Goal: Task Accomplishment & Management: Complete application form

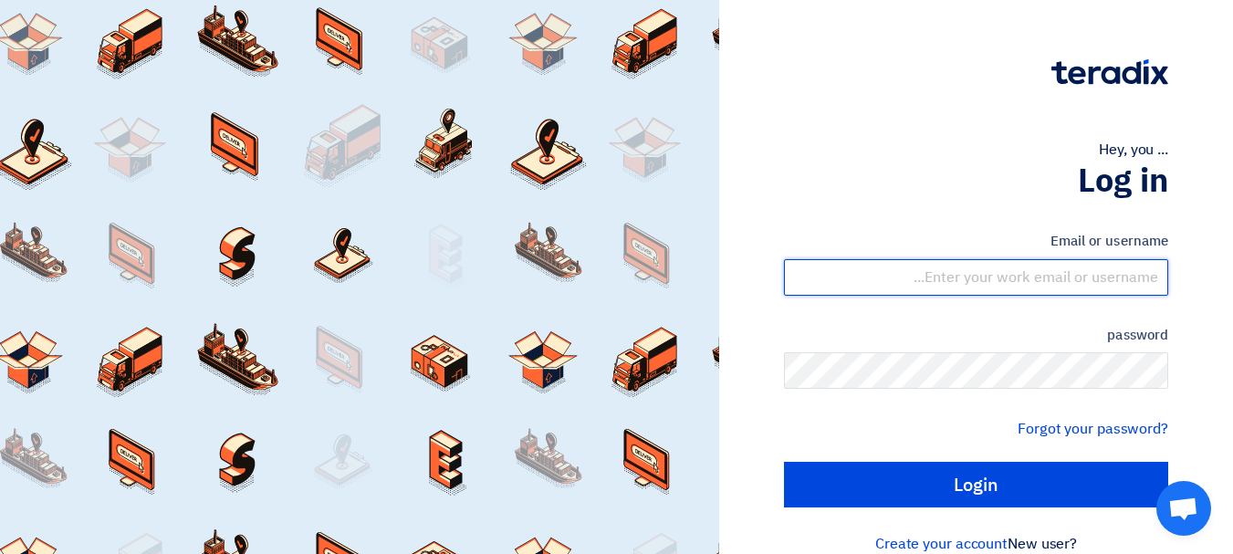
click at [1063, 291] on input "text" at bounding box center [976, 277] width 384 height 37
type input "[EMAIL_ADDRESS][DOMAIN_NAME]"
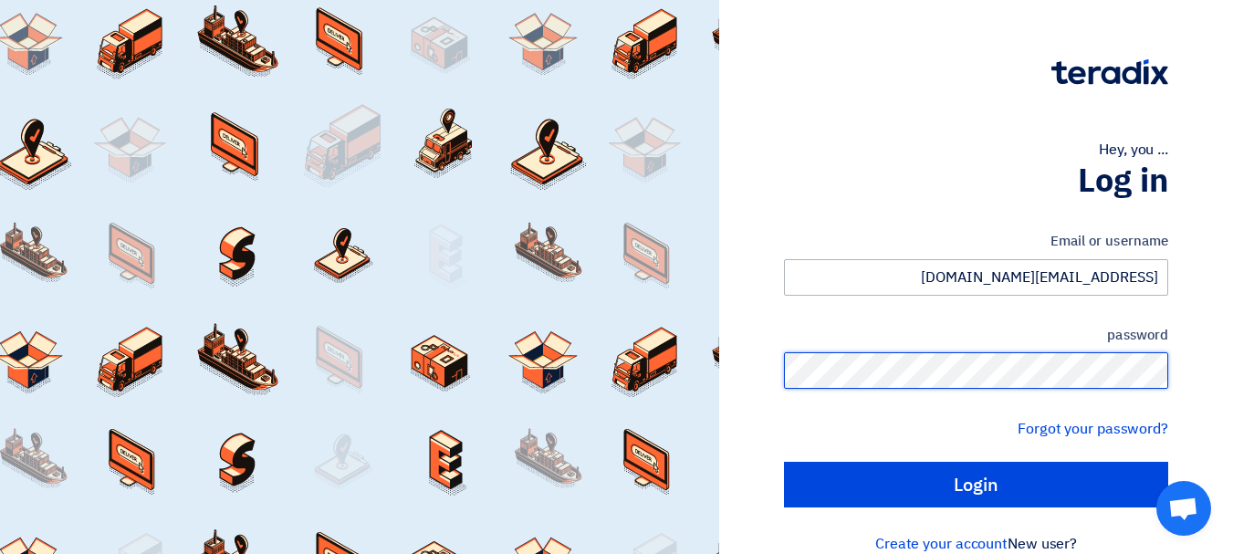
click at [784, 462] on input "Login" at bounding box center [976, 485] width 384 height 46
type input "Sign in"
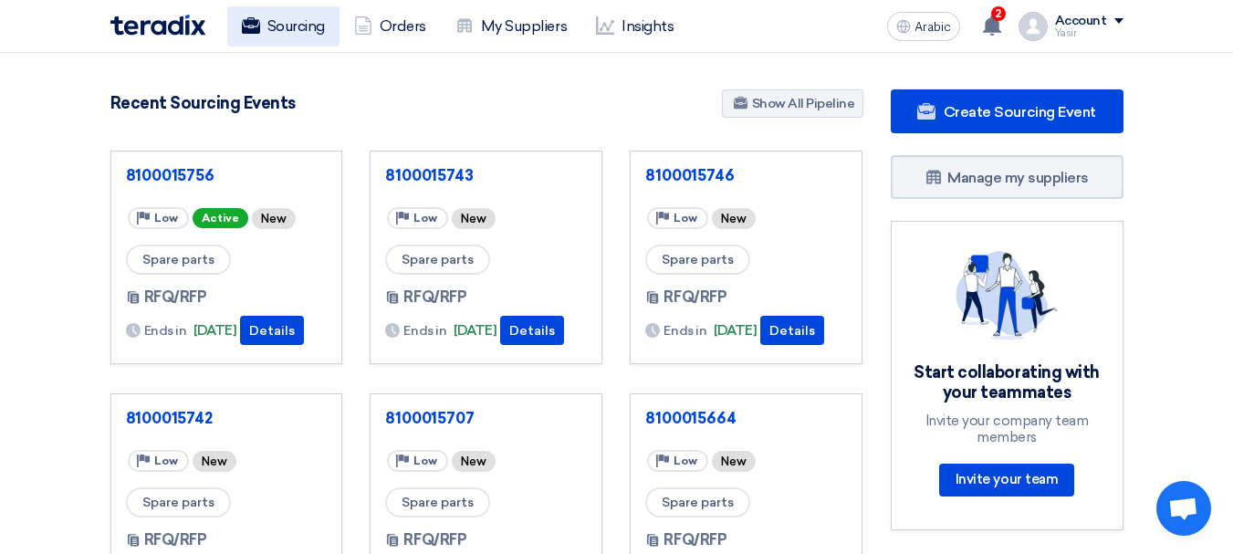
click at [278, 22] on font "Sourcing" at bounding box center [296, 25] width 58 height 17
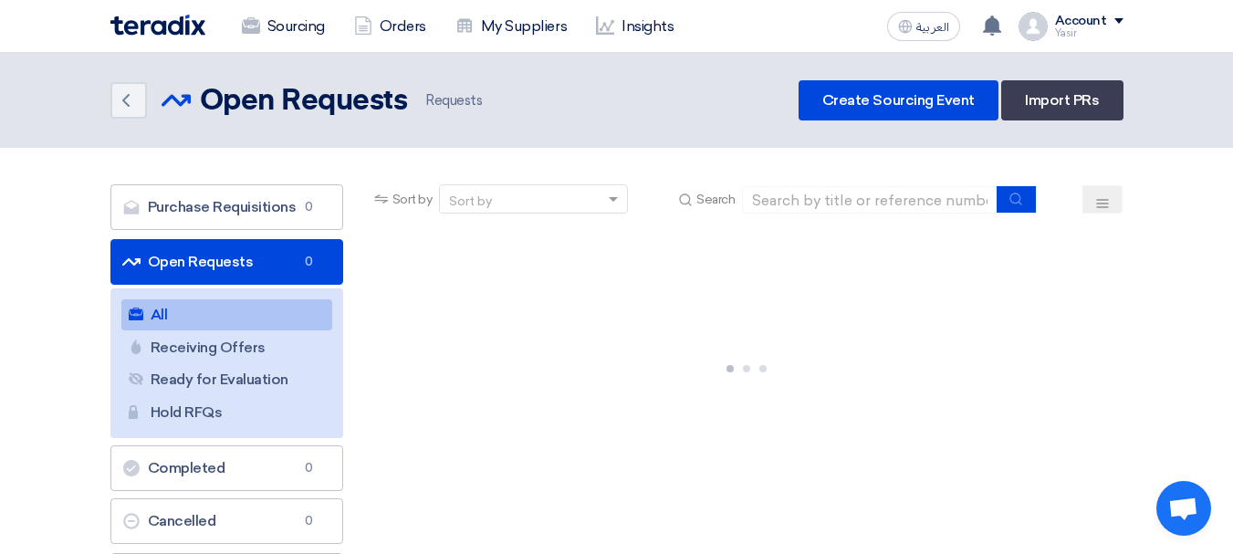
click at [214, 265] on link "Open Requests Open Requests 0" at bounding box center [226, 262] width 233 height 46
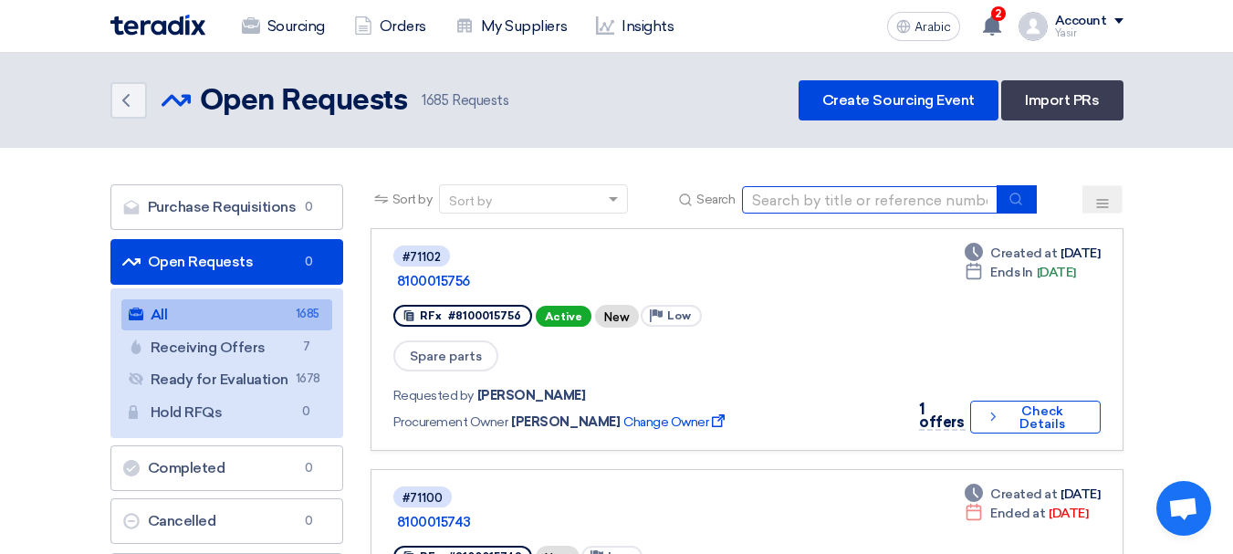
drag, startPoint x: 774, startPoint y: 194, endPoint x: 853, endPoint y: 214, distance: 80.8
click at [774, 194] on input at bounding box center [870, 199] width 256 height 27
paste input "8100015759"
type input "8100015759"
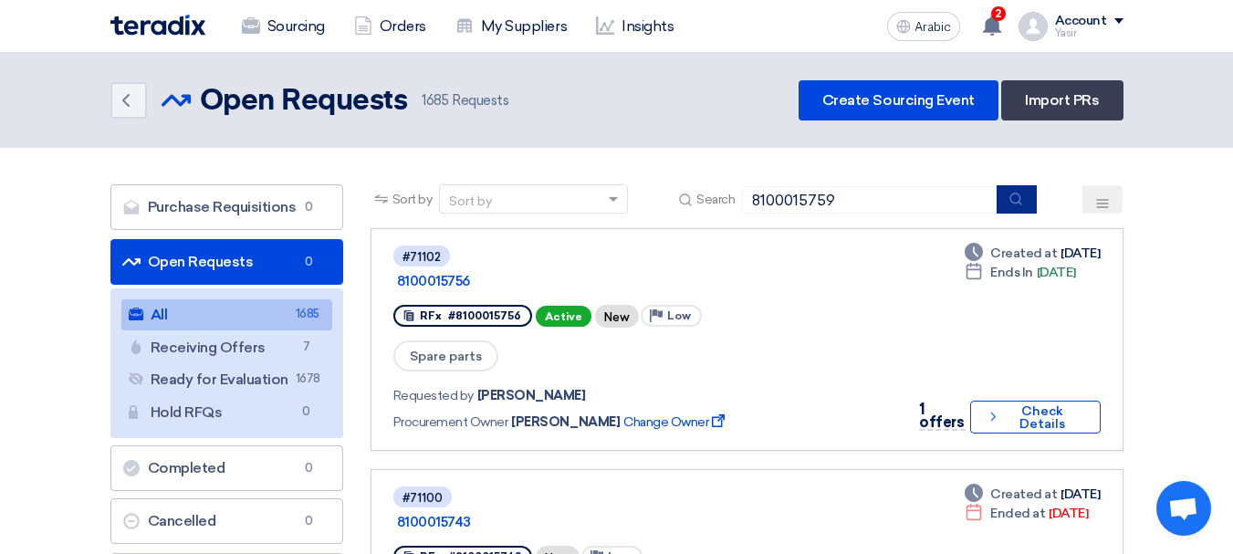
click at [1019, 204] on use "submit" at bounding box center [1017, 199] width 12 height 12
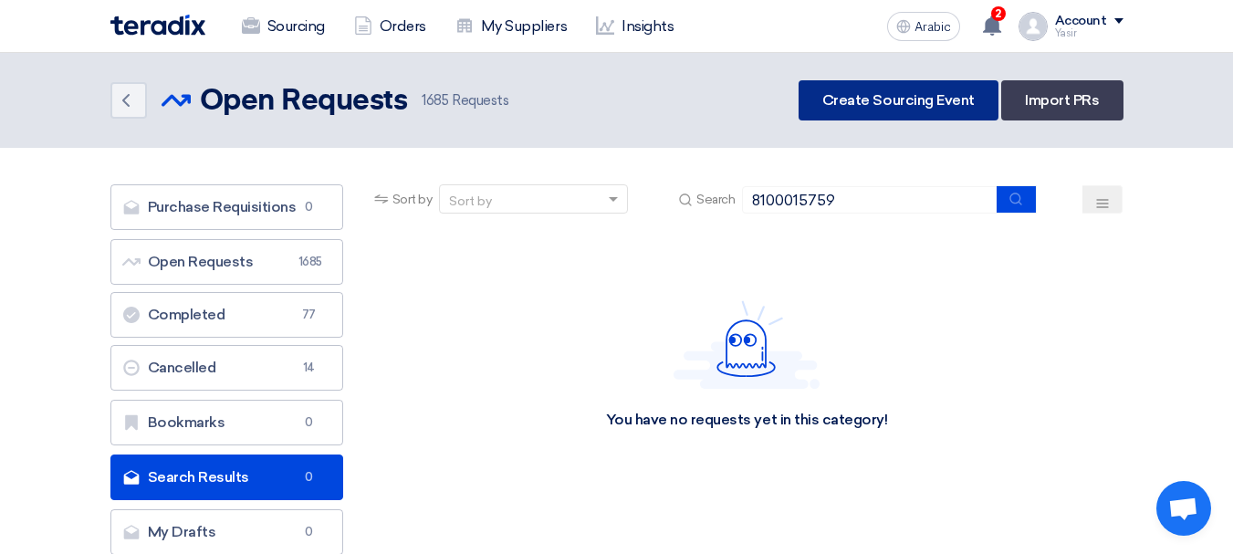
click at [890, 108] on font "Create Sourcing Event" at bounding box center [898, 99] width 152 height 17
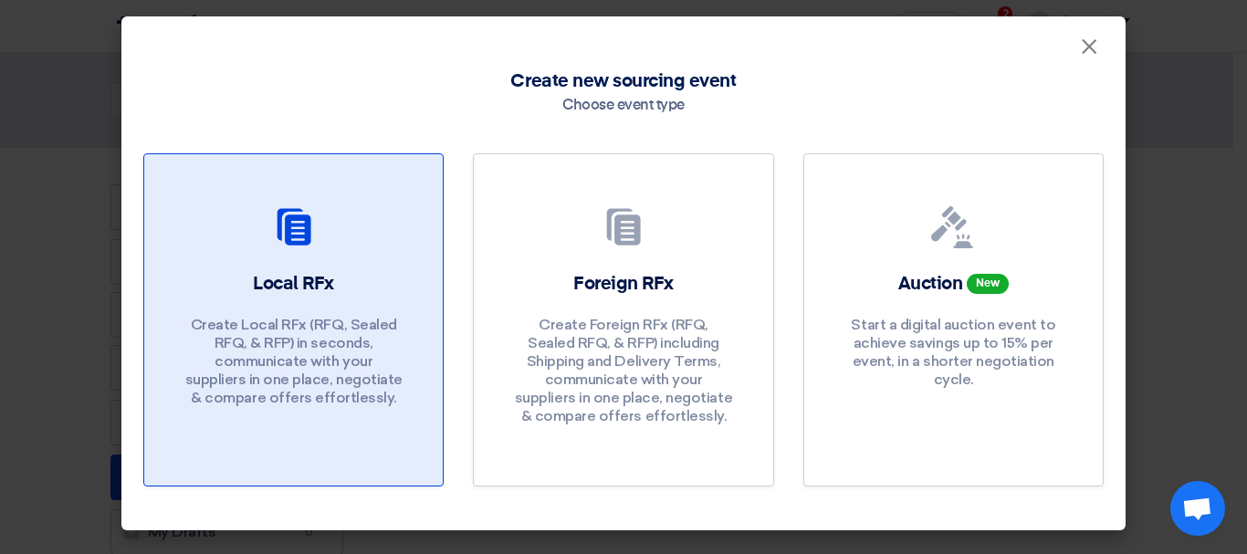
click at [341, 317] on p "Create Local RFx (RFQ, Sealed RFQ, & RFP) in seconds, communicate with your sup…" at bounding box center [293, 361] width 219 height 91
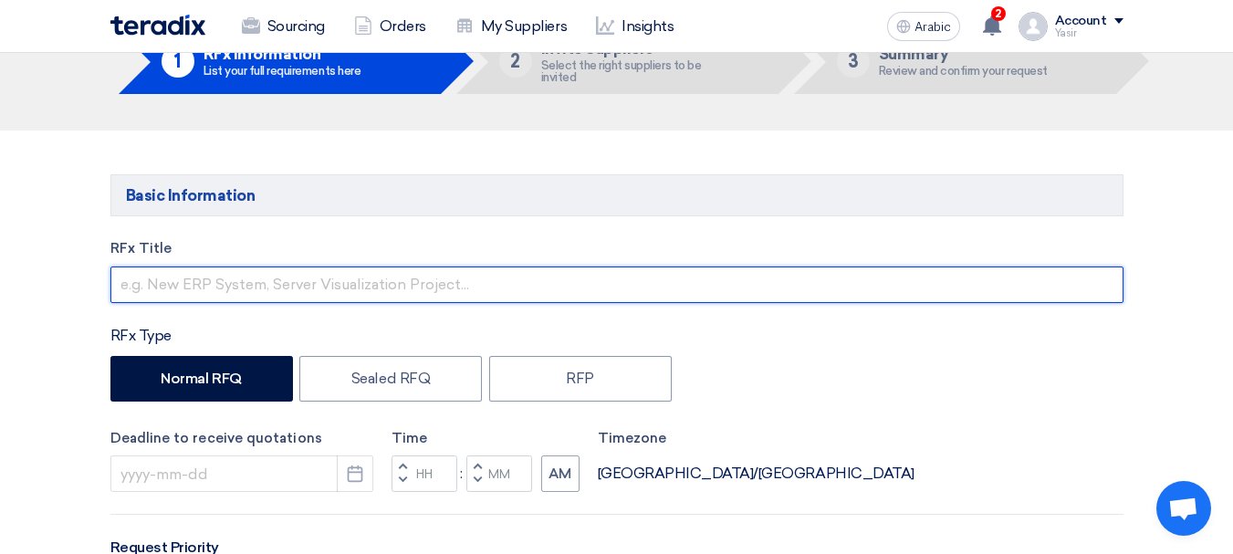
click at [302, 291] on input "text" at bounding box center [616, 285] width 1013 height 37
paste input "8100015759"
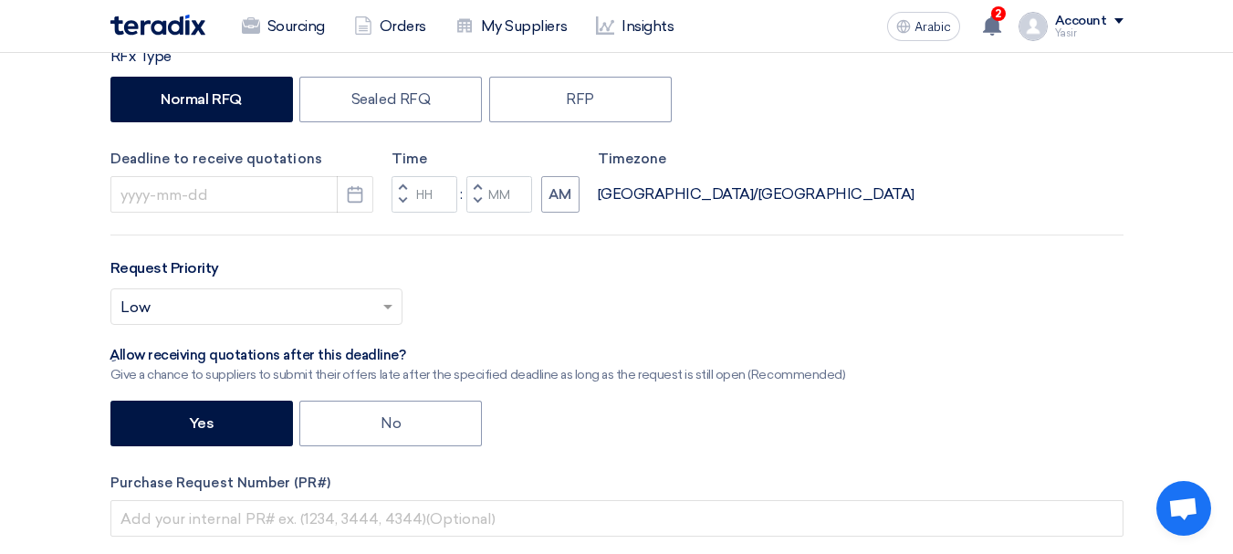
scroll to position [472, 0]
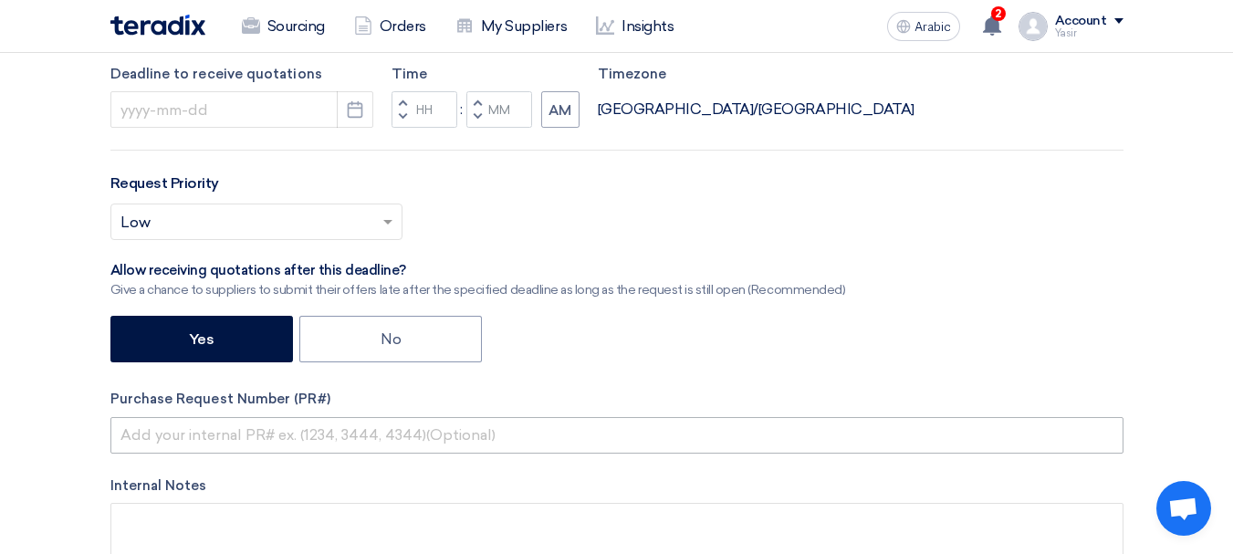
type input "8100015759"
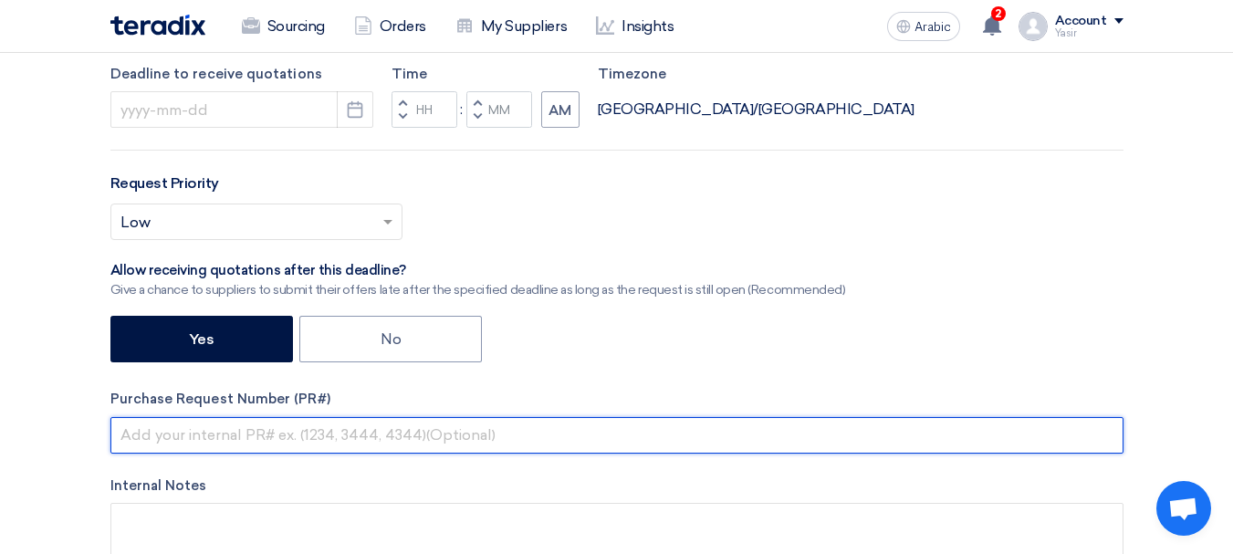
click at [281, 442] on input "text" at bounding box center [616, 435] width 1013 height 37
paste input "8100015759"
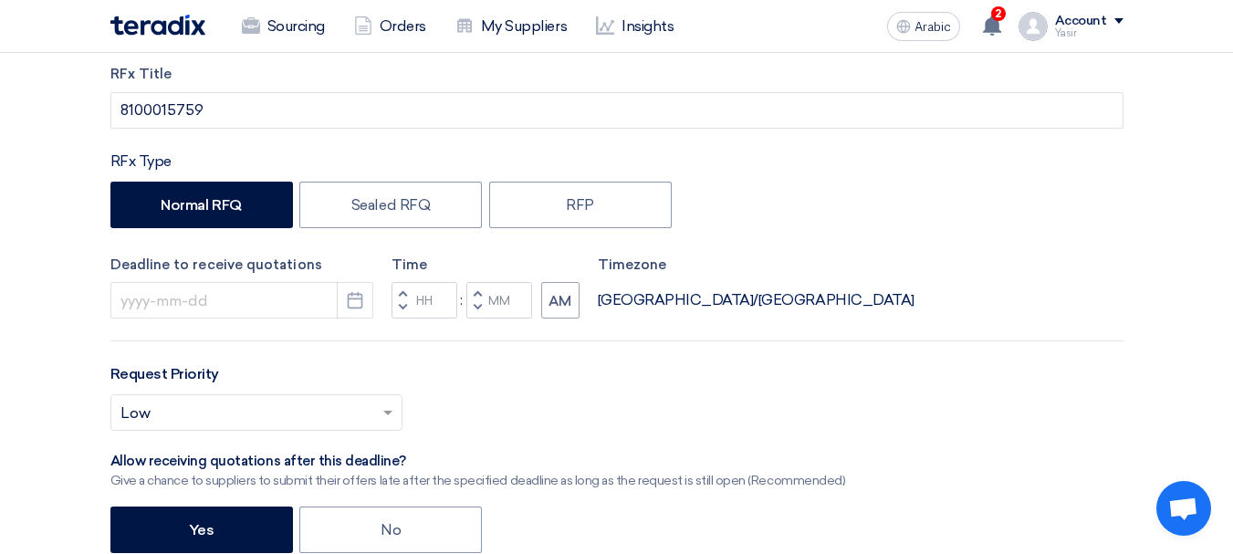
scroll to position [289, 0]
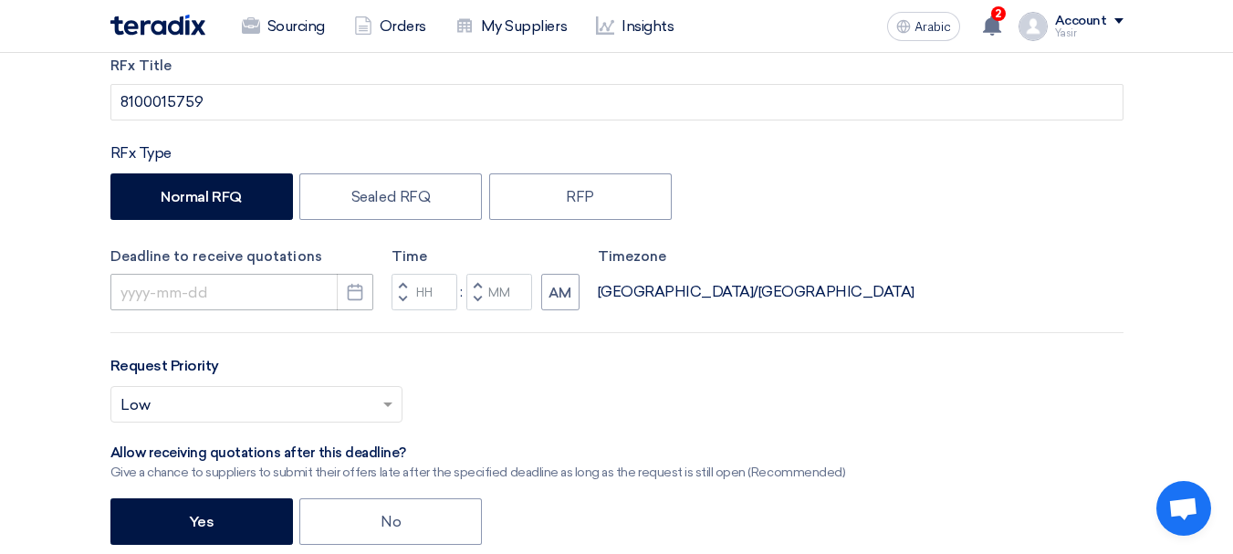
type input "8100015759"
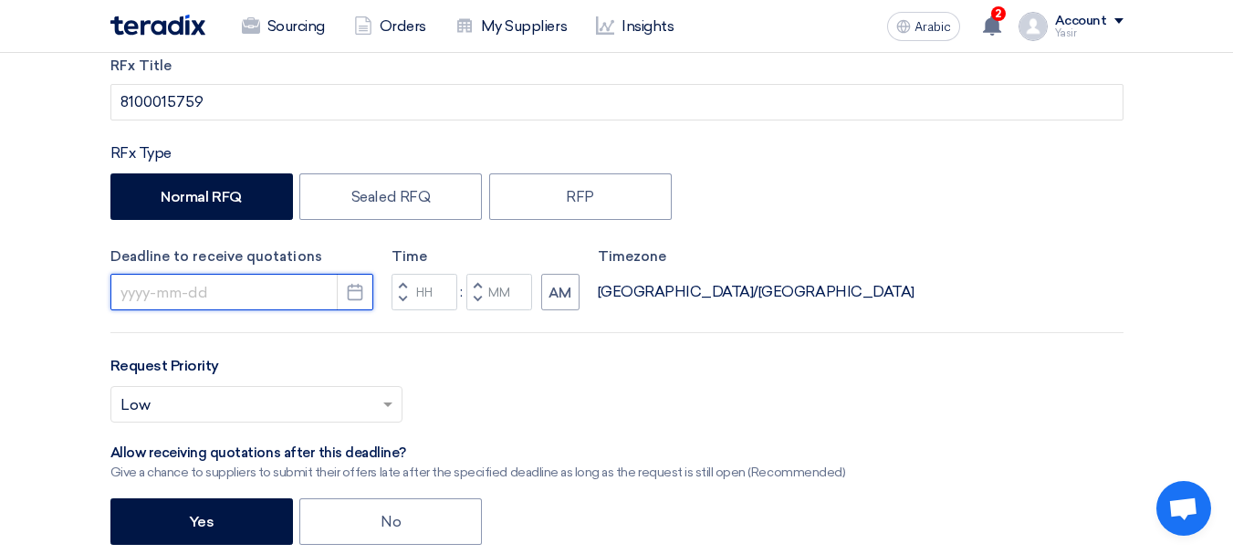
click at [284, 301] on input at bounding box center [241, 292] width 263 height 37
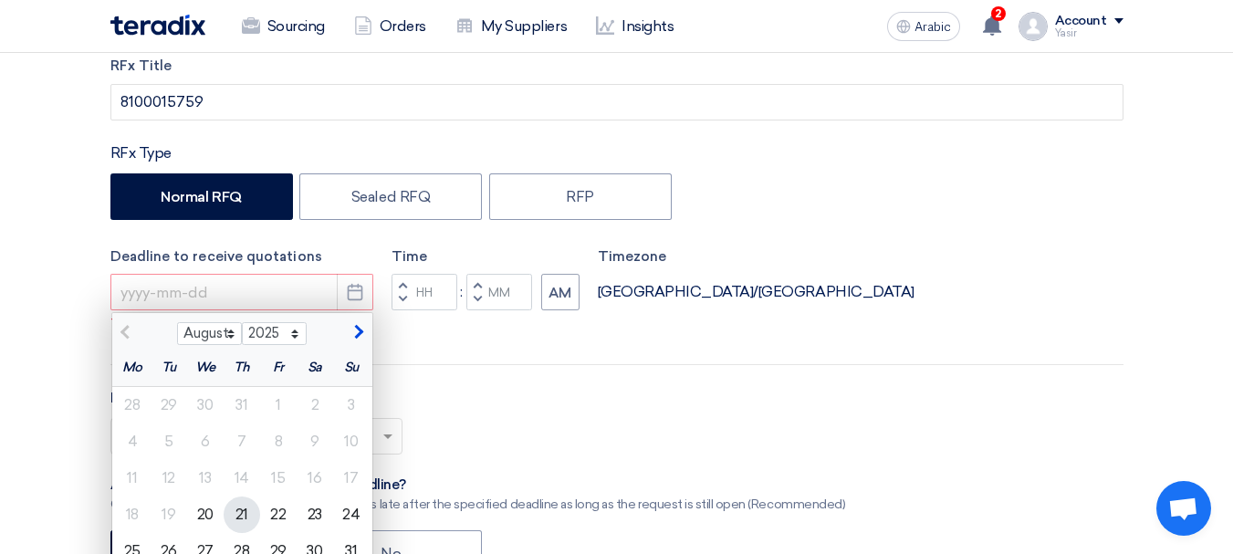
click at [230, 512] on div "21" at bounding box center [242, 515] width 37 height 37
type input "[DATE]"
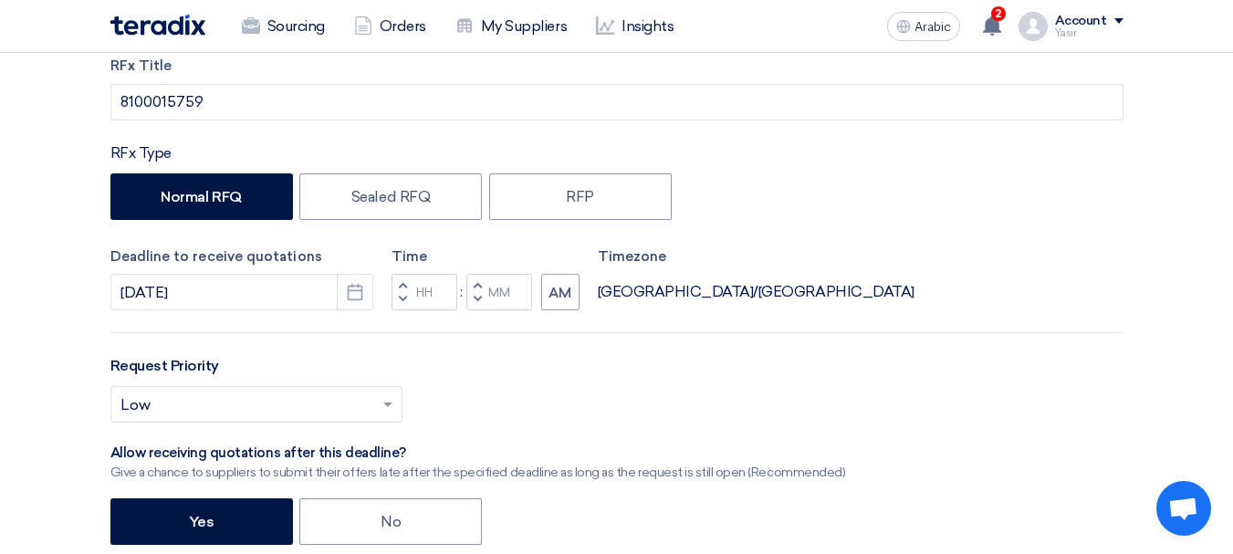
click at [406, 299] on button "Decrement hours" at bounding box center [403, 299] width 22 height 23
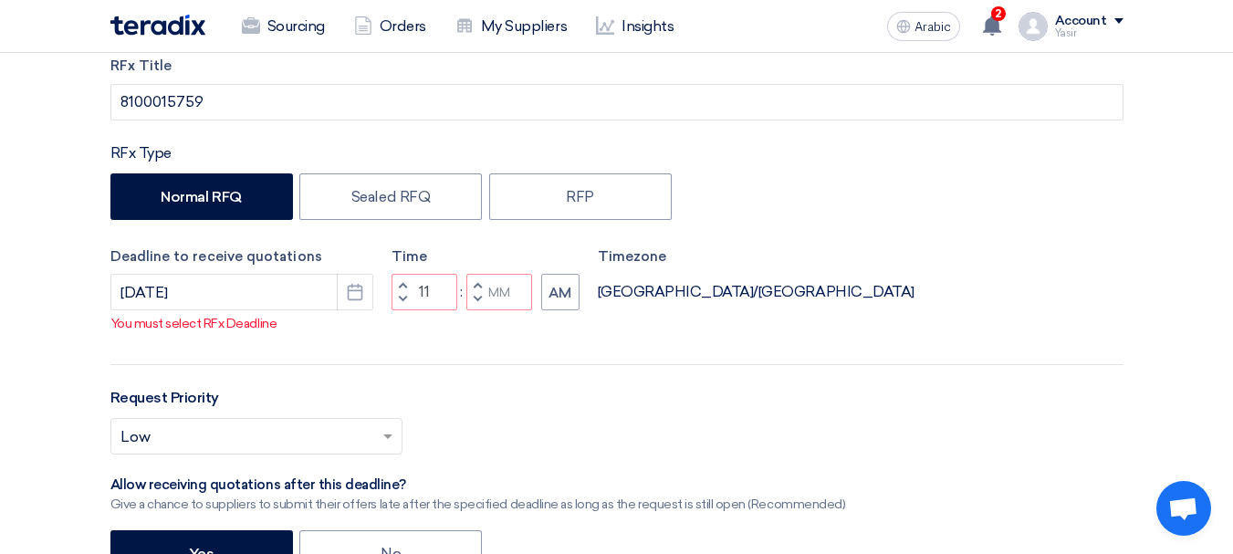
click at [479, 294] on span "button" at bounding box center [477, 299] width 6 height 11
type input "10"
type input "59"
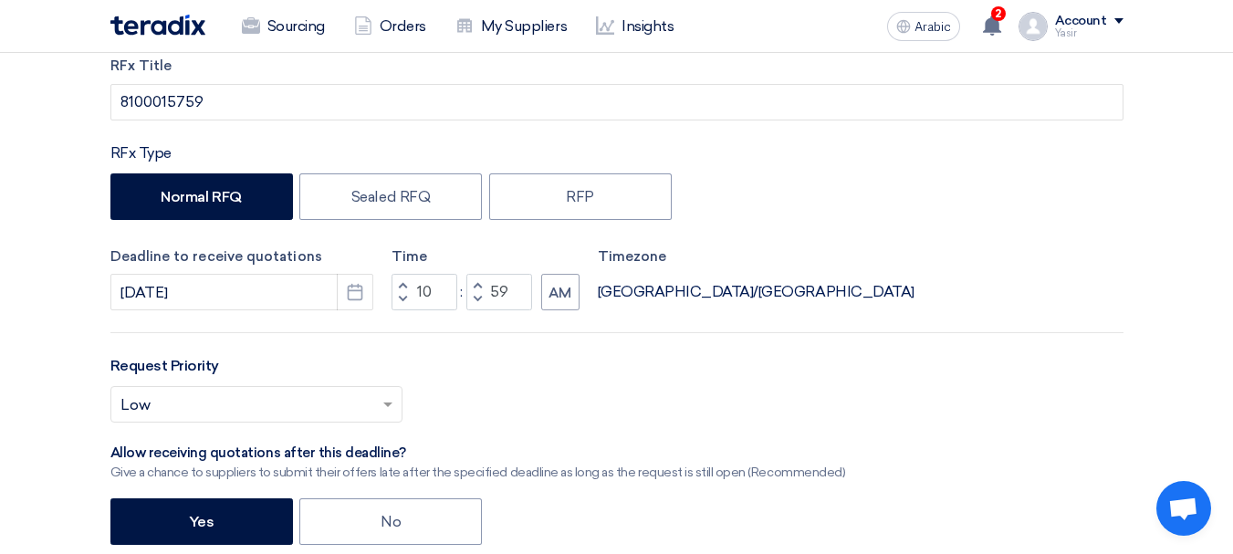
click at [410, 288] on button "Decrement hours" at bounding box center [403, 299] width 22 height 23
click at [403, 295] on span "button" at bounding box center [402, 299] width 6 height 11
click at [403, 278] on button "Increment hours" at bounding box center [403, 285] width 22 height 23
click at [403, 279] on span "button" at bounding box center [402, 284] width 6 height 11
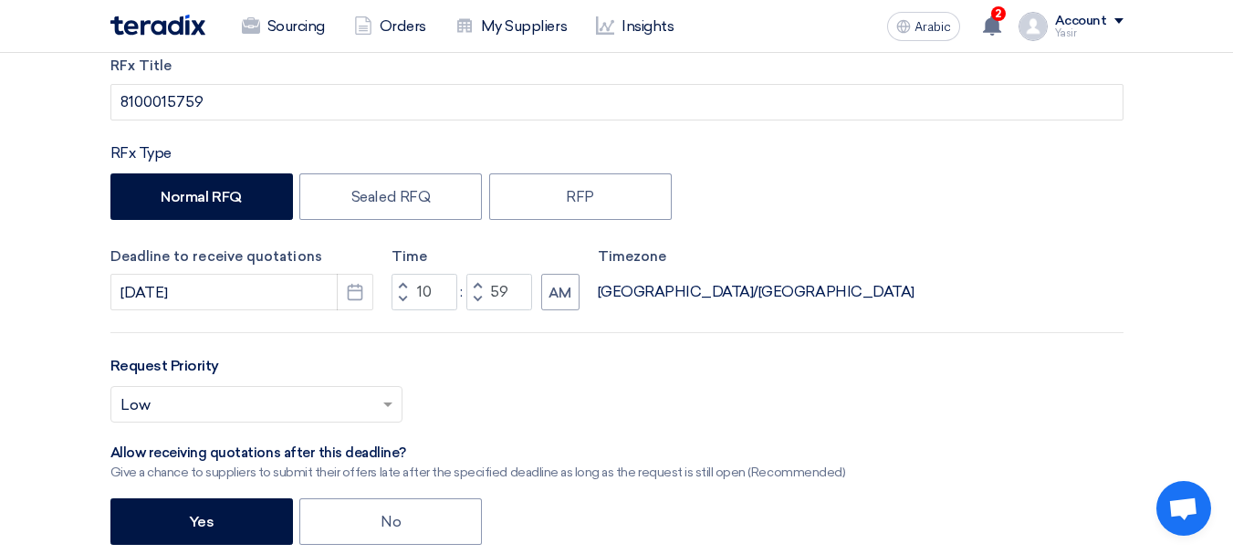
type input "11"
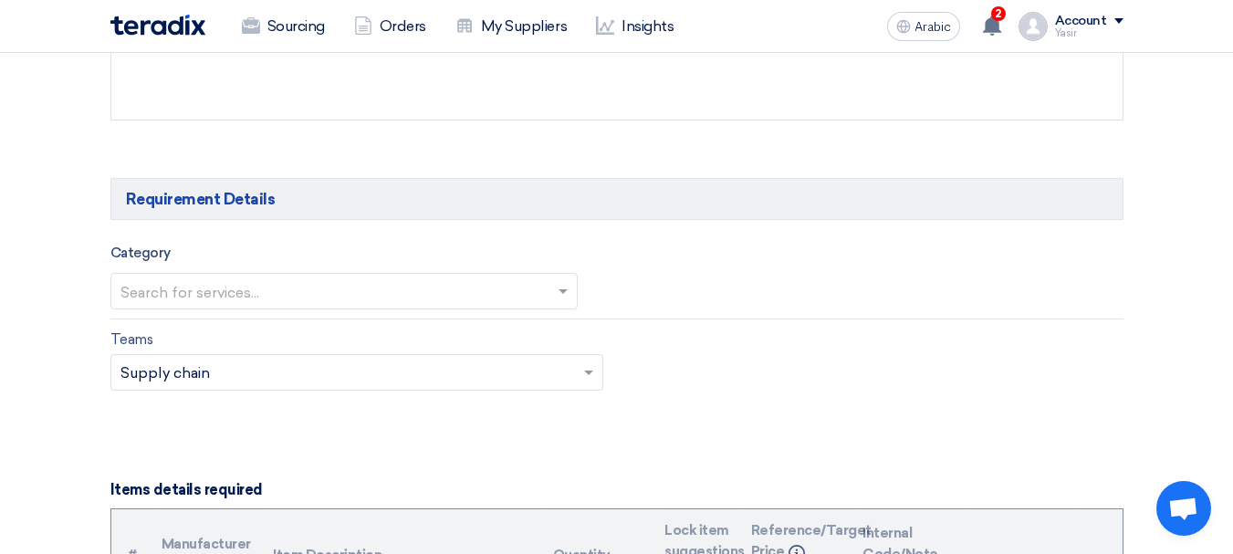
scroll to position [1020, 0]
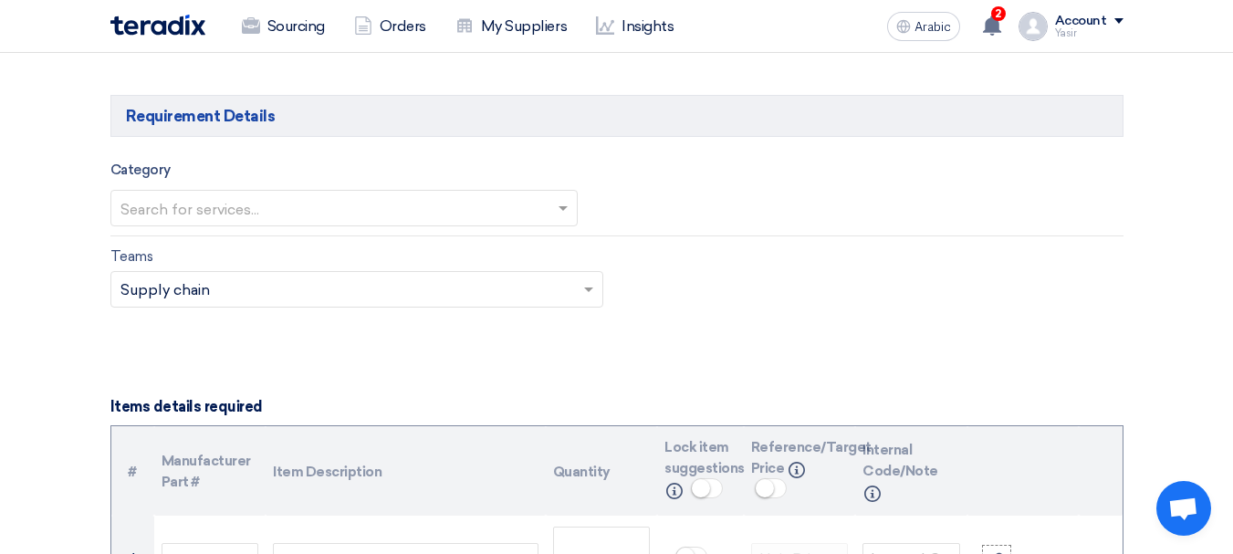
click at [296, 222] on input "text" at bounding box center [334, 209] width 429 height 30
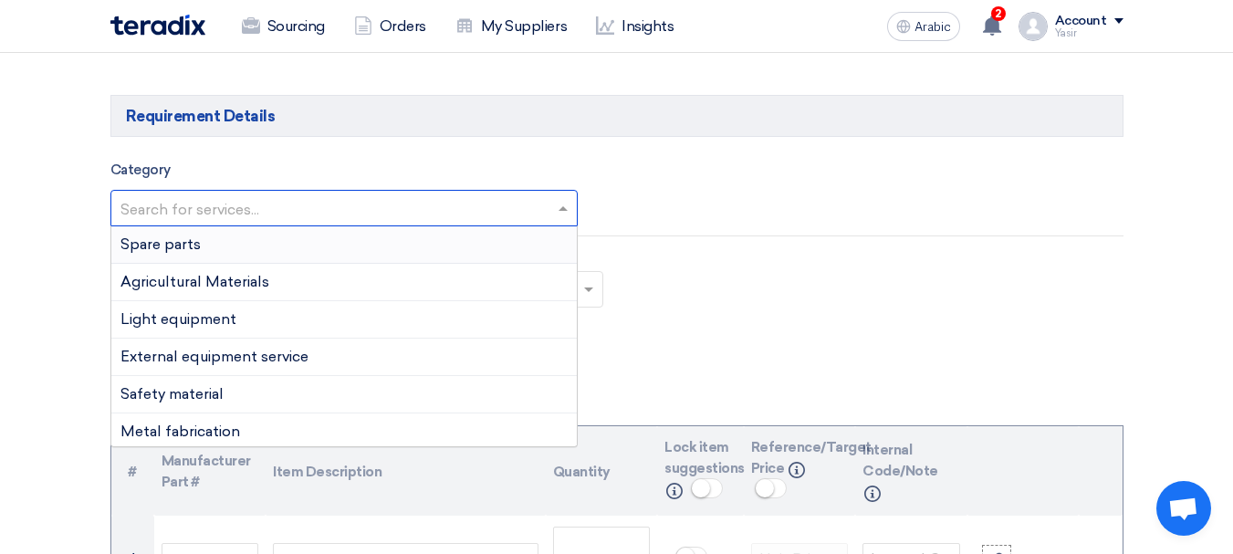
click at [191, 246] on font "Spare parts" at bounding box center [160, 244] width 80 height 17
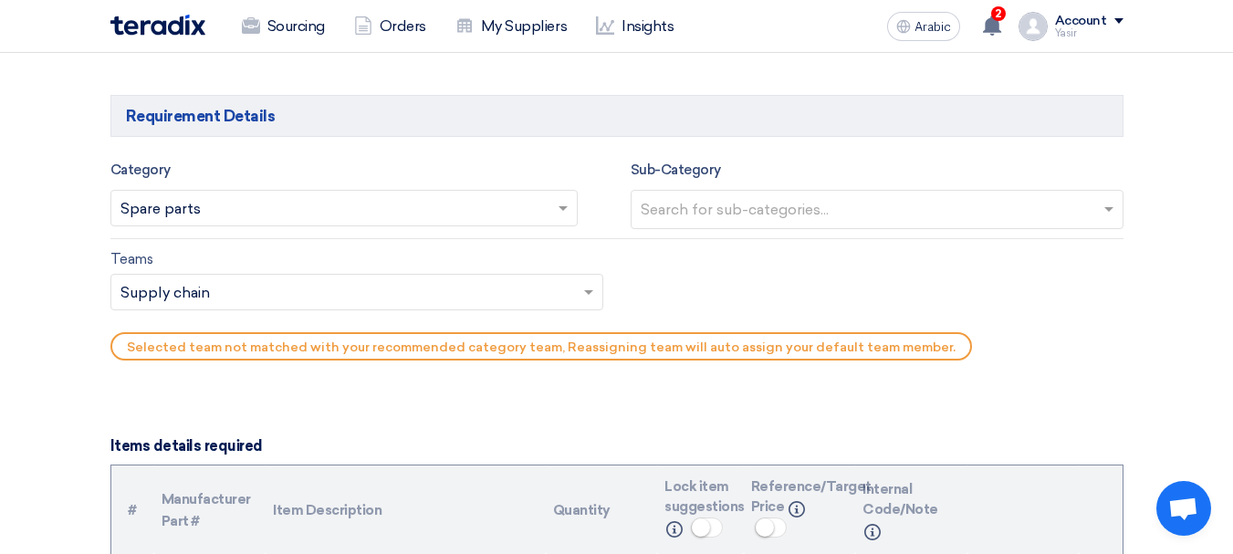
click at [705, 224] on input "text" at bounding box center [879, 211] width 477 height 30
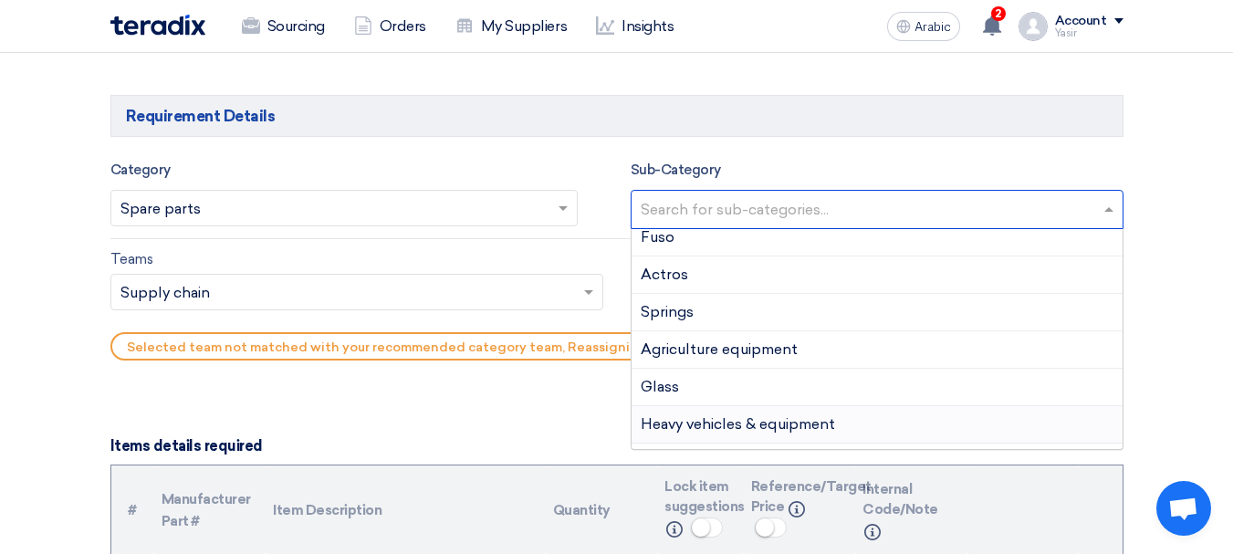
scroll to position [183, 0]
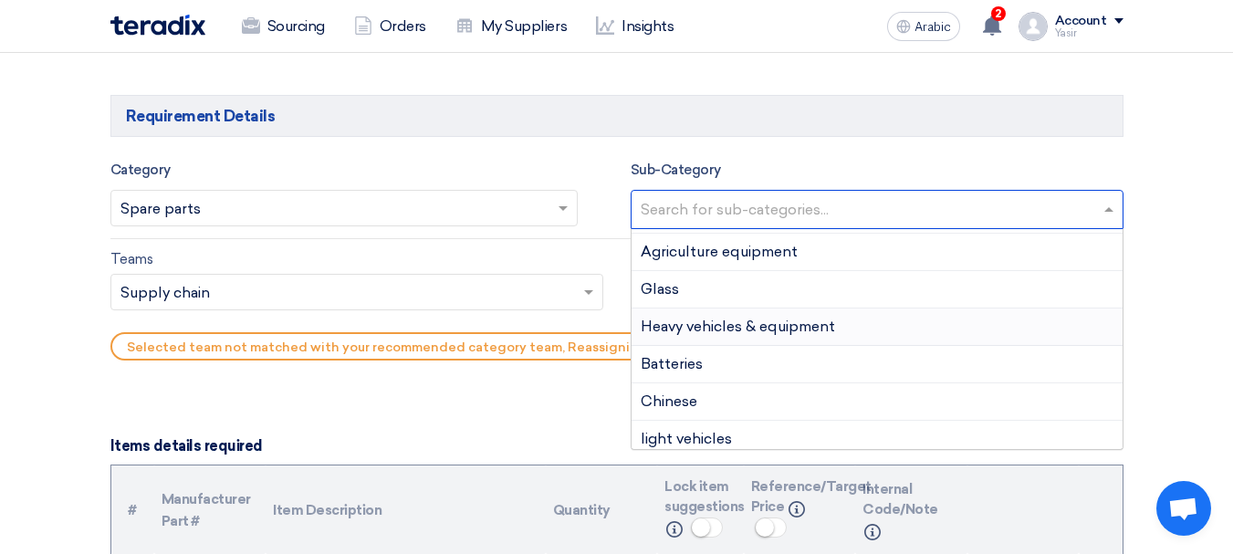
click at [796, 331] on font "Heavy vehicles & equipment" at bounding box center [738, 326] width 194 height 17
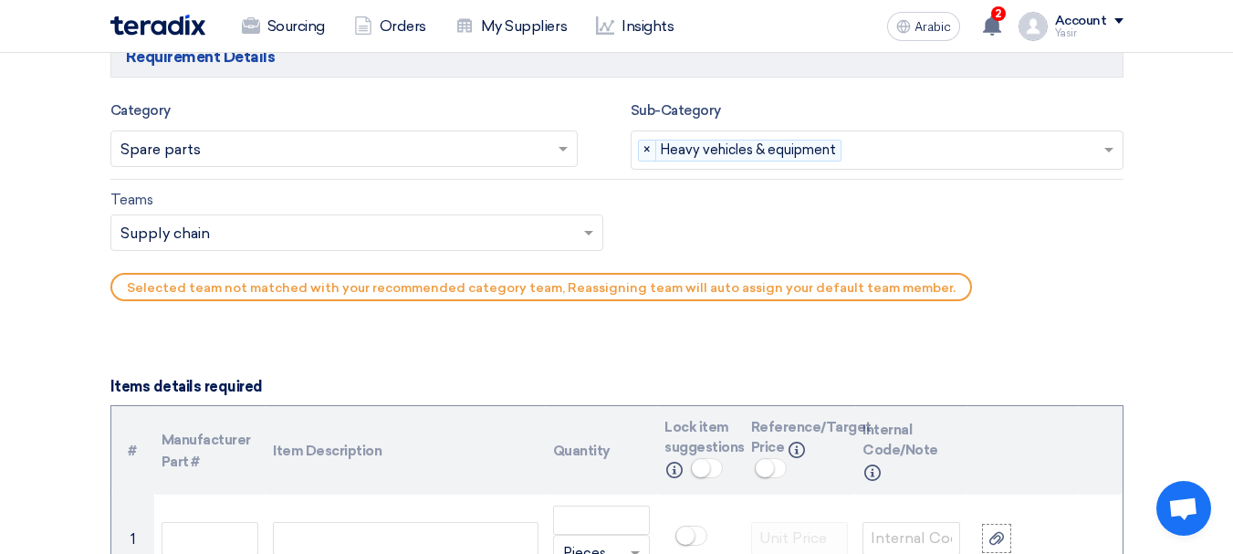
scroll to position [1111, 0]
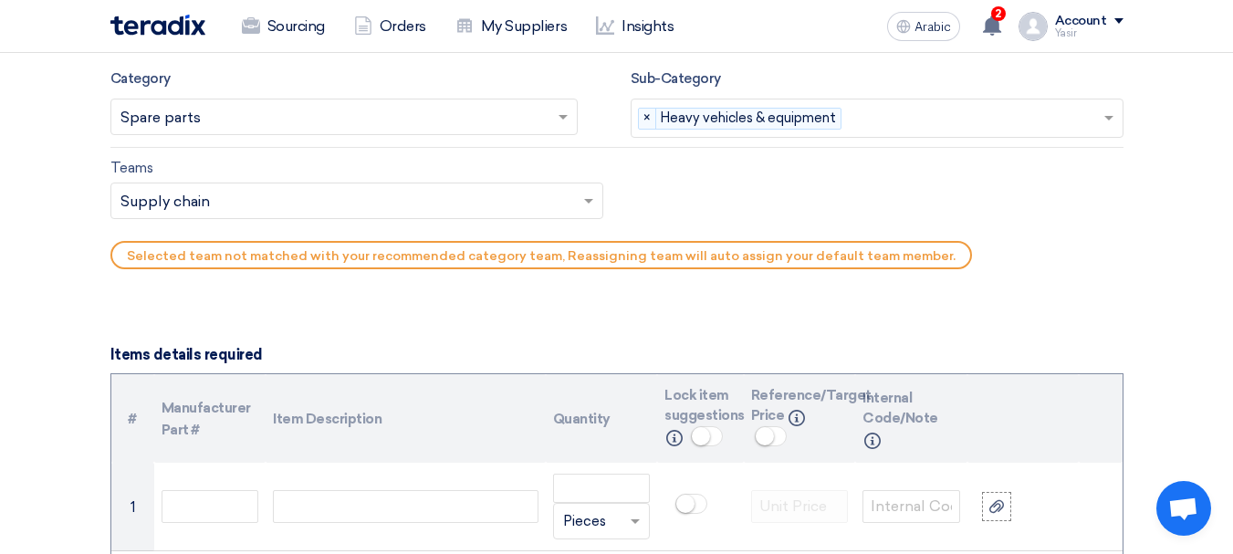
click at [365, 215] on input "text" at bounding box center [347, 203] width 455 height 30
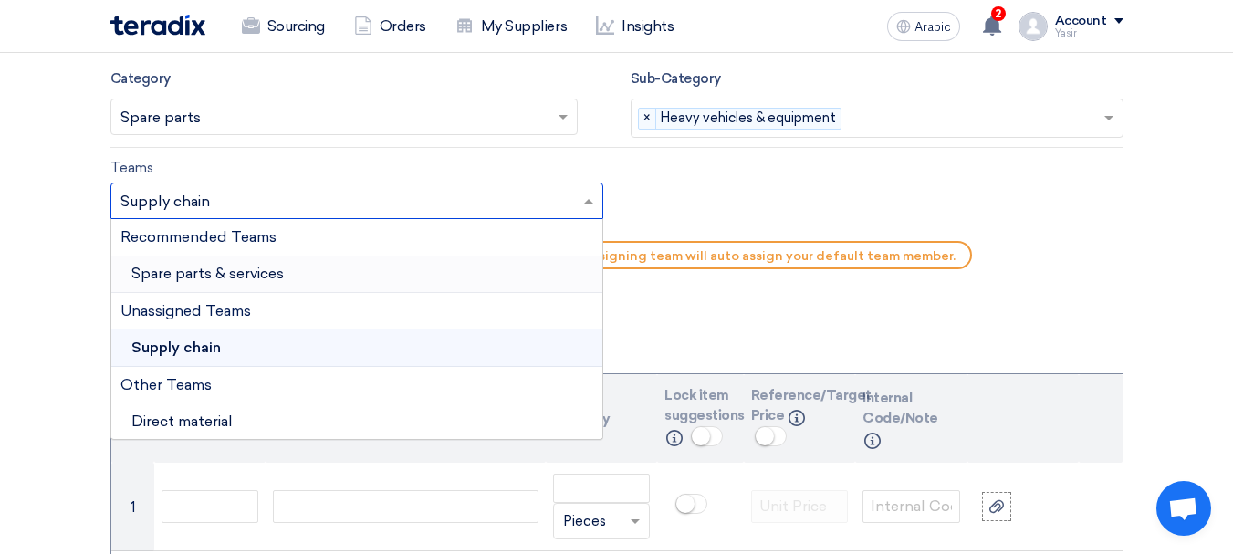
click at [249, 267] on span "Spare parts & services" at bounding box center [207, 273] width 152 height 17
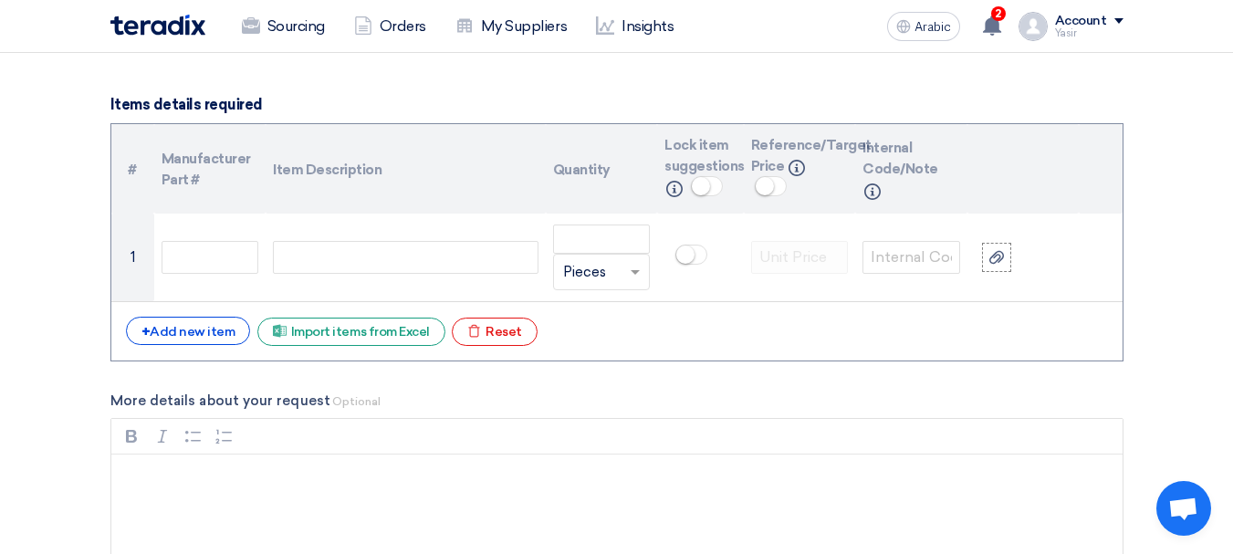
scroll to position [1385, 0]
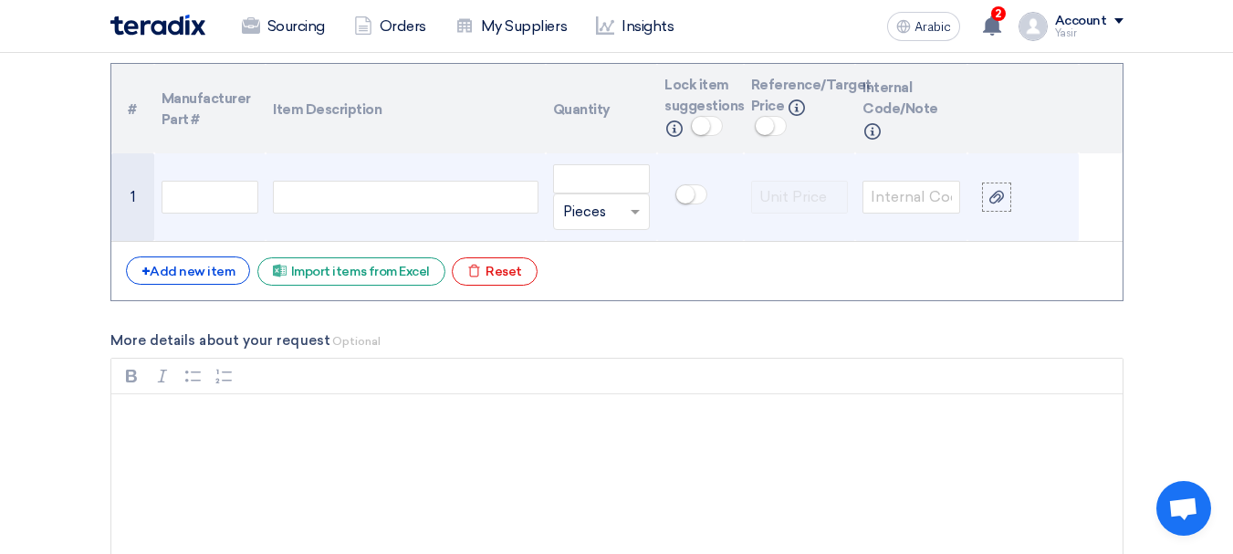
click at [325, 177] on td at bounding box center [405, 197] width 279 height 89
click at [146, 176] on td "1" at bounding box center [132, 197] width 43 height 89
click at [213, 204] on input "text" at bounding box center [211, 197] width 98 height 33
click at [355, 207] on div at bounding box center [405, 197] width 265 height 33
click at [229, 210] on input "text" at bounding box center [211, 197] width 98 height 33
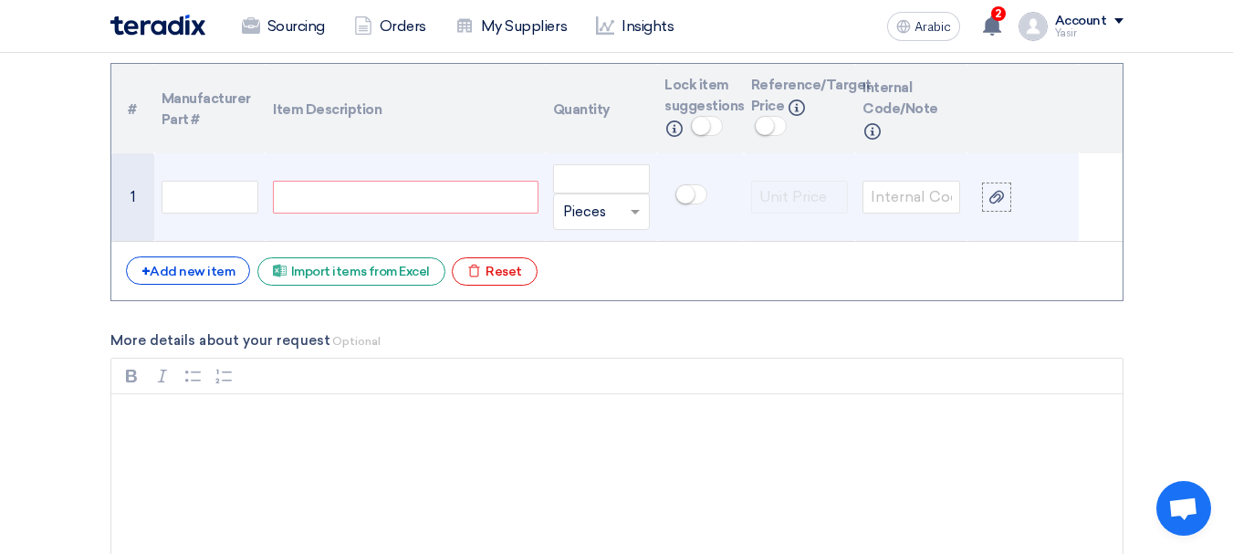
click at [373, 206] on div at bounding box center [405, 197] width 265 height 33
click at [641, 184] on input "number" at bounding box center [602, 178] width 98 height 29
type input "1"
click at [465, 200] on div at bounding box center [405, 197] width 265 height 33
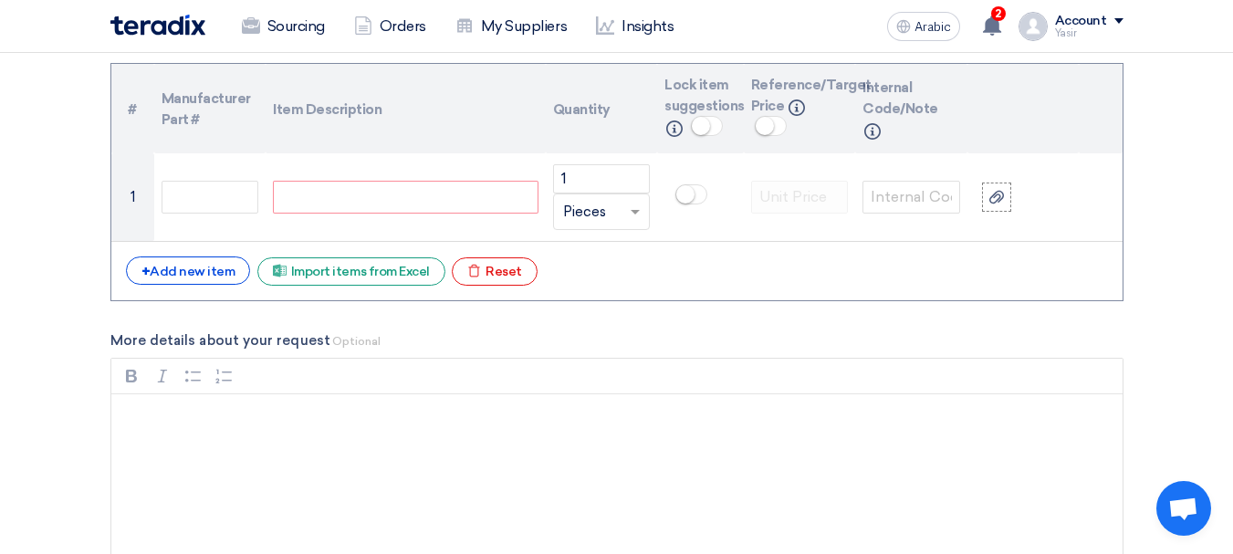
paste div
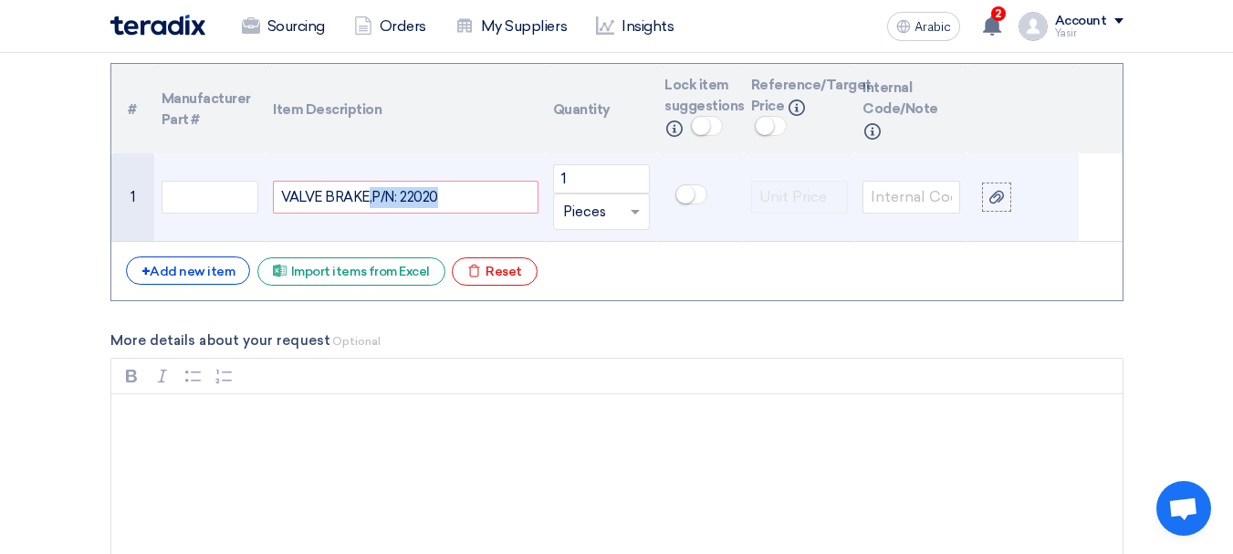
drag, startPoint x: 369, startPoint y: 200, endPoint x: 484, endPoint y: 225, distance: 117.8
click at [484, 225] on td "VALVE BRAKE,P/N: 22020" at bounding box center [405, 197] width 279 height 89
click at [406, 204] on div "VALVE BRAKE,P/N: 22020" at bounding box center [405, 197] width 265 height 33
drag, startPoint x: 371, startPoint y: 195, endPoint x: 481, endPoint y: 204, distance: 110.8
click at [481, 204] on div "VALVE BRAKE,P/N: 22020" at bounding box center [405, 197] width 265 height 33
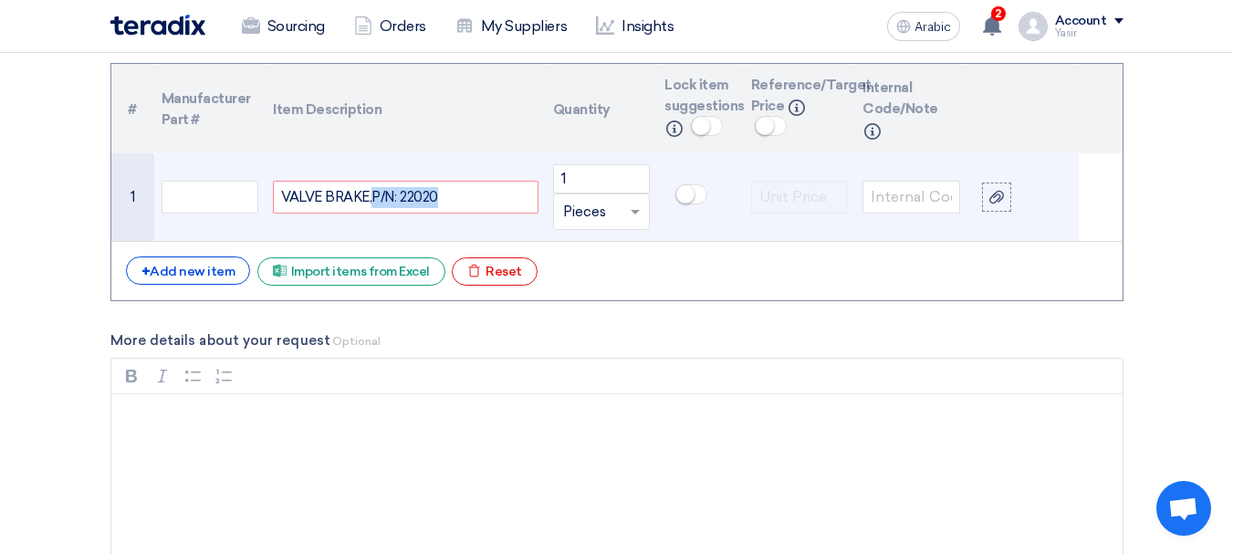
click at [424, 199] on div "VALVE BRAKE,P/N: 22020" at bounding box center [405, 197] width 265 height 33
drag, startPoint x: 372, startPoint y: 197, endPoint x: 489, endPoint y: 197, distance: 117.8
click at [489, 197] on div "VALVE BRAKE,P/N: 22020" at bounding box center [405, 197] width 265 height 33
click at [415, 194] on div "VALVE BRAKE," at bounding box center [405, 197] width 265 height 33
click at [418, 195] on div "VALVE BRAKE," at bounding box center [405, 197] width 265 height 33
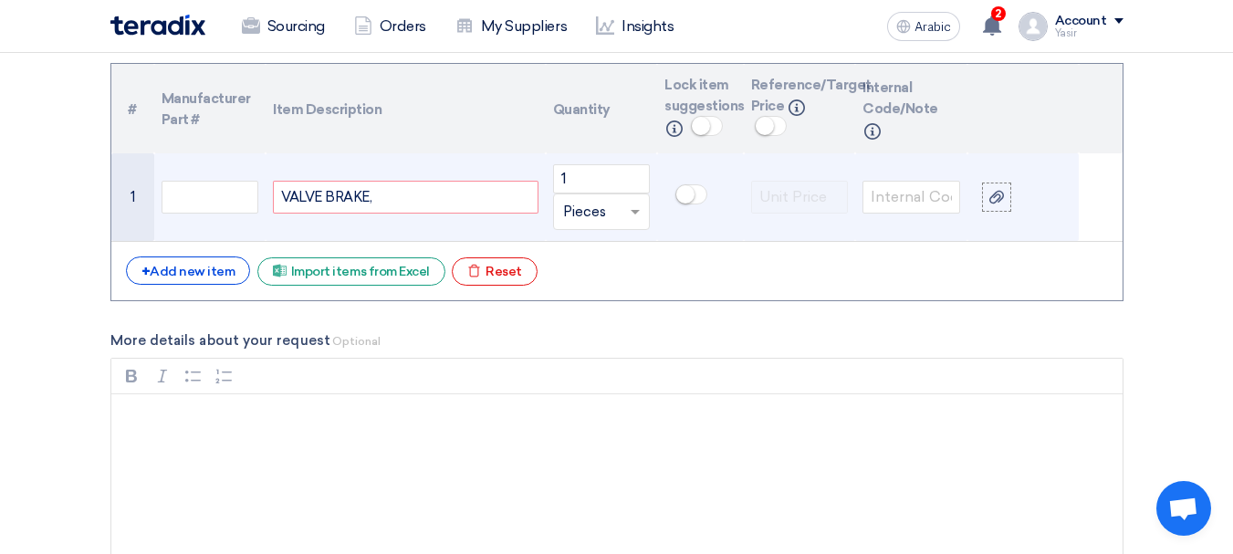
click at [408, 190] on div "VALVE BRAKE," at bounding box center [405, 197] width 265 height 33
click at [388, 196] on div "VALVE BRAKE," at bounding box center [405, 197] width 265 height 33
click at [386, 196] on div "VALVE BRAKE," at bounding box center [405, 197] width 265 height 33
click at [374, 197] on div "VALVE BRAKE," at bounding box center [405, 197] width 265 height 33
click at [224, 186] on input "text" at bounding box center [211, 197] width 98 height 33
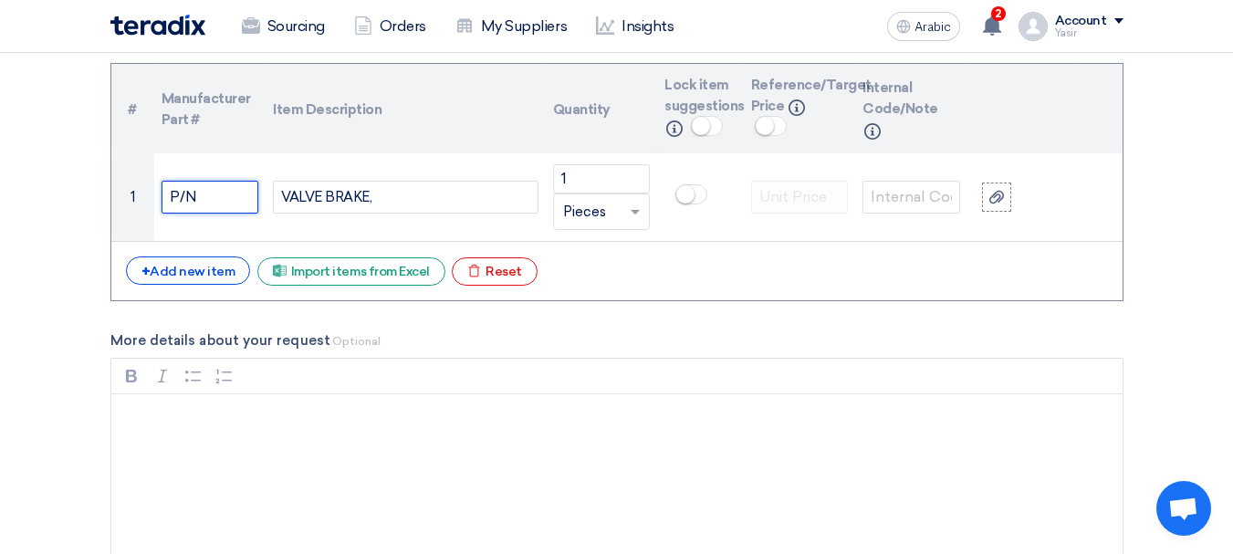
paste input "842565-30"
drag, startPoint x: 249, startPoint y: 195, endPoint x: 0, endPoint y: 204, distance: 249.3
click at [0, 204] on section "Basic Information RFx Title 8100015759 RFx Type Normal RFQ Sealed RFQ RFP Deadl…" at bounding box center [616, 420] width 1233 height 3134
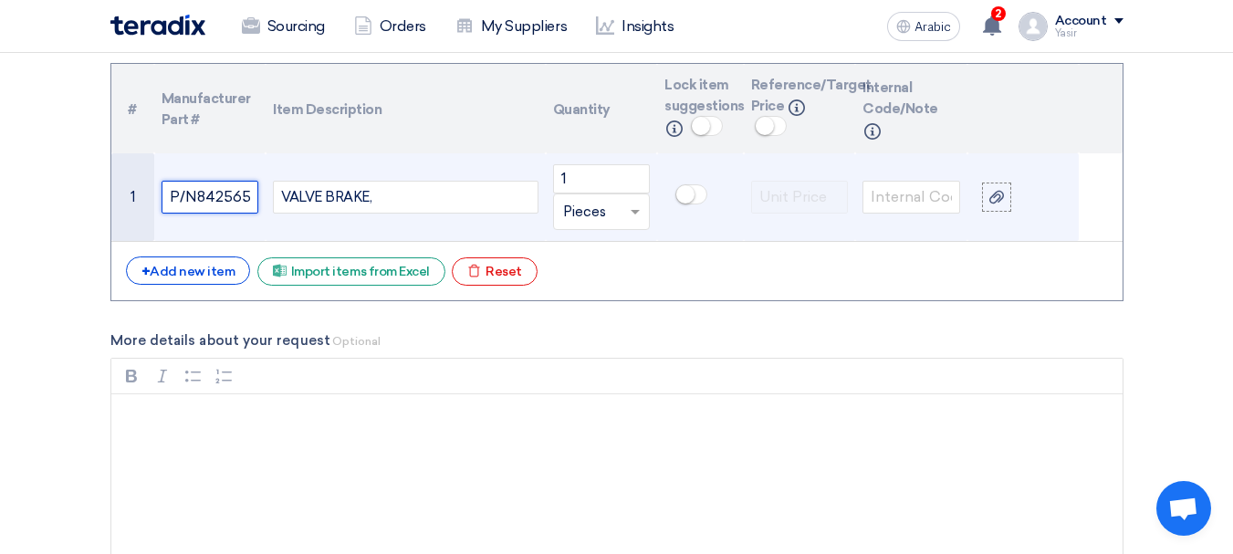
paste input "text"
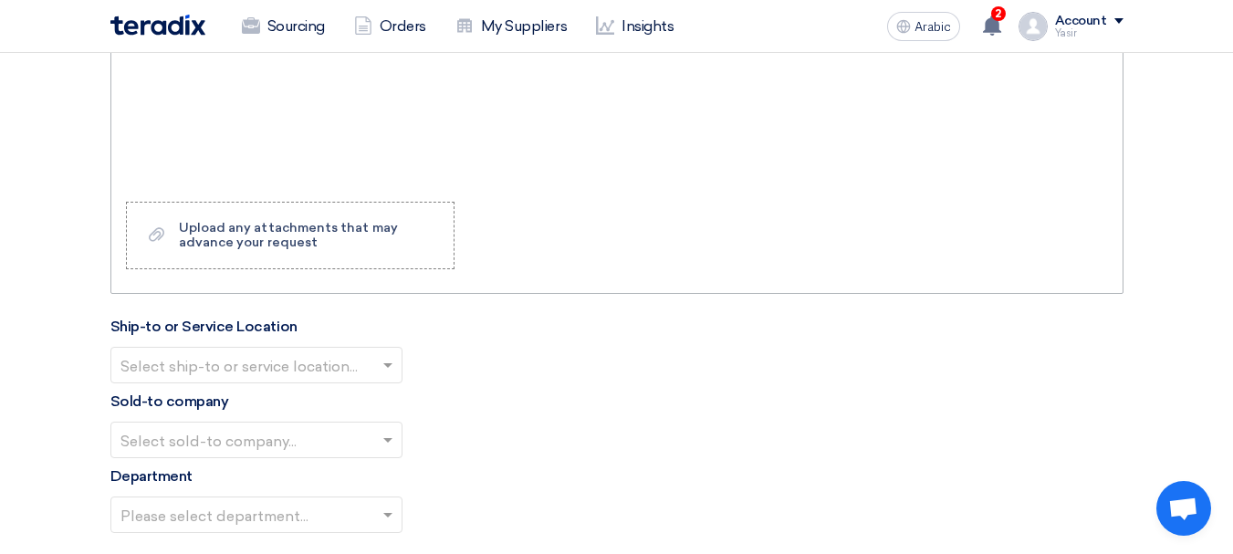
scroll to position [1841, 0]
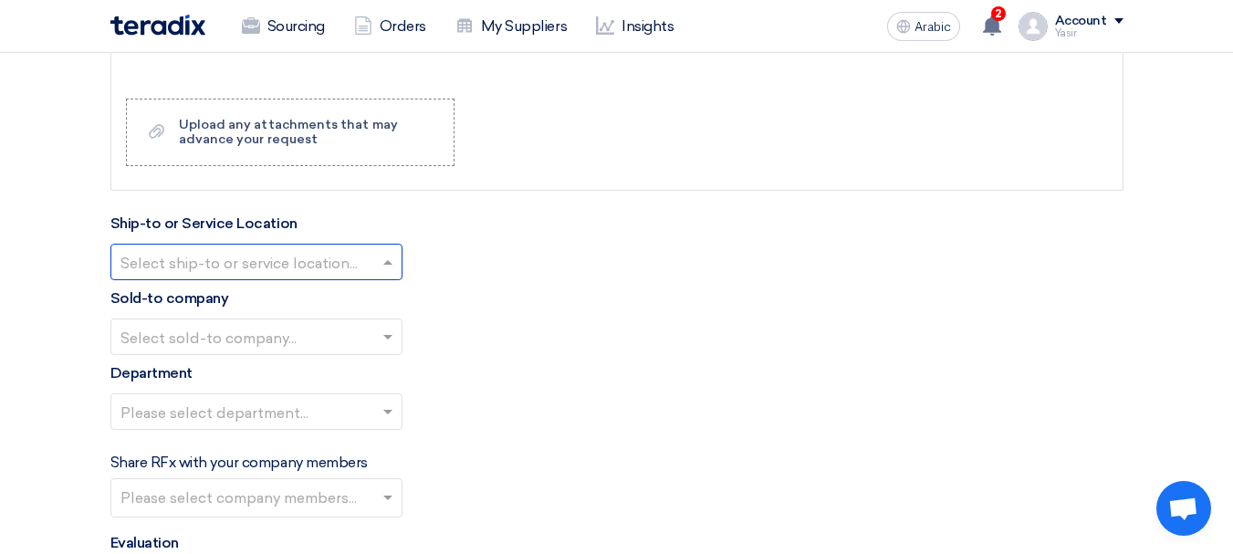
click at [330, 267] on input "text" at bounding box center [247, 263] width 254 height 30
type input "842565-30"
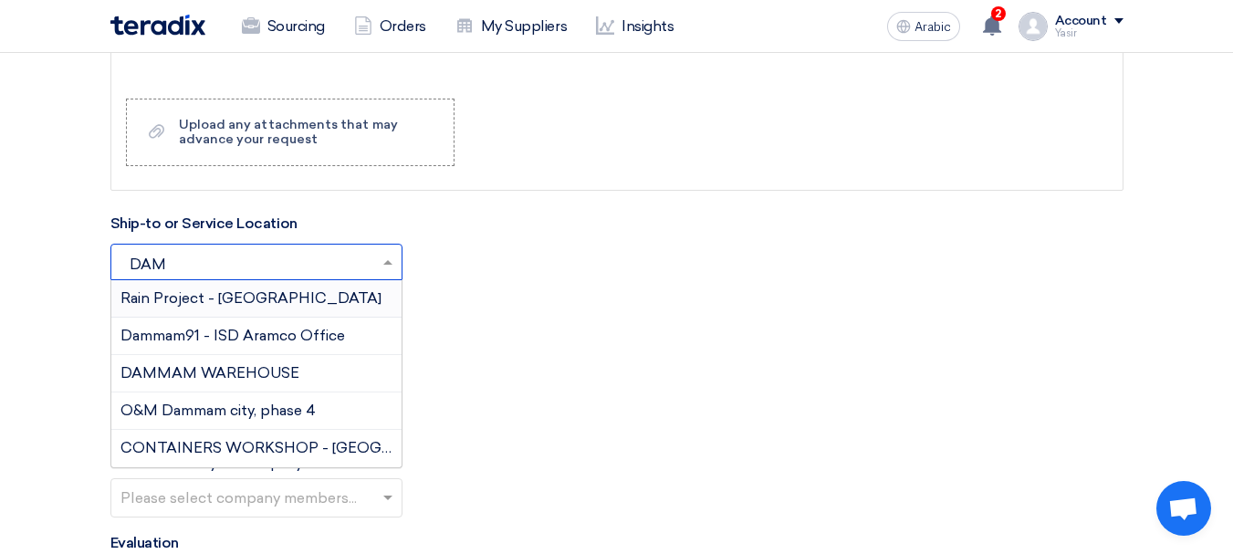
type input "DAMM"
click at [224, 364] on font "DAMMAM WAREHOUSE" at bounding box center [209, 372] width 179 height 17
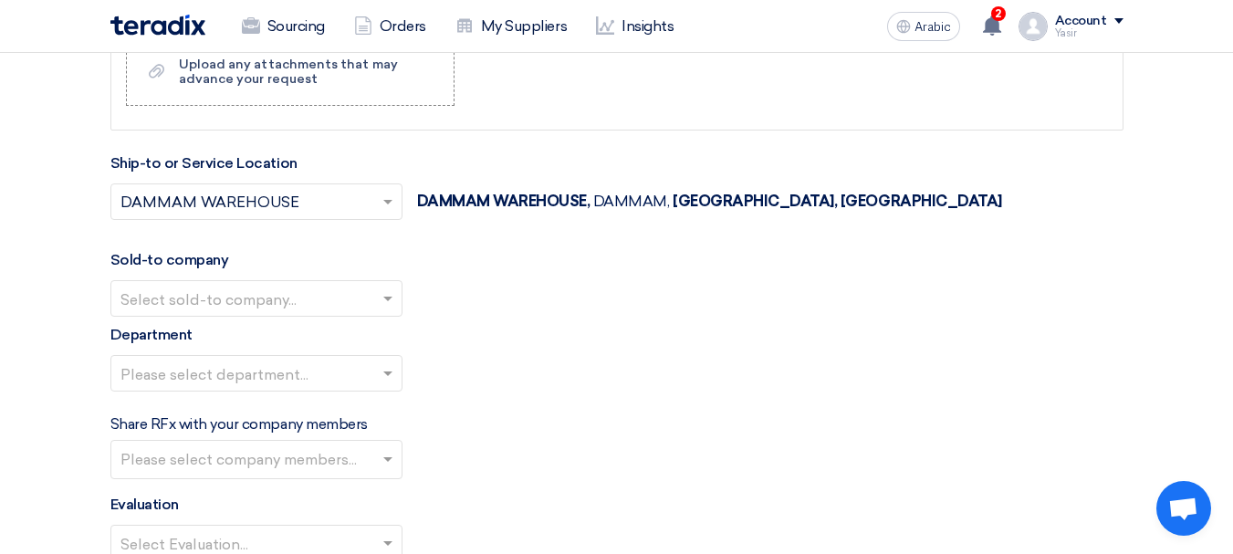
scroll to position [1933, 0]
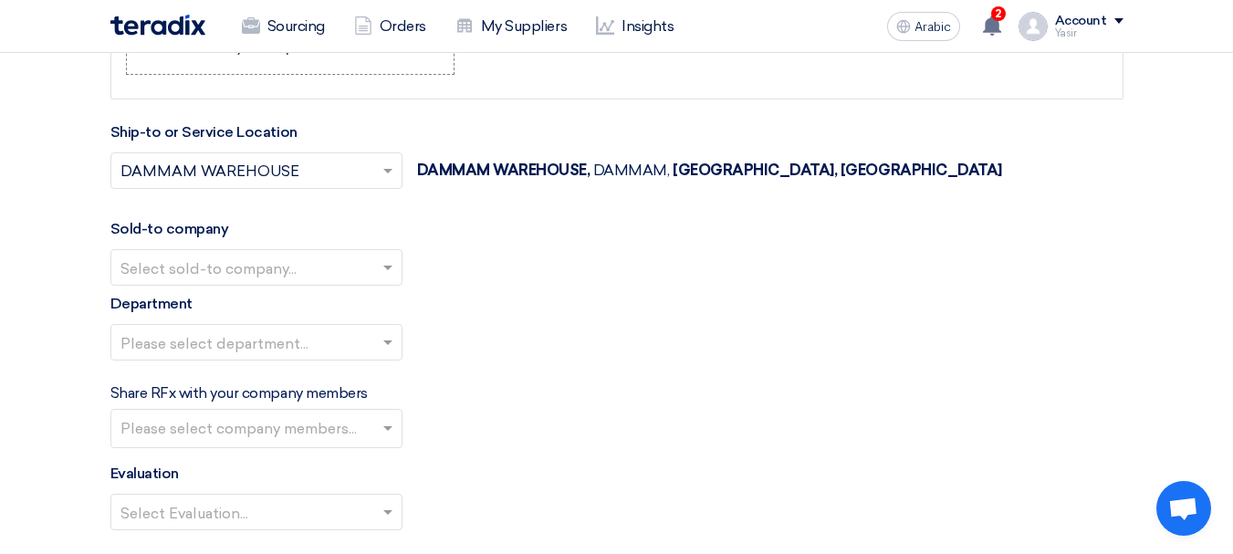
click at [255, 262] on input "text" at bounding box center [247, 269] width 254 height 30
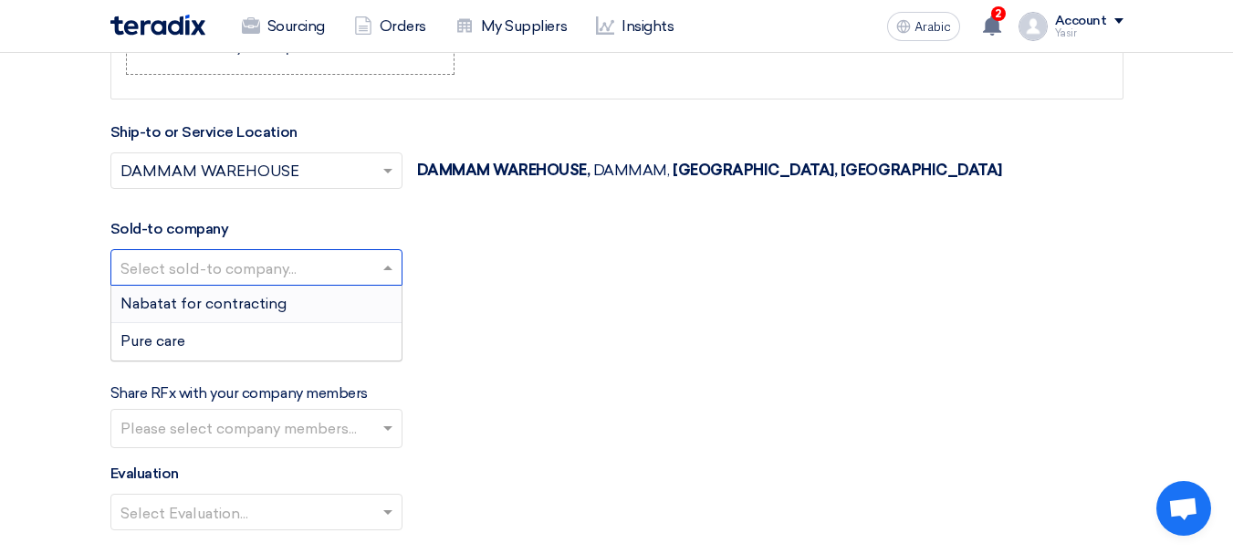
click at [192, 295] on font "Nabatat for contracting" at bounding box center [203, 303] width 166 height 17
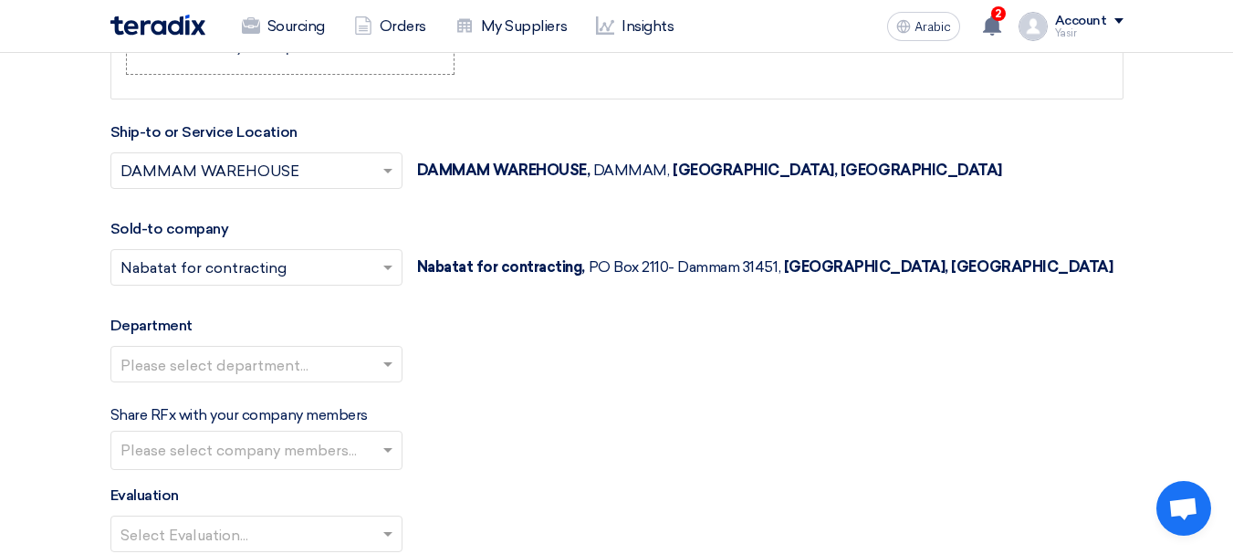
scroll to position [2115, 0]
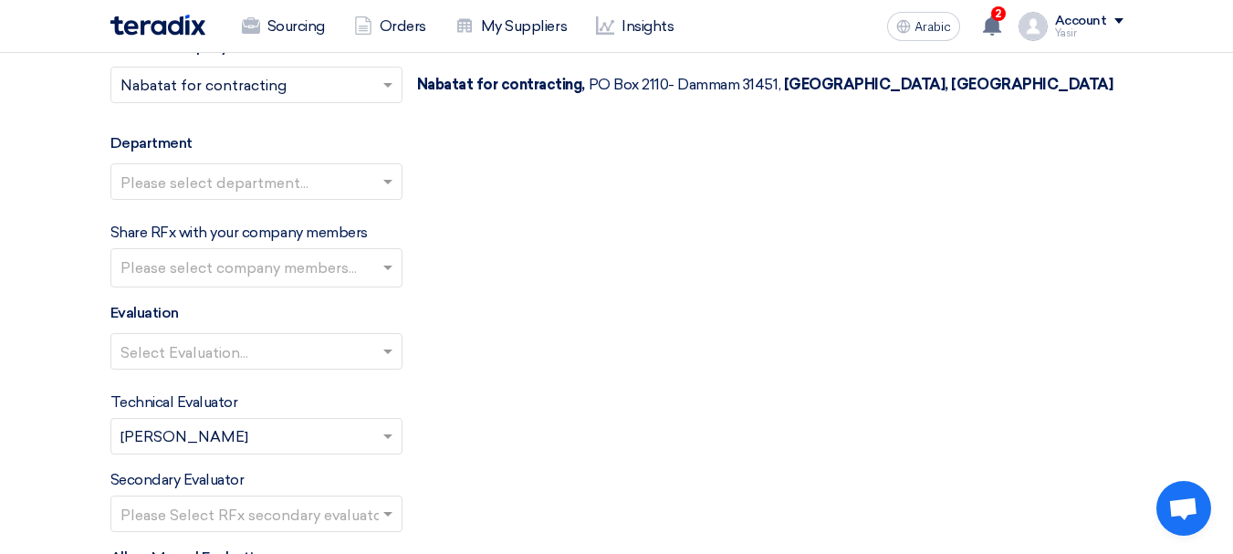
click at [276, 180] on input "text" at bounding box center [247, 183] width 254 height 30
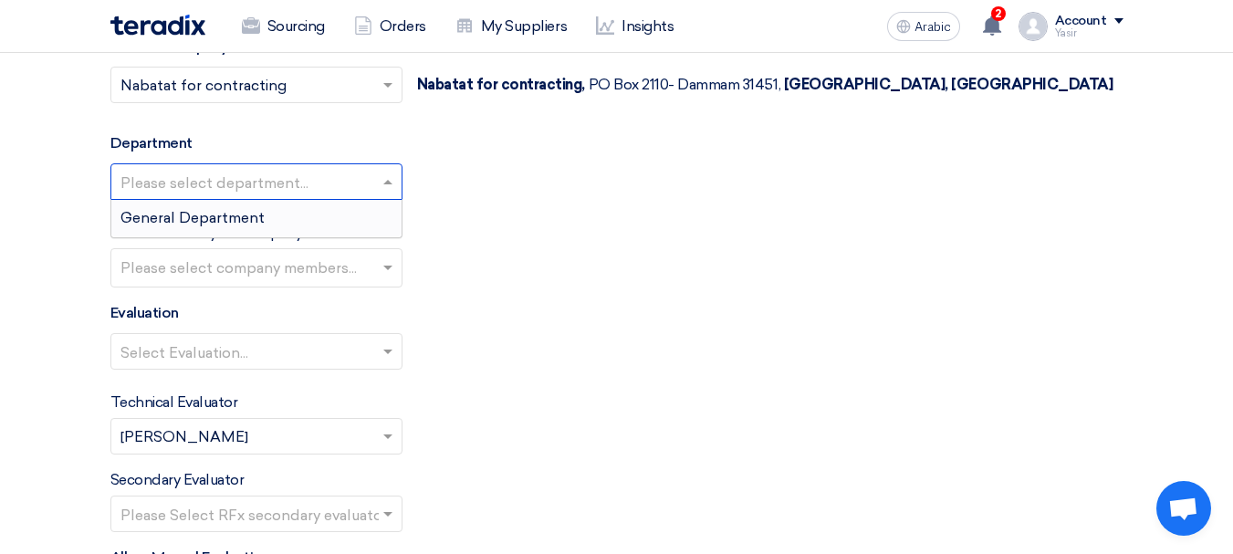
click at [224, 216] on span "General Department" at bounding box center [192, 217] width 144 height 17
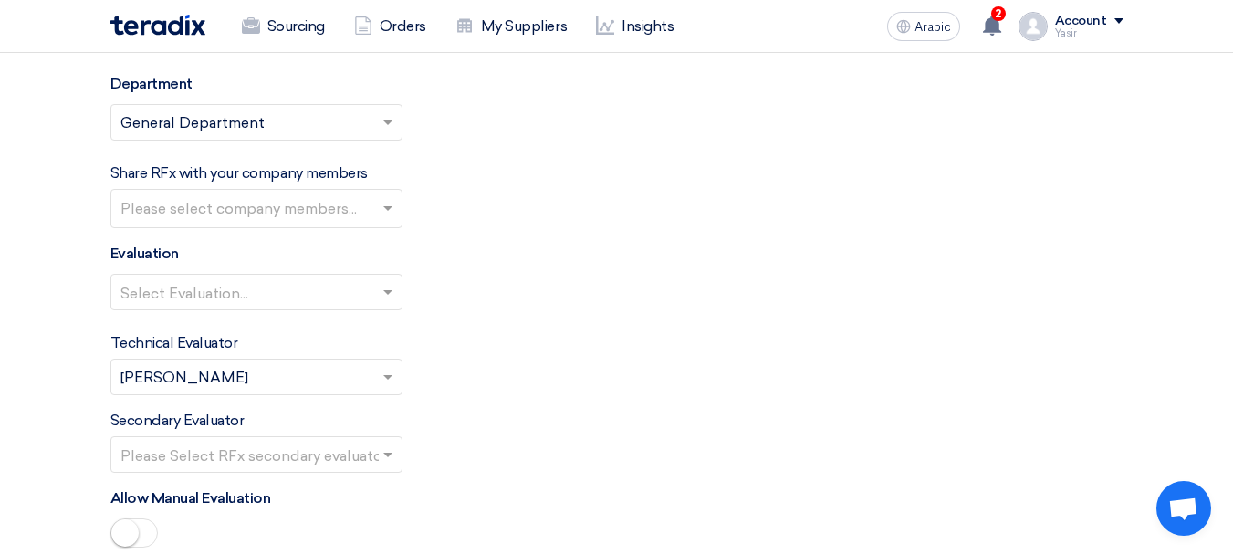
scroll to position [2206, 0]
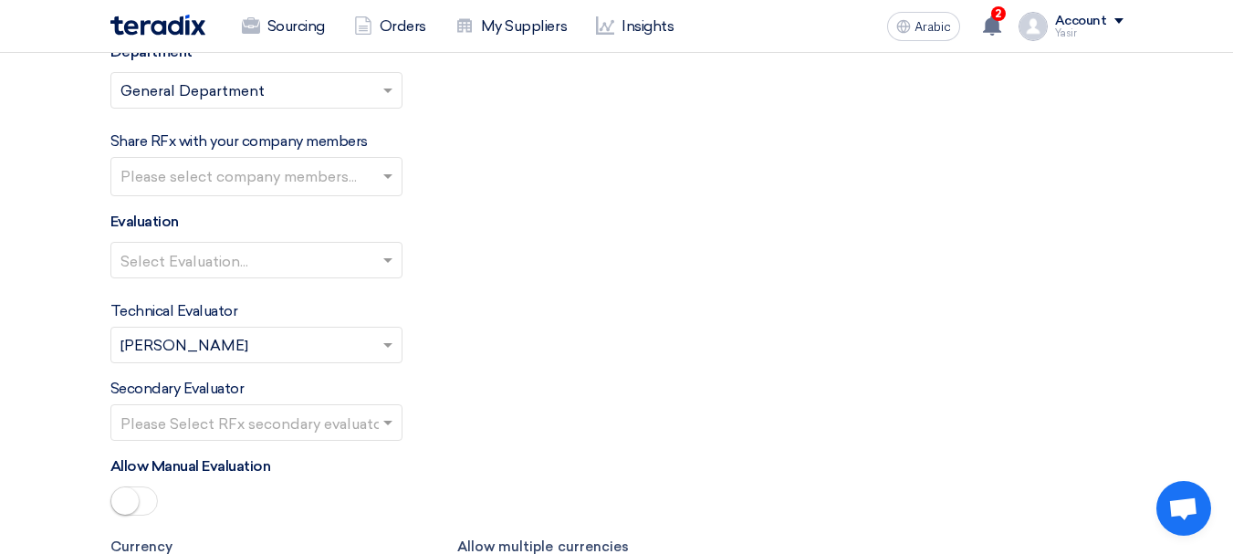
click at [223, 267] on input "text" at bounding box center [247, 261] width 254 height 30
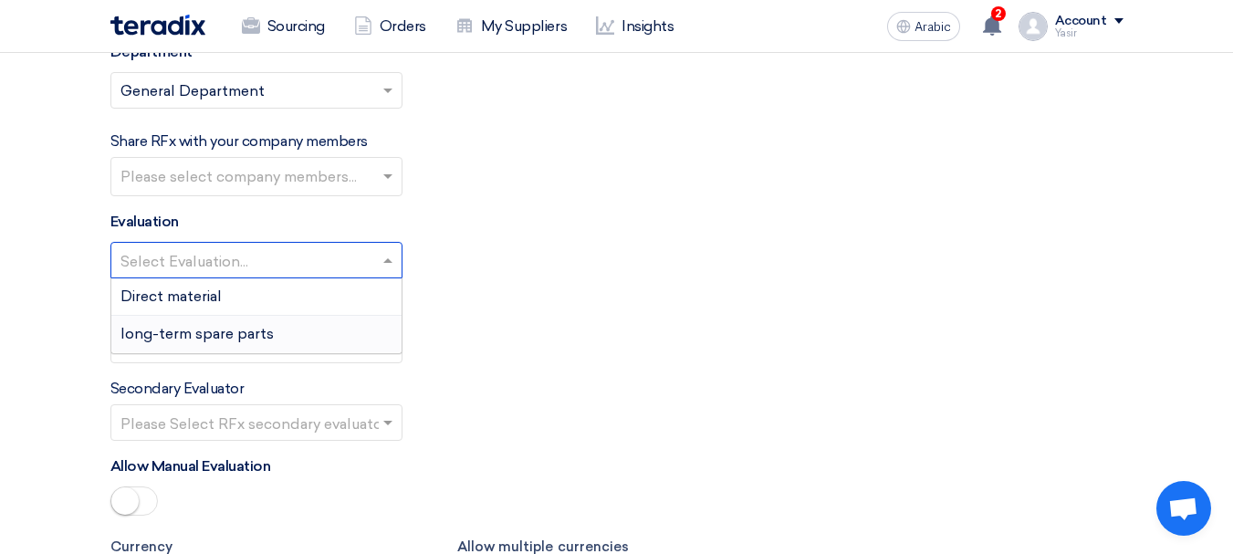
click at [208, 330] on font "long-term spare parts" at bounding box center [196, 333] width 153 height 17
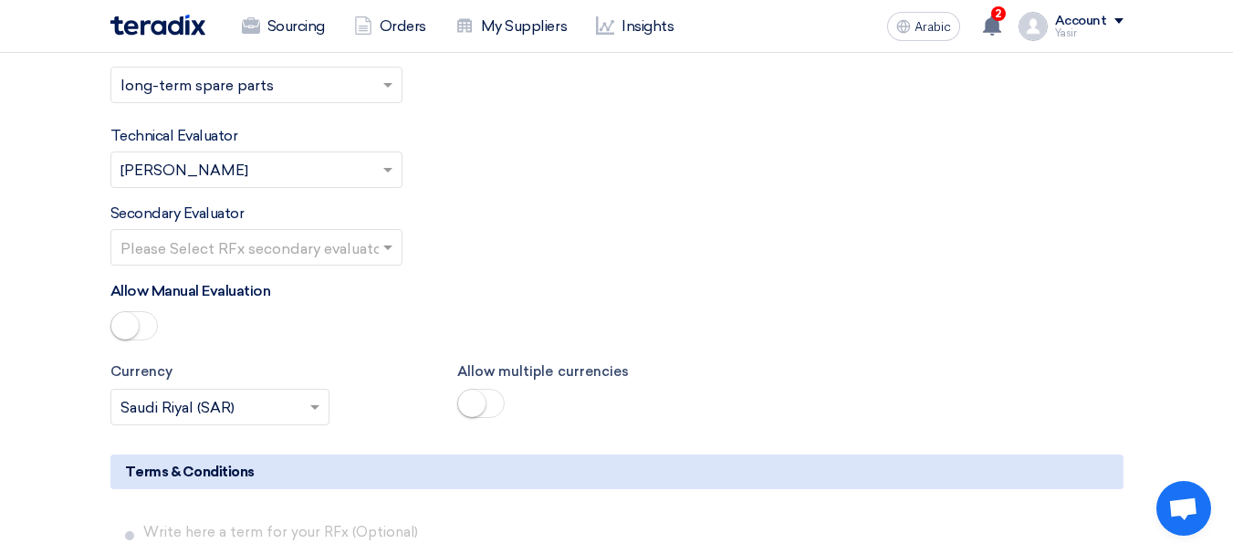
scroll to position [2389, 0]
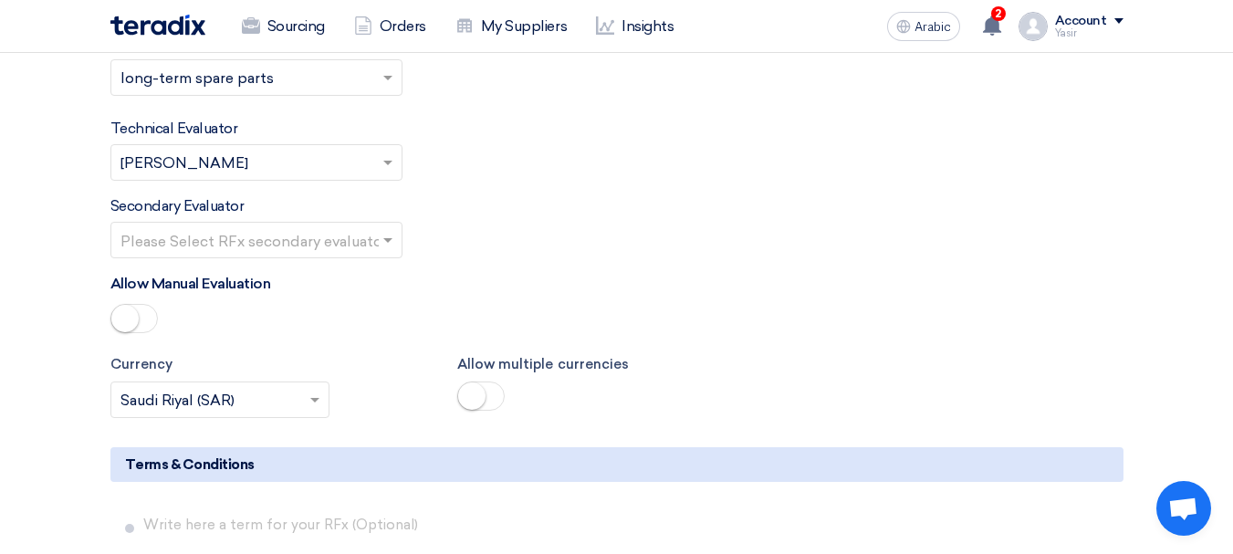
click at [287, 246] on input "text" at bounding box center [247, 241] width 254 height 30
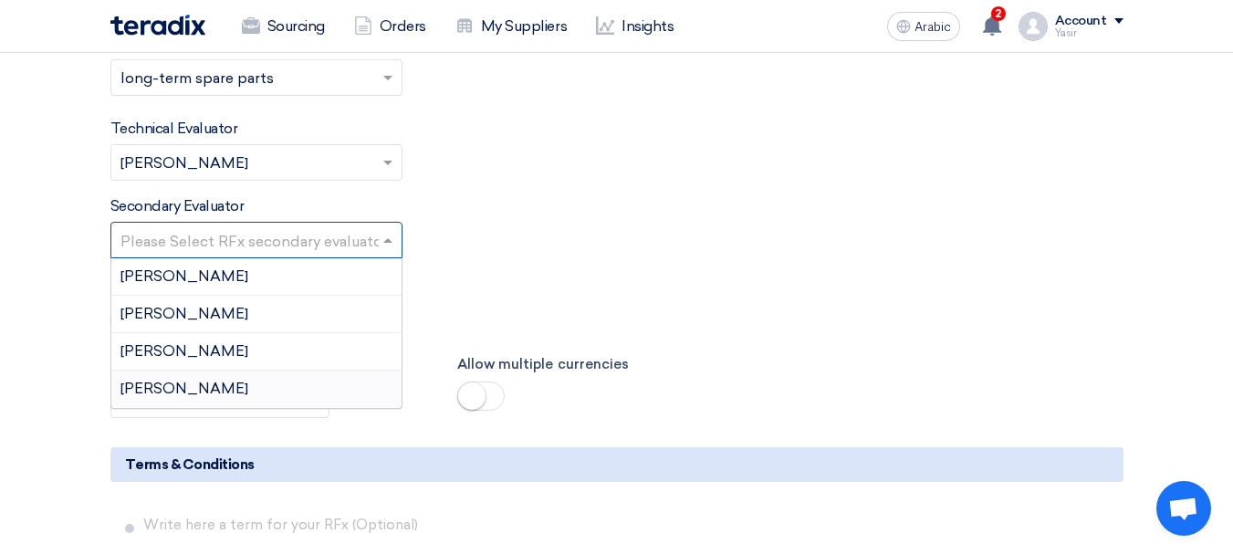
click at [177, 383] on div "[PERSON_NAME]" at bounding box center [256, 389] width 290 height 37
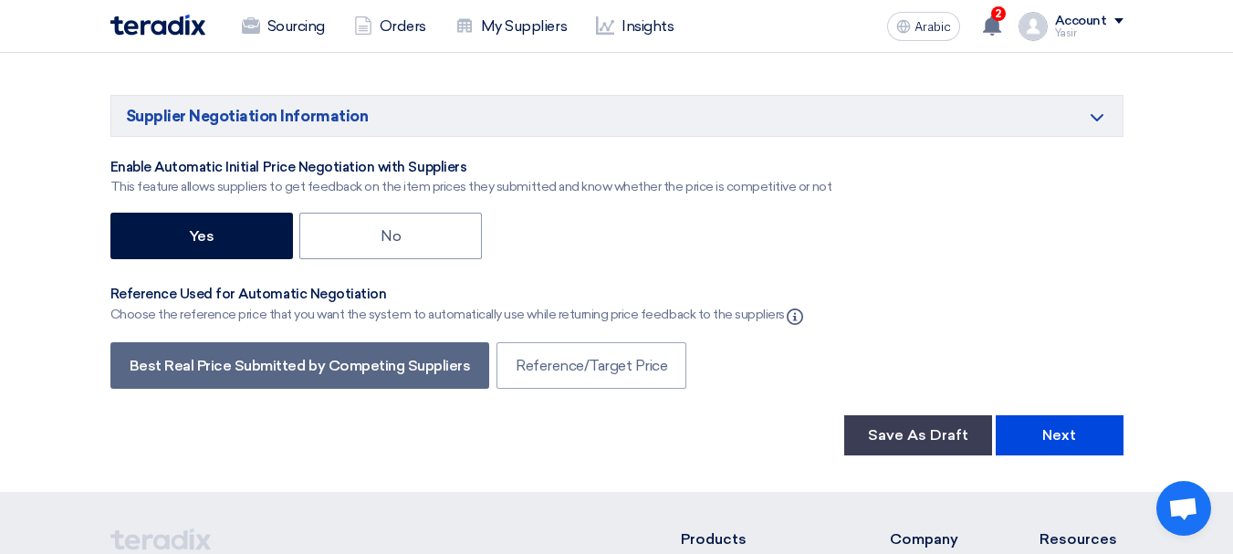
scroll to position [3028, 0]
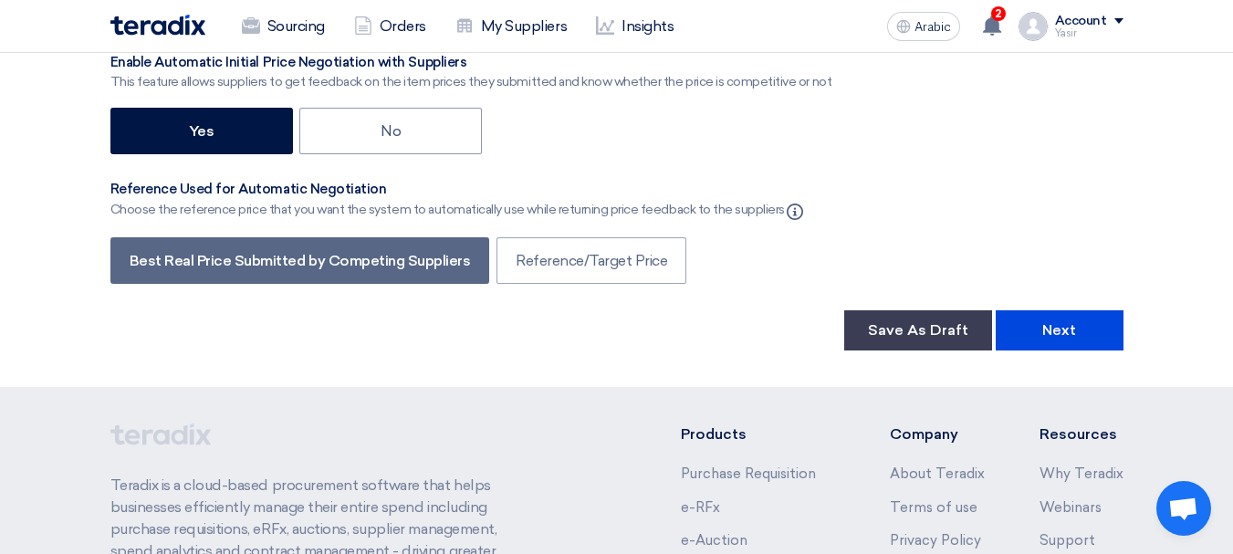
click at [1058, 330] on font "Next" at bounding box center [1059, 329] width 34 height 17
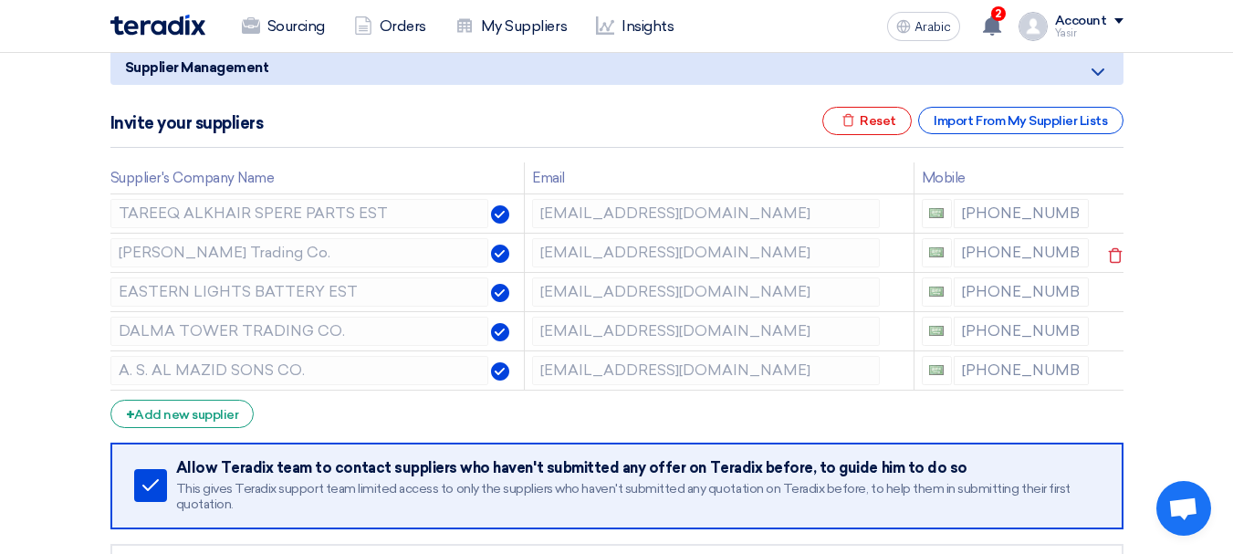
scroll to position [274, 0]
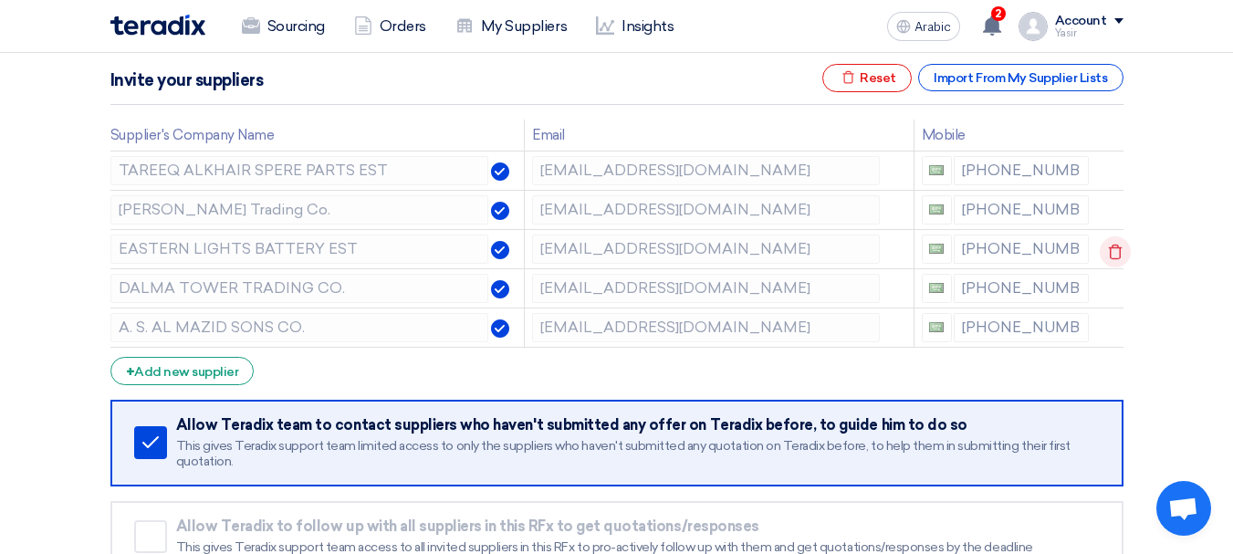
click at [1111, 250] on icon at bounding box center [1115, 251] width 31 height 31
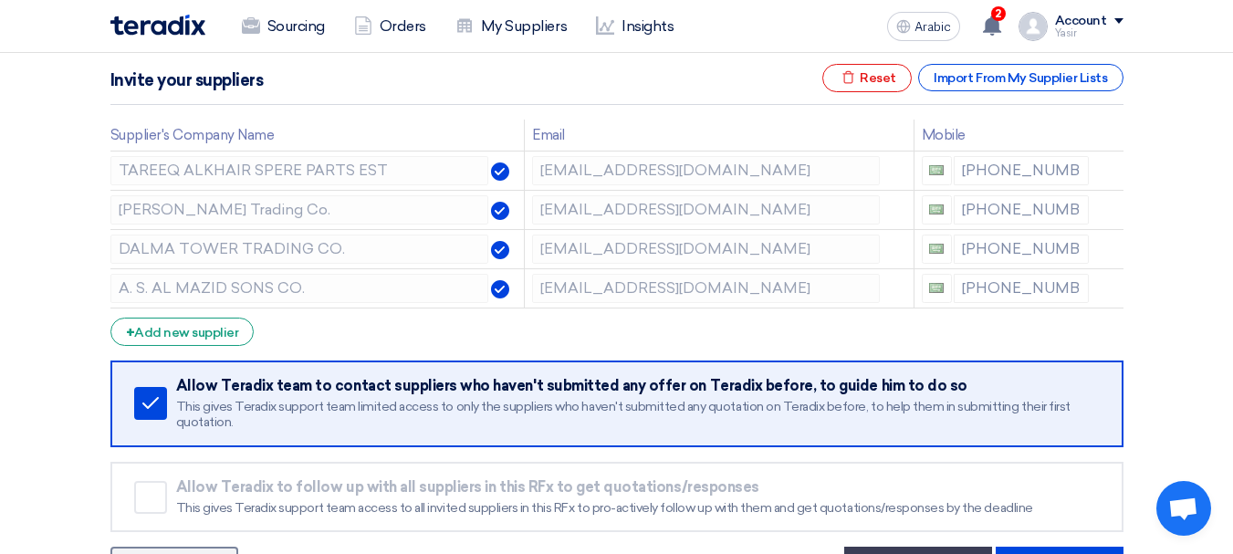
click at [0, 0] on icon at bounding box center [0, 0] width 0 height 0
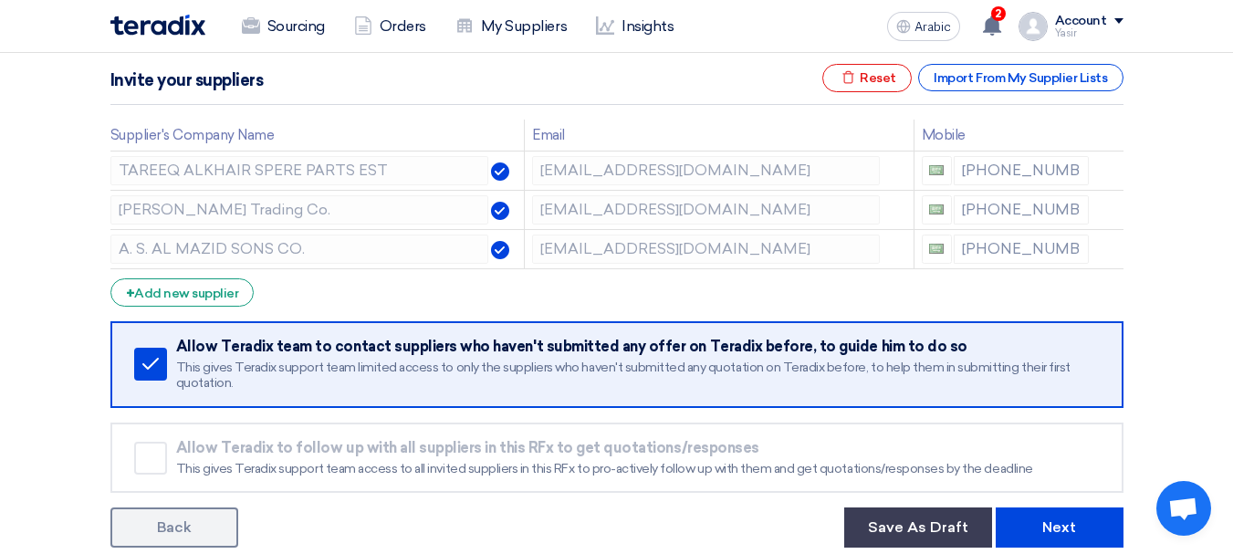
click at [0, 0] on icon at bounding box center [0, 0] width 0 height 0
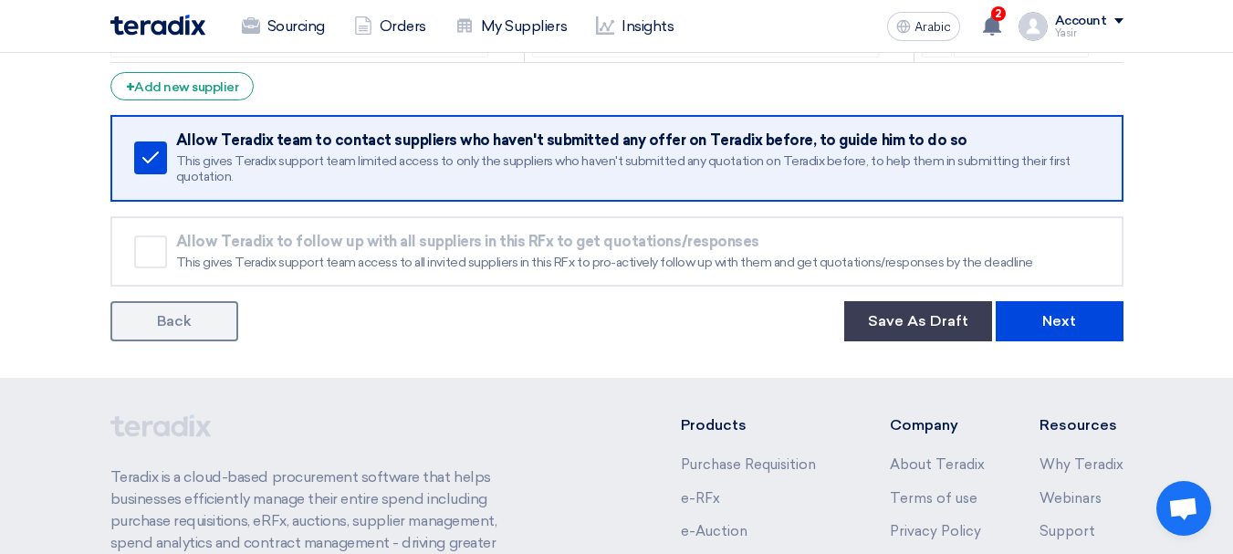
scroll to position [456, 0]
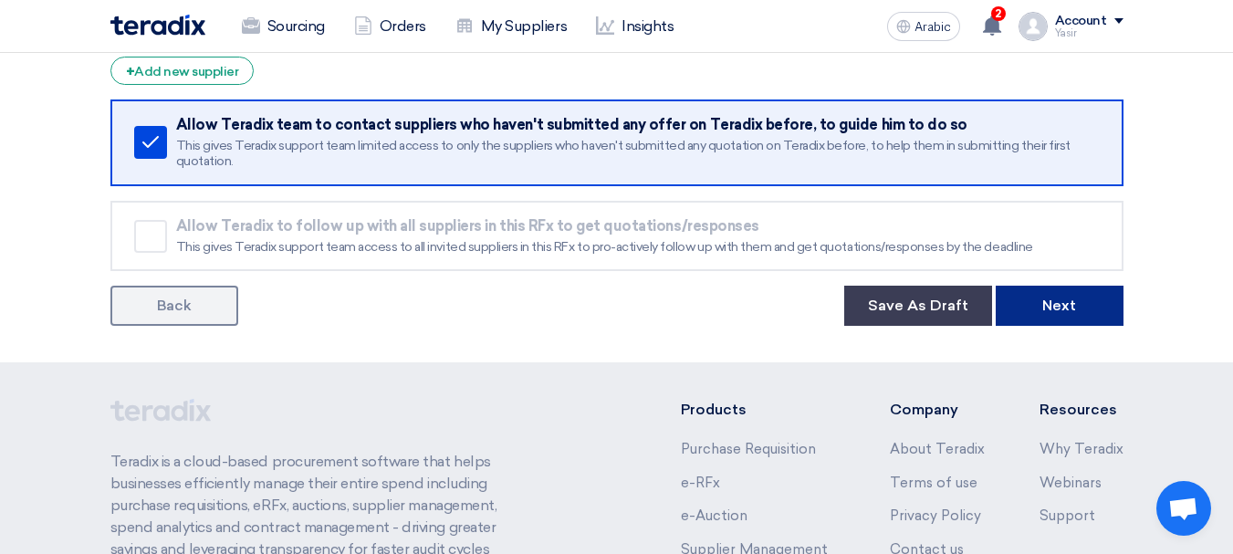
click at [1108, 318] on button "Next" at bounding box center [1060, 306] width 128 height 40
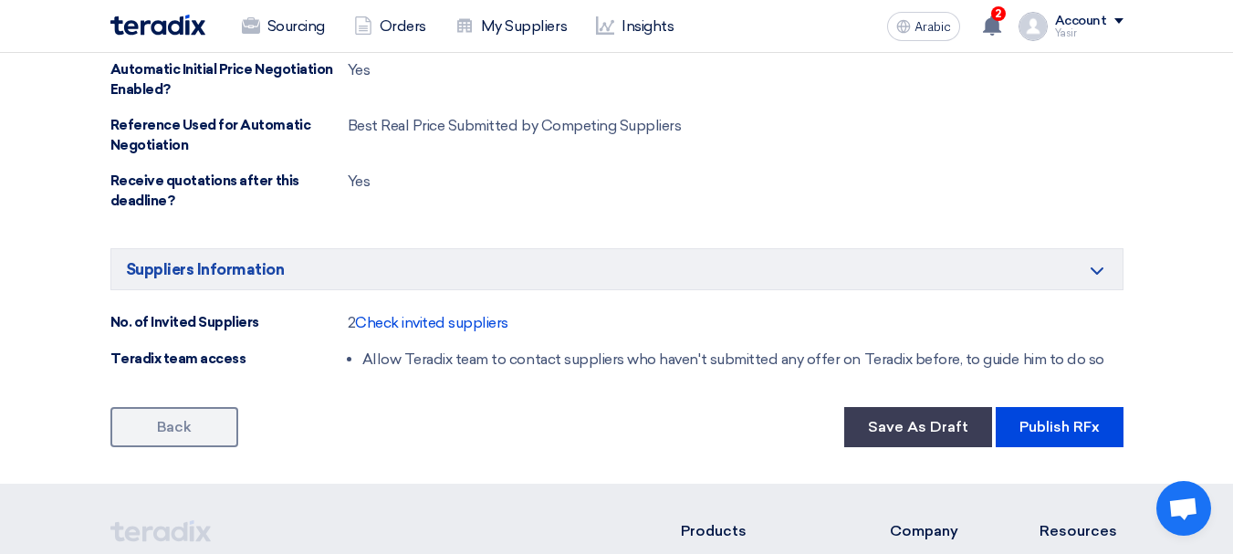
scroll to position [1095, 0]
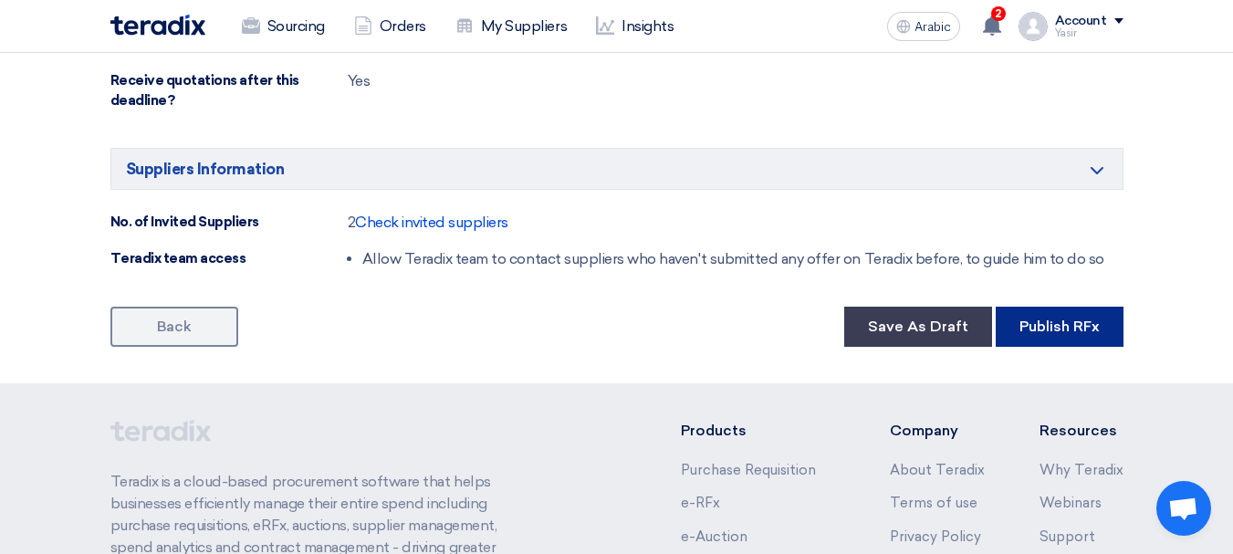
click at [1030, 313] on button "Publish RFx" at bounding box center [1060, 327] width 128 height 40
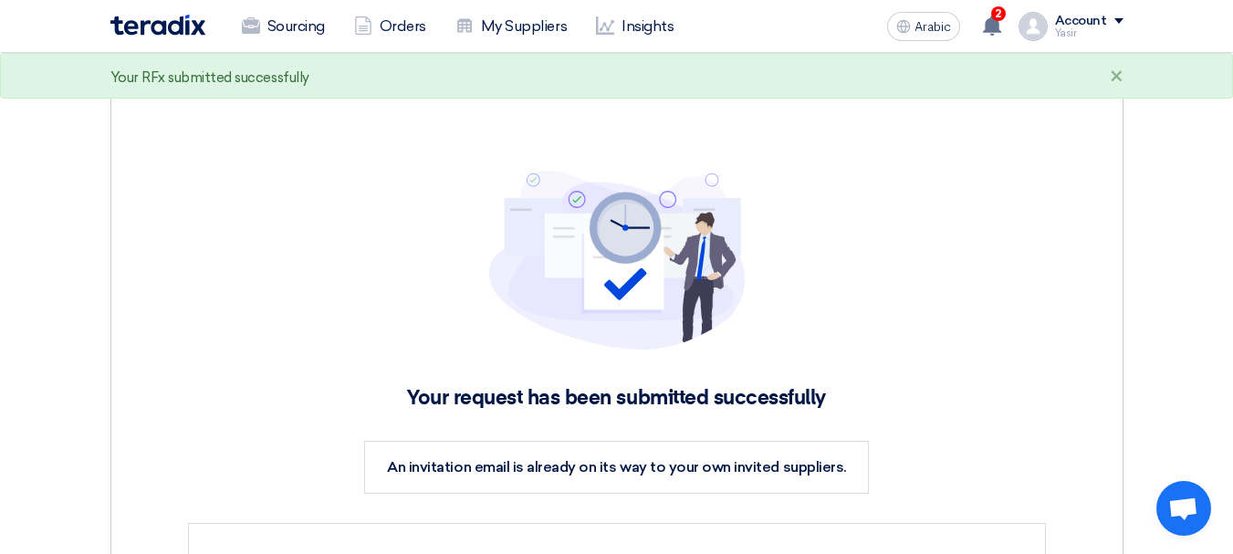
click at [177, 33] on img at bounding box center [157, 25] width 95 height 21
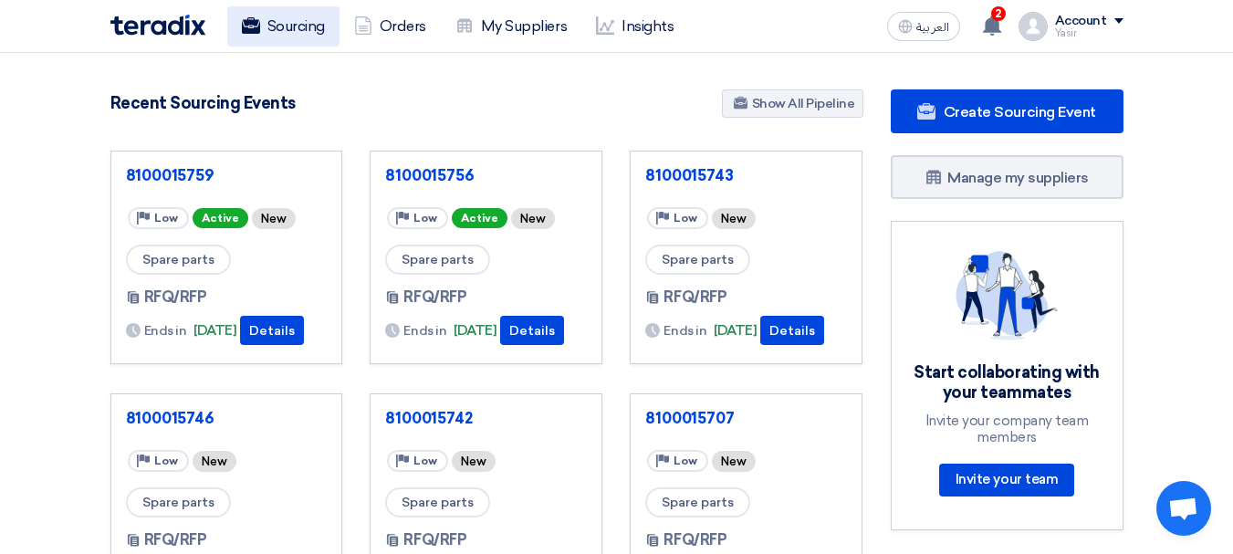
click at [300, 27] on link "Sourcing" at bounding box center [283, 26] width 112 height 40
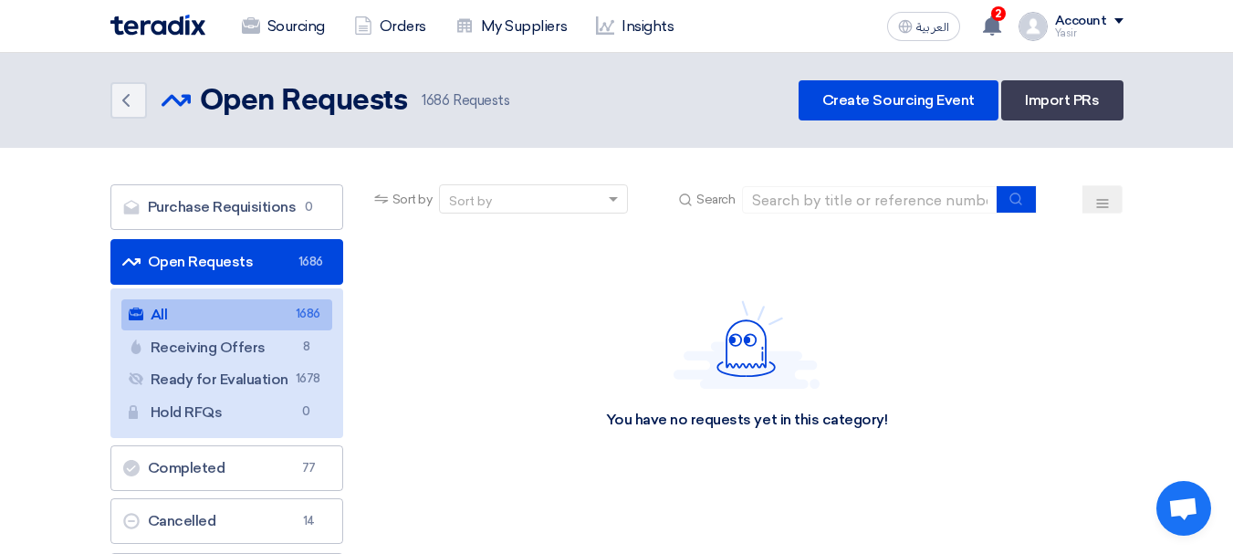
click at [186, 263] on link "Open Requests Open Requests 1686" at bounding box center [226, 262] width 233 height 46
click at [932, 199] on input at bounding box center [870, 199] width 256 height 27
paste input "8100015760"
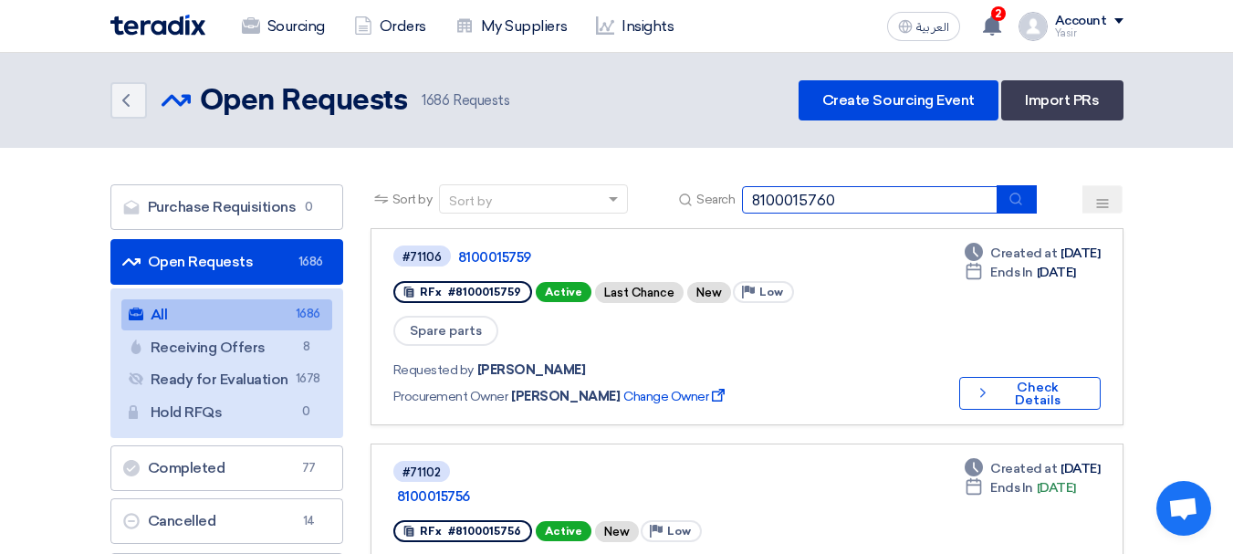
type input "8100015760"
click at [1029, 204] on button "submit" at bounding box center [1017, 199] width 40 height 28
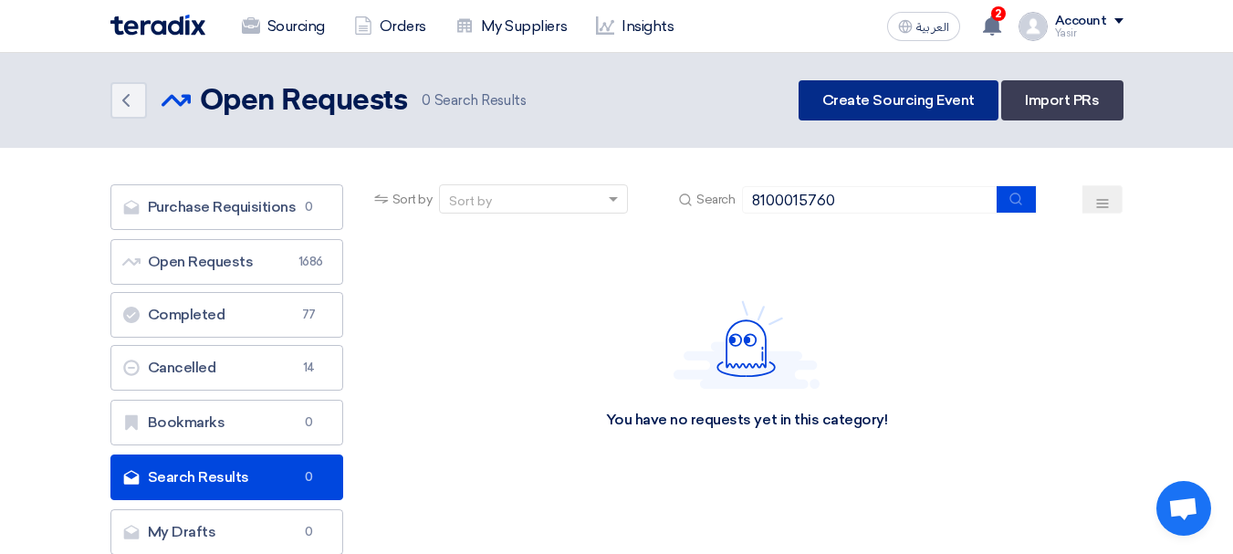
click at [901, 120] on link "Create Sourcing Event" at bounding box center [899, 100] width 200 height 40
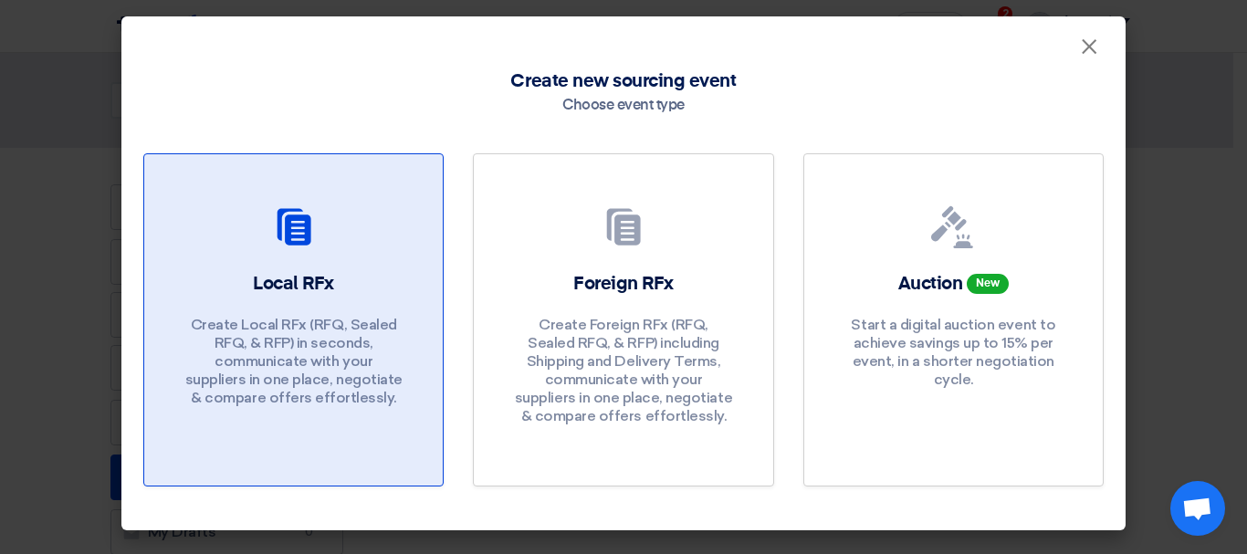
click at [264, 321] on p "Create Local RFx (RFQ, Sealed RFQ, & RFP) in seconds, communicate with your sup…" at bounding box center [293, 361] width 219 height 91
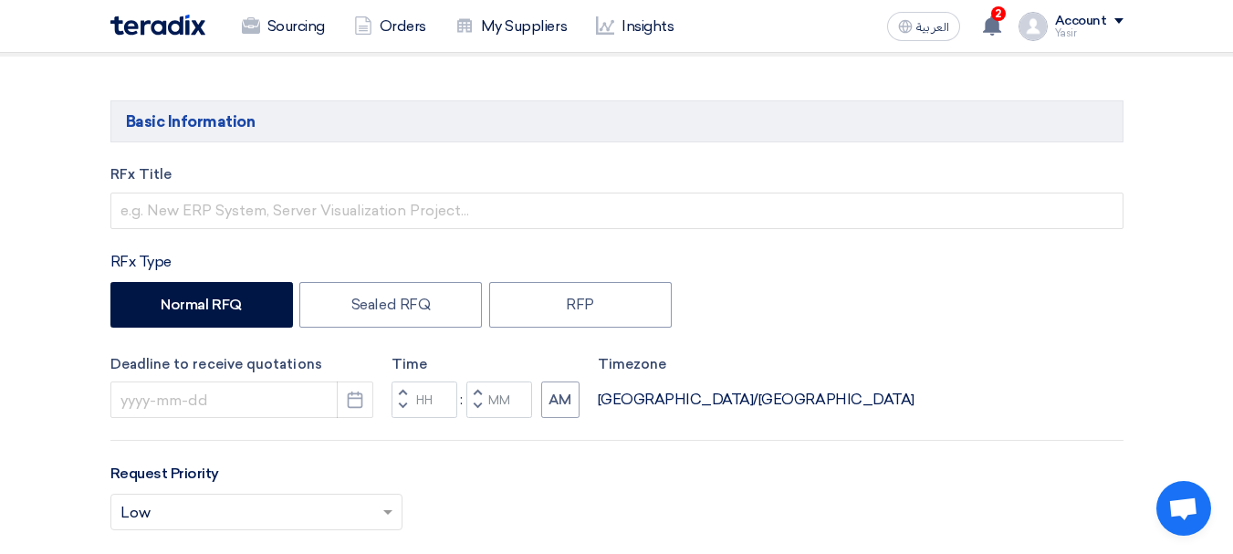
scroll to position [183, 0]
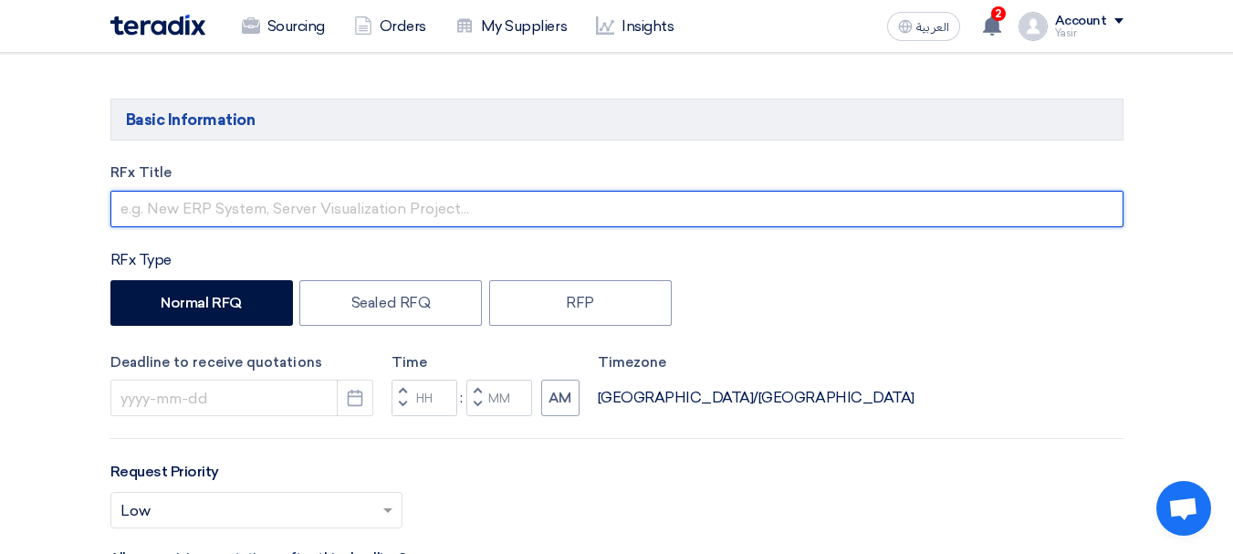
click at [267, 204] on input "text" at bounding box center [616, 209] width 1013 height 37
paste input "8100015760"
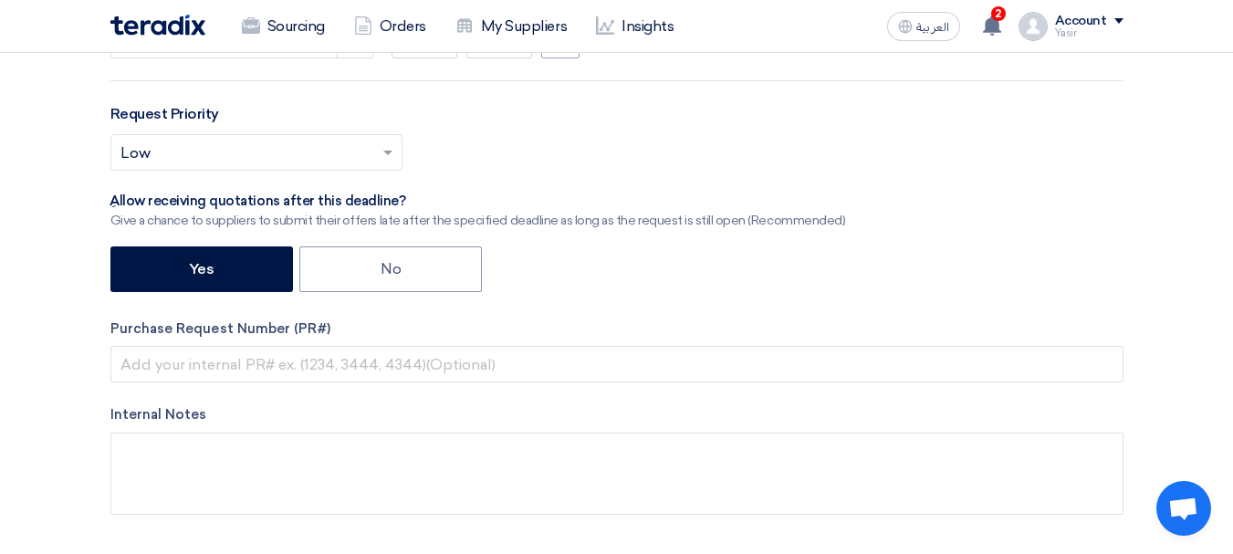
scroll to position [548, 0]
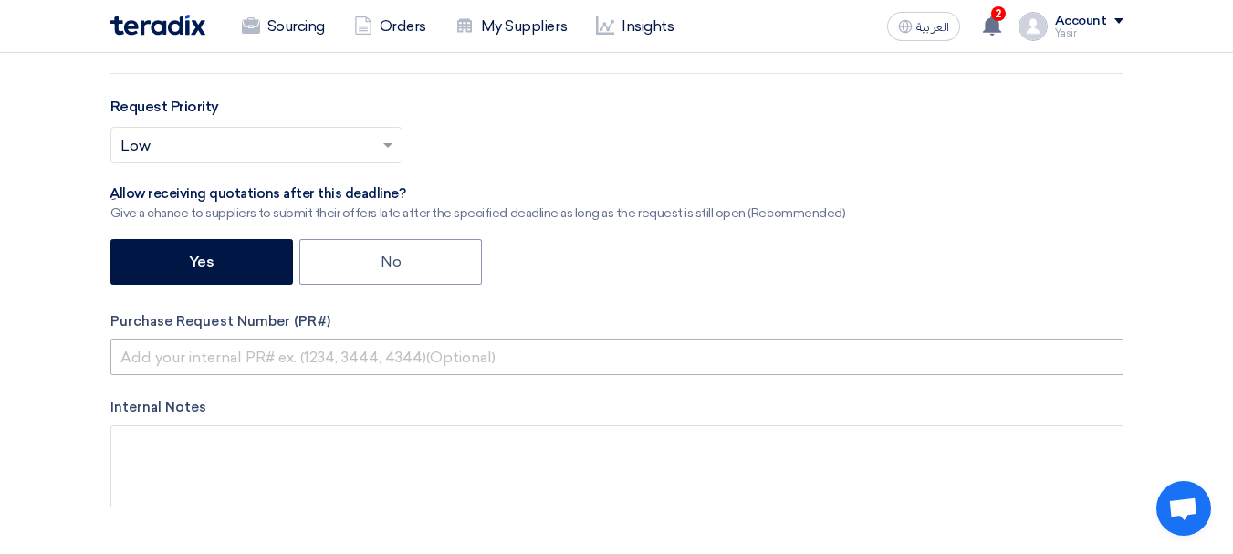
type input "8100015760"
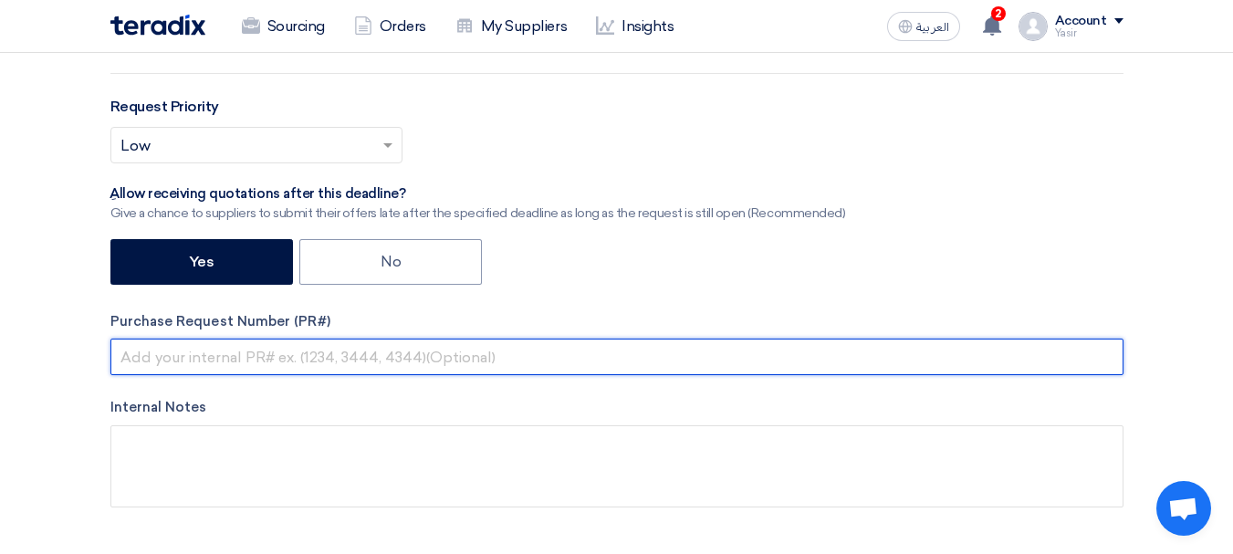
click at [240, 361] on input "text" at bounding box center [616, 357] width 1013 height 37
paste input "8100015760"
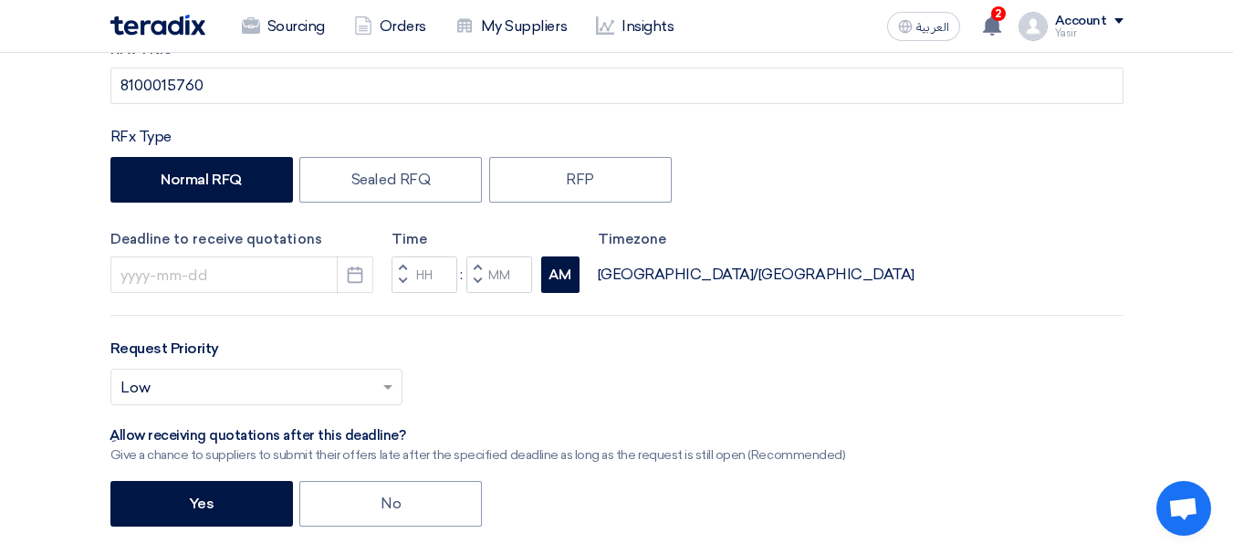
scroll to position [274, 0]
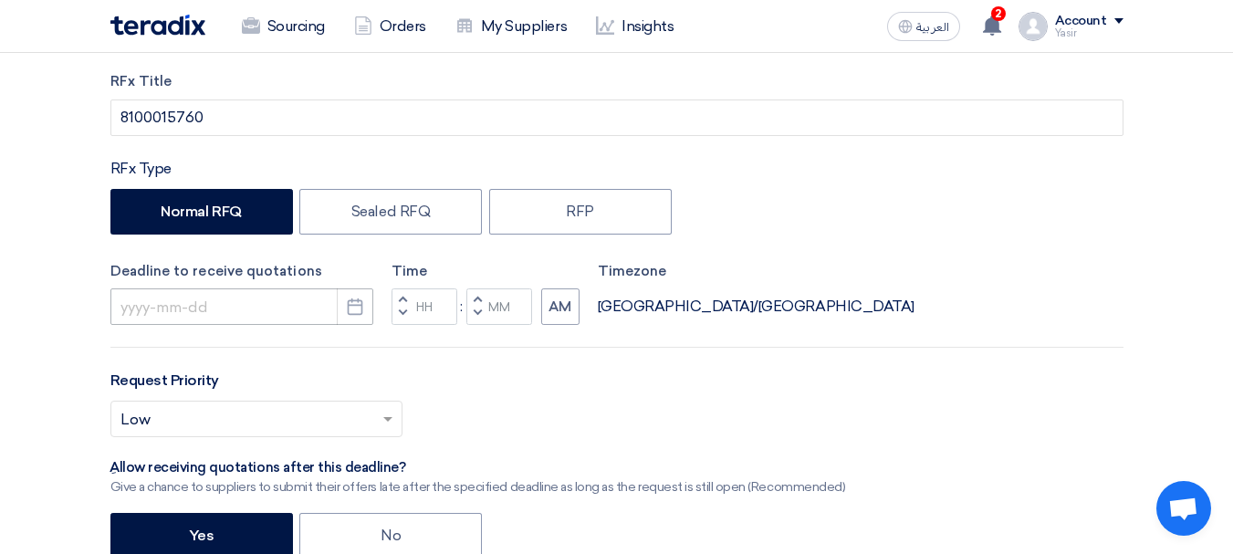
type input "8100015760"
click at [299, 314] on input at bounding box center [241, 306] width 263 height 37
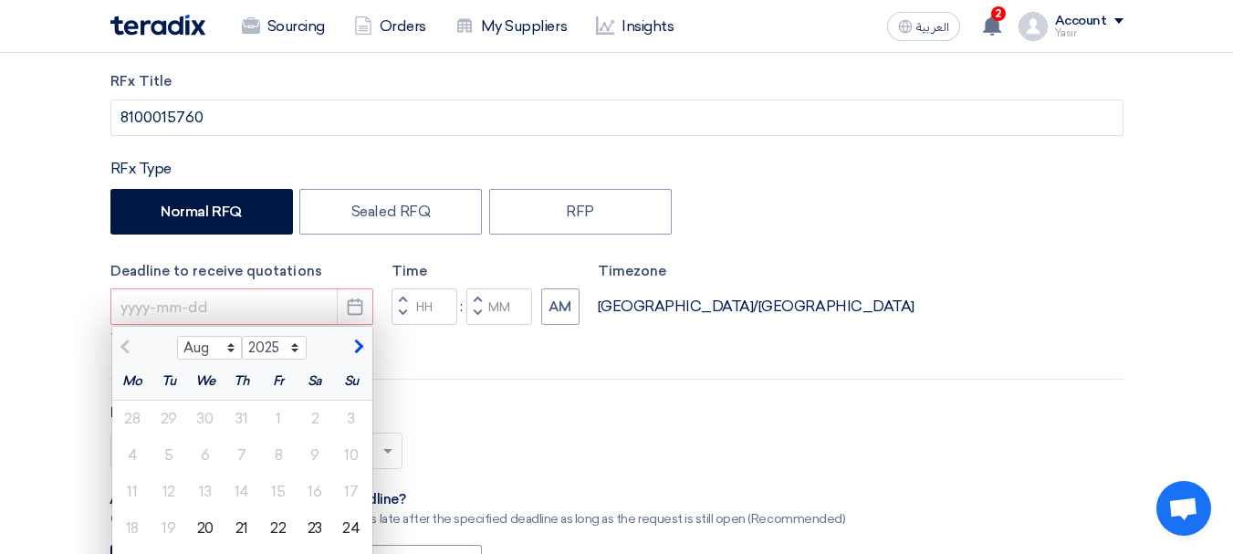
click at [475, 418] on div "Request Priority Select priority... × Low ×" at bounding box center [616, 443] width 1013 height 82
click at [485, 404] on div "Request Priority Select priority... × Low ×" at bounding box center [616, 443] width 1013 height 82
type input "[DATE]"
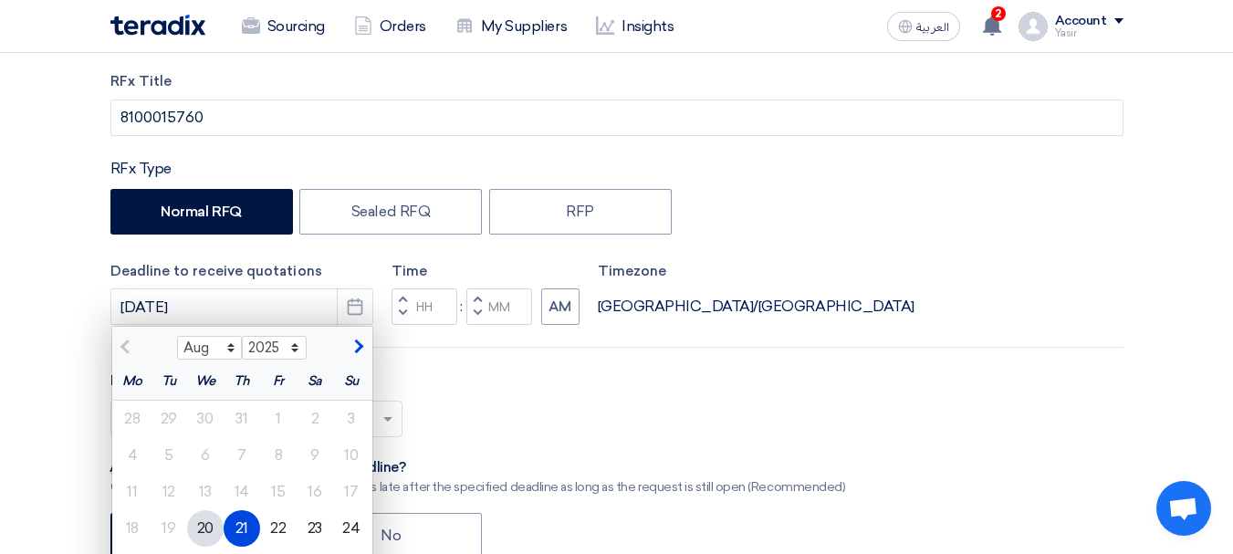
click at [241, 531] on div "21" at bounding box center [242, 528] width 37 height 37
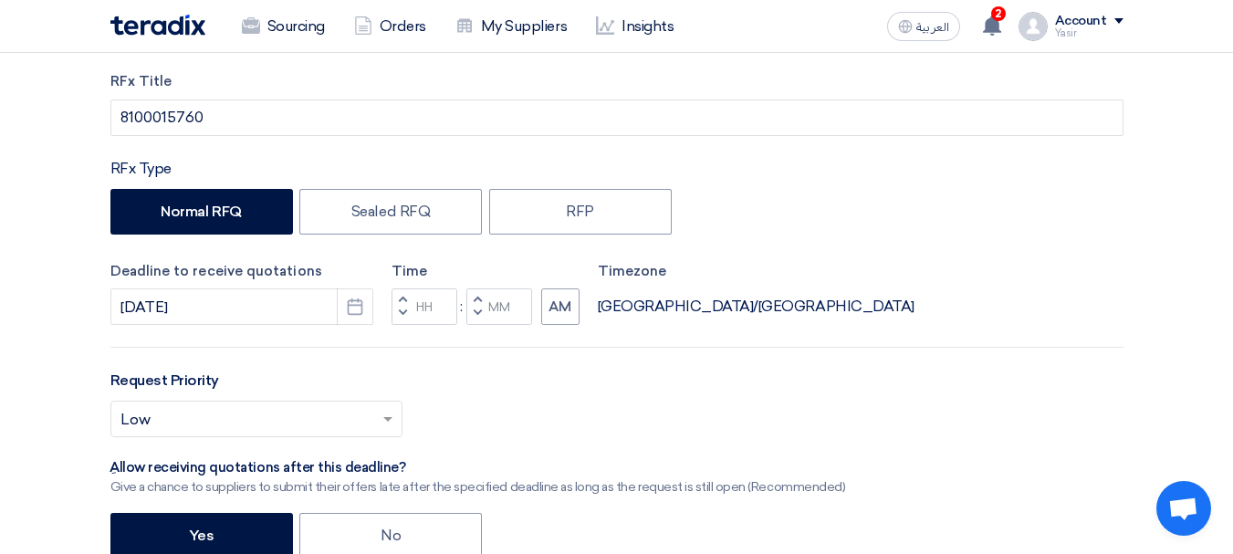
scroll to position [365, 0]
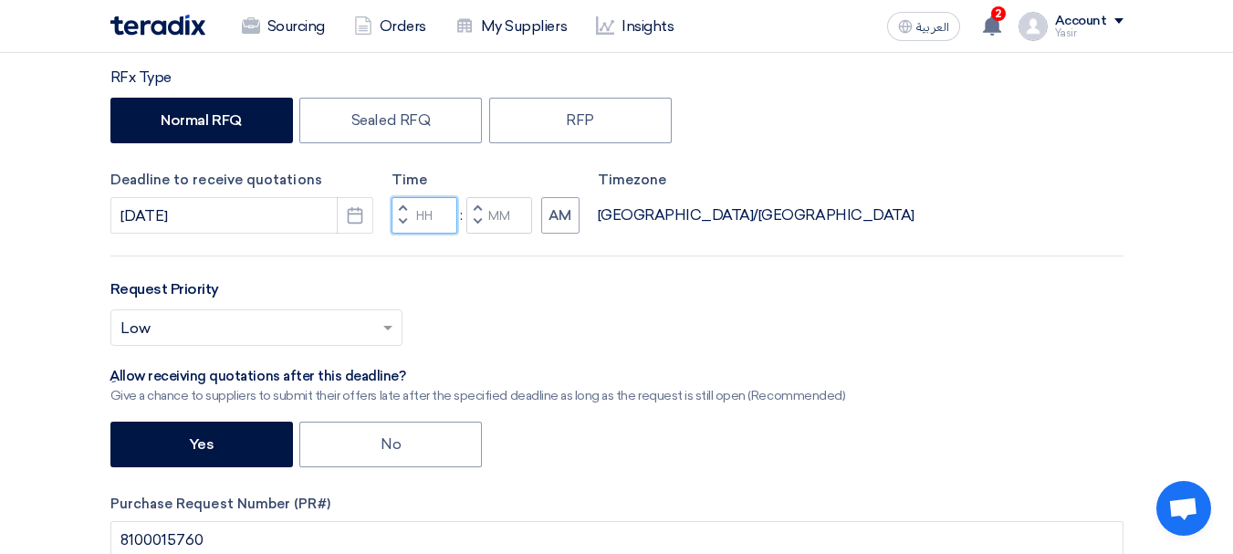
click at [419, 222] on input "Hours" at bounding box center [425, 215] width 66 height 37
click at [413, 218] on button "Decrement hours" at bounding box center [403, 223] width 22 height 23
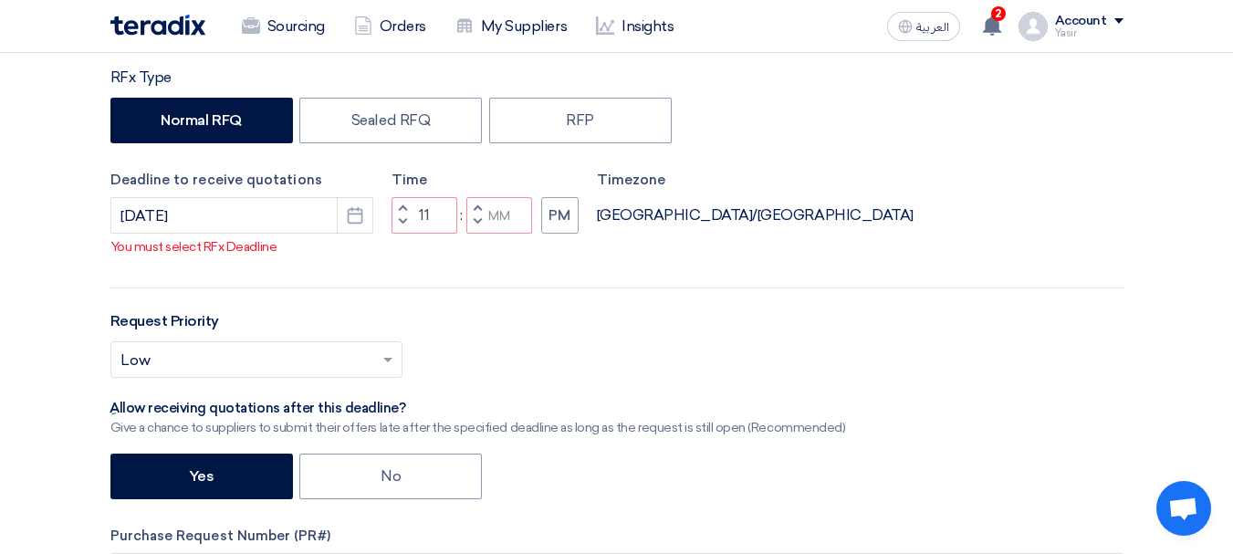
click at [483, 225] on button "Decrement minutes" at bounding box center [477, 223] width 22 height 23
type input "10"
type input "59"
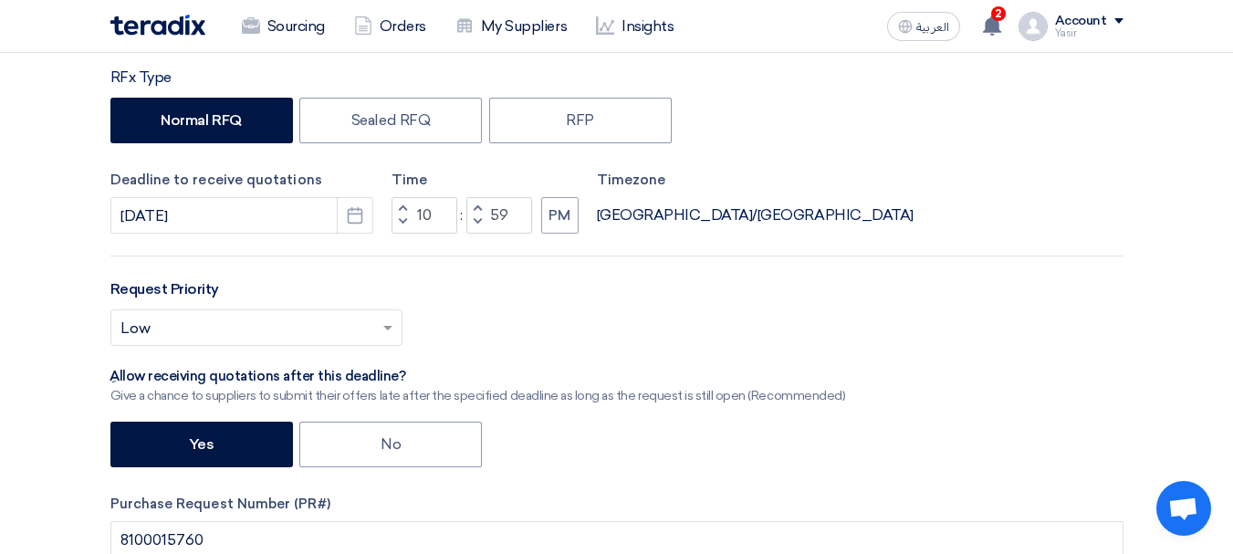
click at [403, 205] on span "button" at bounding box center [402, 208] width 6 height 11
type input "11"
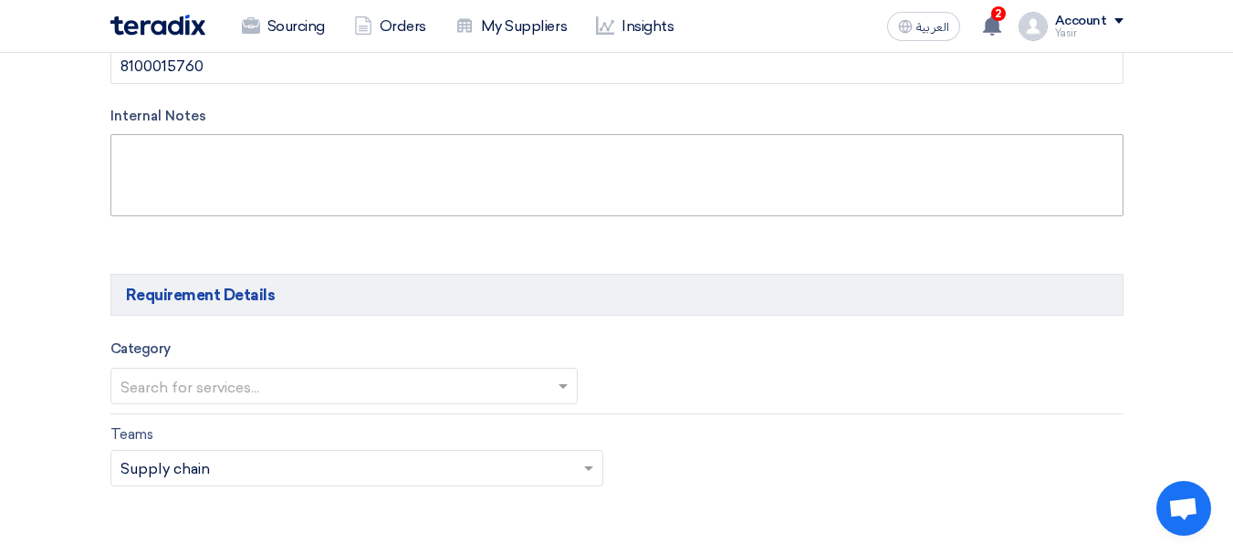
scroll to position [913, 0]
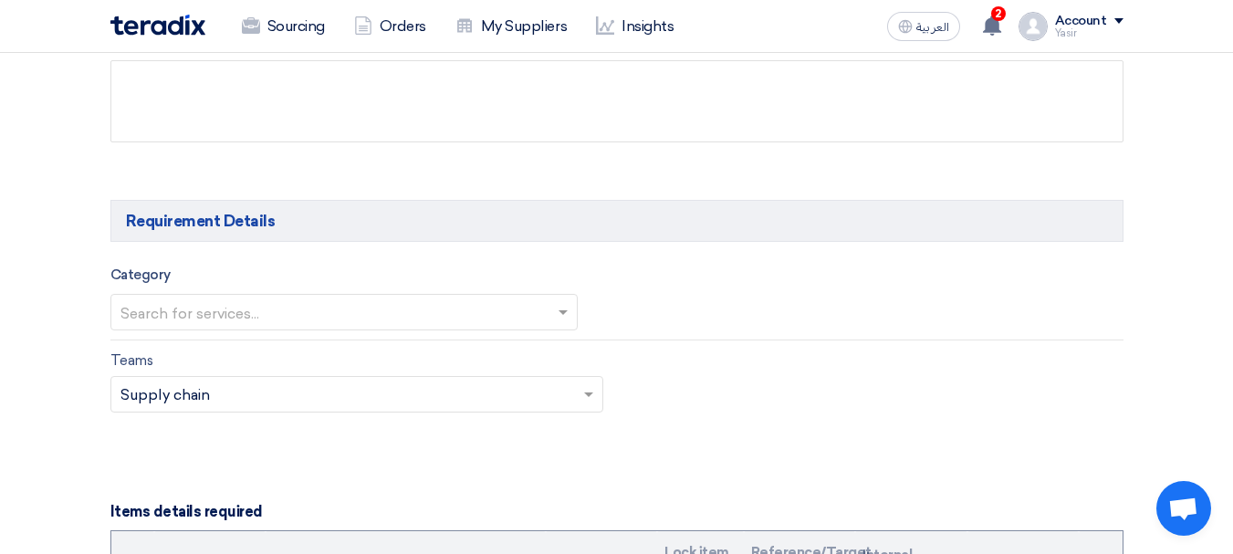
click at [308, 316] on input "text" at bounding box center [334, 314] width 429 height 30
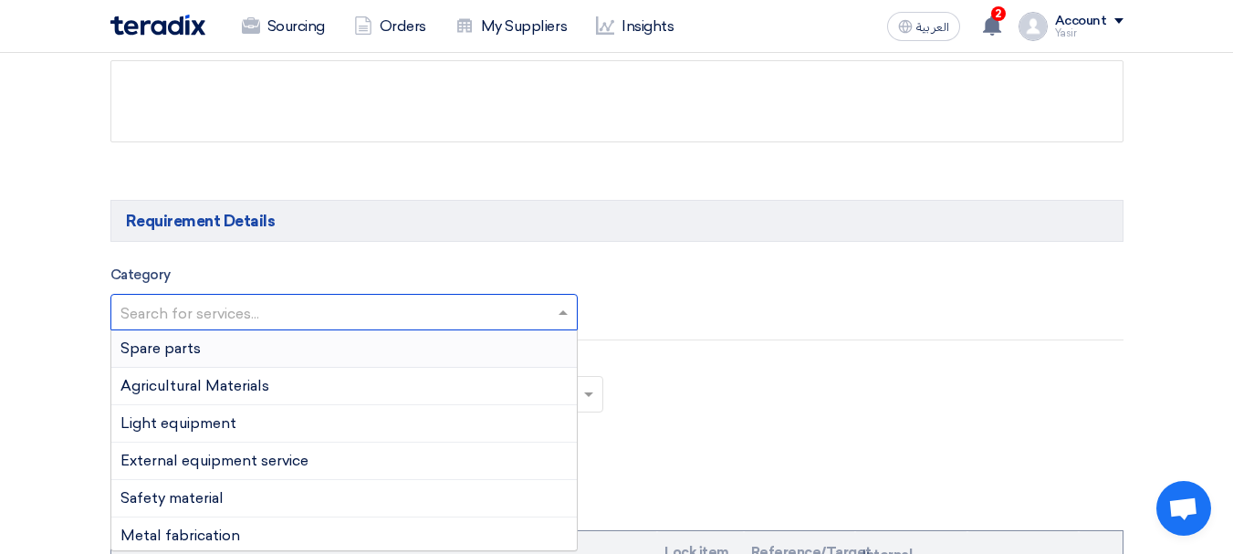
click at [184, 353] on span "Spare parts" at bounding box center [160, 348] width 80 height 17
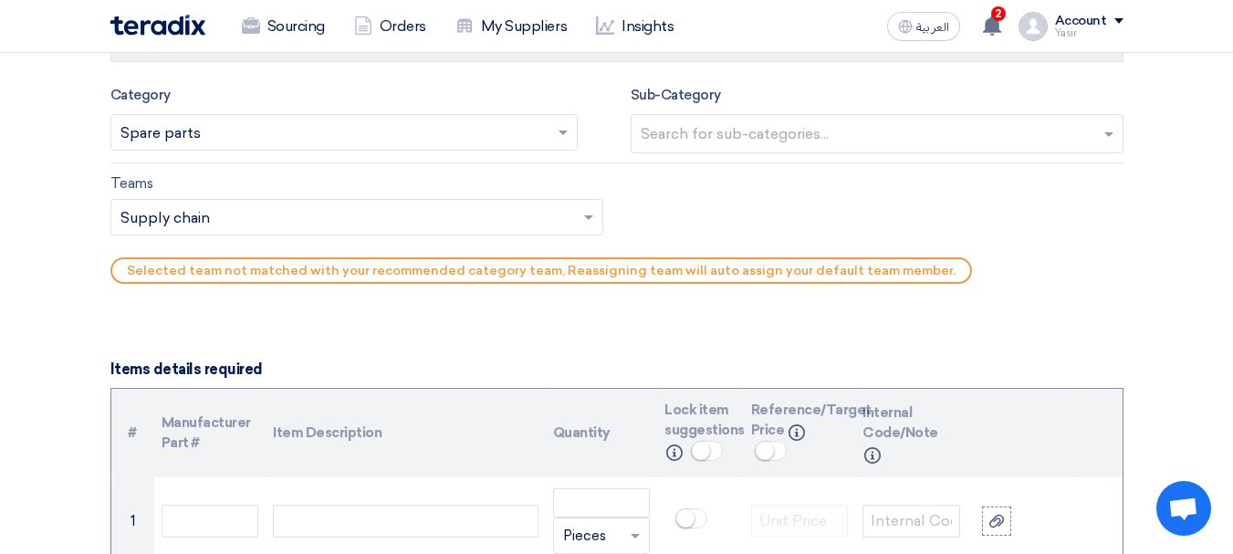
scroll to position [1095, 0]
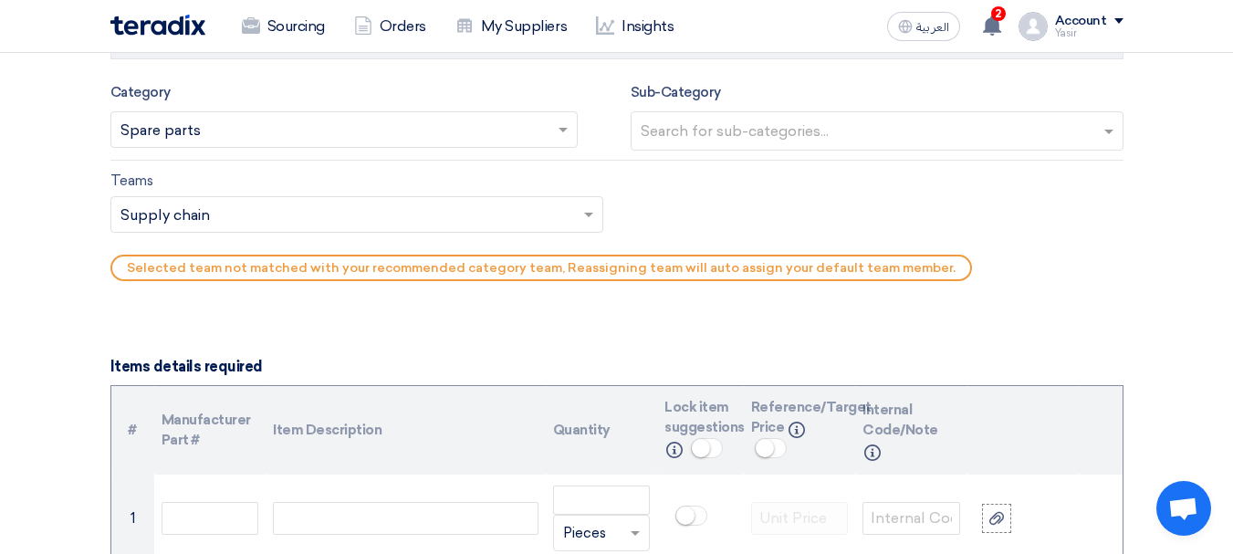
click at [713, 102] on div "Sub-Category Search for sub-categories..." at bounding box center [877, 116] width 493 height 70
click at [712, 127] on input "text" at bounding box center [879, 133] width 477 height 30
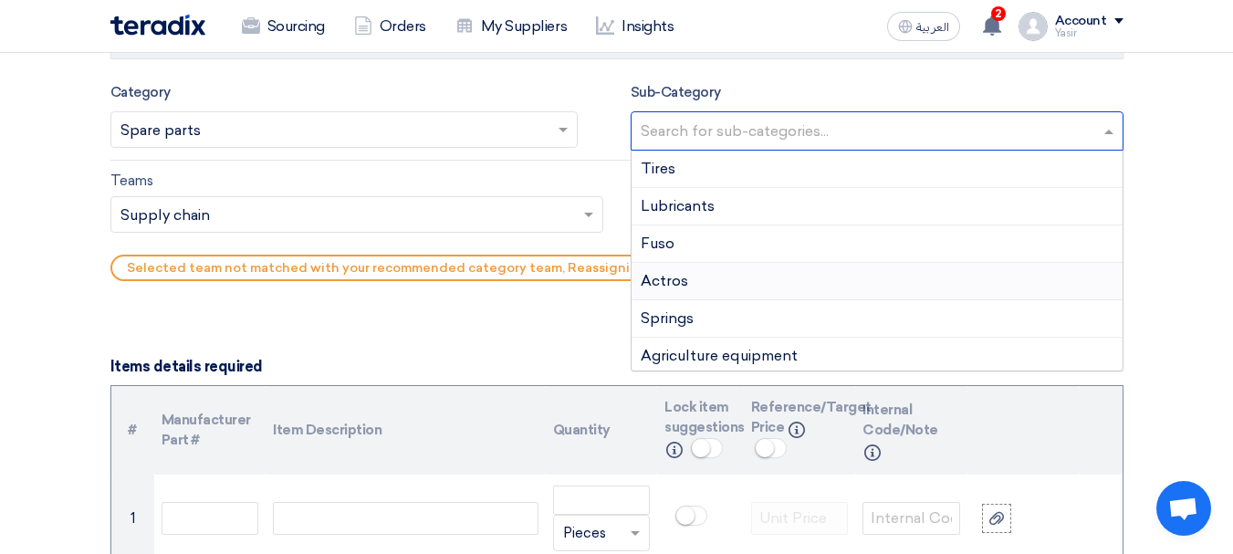
click at [690, 273] on div "Actros" at bounding box center [877, 281] width 491 height 37
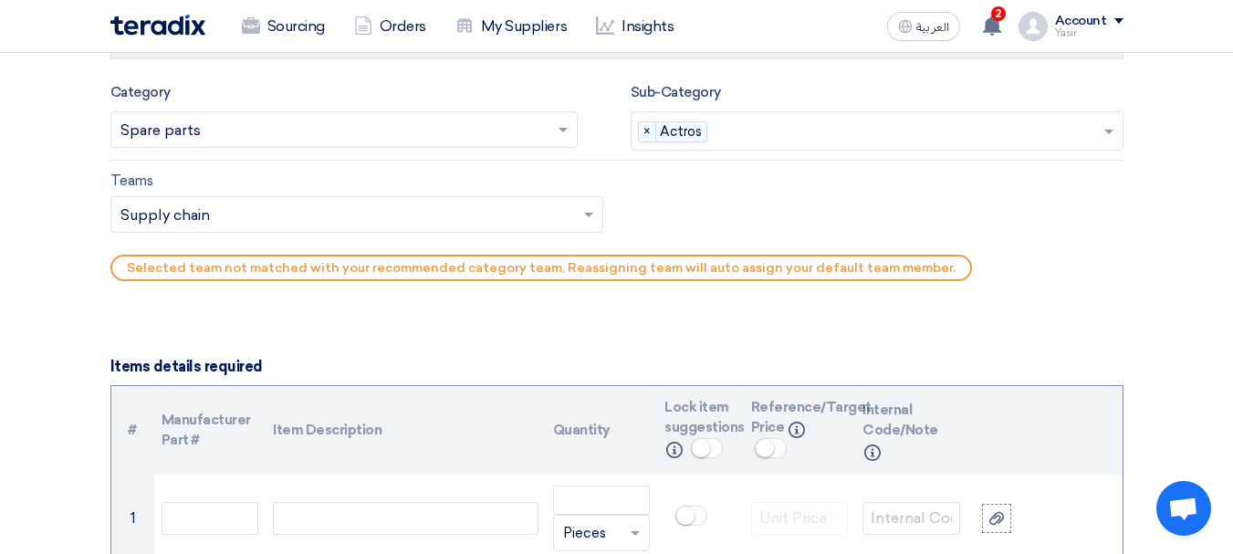
click at [194, 193] on div "Teams Teams.. × Supply chain ×" at bounding box center [356, 201] width 493 height 63
click at [206, 228] on input "text" at bounding box center [347, 216] width 455 height 30
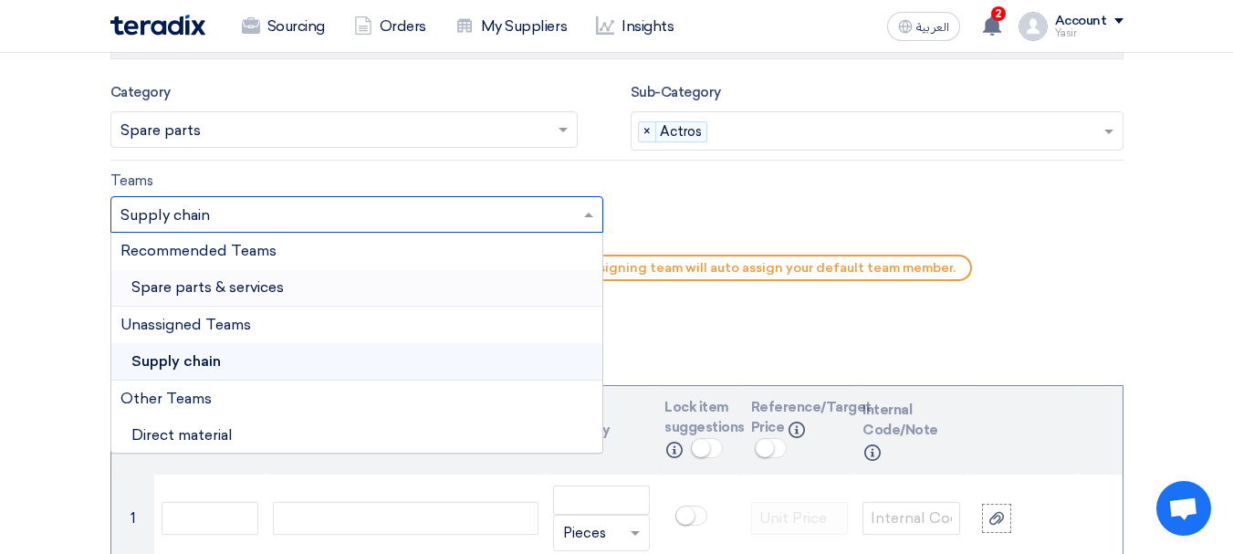
click at [237, 296] on div "Spare parts & services" at bounding box center [356, 287] width 491 height 37
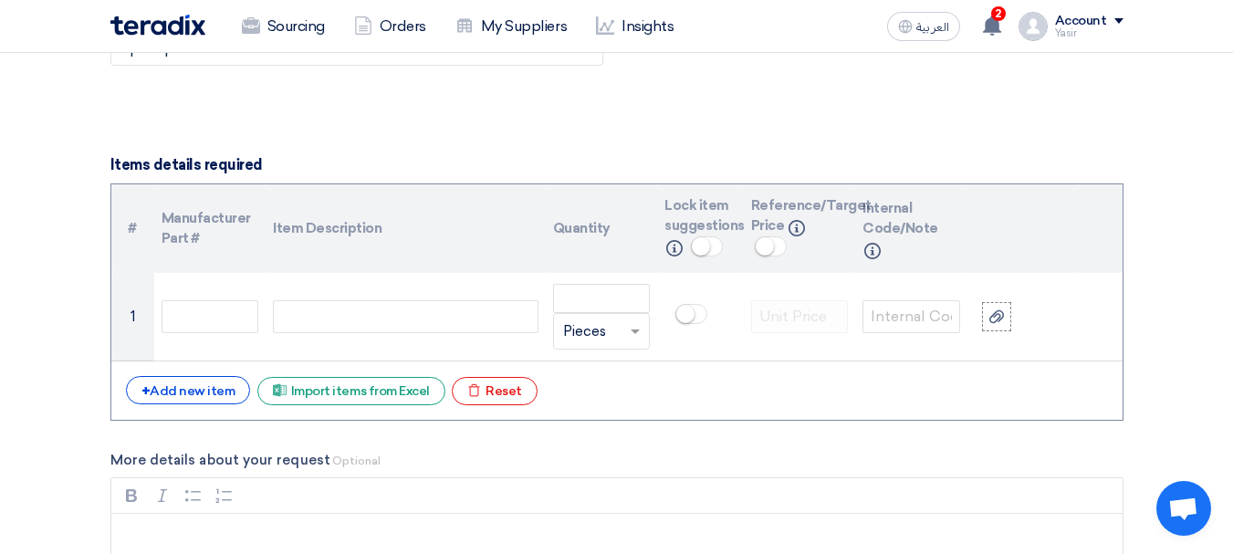
scroll to position [1369, 0]
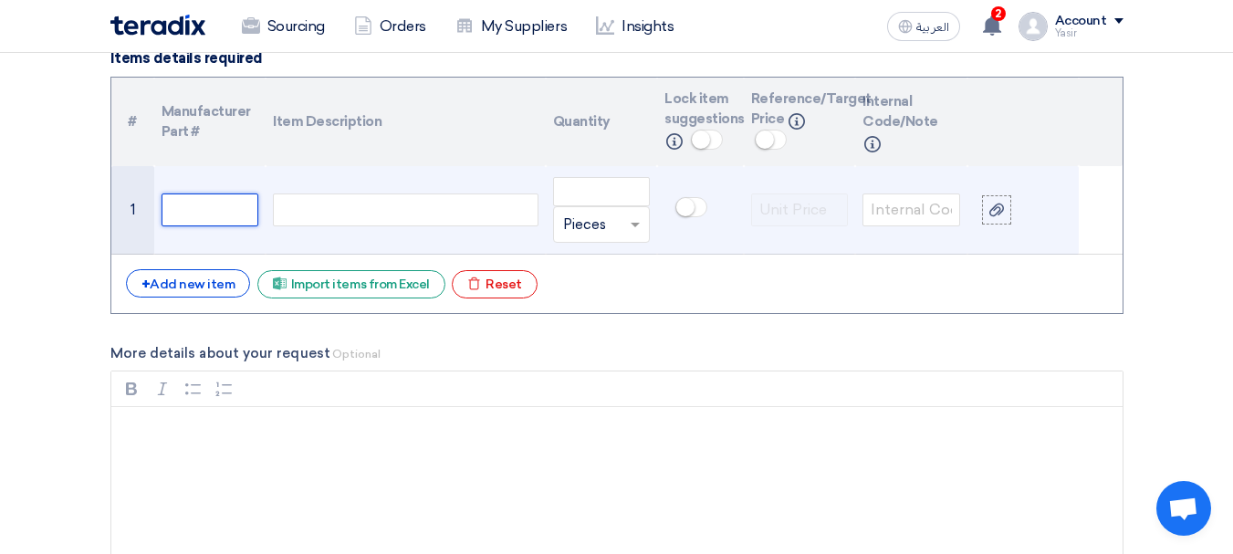
click at [165, 209] on input "text" at bounding box center [211, 210] width 98 height 33
click at [347, 203] on div at bounding box center [405, 210] width 265 height 33
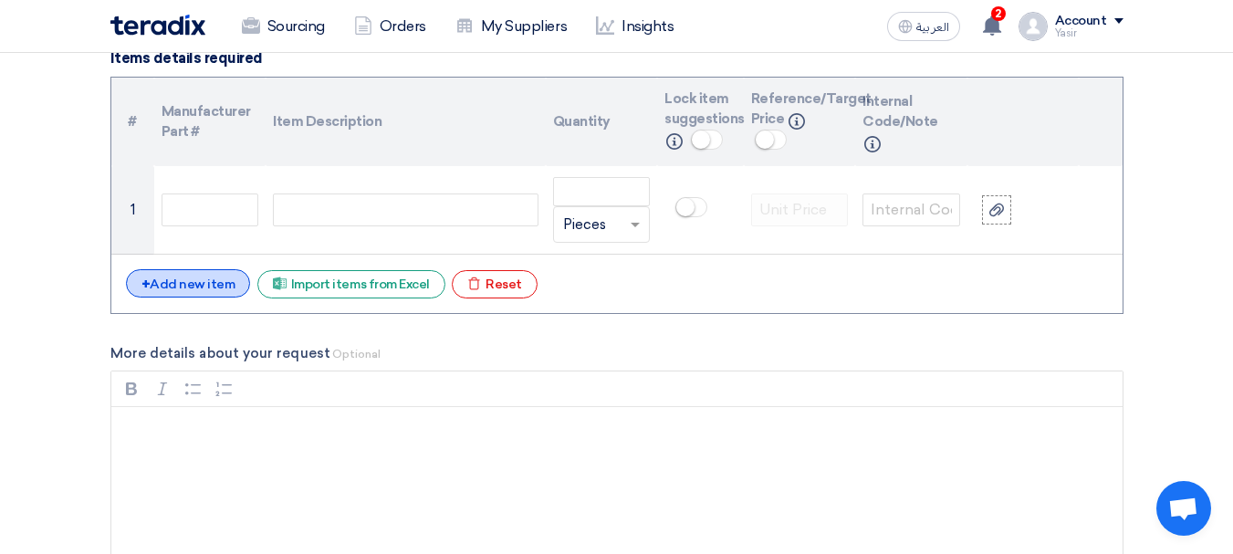
click at [184, 288] on div "+ Add new item" at bounding box center [188, 283] width 125 height 28
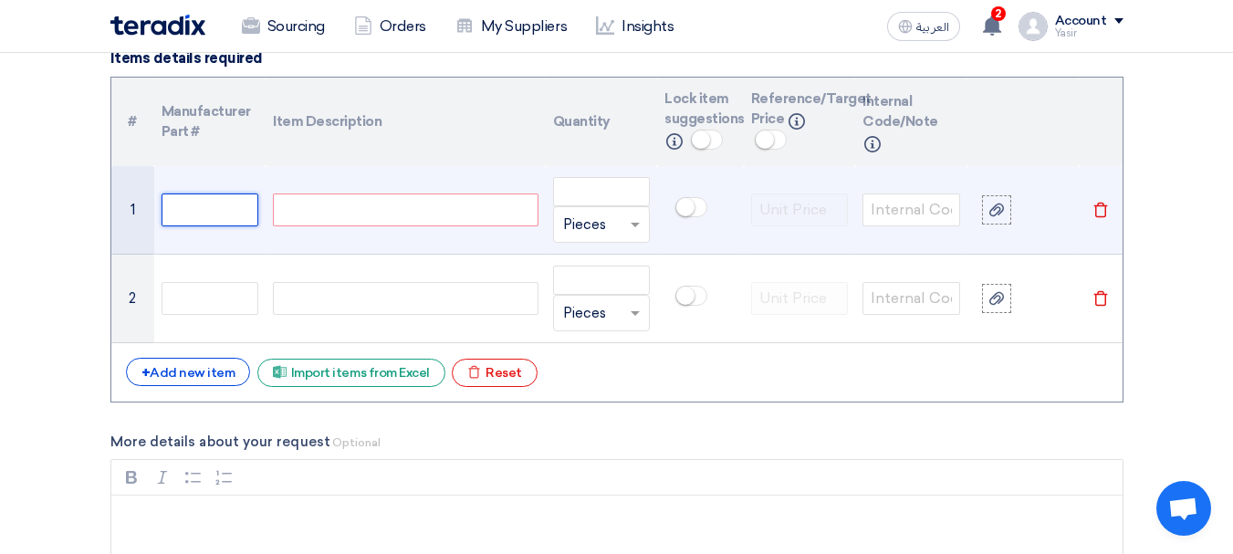
click at [212, 222] on input "text" at bounding box center [211, 210] width 98 height 33
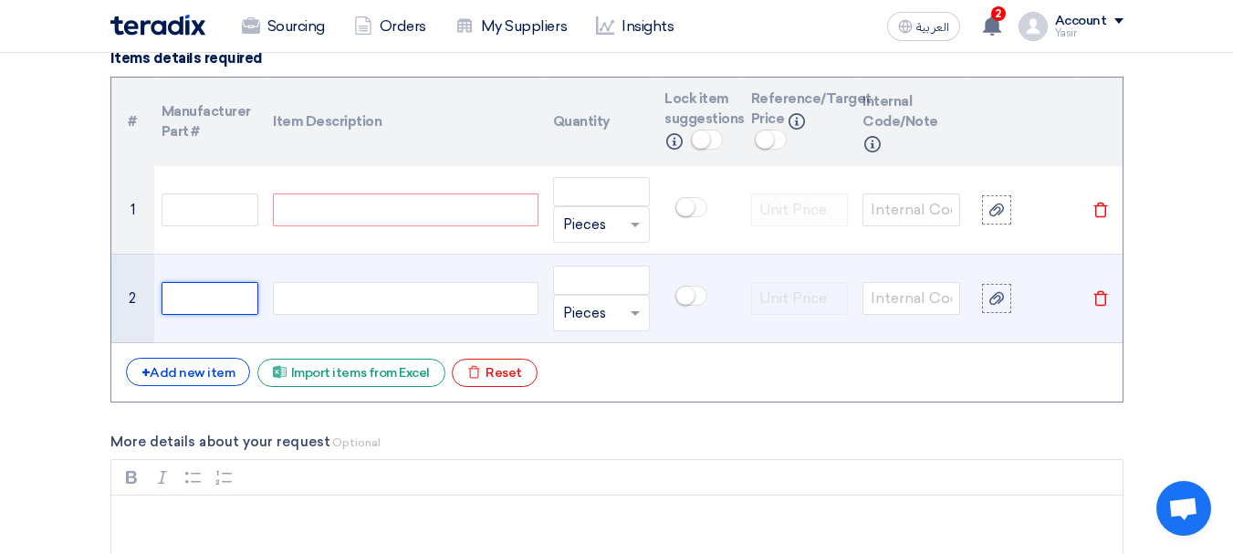
click at [220, 282] on input "text" at bounding box center [211, 298] width 98 height 33
click at [337, 292] on div at bounding box center [405, 298] width 265 height 33
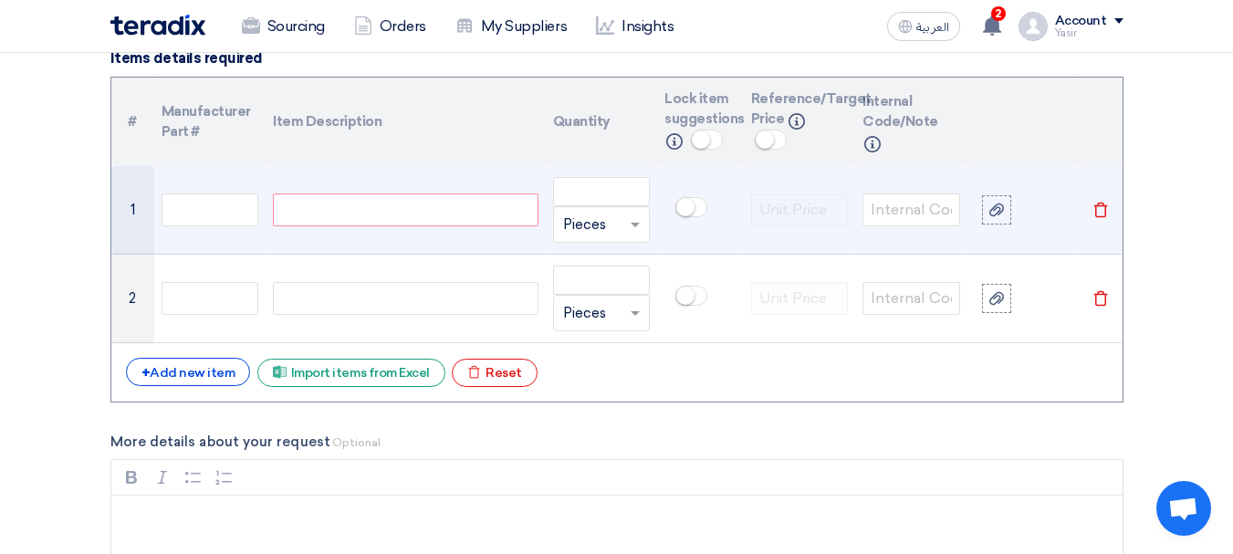
click at [328, 209] on div at bounding box center [405, 210] width 265 height 33
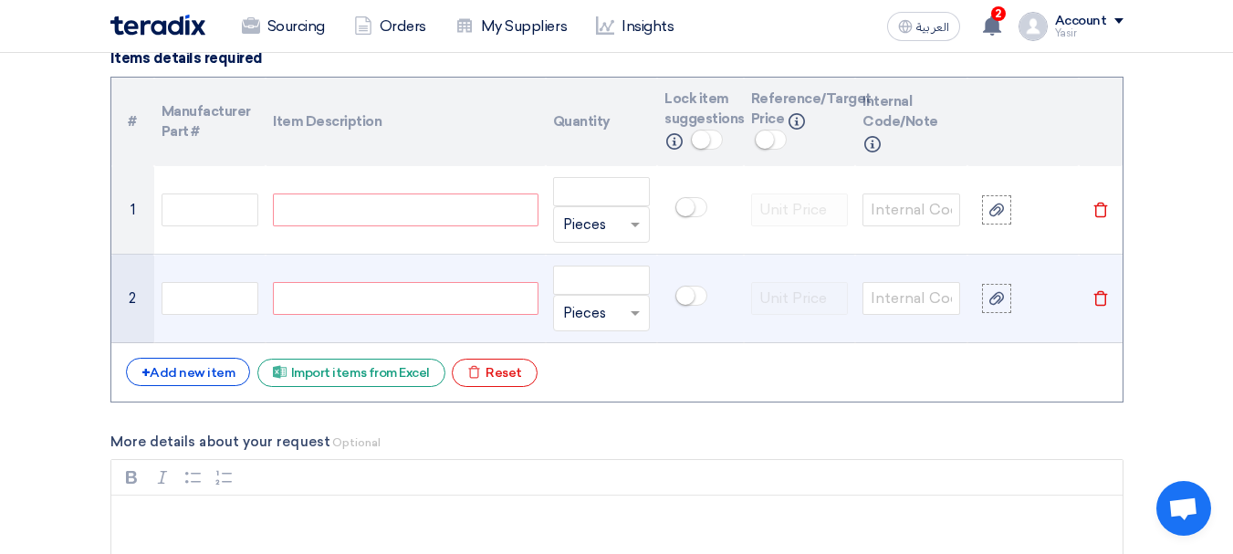
paste div
click at [403, 294] on div at bounding box center [405, 298] width 265 height 33
paste div
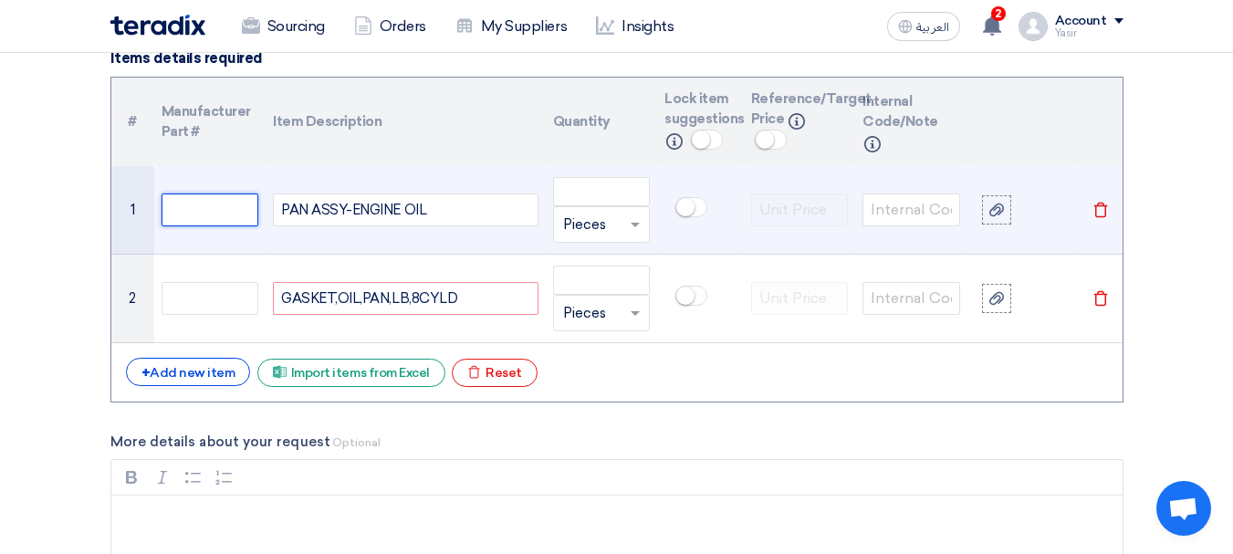
click at [209, 217] on input "text" at bounding box center [211, 210] width 98 height 33
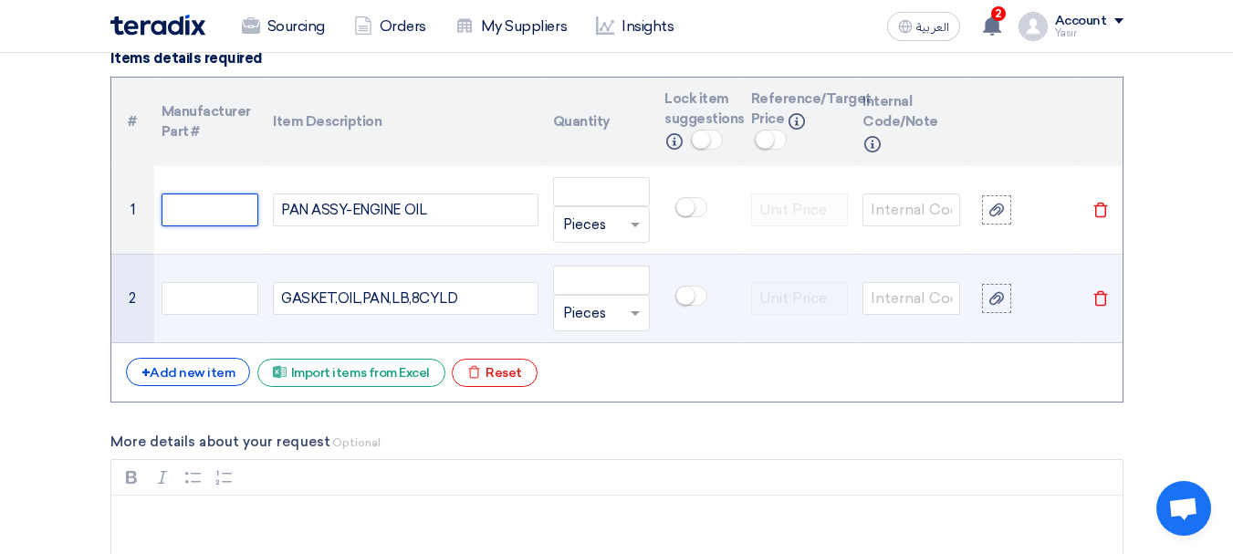
paste input "85933-171"
type input "85933-171"
click at [194, 291] on input "text" at bounding box center [211, 298] width 98 height 33
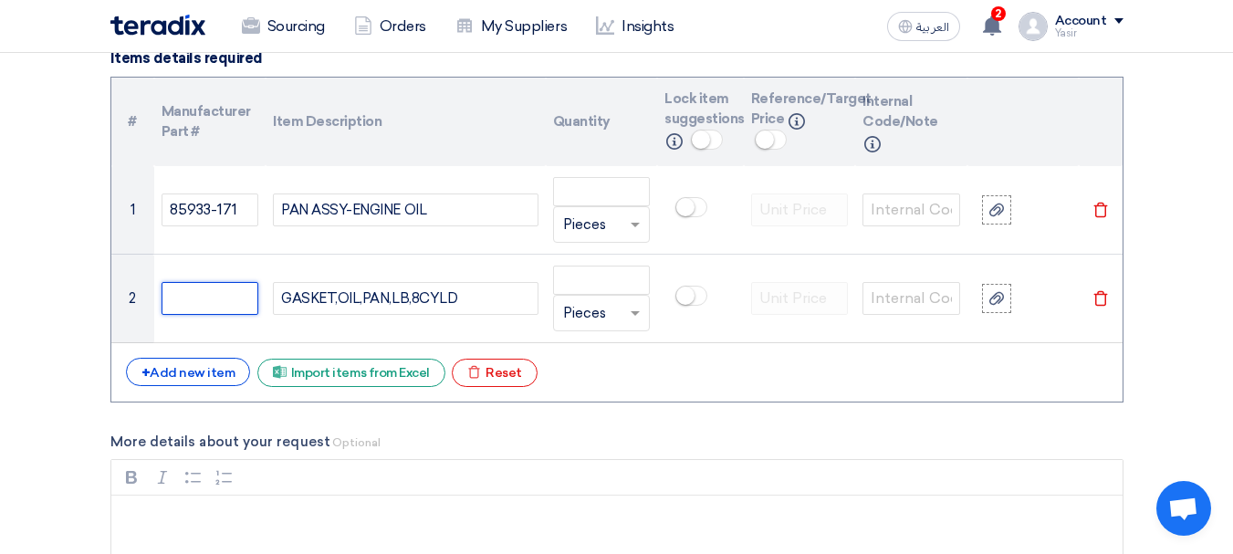
paste input "541010-722"
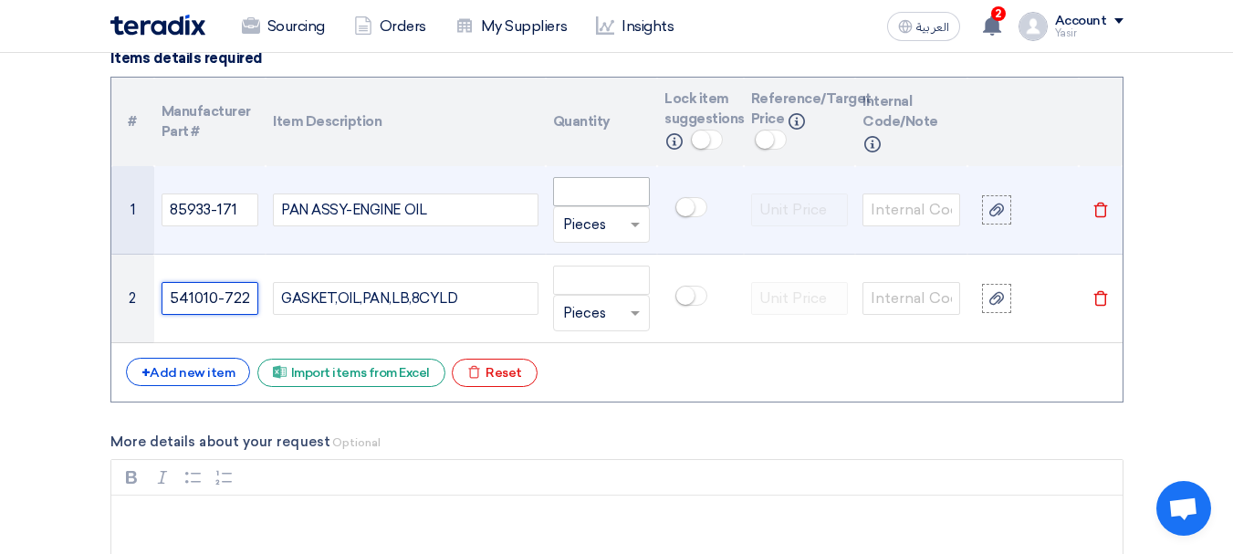
type input "541010-722"
click at [624, 198] on input "number" at bounding box center [602, 191] width 98 height 29
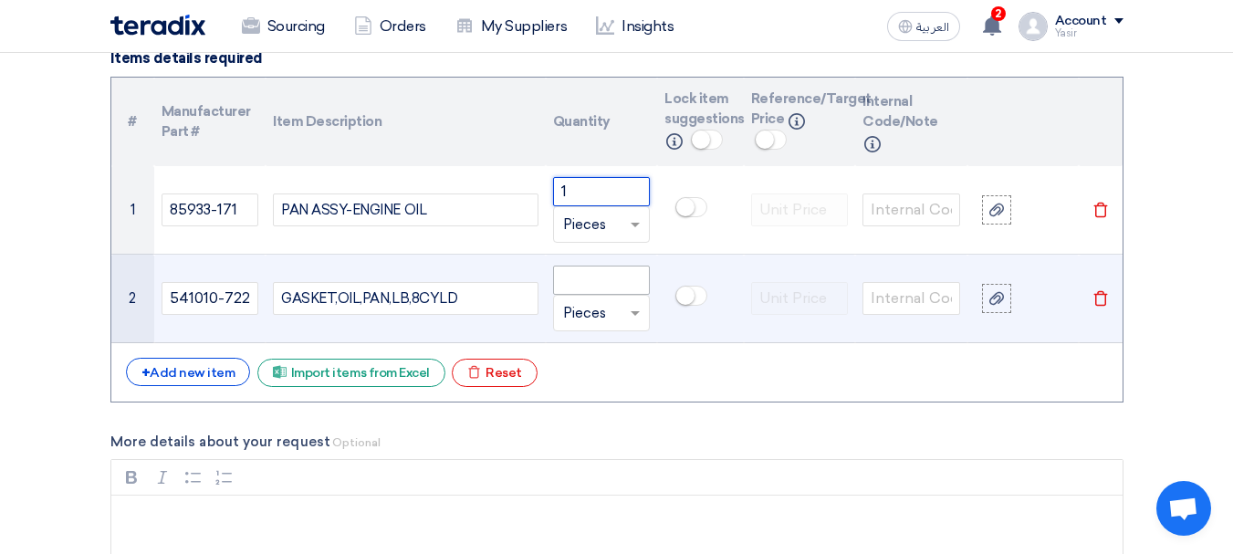
type input "1"
click at [605, 288] on input "number" at bounding box center [602, 280] width 98 height 29
paste input "1"
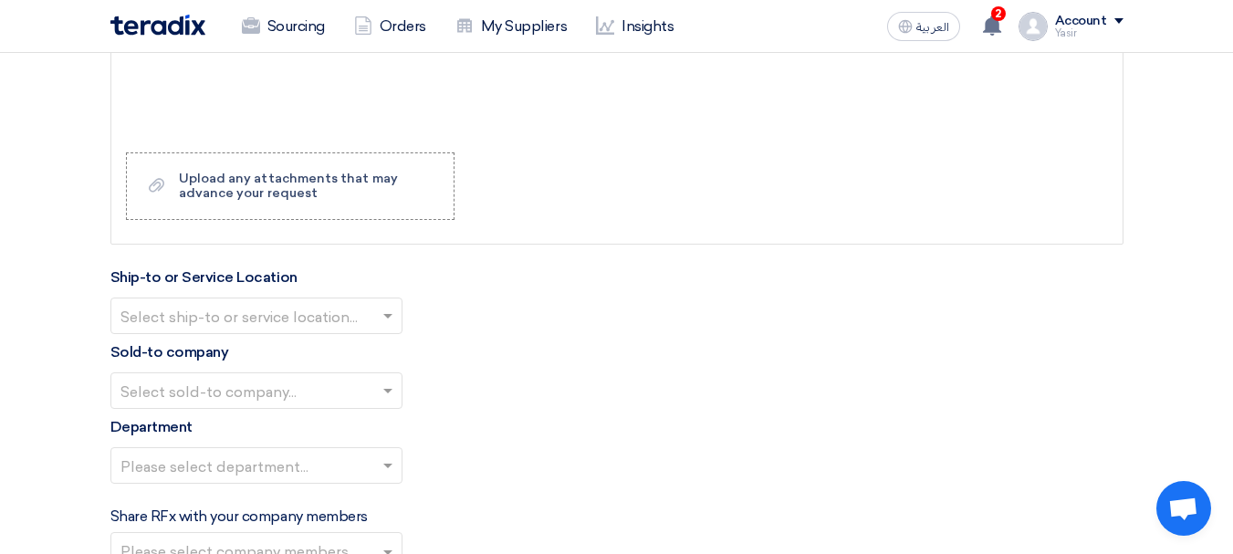
scroll to position [1917, 0]
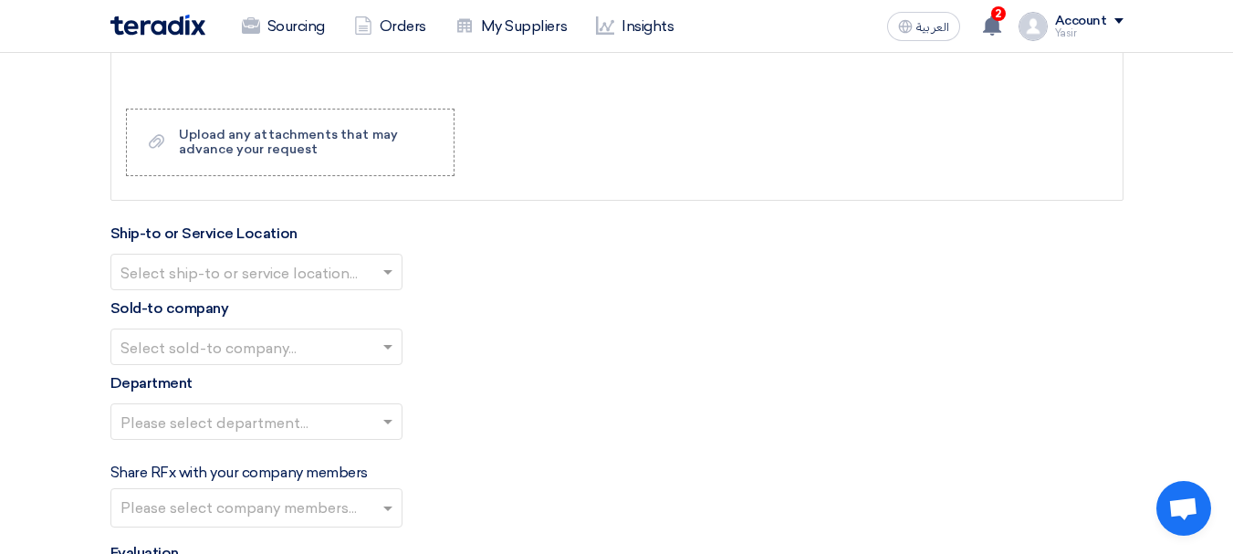
click at [363, 261] on input "text" at bounding box center [247, 274] width 254 height 30
type input "1"
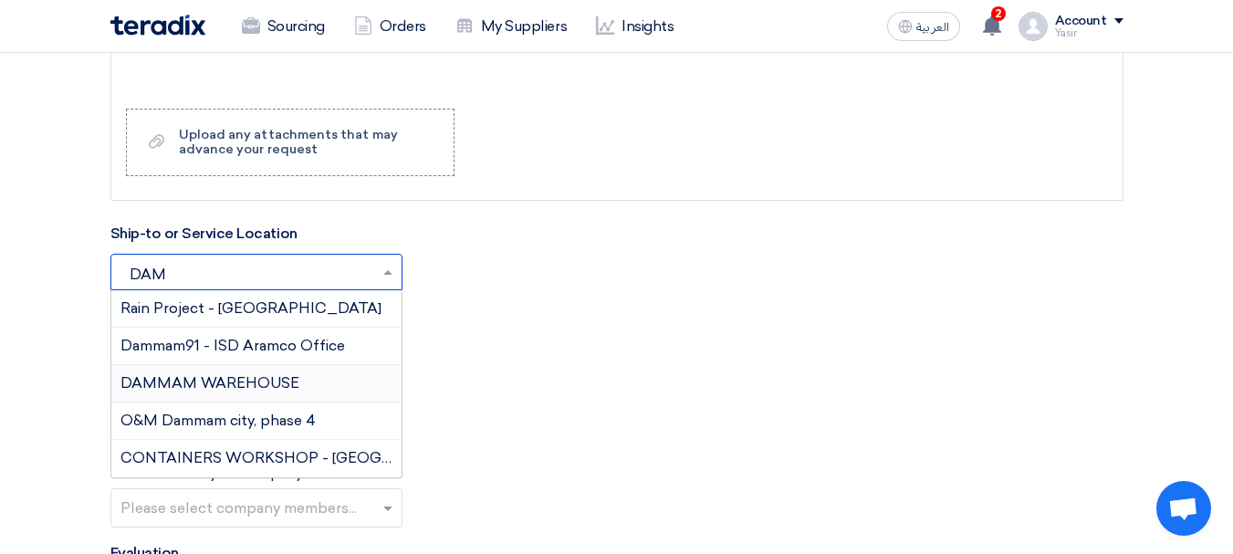
type input "DAMM"
click at [209, 379] on span "DAMMAM WAREHOUSE" at bounding box center [209, 382] width 179 height 17
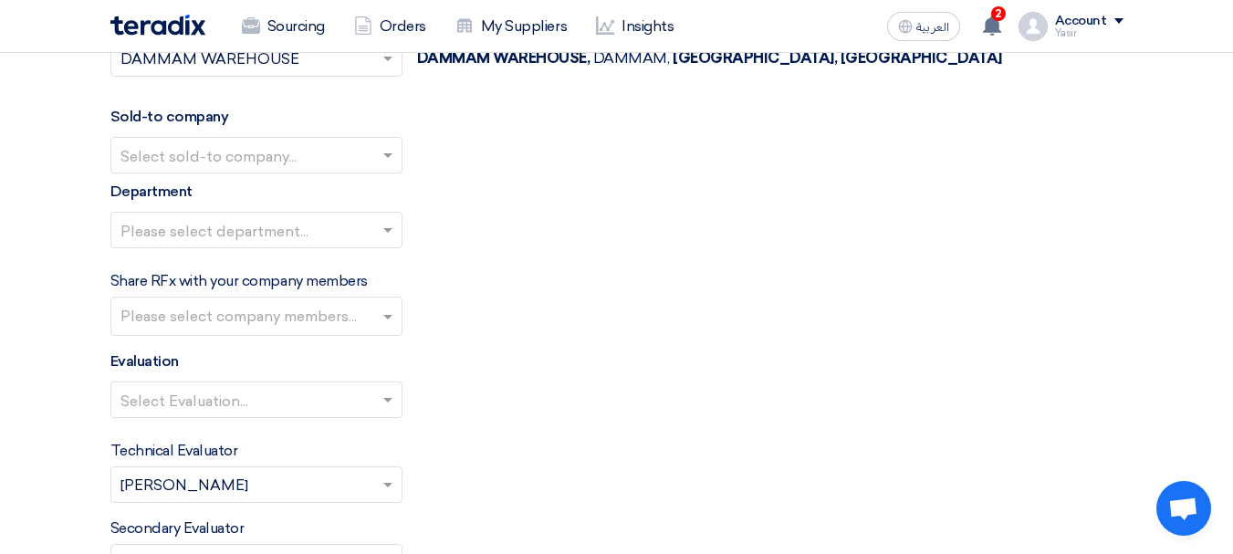
scroll to position [2100, 0]
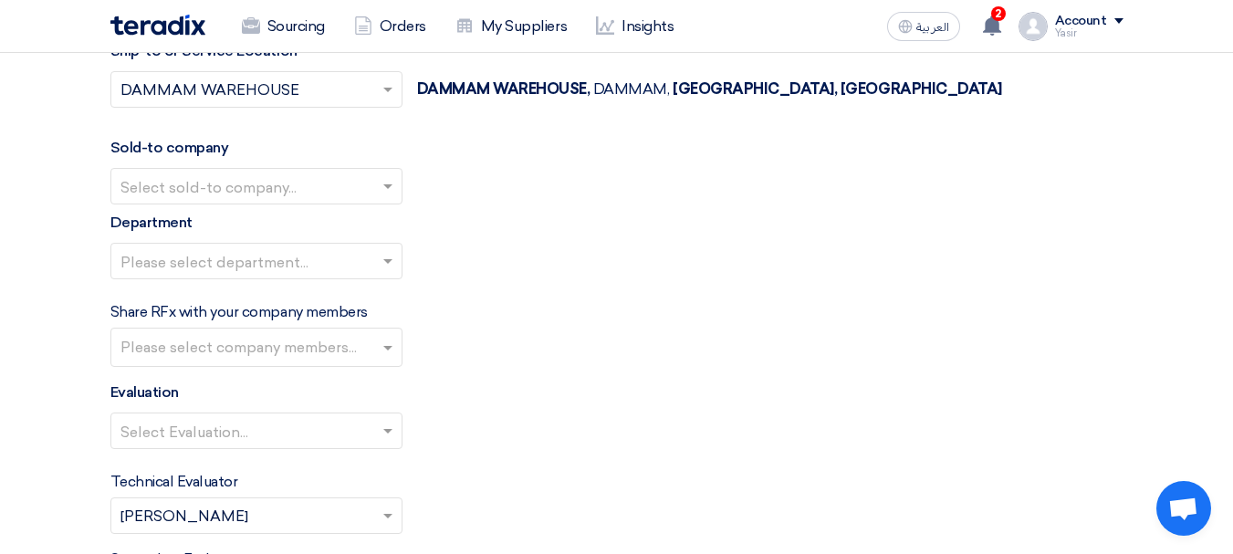
click at [283, 194] on input "text" at bounding box center [247, 188] width 254 height 30
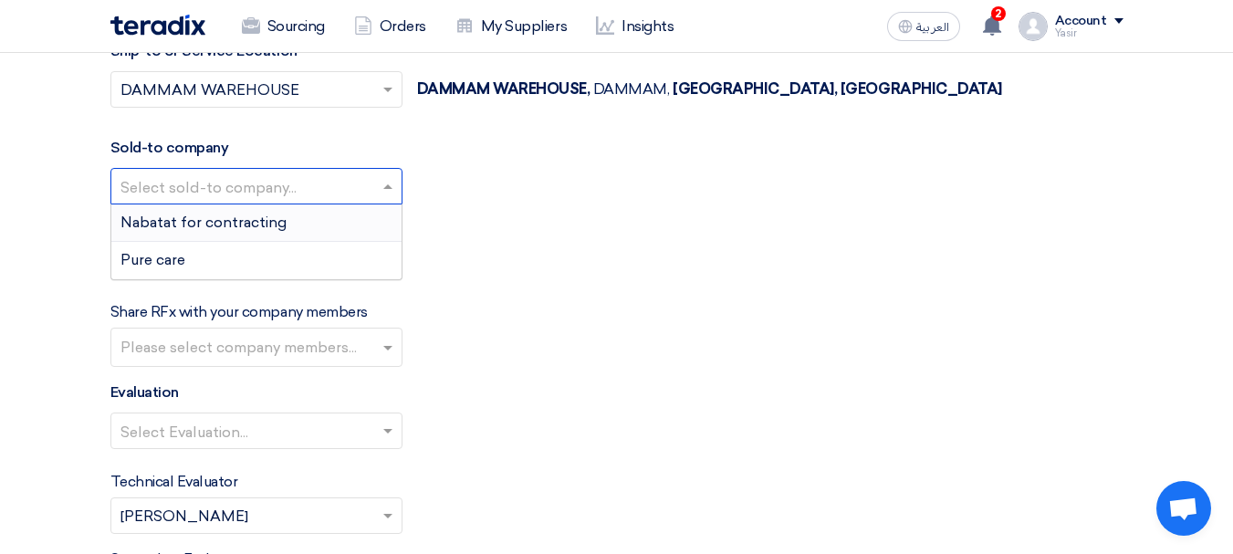
click at [194, 210] on div "Nabatat for contracting" at bounding box center [256, 222] width 290 height 37
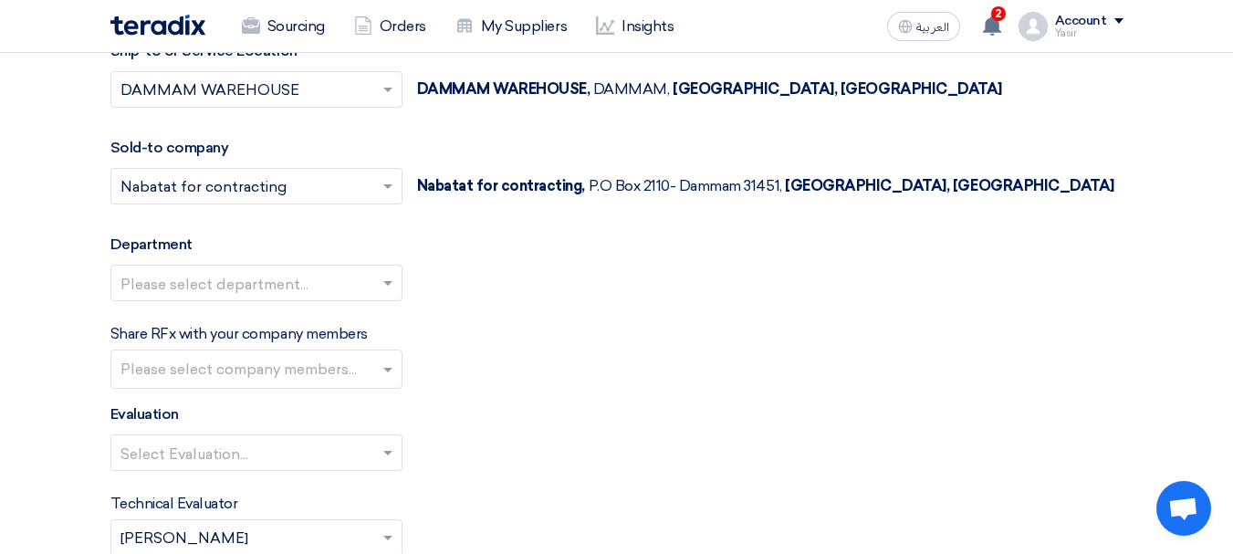
click at [198, 278] on input "text" at bounding box center [247, 285] width 254 height 30
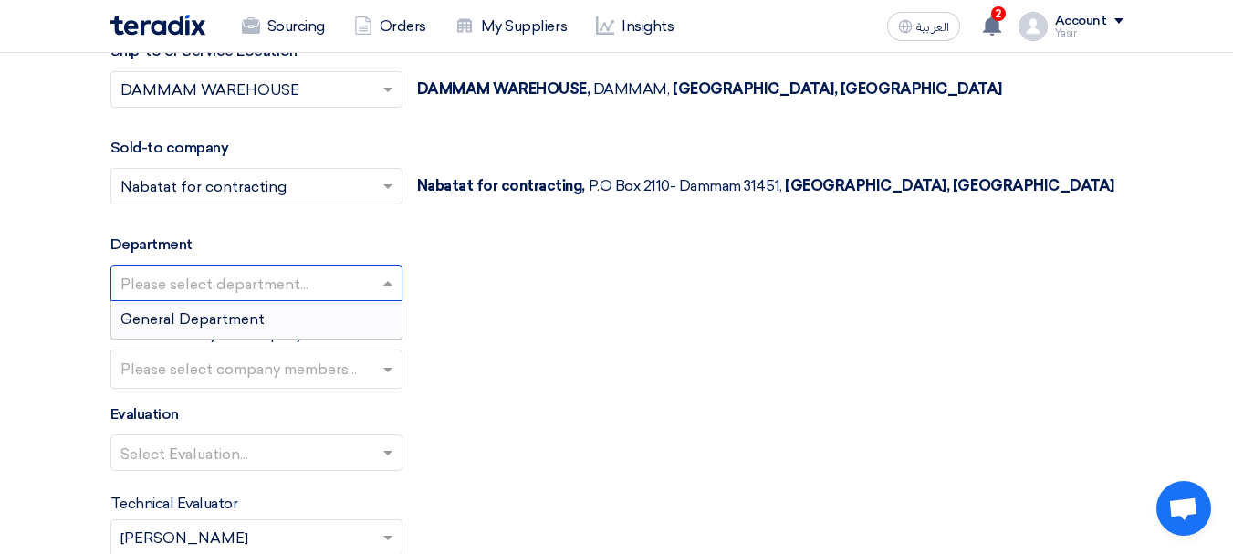
click at [198, 322] on span "General Department" at bounding box center [192, 318] width 144 height 17
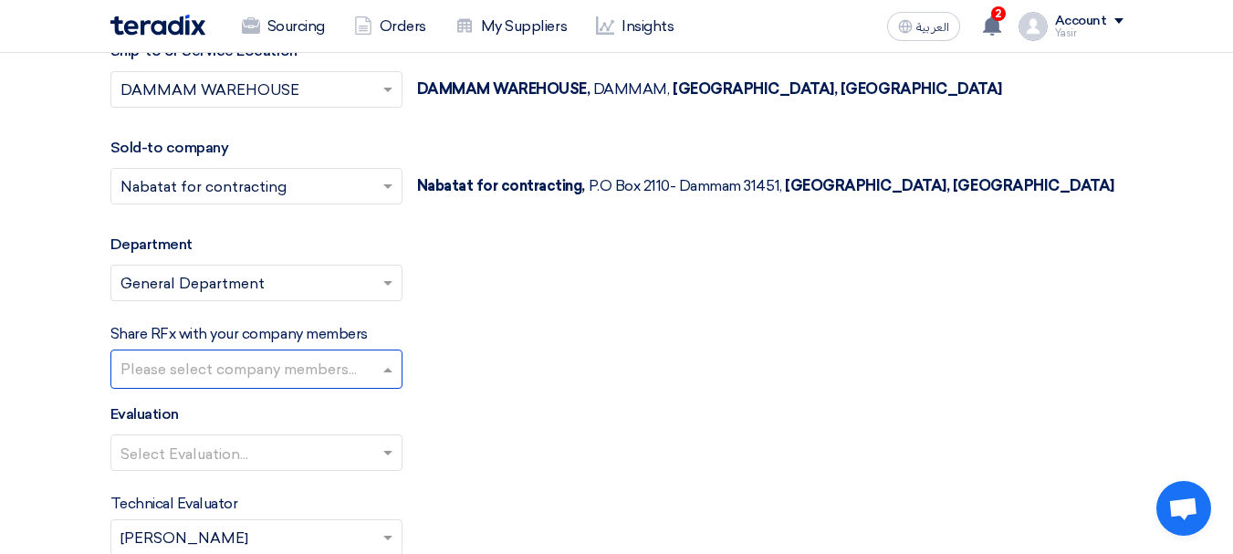
click at [259, 364] on input "text" at bounding box center [258, 371] width 277 height 30
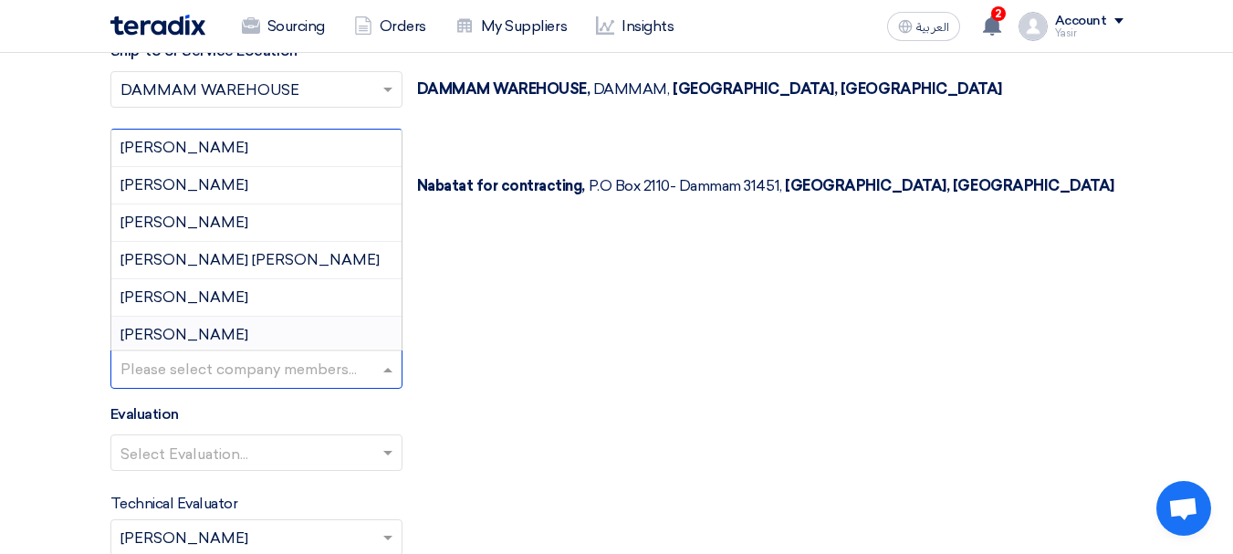
click at [634, 330] on div "Share RFx with your company members Please select company members... [PERSON_NA…" at bounding box center [616, 356] width 1013 height 66
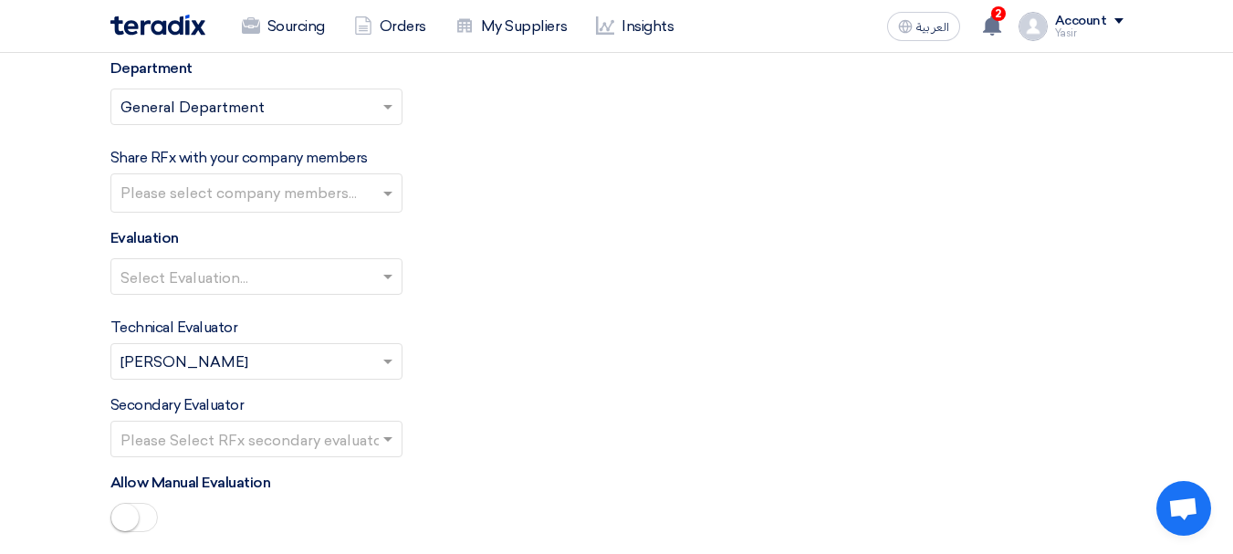
scroll to position [2282, 0]
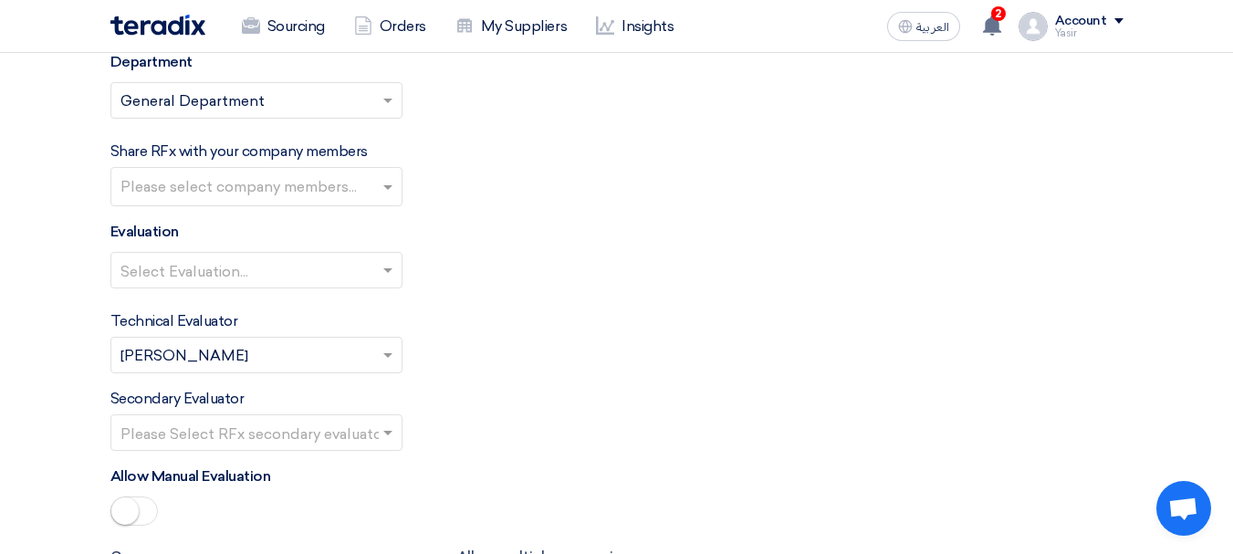
click at [279, 273] on input "text" at bounding box center [247, 272] width 254 height 30
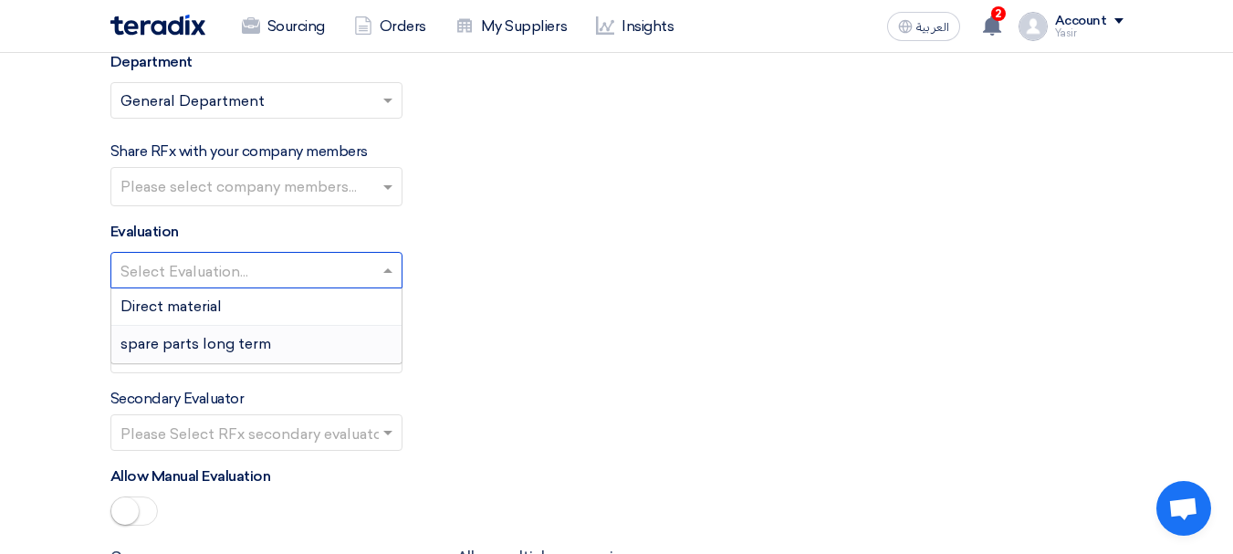
click at [202, 339] on span "spare parts long term" at bounding box center [195, 343] width 151 height 17
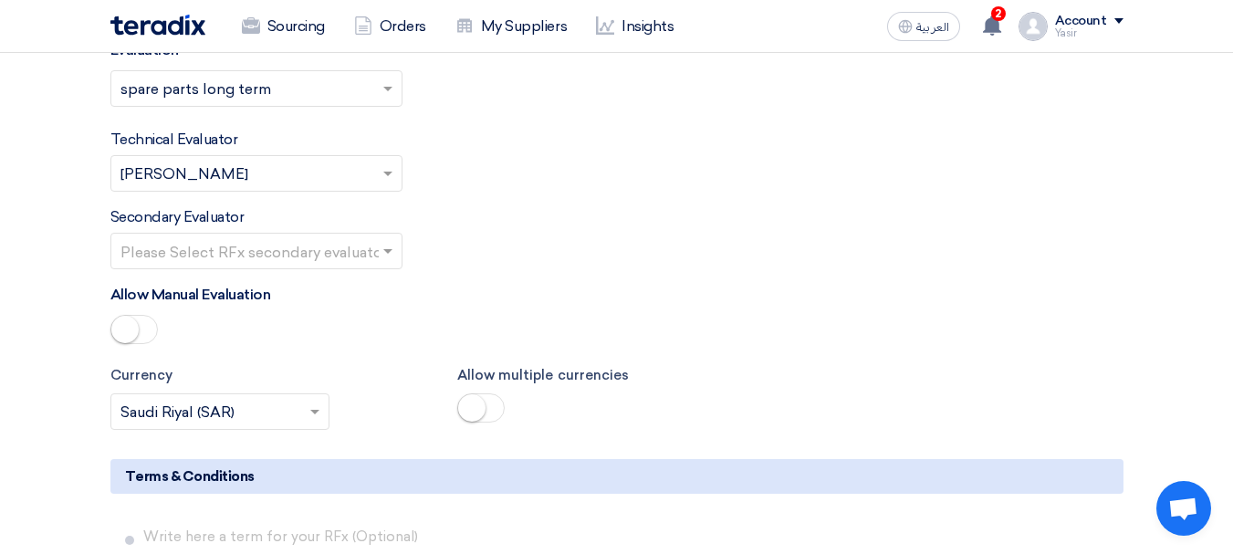
scroll to position [2465, 0]
click at [246, 250] on input "text" at bounding box center [247, 252] width 254 height 30
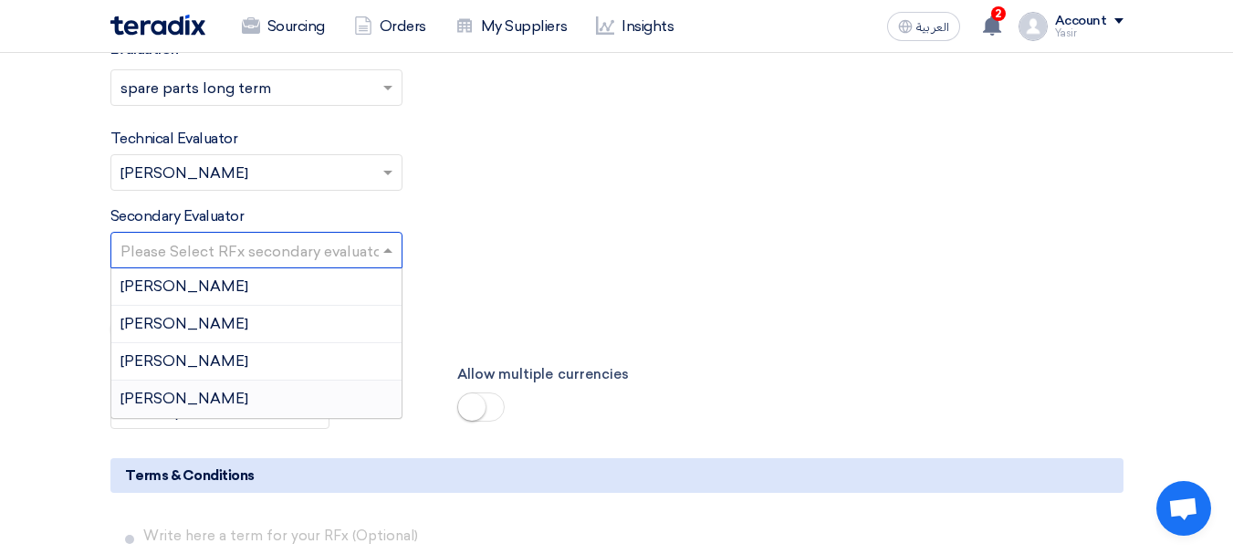
click at [173, 404] on span "[PERSON_NAME]" at bounding box center [184, 398] width 128 height 17
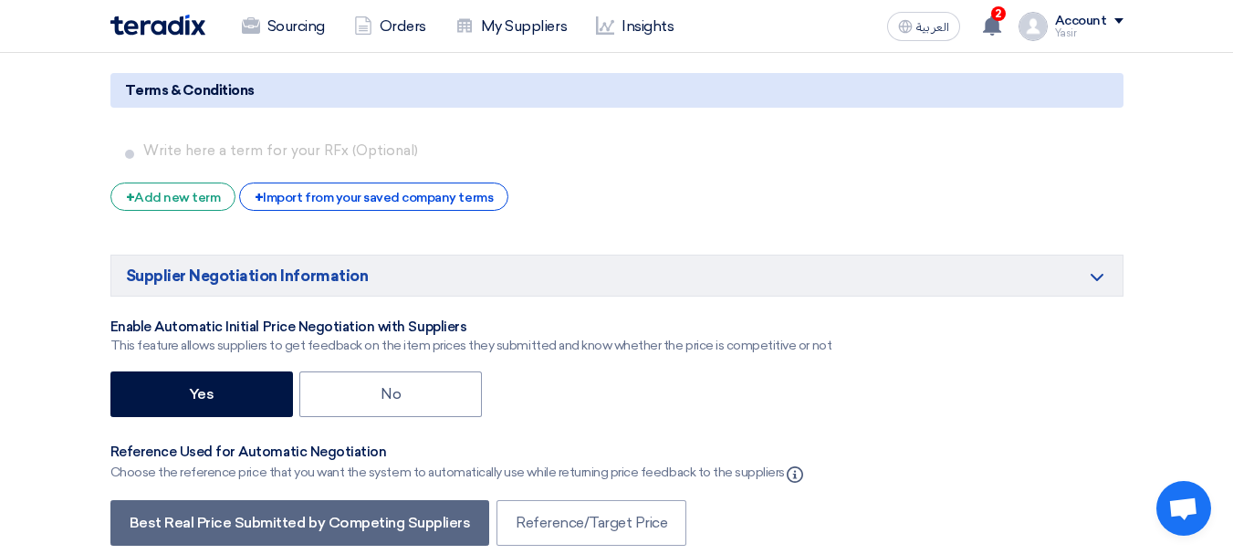
scroll to position [3012, 0]
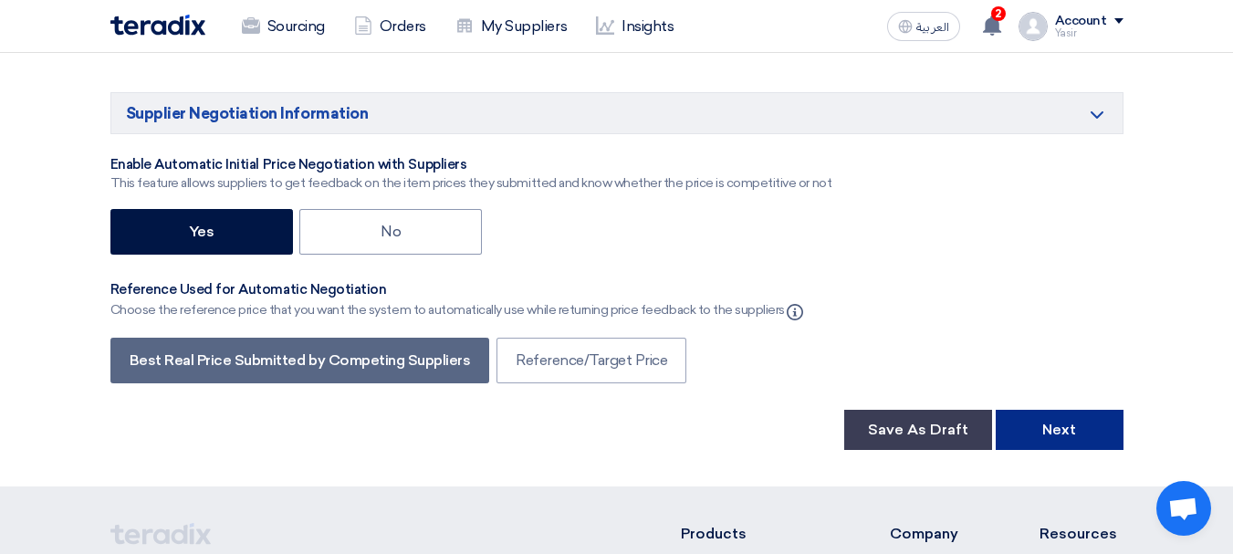
click at [1015, 436] on button "Next" at bounding box center [1060, 430] width 128 height 40
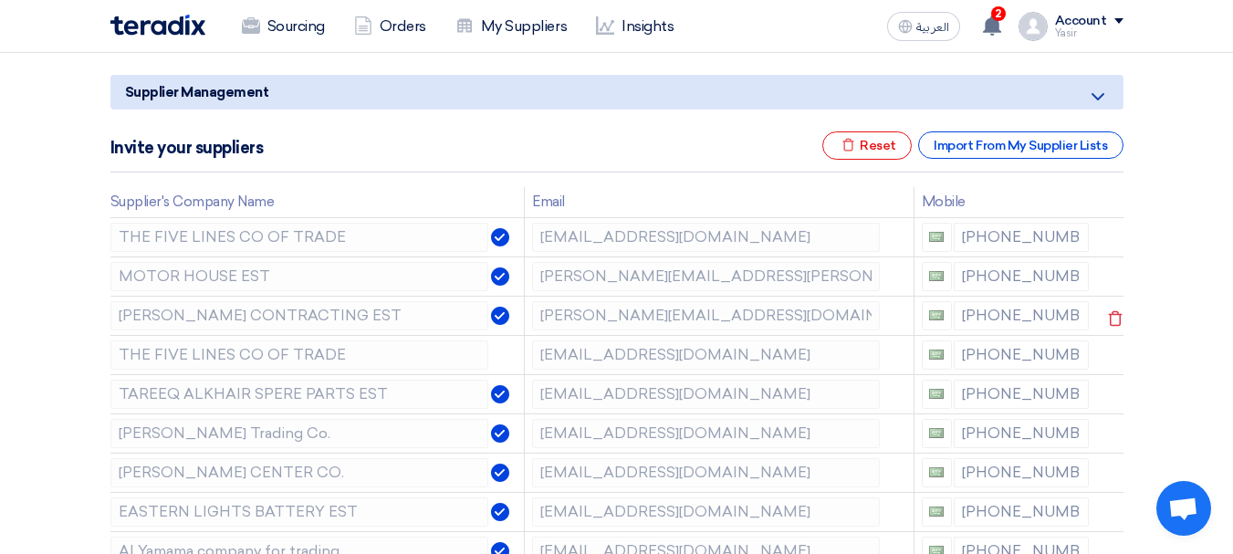
scroll to position [274, 0]
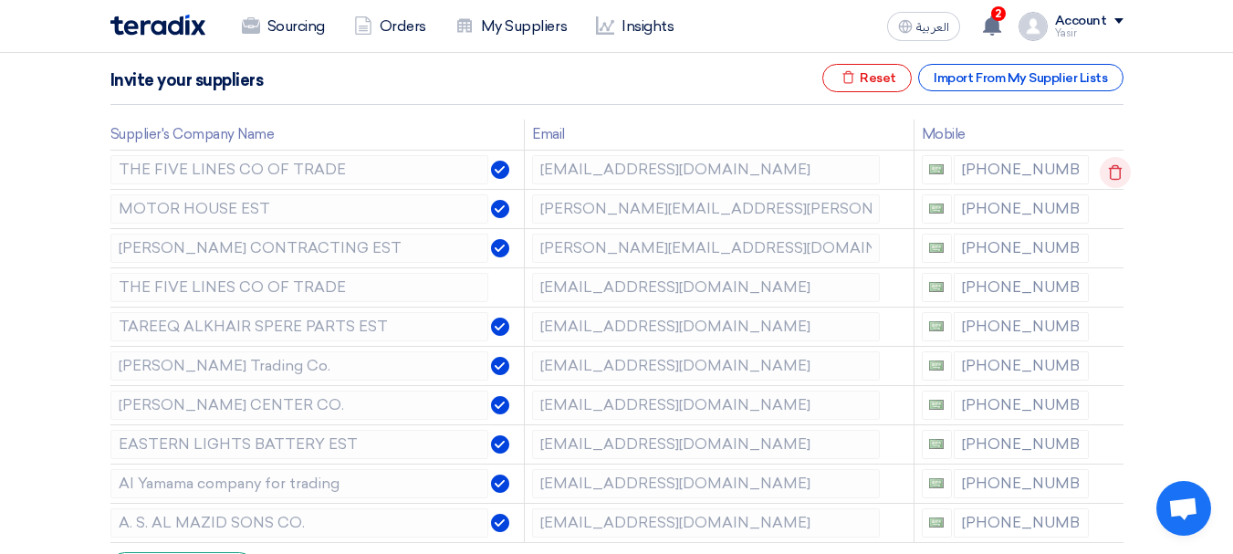
click at [1117, 178] on icon at bounding box center [1115, 172] width 31 height 31
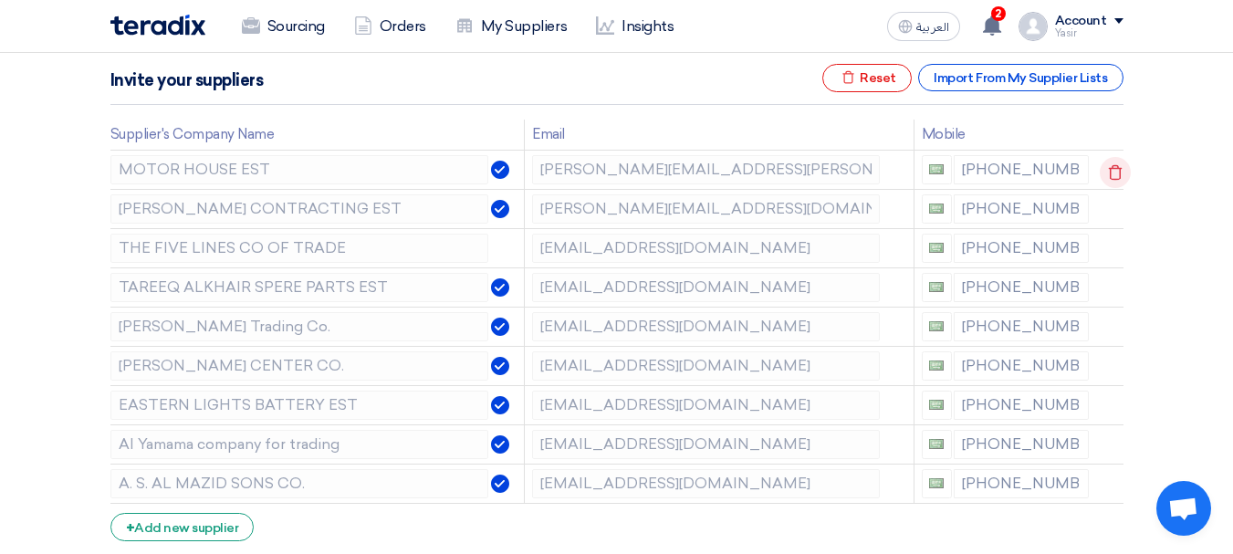
click at [1113, 177] on icon at bounding box center [1115, 172] width 31 height 31
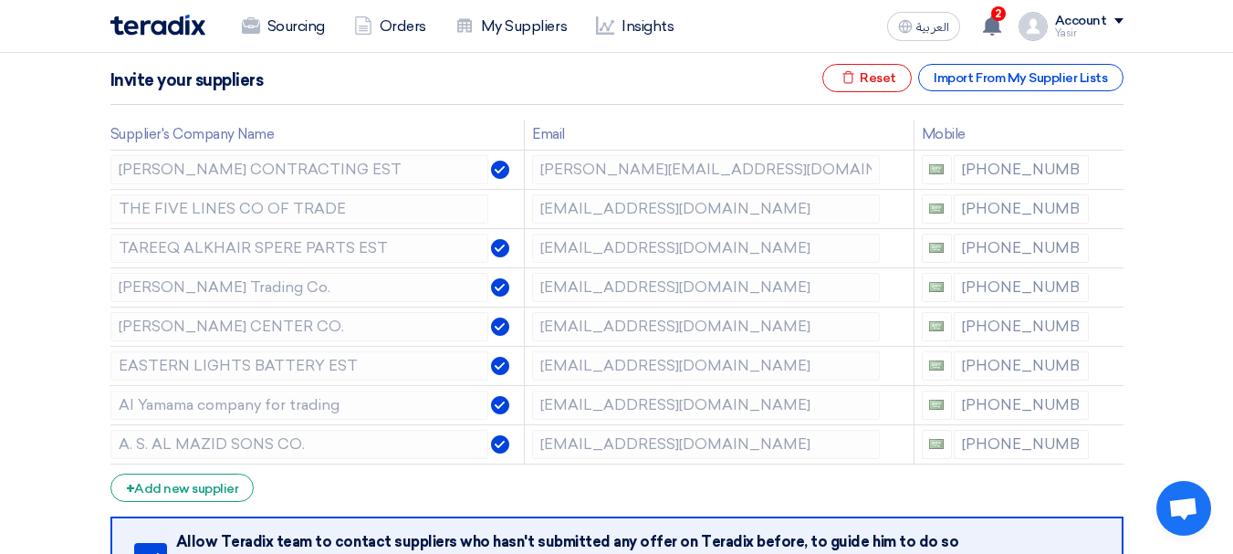
click at [0, 0] on icon at bounding box center [0, 0] width 0 height 0
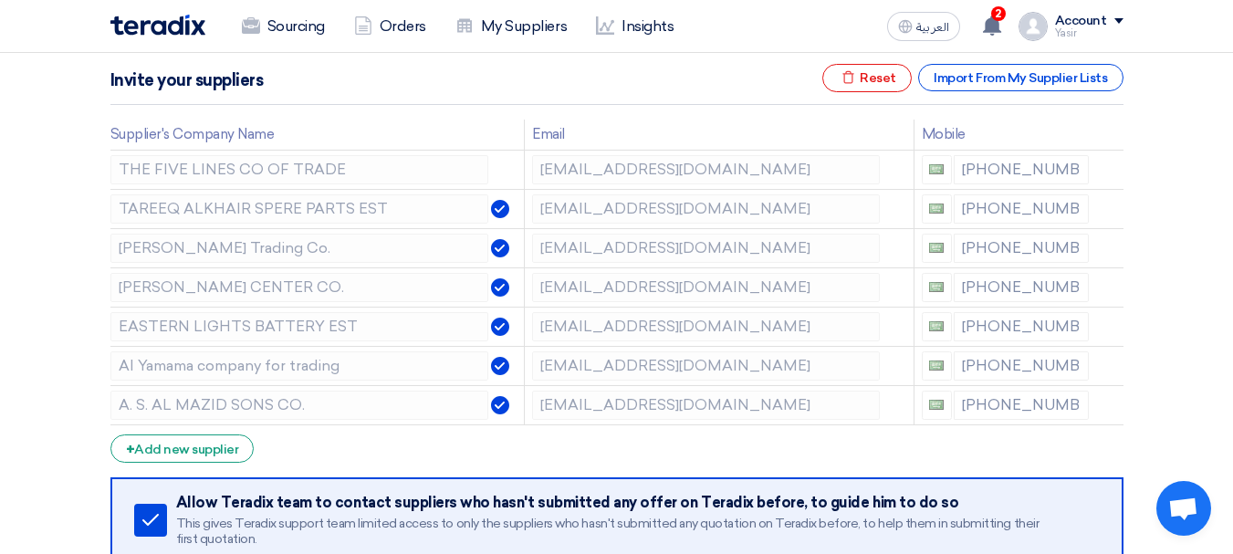
click at [0, 0] on icon at bounding box center [0, 0] width 0 height 0
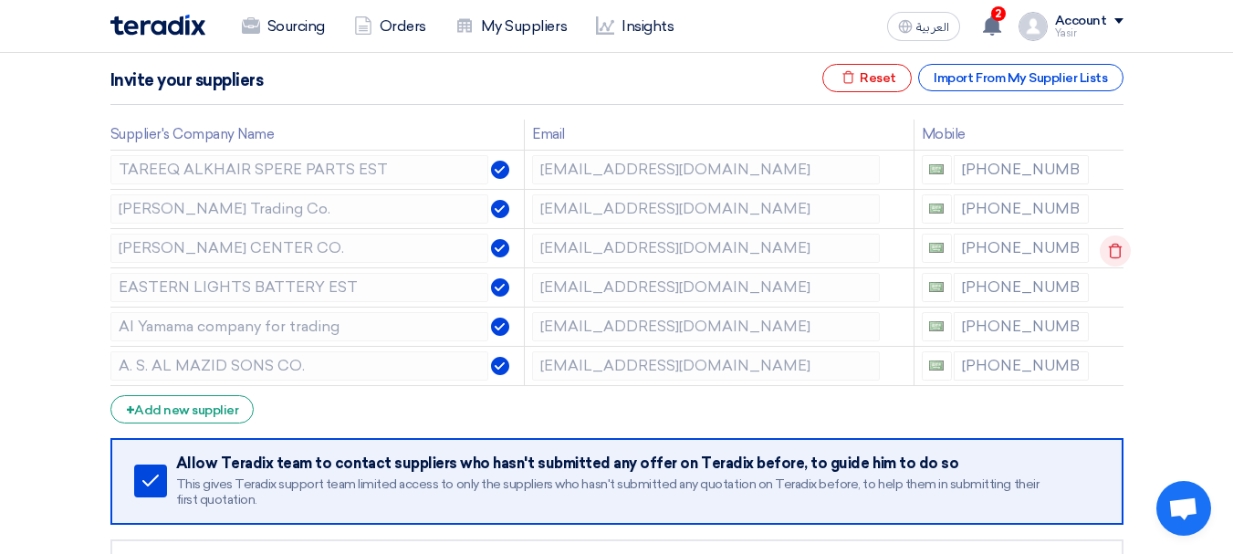
click at [1113, 247] on icon at bounding box center [1115, 251] width 31 height 31
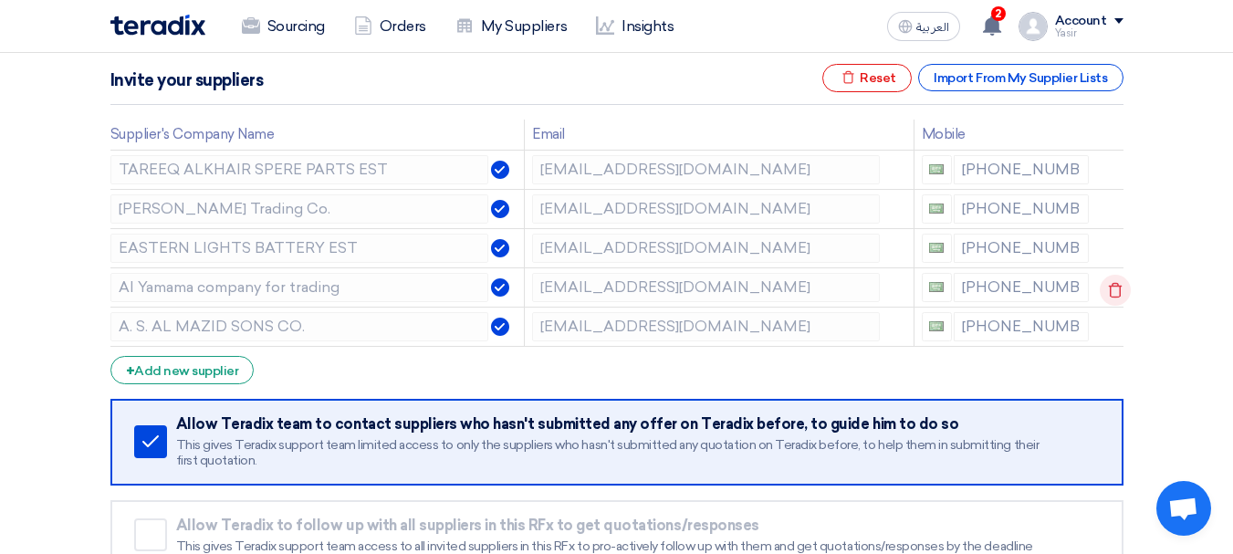
click at [1108, 285] on icon at bounding box center [1115, 290] width 31 height 31
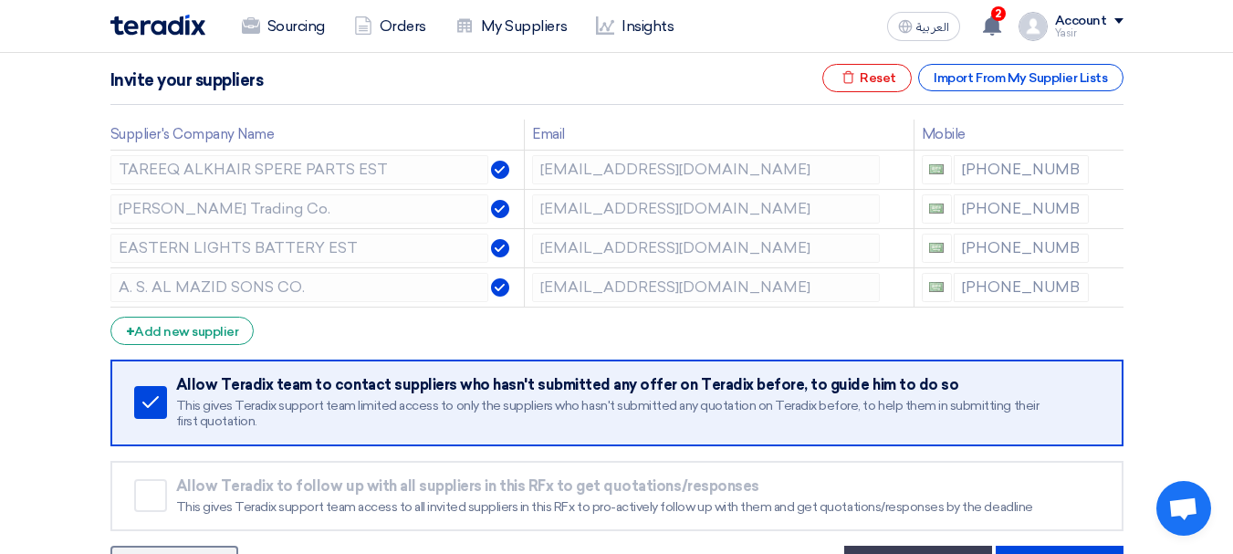
click at [0, 0] on icon at bounding box center [0, 0] width 0 height 0
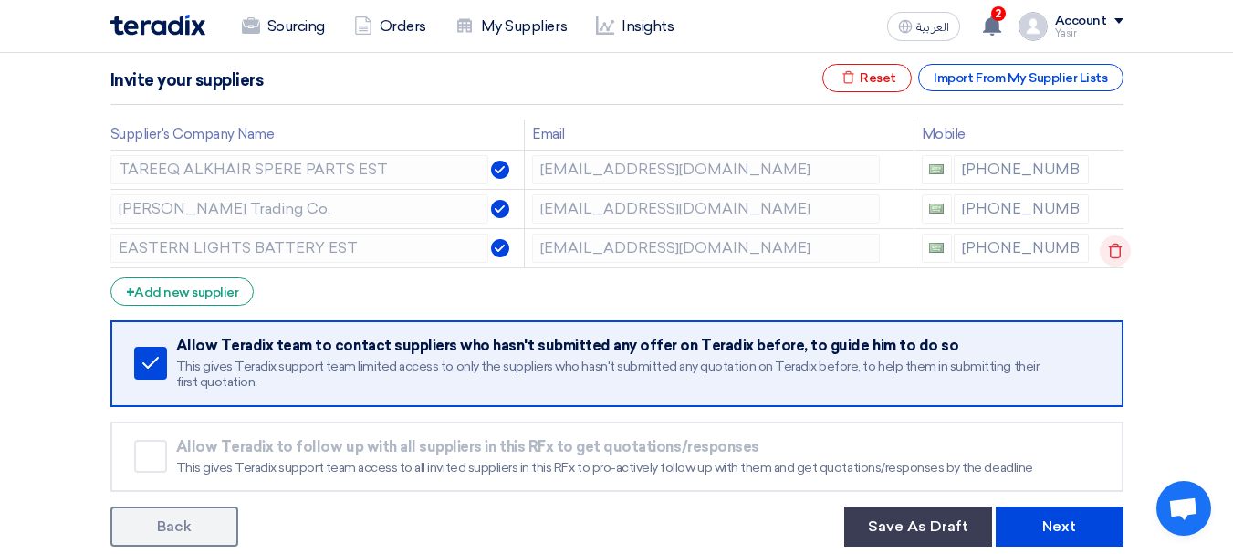
click at [1105, 248] on icon at bounding box center [1115, 251] width 31 height 31
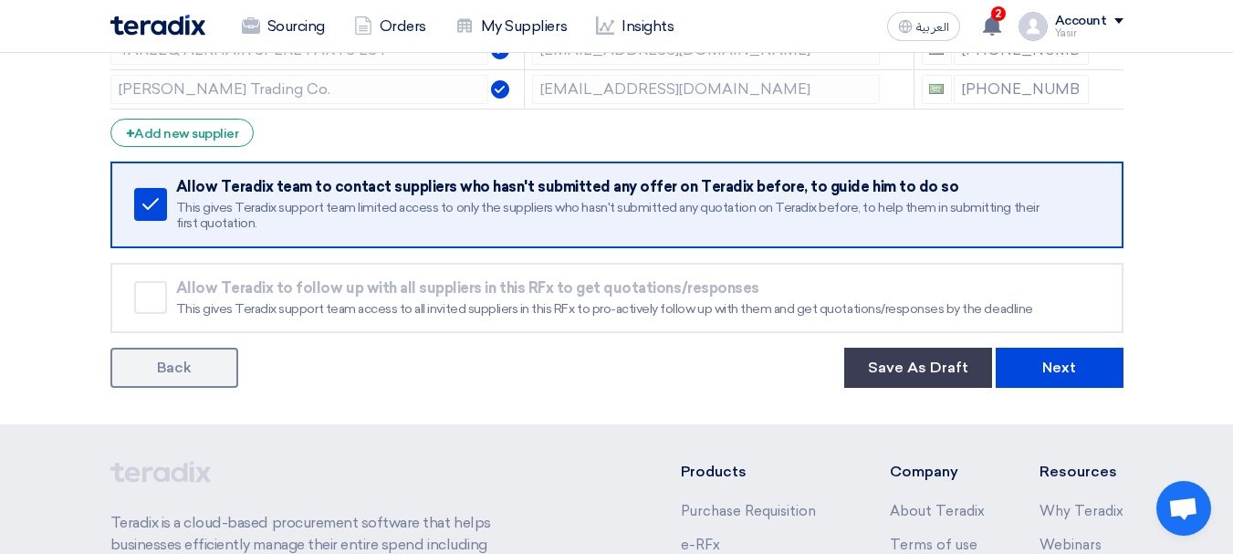
scroll to position [456, 0]
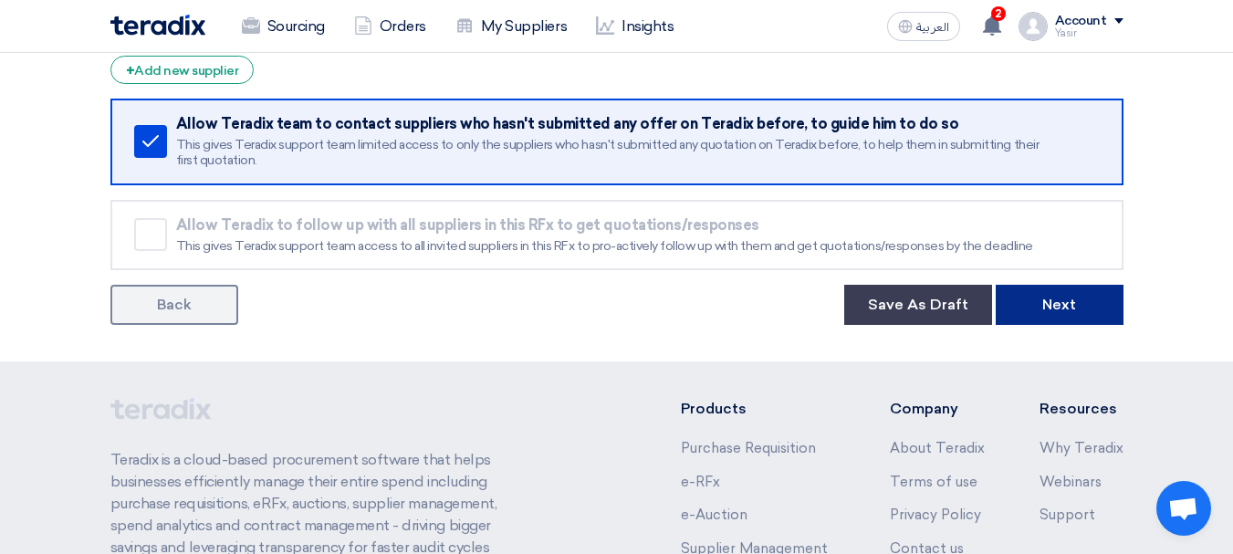
click at [1050, 297] on button "Next" at bounding box center [1060, 305] width 128 height 40
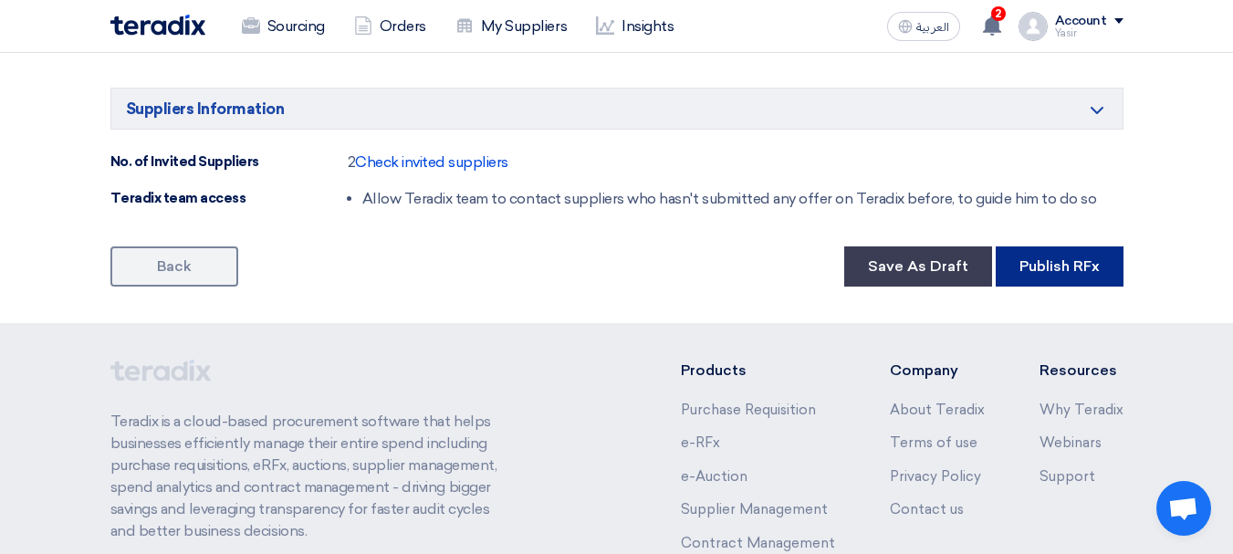
scroll to position [1183, 0]
click at [1047, 267] on button "Publish RFx" at bounding box center [1060, 267] width 128 height 40
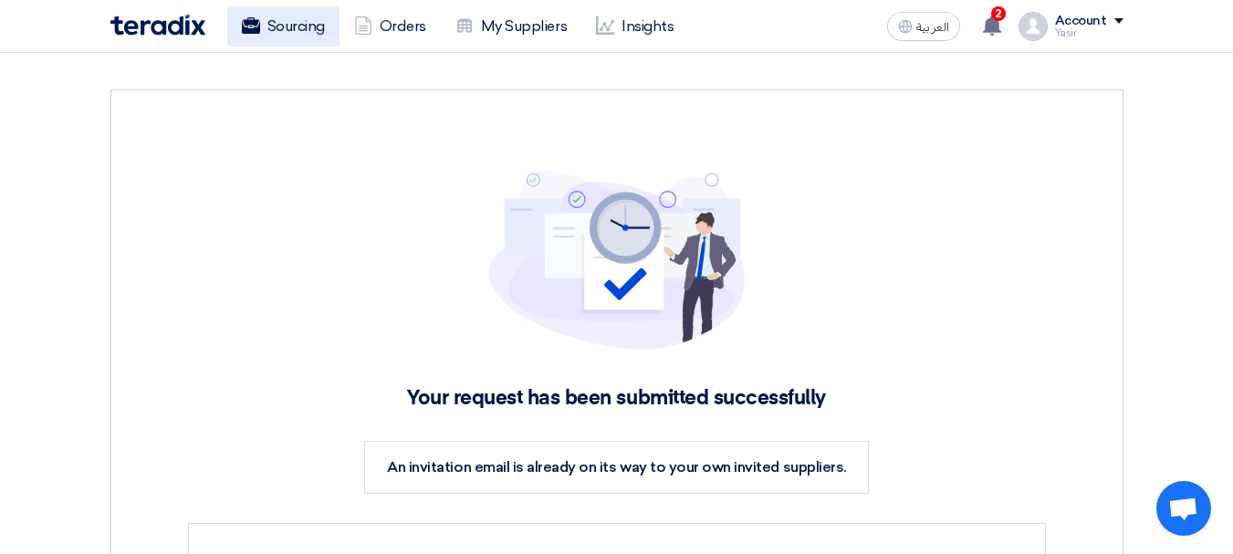
click at [305, 40] on link "Sourcing" at bounding box center [283, 26] width 112 height 40
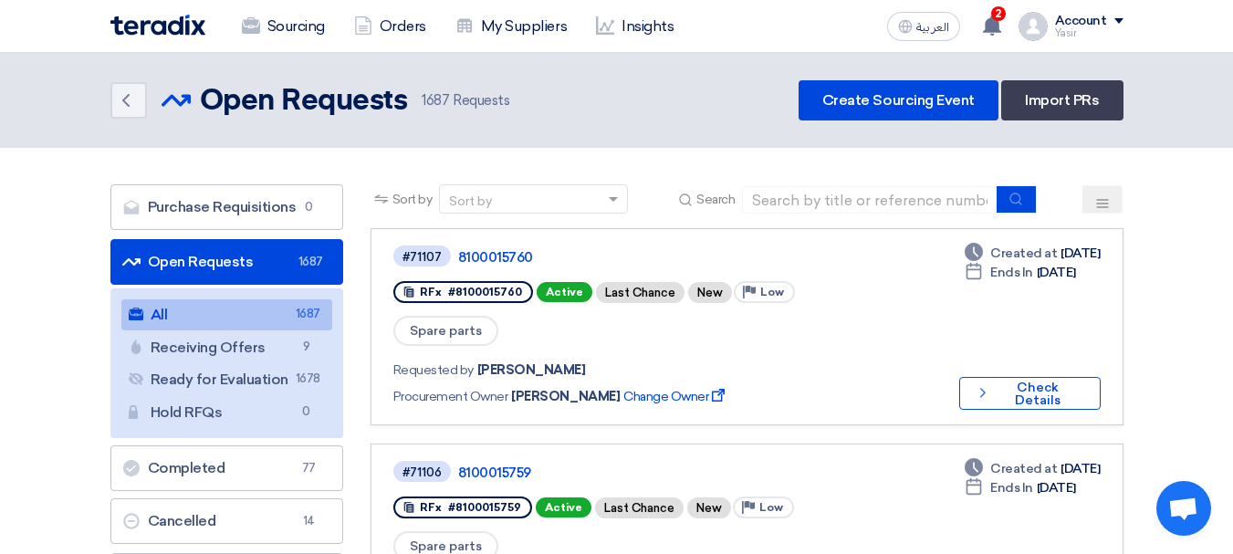
click at [780, 189] on input at bounding box center [870, 199] width 256 height 27
paste input "8100015761"
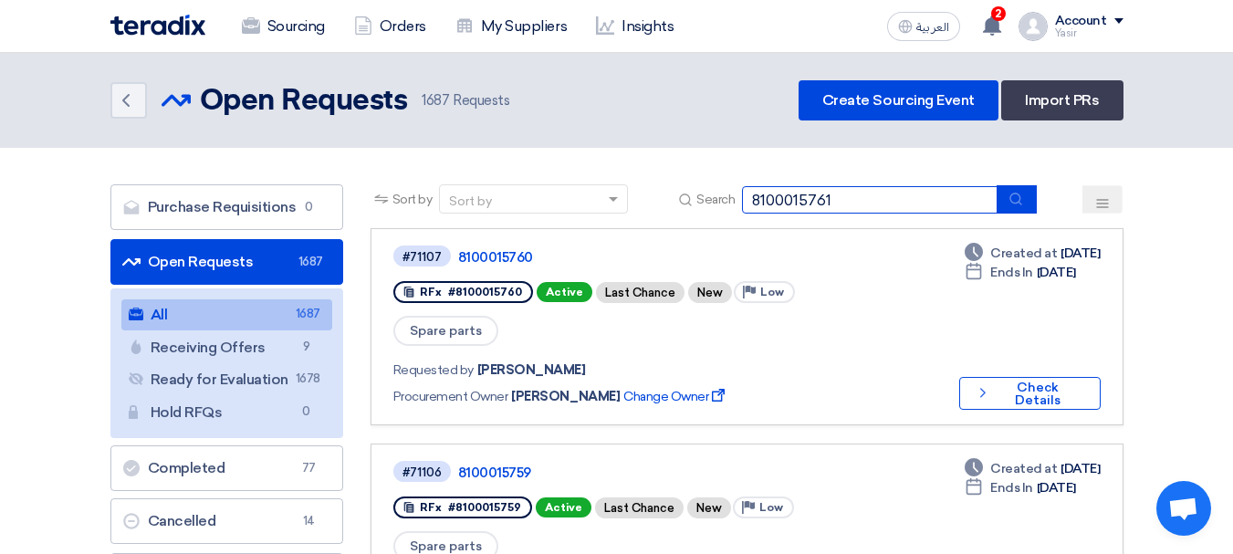
type input "8100015761"
click at [1035, 205] on button "submit" at bounding box center [1017, 199] width 40 height 28
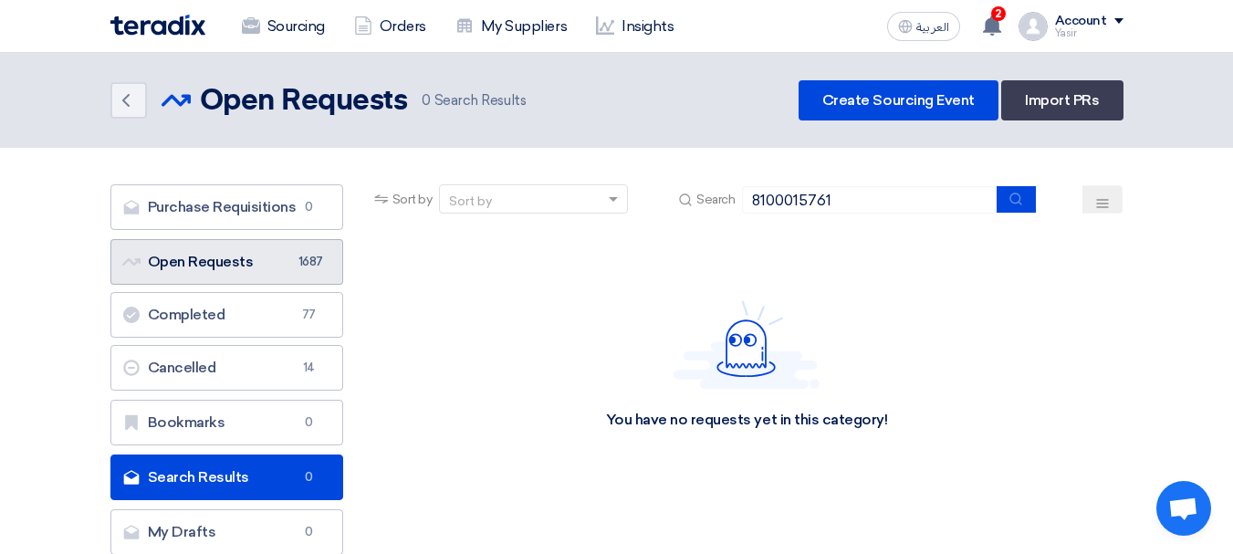
click at [225, 261] on link "Open Requests Open Requests 1687" at bounding box center [226, 262] width 233 height 46
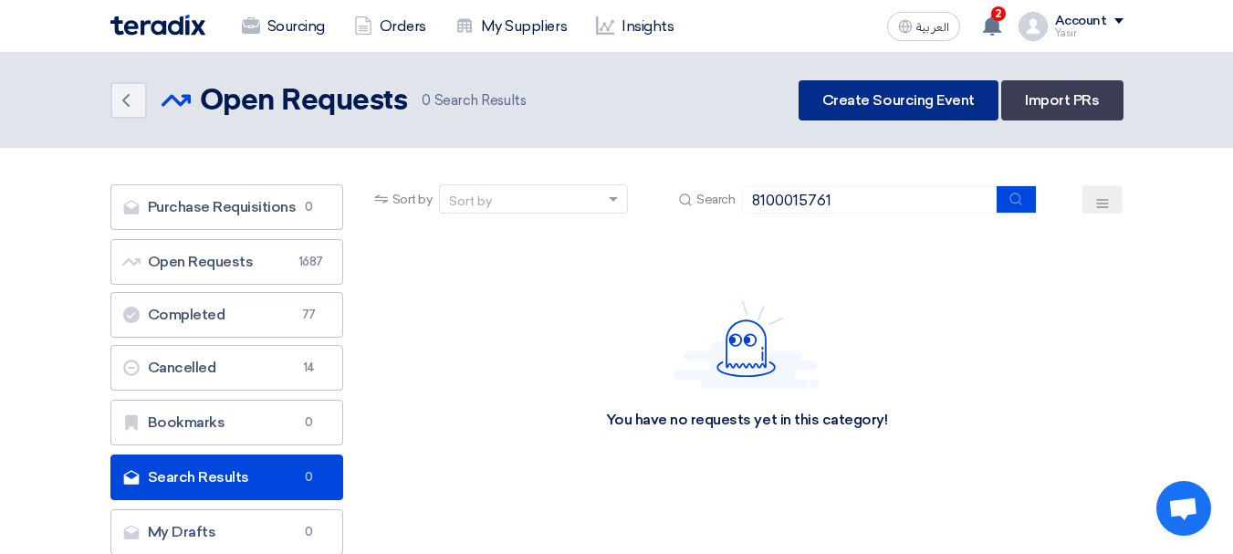
click at [906, 100] on link "Create Sourcing Event" at bounding box center [899, 100] width 200 height 40
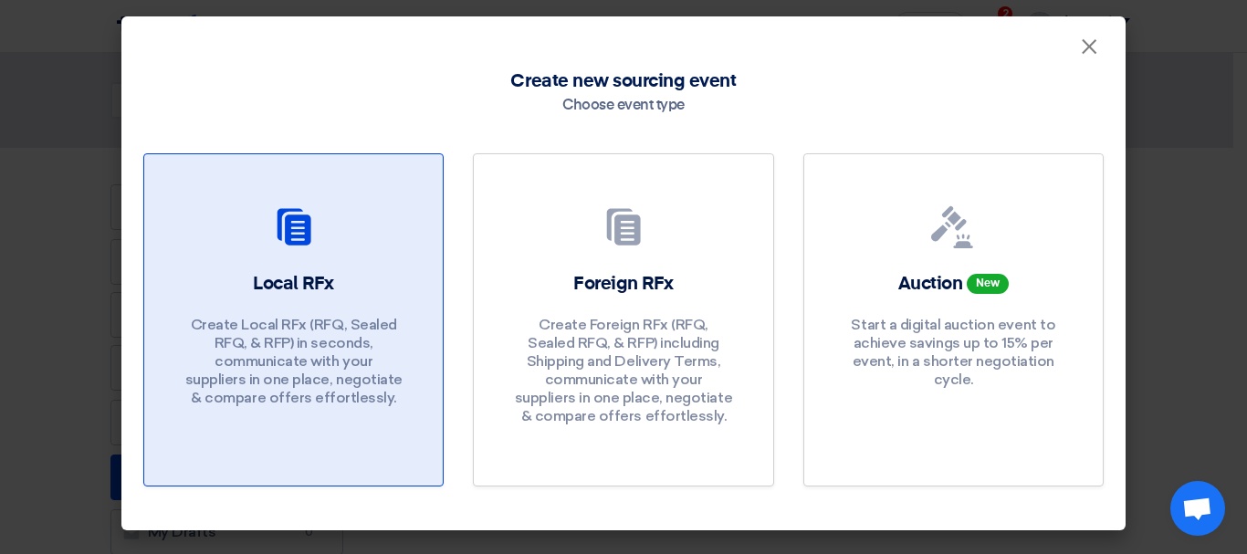
click at [296, 301] on div "Local RFx Create Local RFx (RFQ, Sealed RFQ, & RFP) in seconds, communicate wit…" at bounding box center [293, 343] width 255 height 145
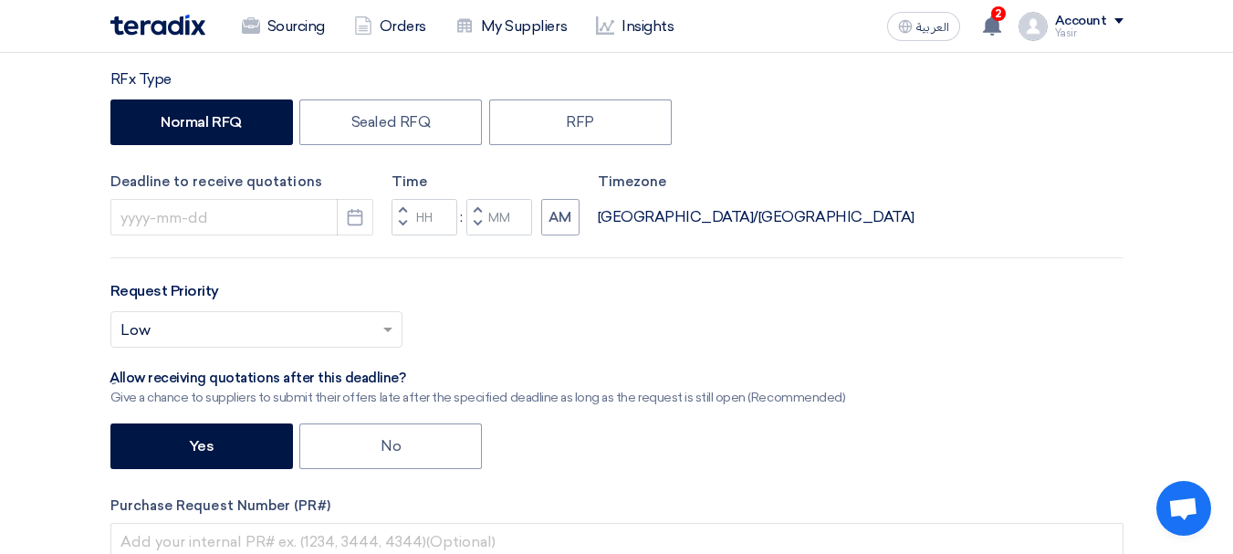
scroll to position [289, 0]
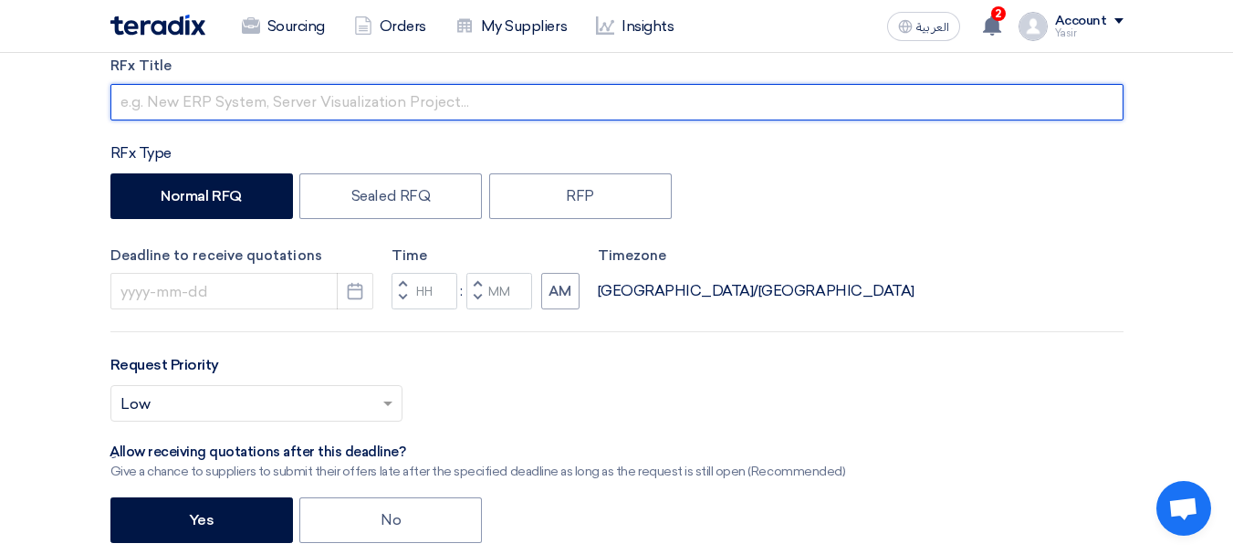
click at [240, 99] on input "text" at bounding box center [616, 102] width 1013 height 37
paste input "8100015761"
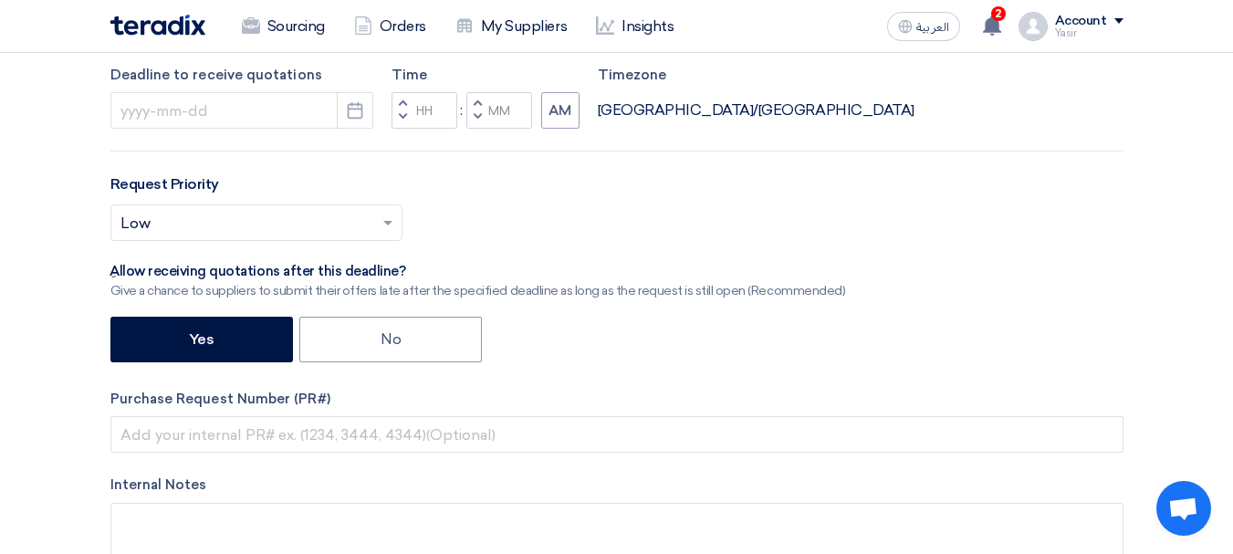
scroll to position [472, 0]
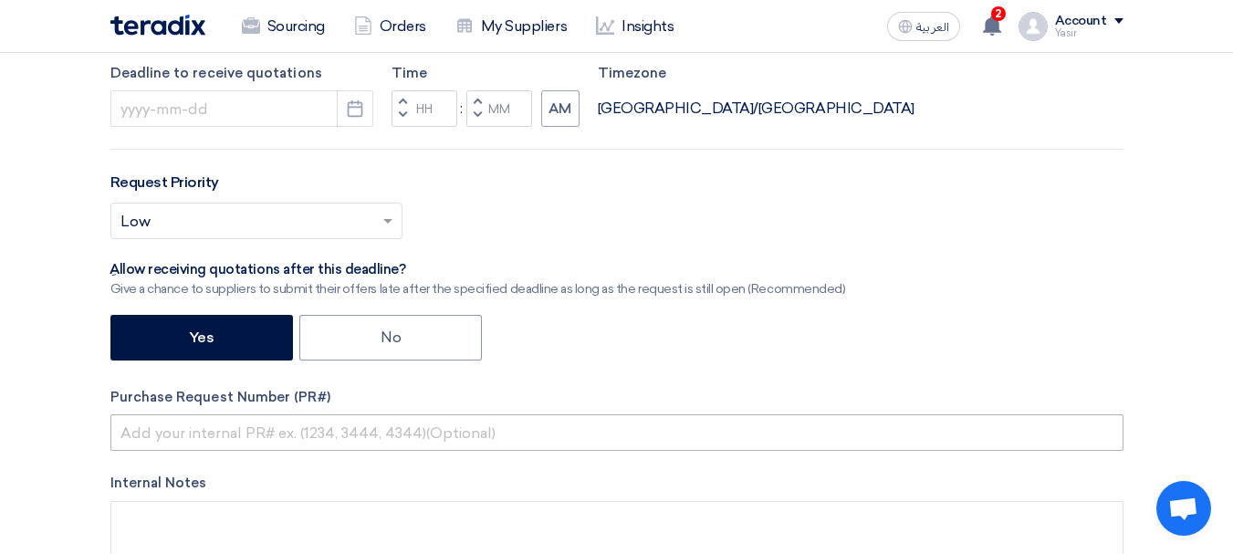
type input "8100015761"
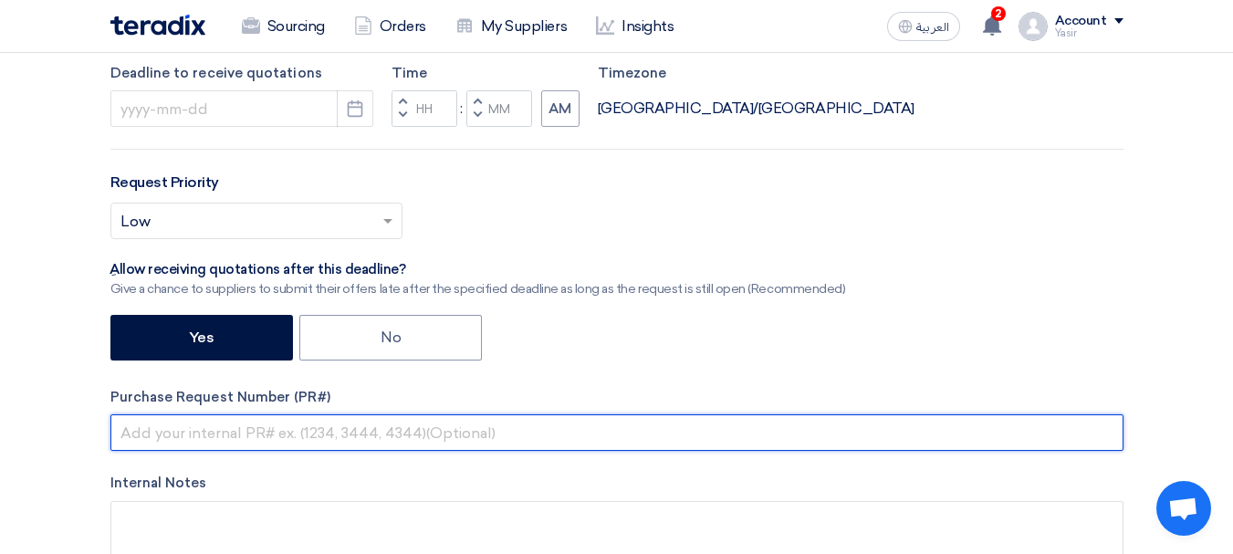
click at [239, 430] on input "text" at bounding box center [616, 432] width 1013 height 37
paste input "8100015761"
type input "8100015761"
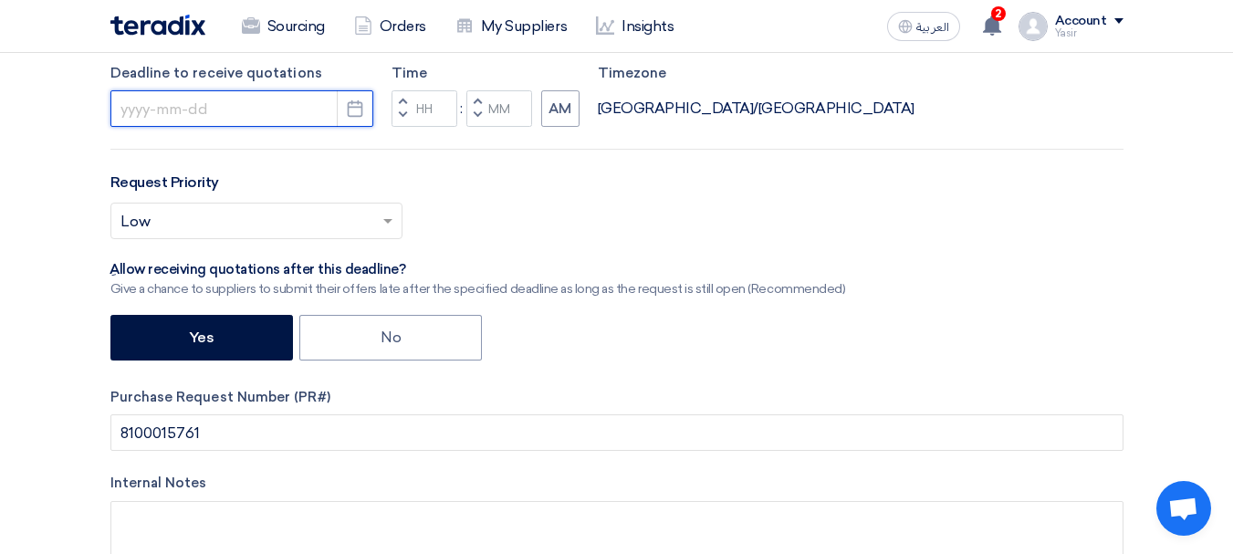
click at [235, 112] on input at bounding box center [241, 108] width 263 height 37
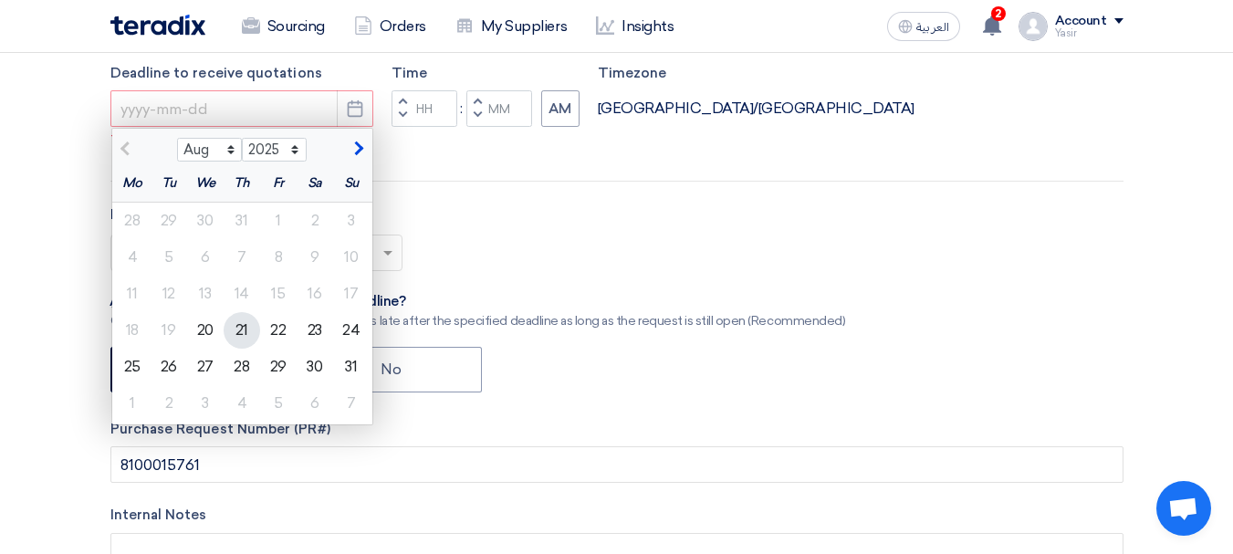
click at [245, 328] on div "21" at bounding box center [242, 330] width 37 height 37
type input "[DATE]"
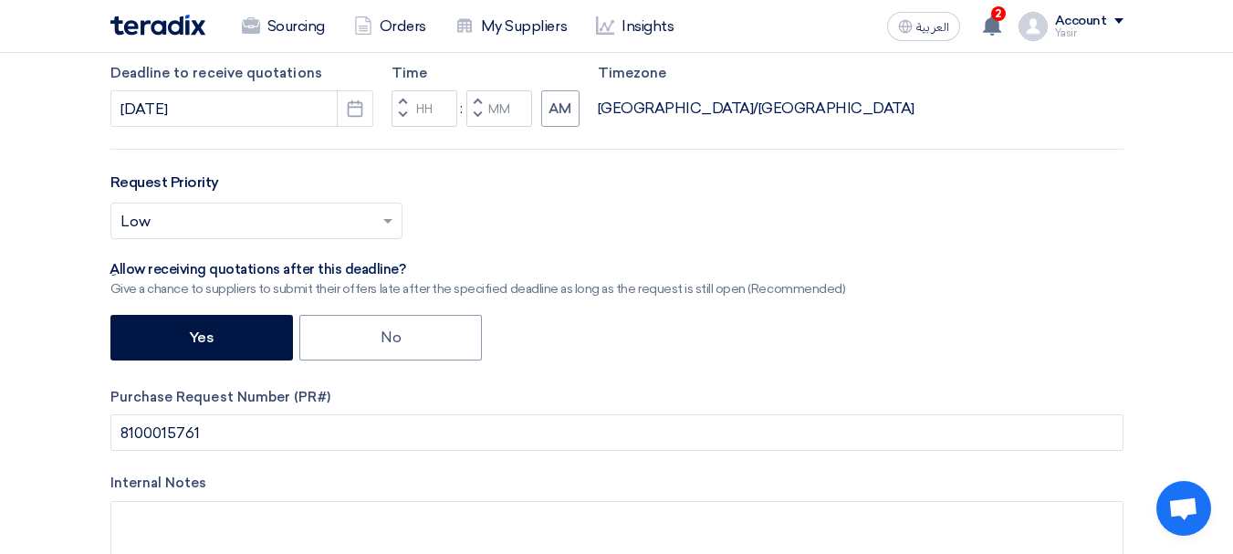
click at [405, 115] on button "Decrement hours" at bounding box center [403, 116] width 22 height 23
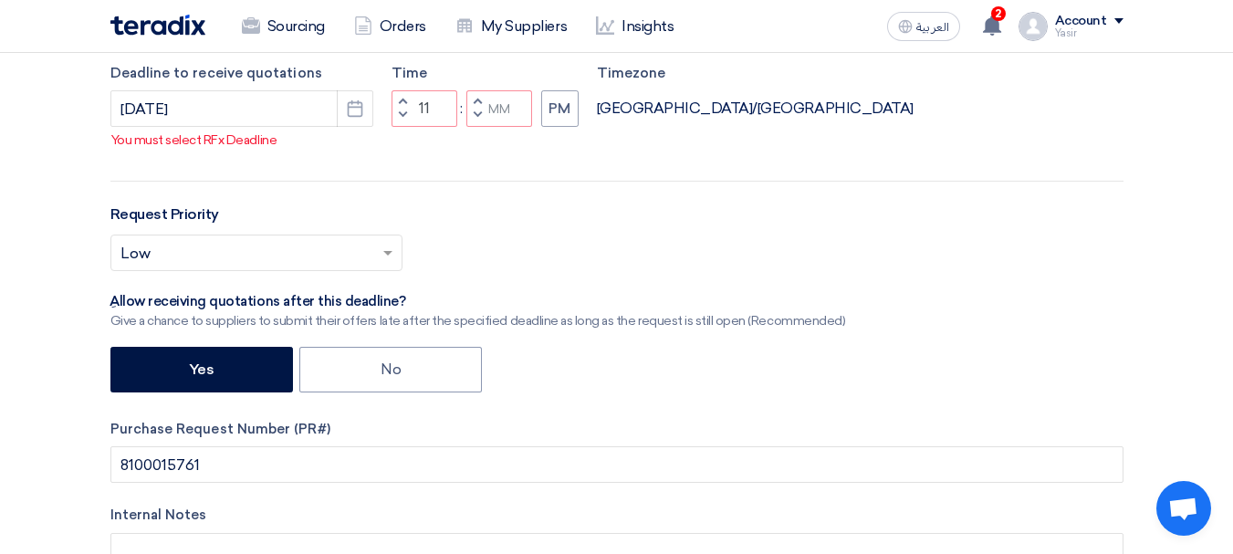
click at [478, 110] on span "button" at bounding box center [477, 115] width 6 height 11
type input "10"
type input "59"
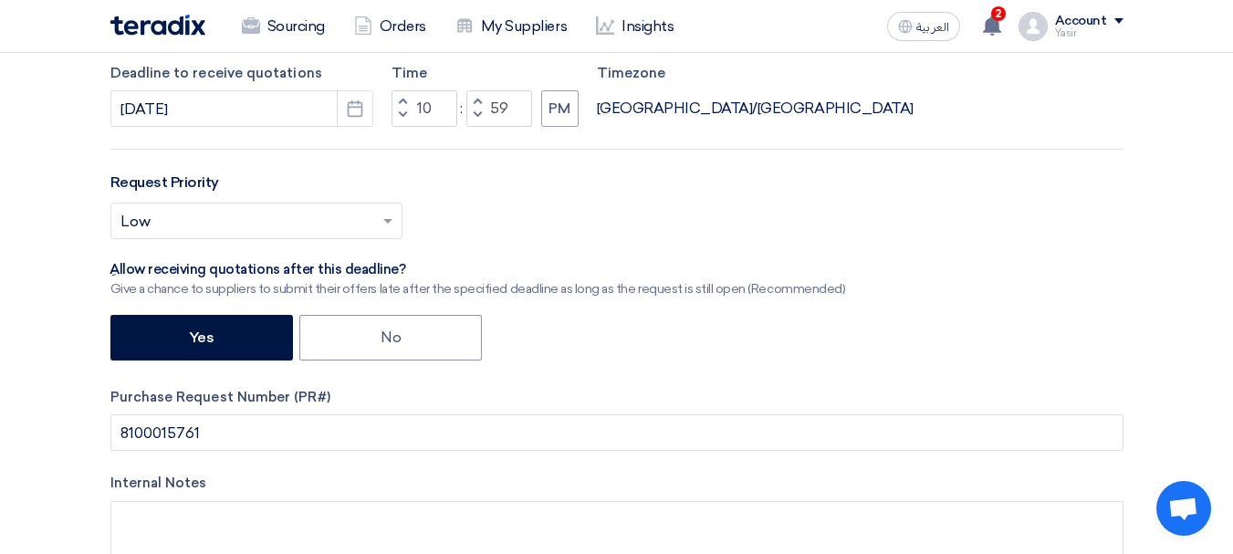
click at [401, 96] on span "button" at bounding box center [402, 101] width 6 height 11
type input "11"
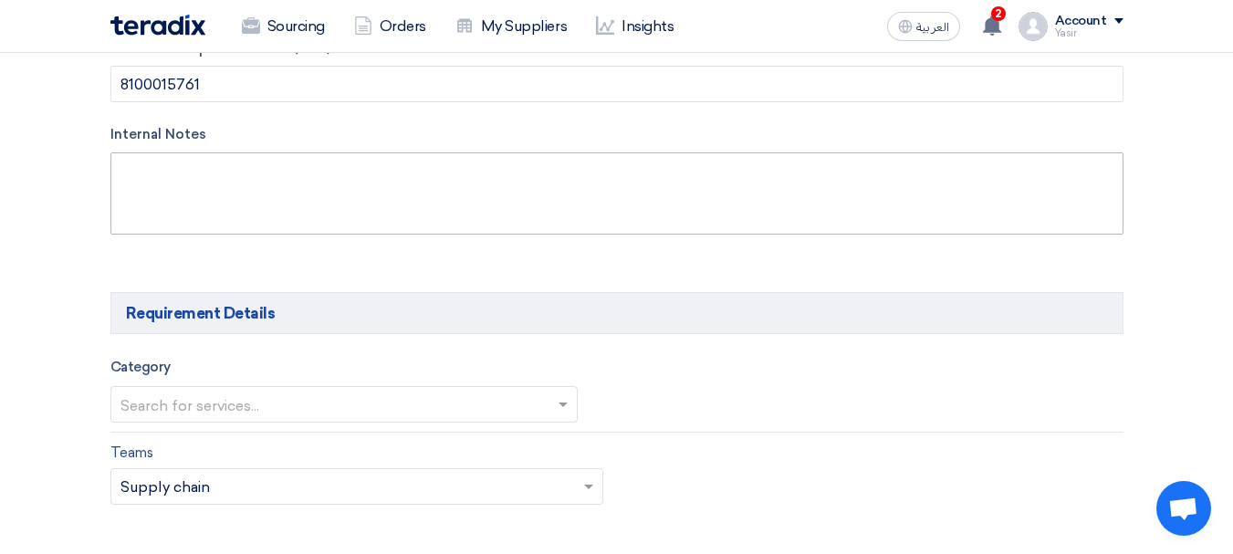
scroll to position [928, 0]
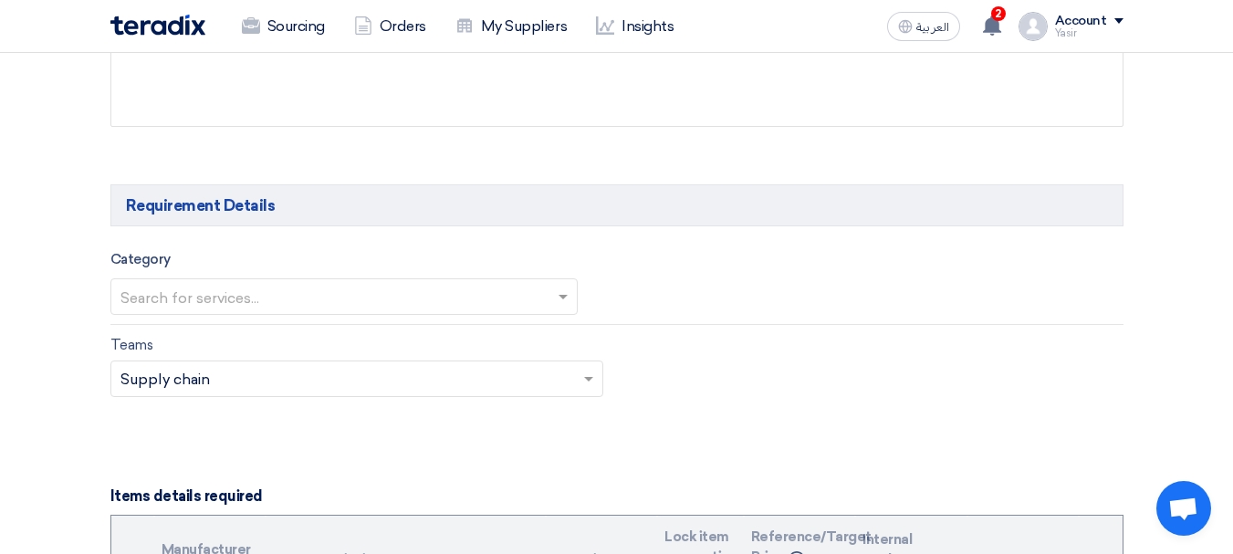
click at [139, 289] on input "text" at bounding box center [334, 299] width 429 height 30
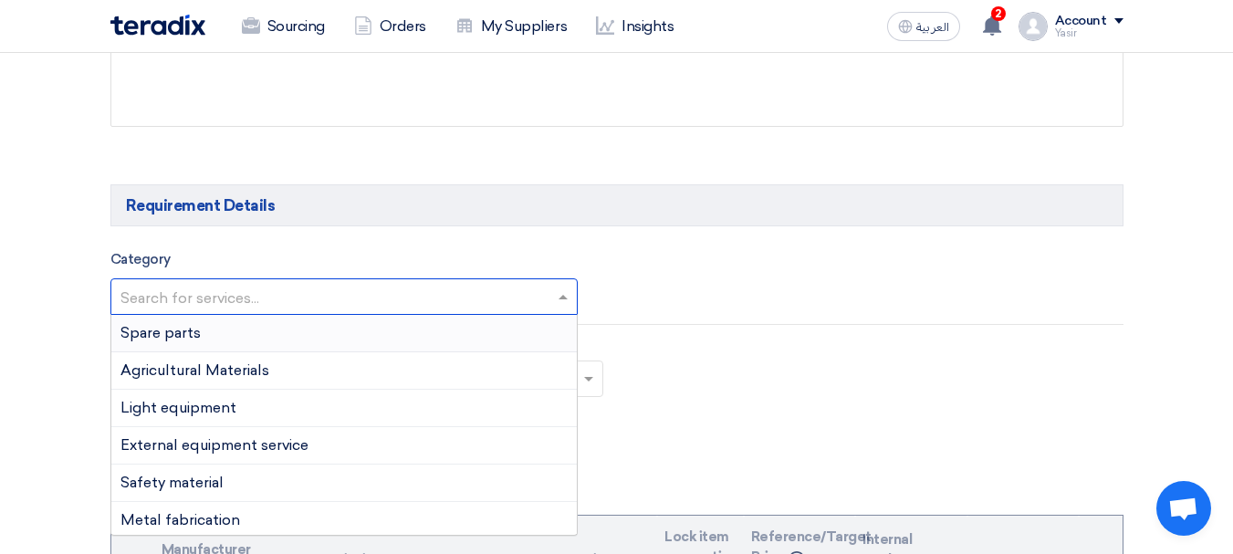
click at [171, 340] on span "Spare parts" at bounding box center [160, 332] width 80 height 17
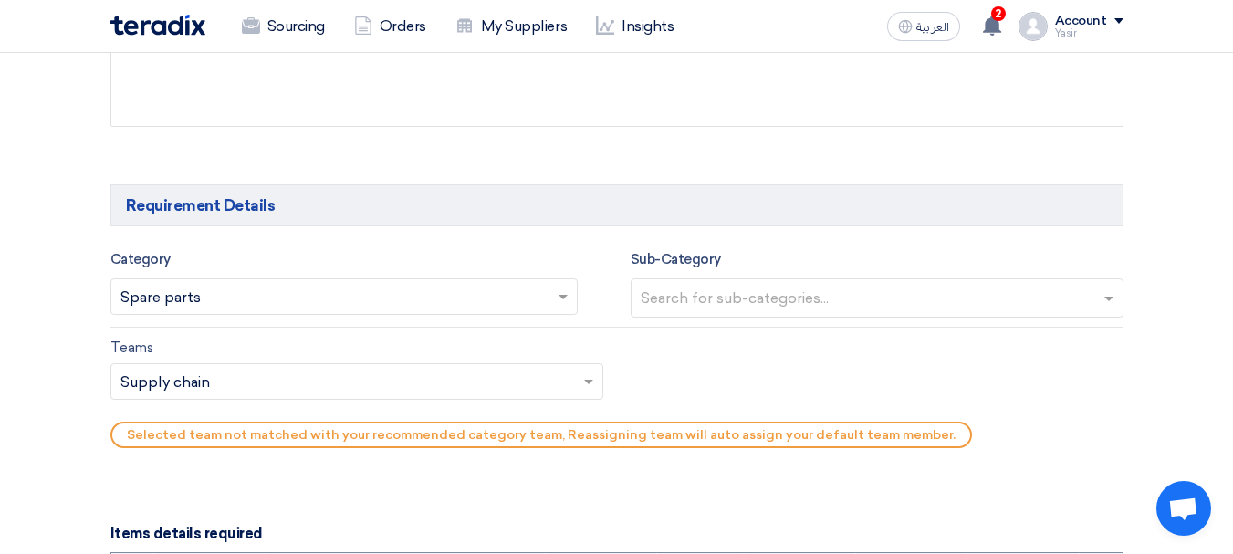
click at [827, 300] on input "text" at bounding box center [879, 300] width 477 height 30
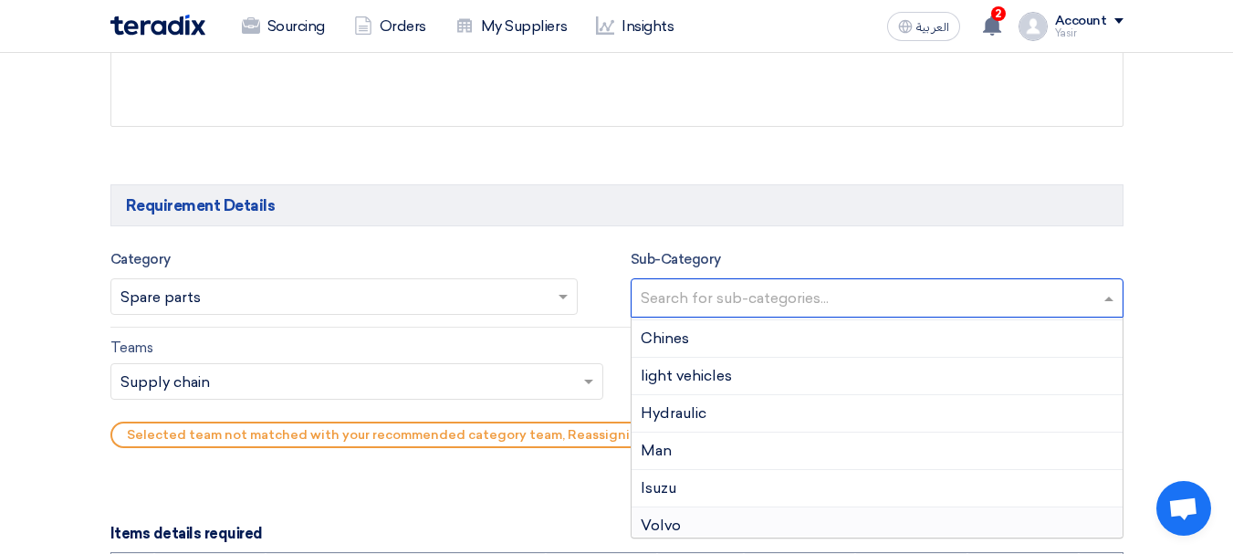
scroll to position [365, 0]
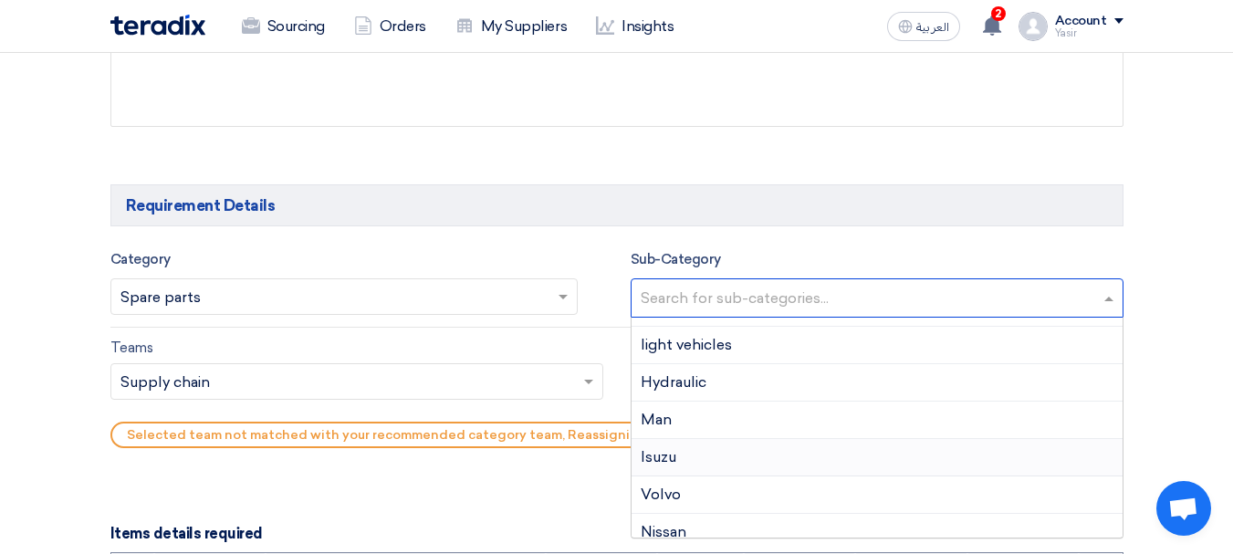
click at [673, 460] on span "Isuzu" at bounding box center [659, 456] width 36 height 17
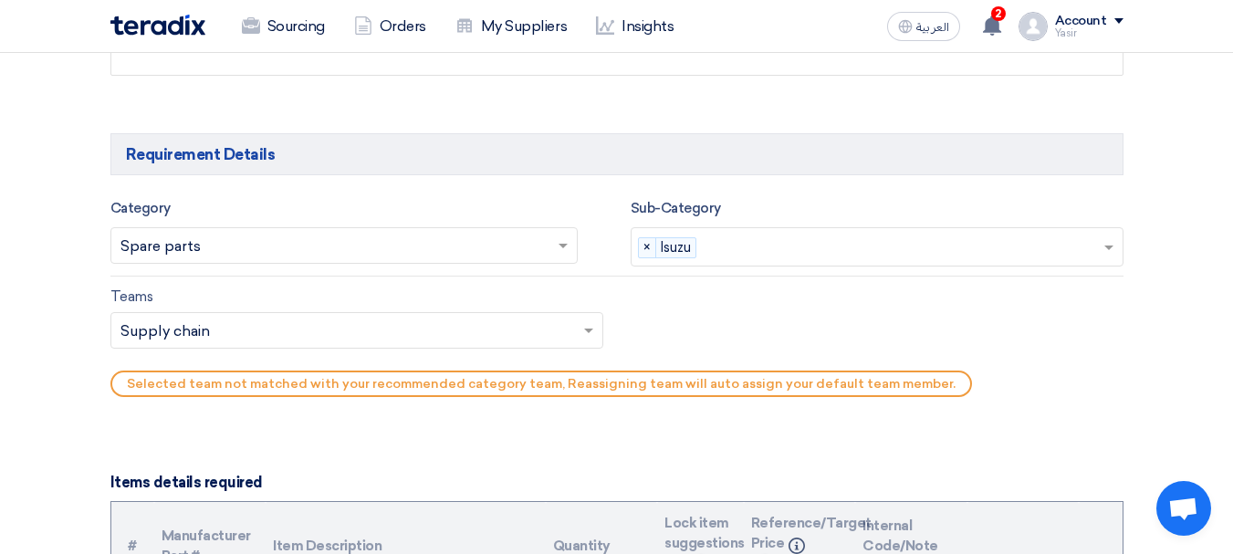
scroll to position [1020, 0]
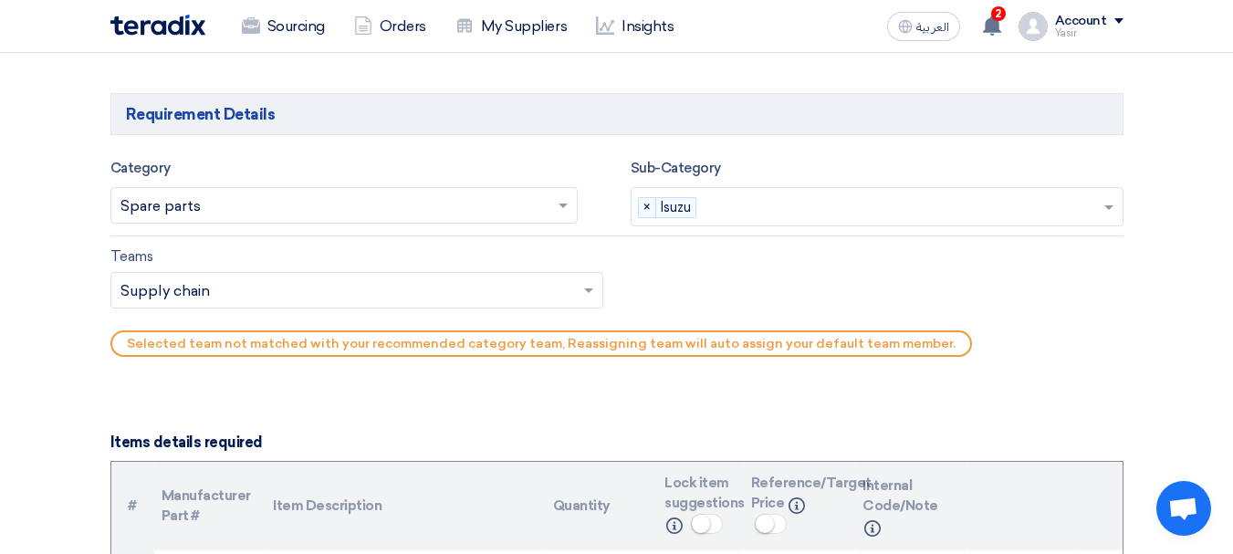
click at [318, 307] on div "Teams.. × Supply chain ×" at bounding box center [356, 290] width 493 height 37
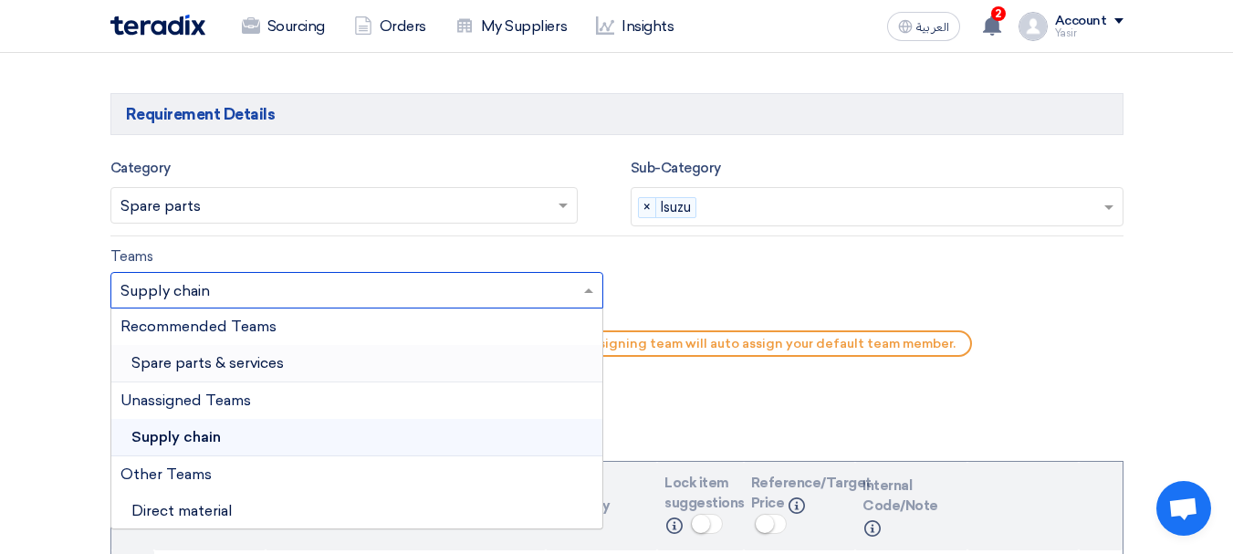
click at [248, 373] on div "Spare parts & services" at bounding box center [356, 363] width 491 height 37
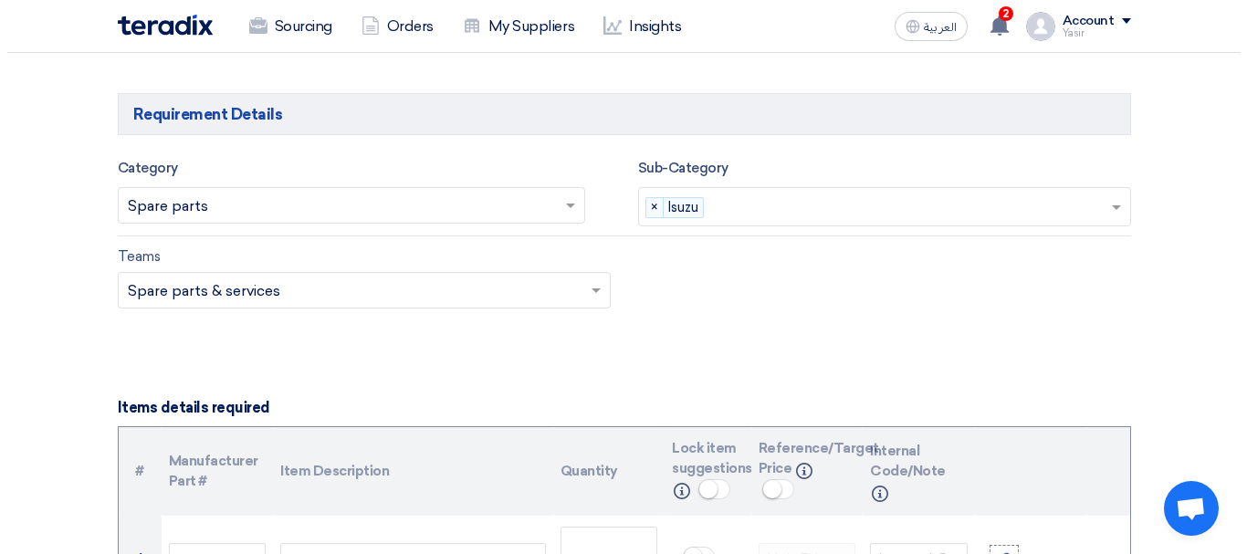
scroll to position [1294, 0]
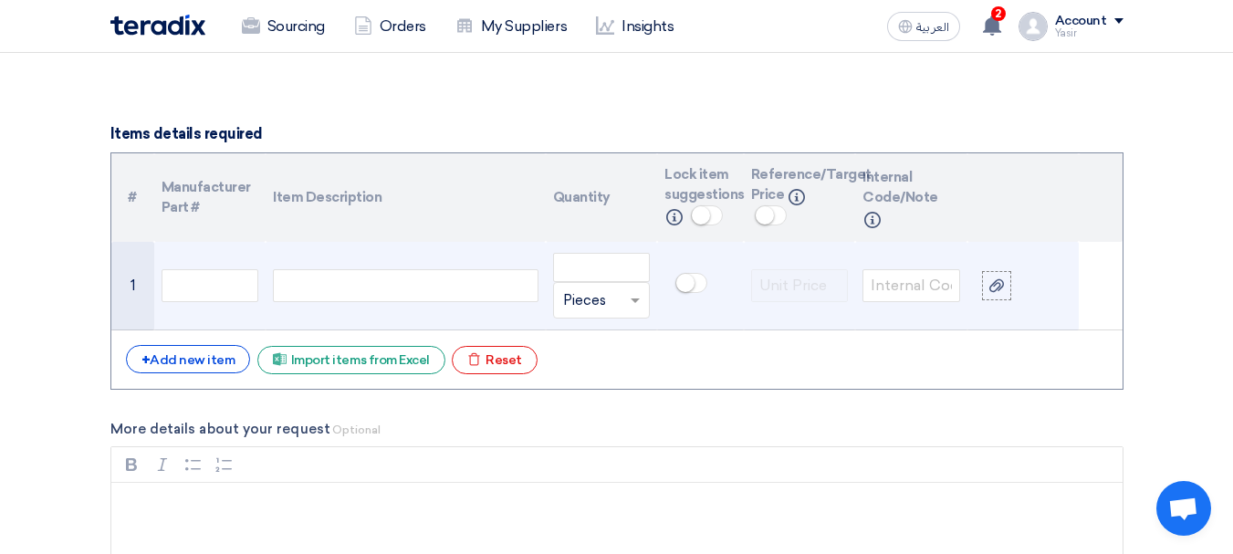
click at [372, 276] on div at bounding box center [405, 285] width 265 height 33
click at [232, 290] on input "text" at bounding box center [211, 285] width 98 height 33
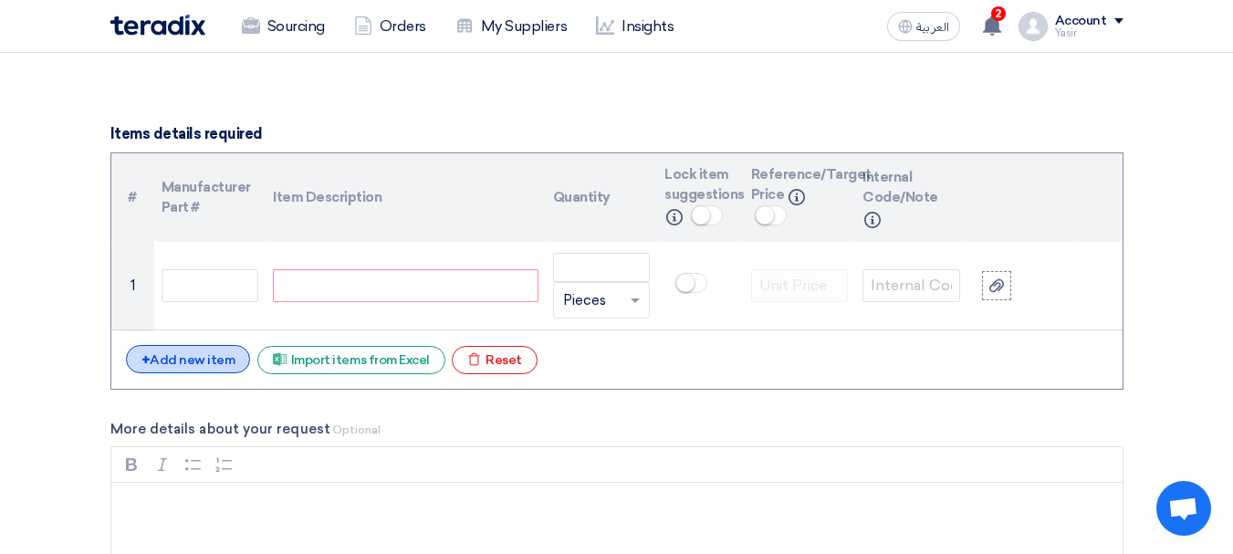
click at [172, 351] on div "+ Add new item" at bounding box center [188, 359] width 125 height 28
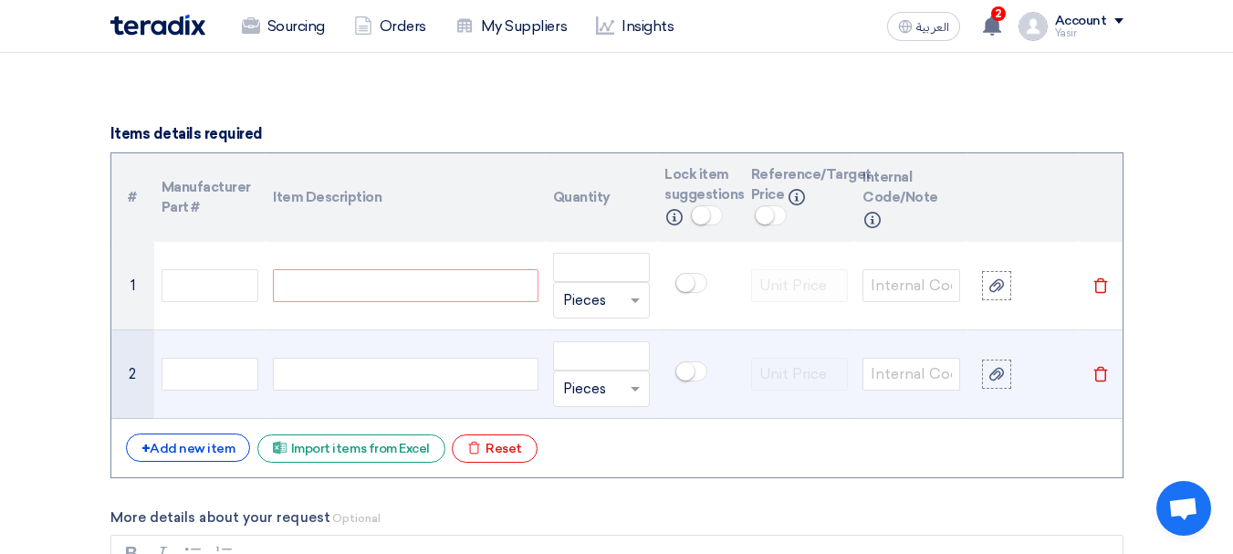
click at [199, 332] on td at bounding box center [210, 374] width 112 height 89
click at [345, 343] on td at bounding box center [405, 374] width 279 height 89
click at [183, 348] on td at bounding box center [210, 374] width 112 height 89
click at [198, 362] on input "text" at bounding box center [211, 374] width 98 height 33
click at [304, 367] on div at bounding box center [405, 374] width 265 height 33
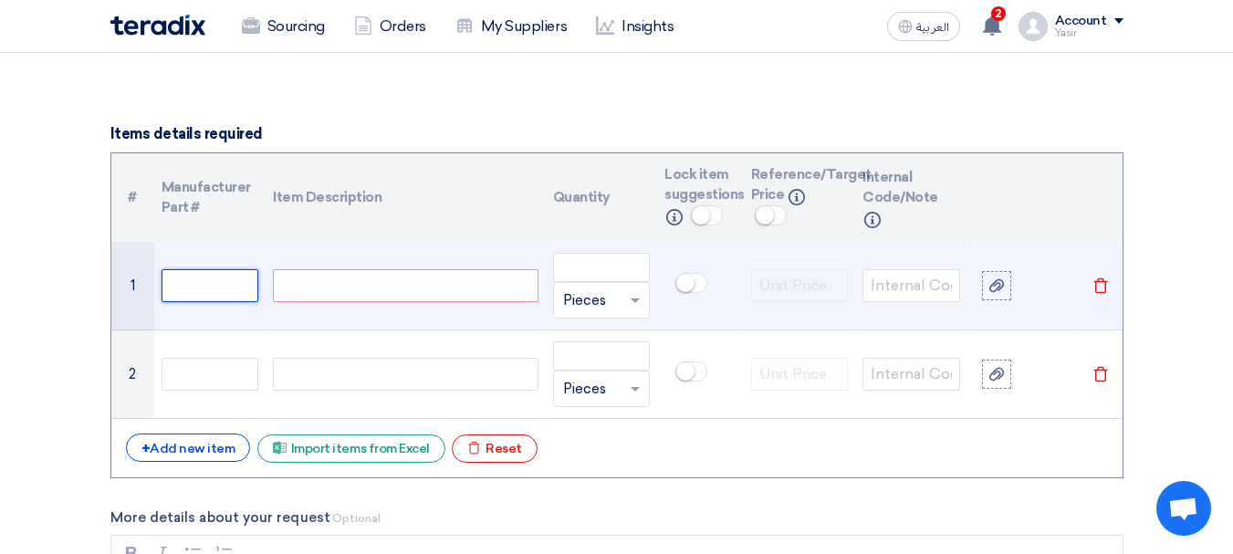
click at [253, 284] on input "text" at bounding box center [211, 285] width 98 height 33
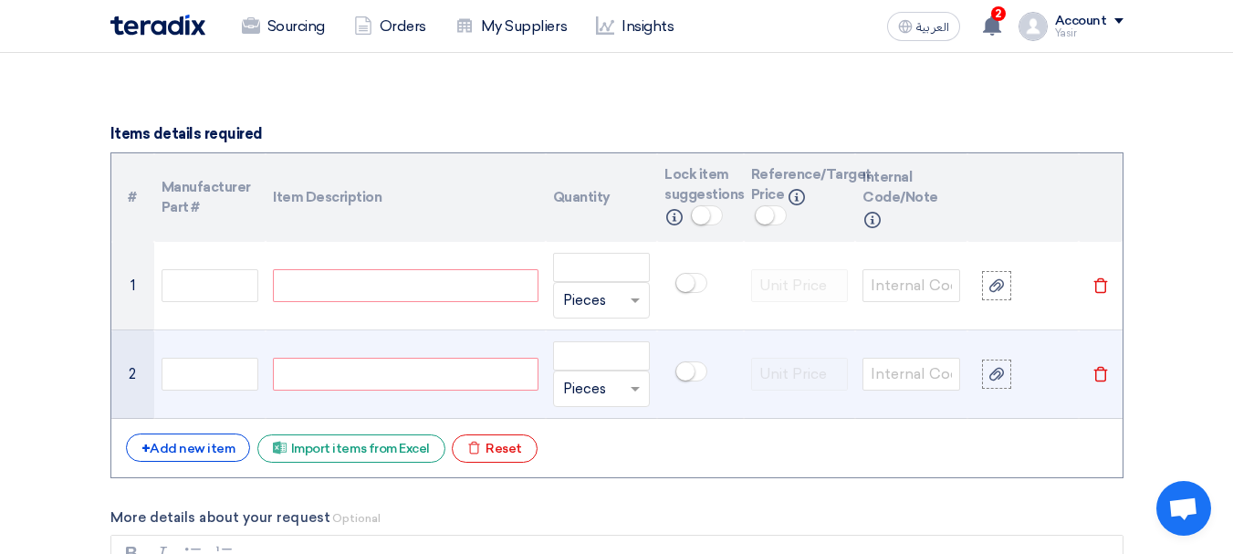
click at [264, 371] on td at bounding box center [210, 374] width 112 height 89
click at [243, 370] on input "text" at bounding box center [211, 374] width 98 height 33
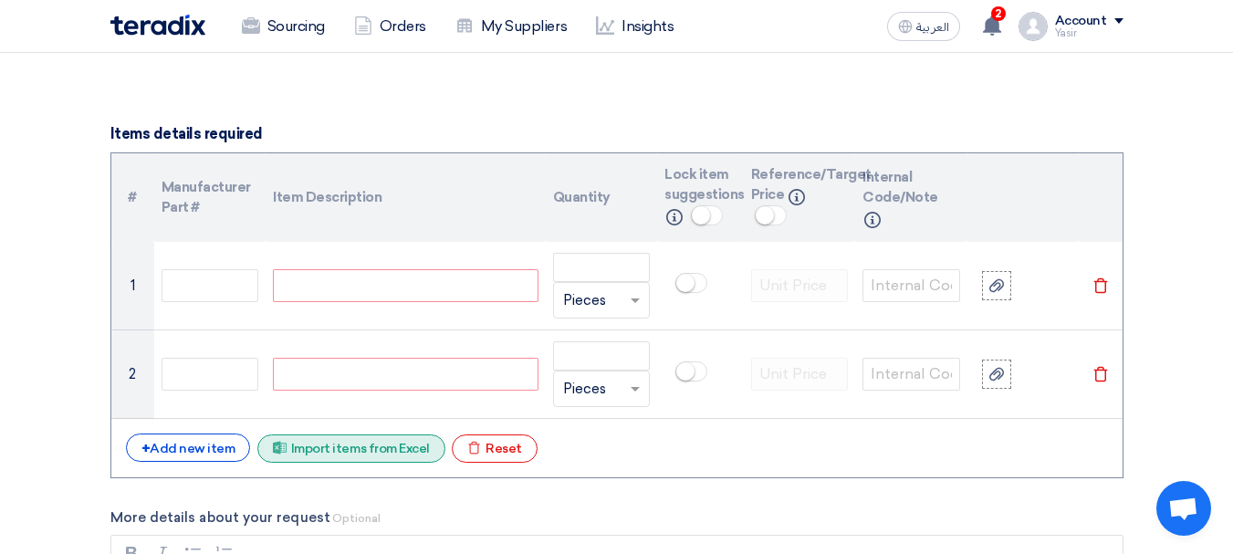
click at [343, 452] on div "Excel file Import items from Excel" at bounding box center [351, 449] width 188 height 28
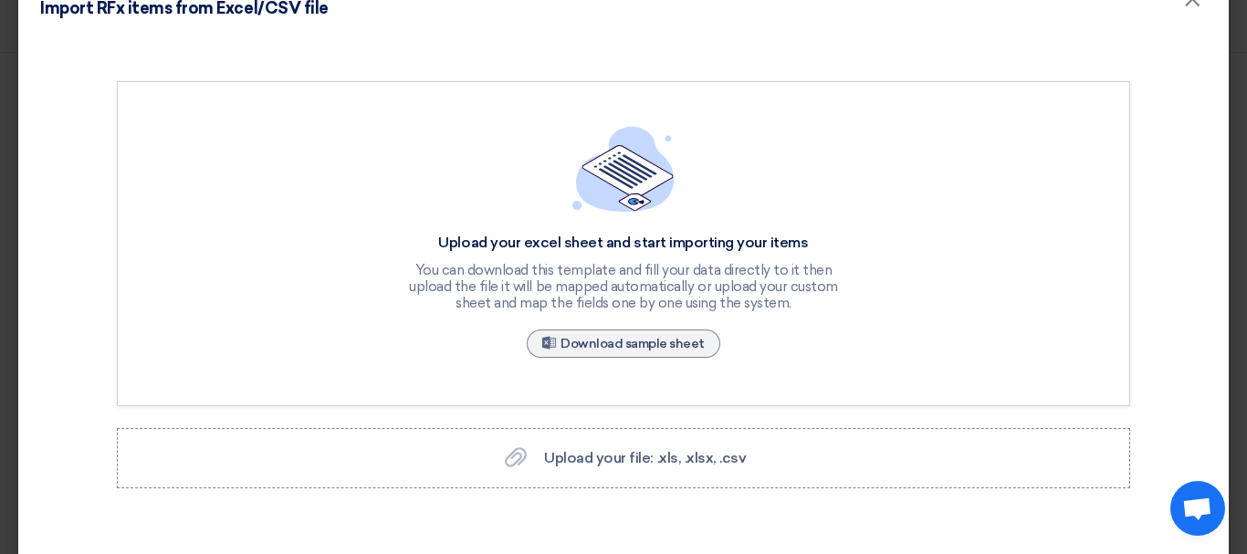
scroll to position [72, 0]
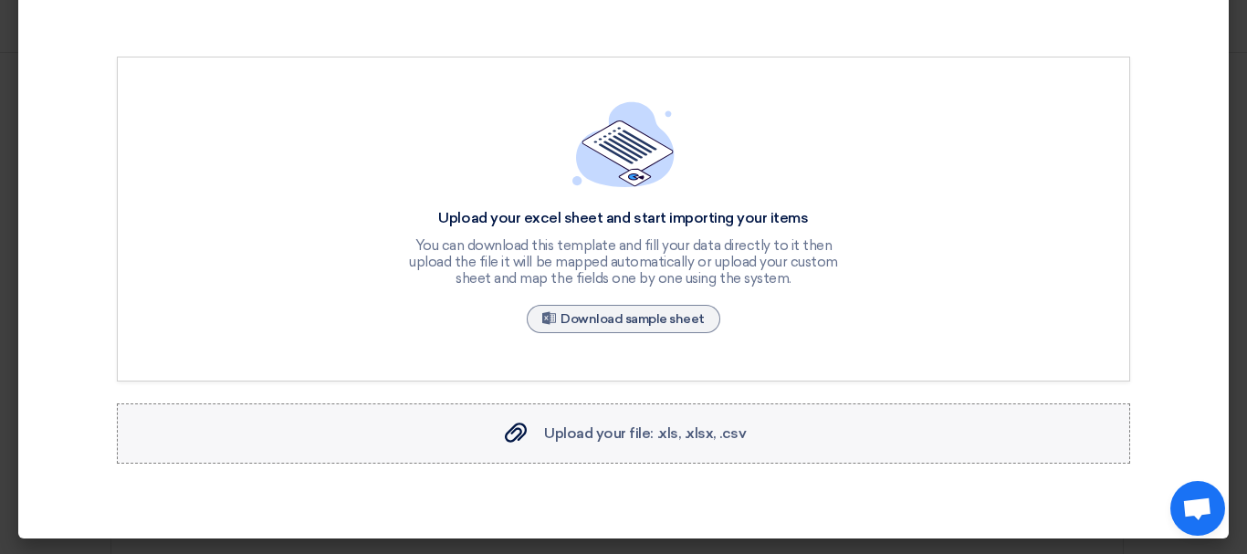
click at [548, 429] on span "Upload your file: .xls, .xlsx, .csv" at bounding box center [645, 432] width 202 height 17
click at [0, 0] on input "Upload your file: .xls, .xlsx, .csv Upload your file: .xls, .xlsx, .csv" at bounding box center [0, 0] width 0 height 0
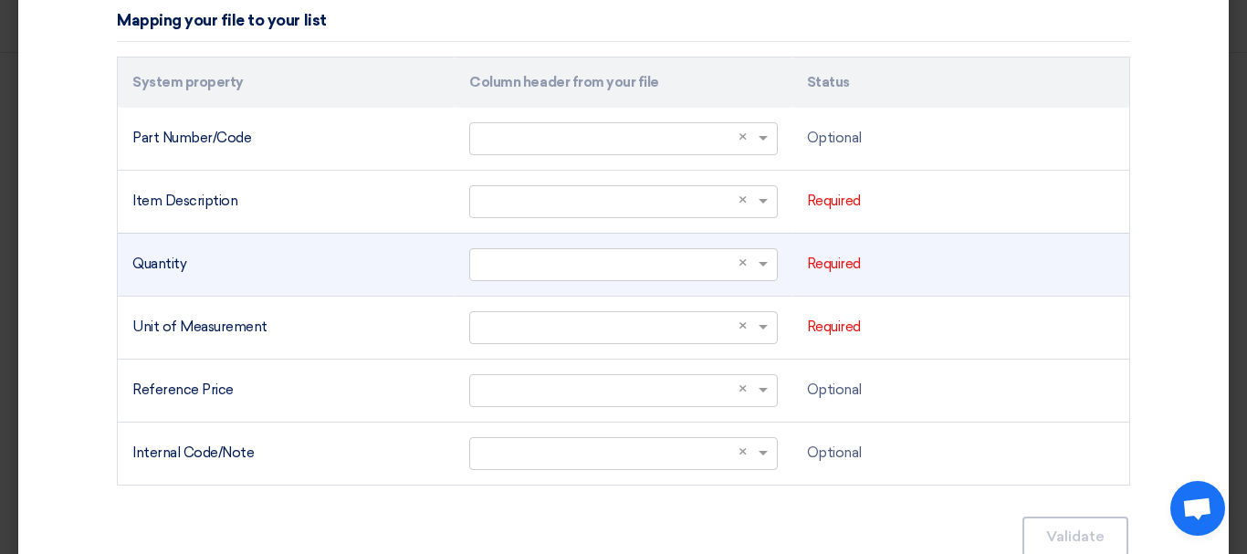
scroll to position [620, 0]
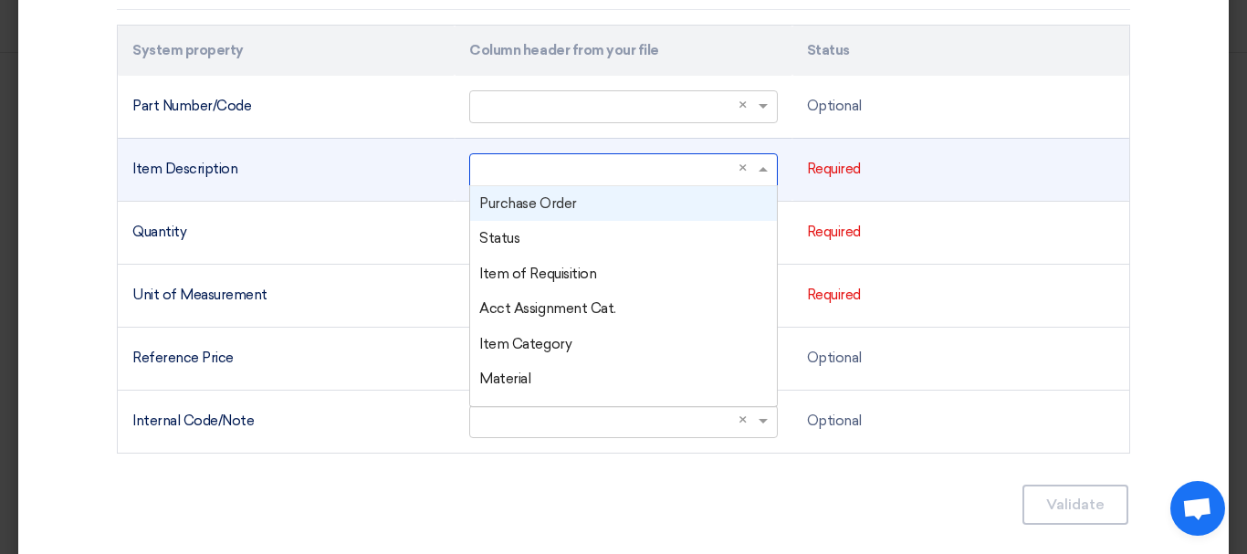
click at [716, 173] on input "text" at bounding box center [613, 169] width 269 height 30
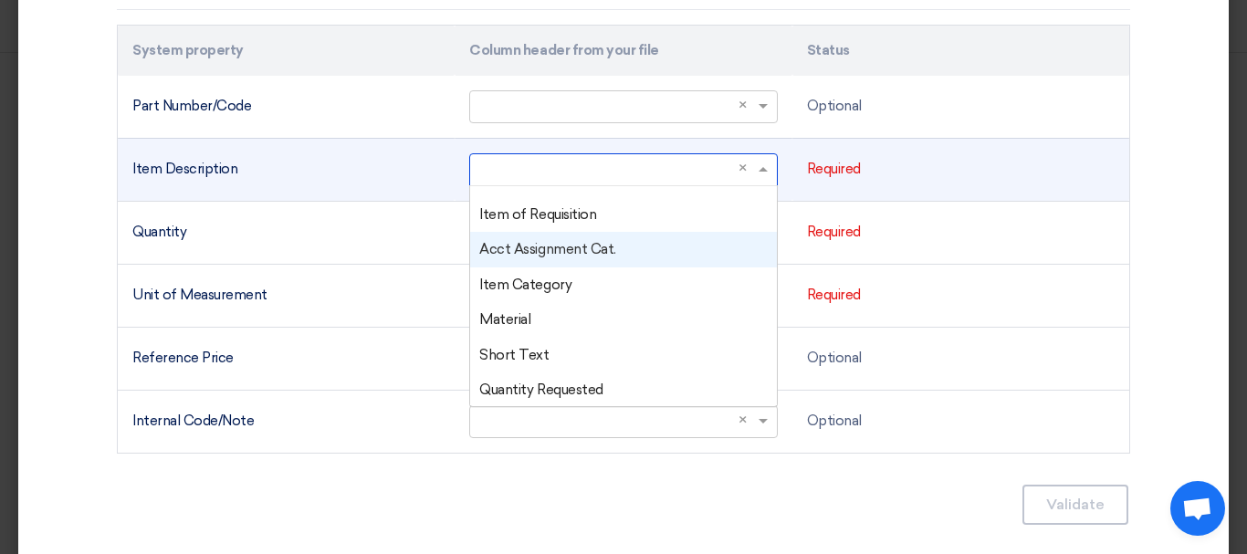
scroll to position [91, 0]
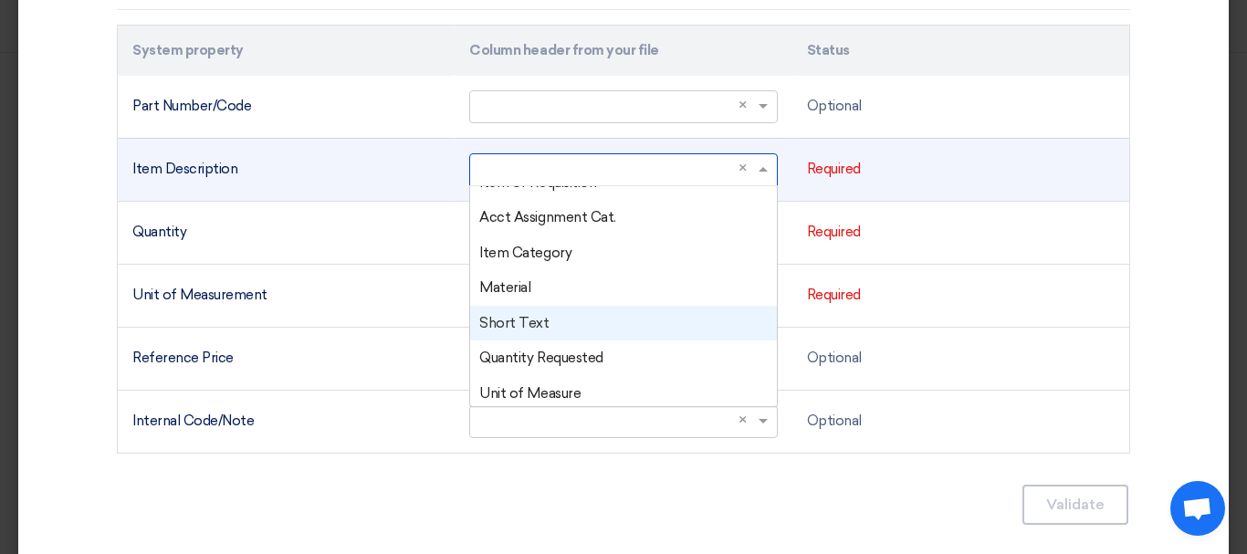
click at [513, 316] on span "Short Text" at bounding box center [513, 323] width 69 height 16
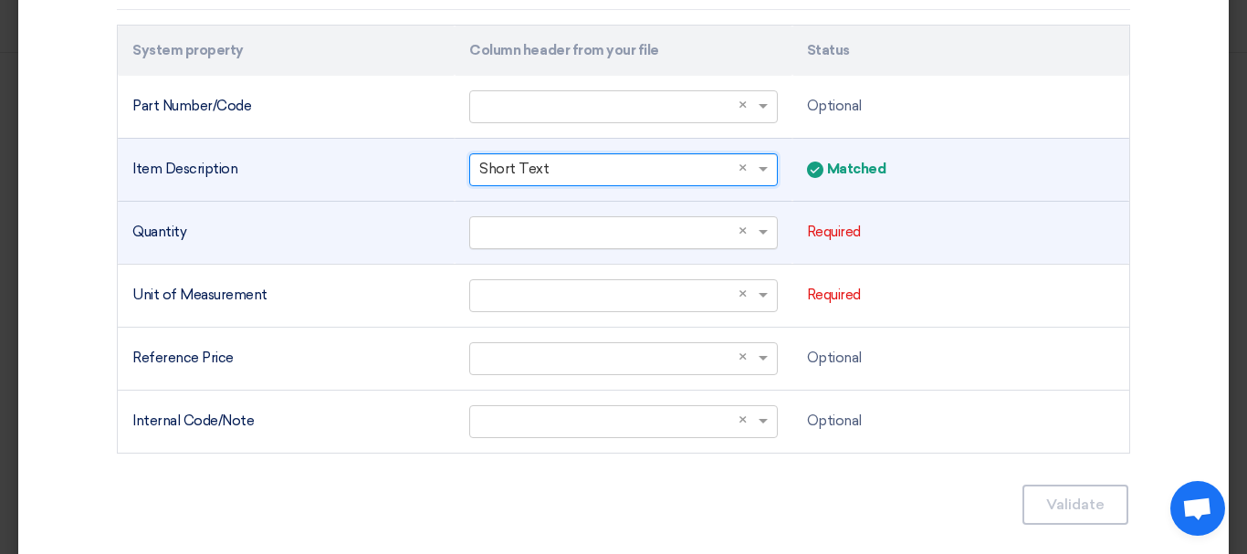
click at [594, 231] on input "text" at bounding box center [613, 232] width 269 height 30
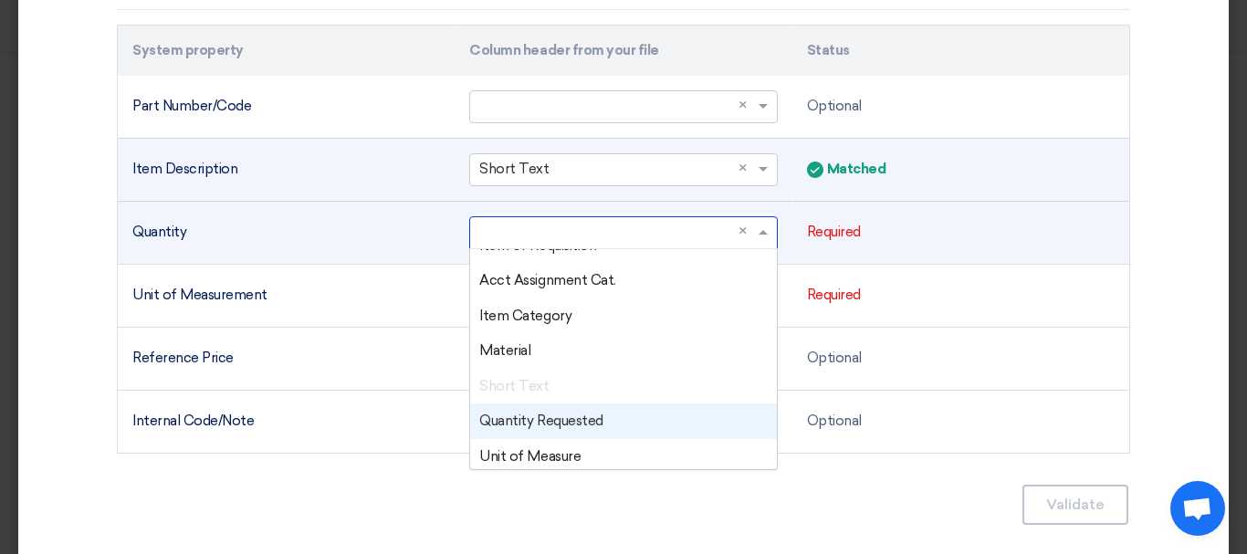
click at [600, 426] on div "Quantity Requested" at bounding box center [623, 421] width 306 height 36
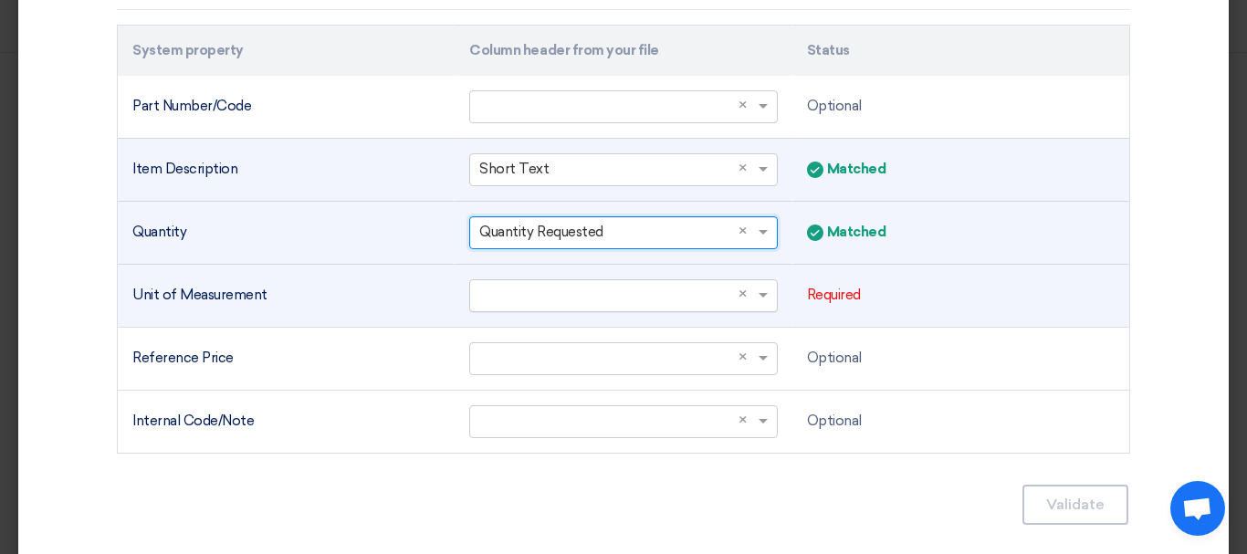
click at [564, 282] on input "text" at bounding box center [613, 295] width 269 height 30
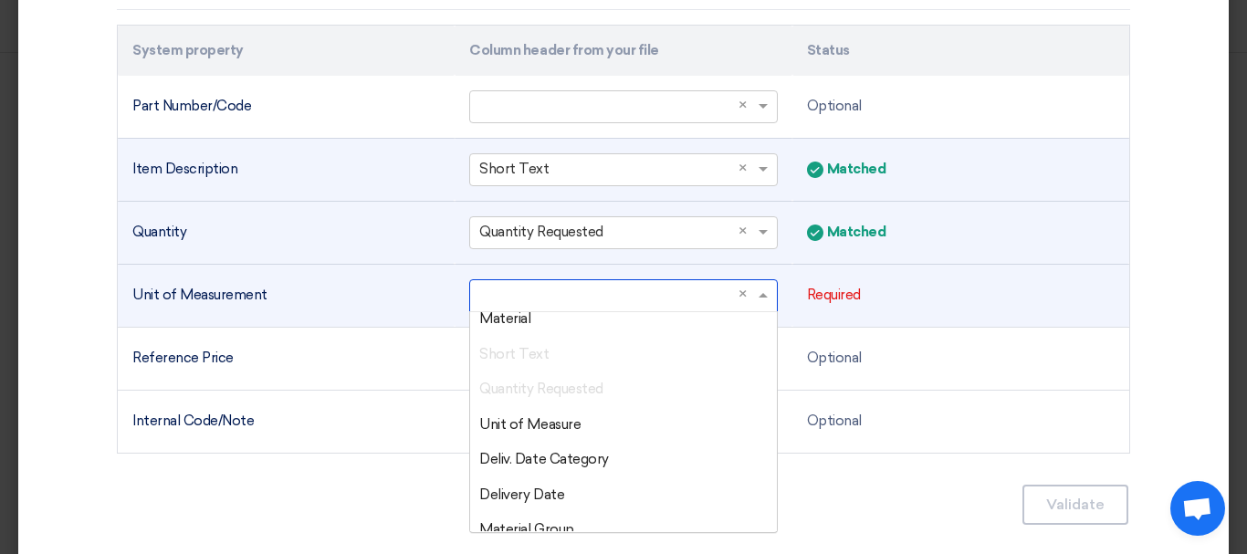
scroll to position [183, 0]
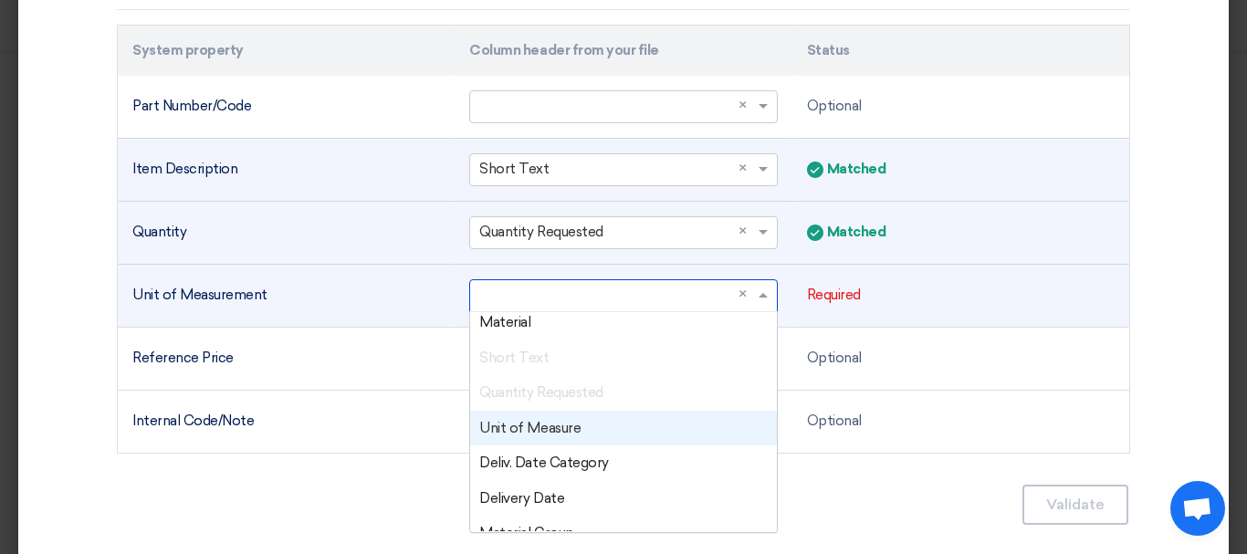
click at [555, 429] on span "Unit of Measure" at bounding box center [529, 428] width 101 height 16
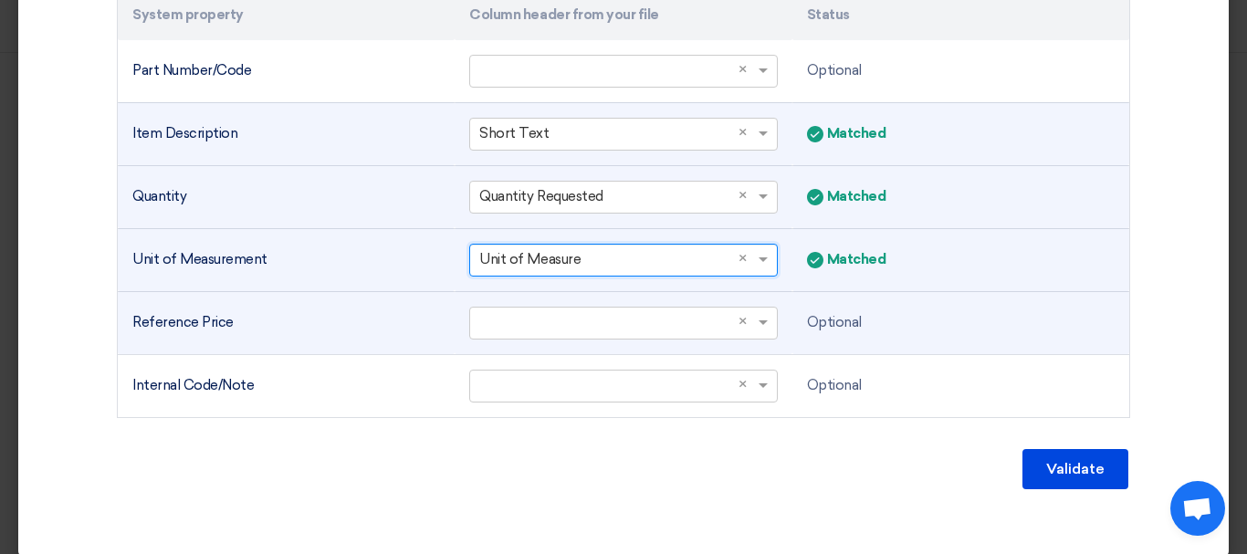
scroll to position [674, 0]
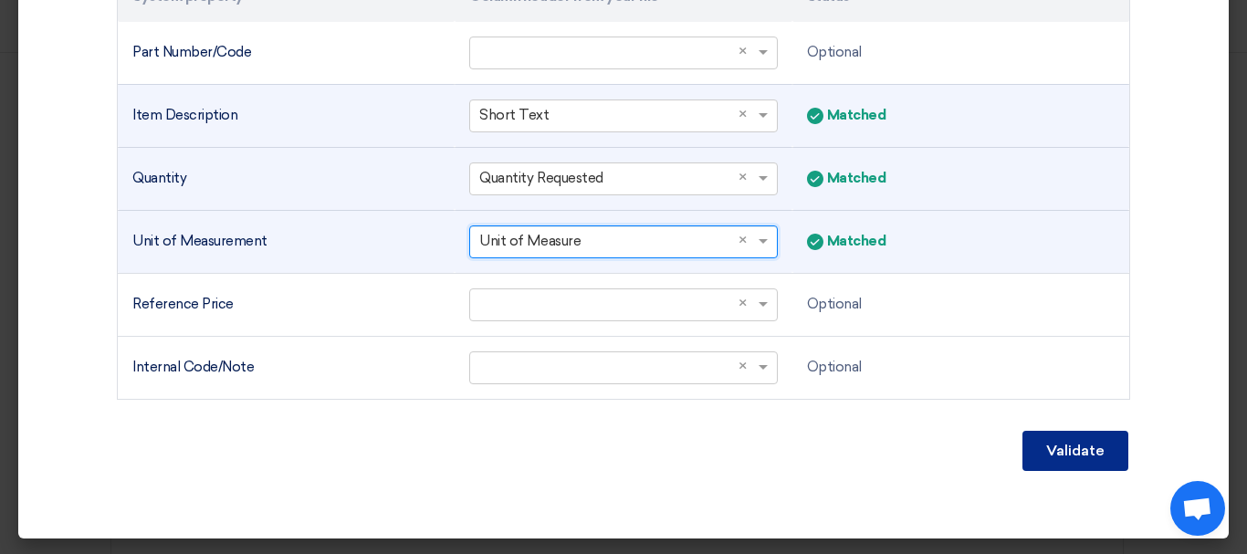
click at [1049, 453] on button "Validate" at bounding box center [1075, 451] width 106 height 40
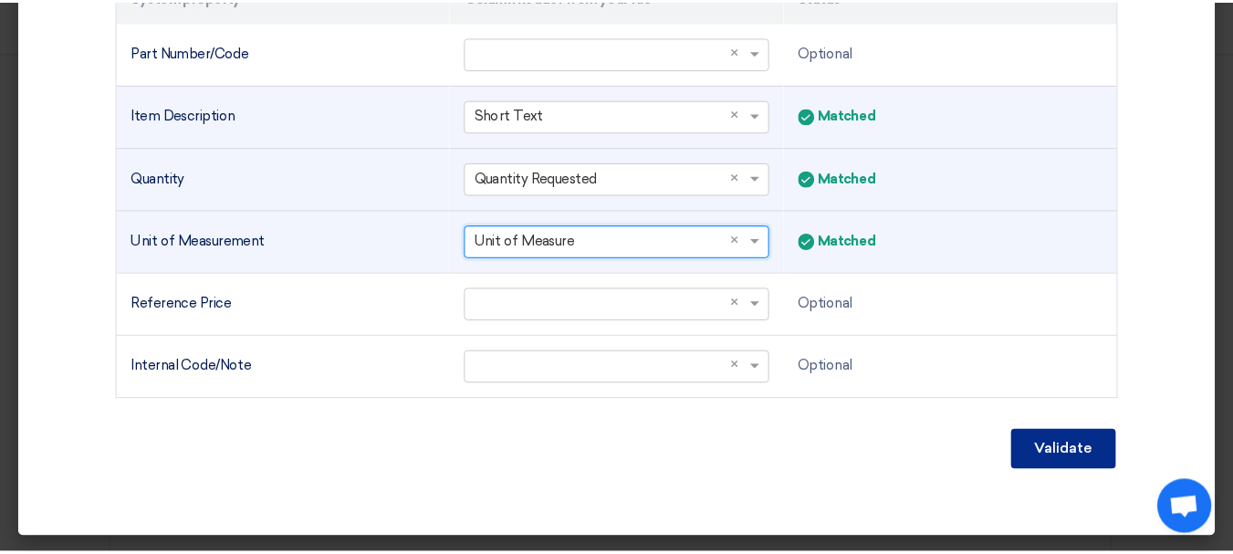
scroll to position [487, 0]
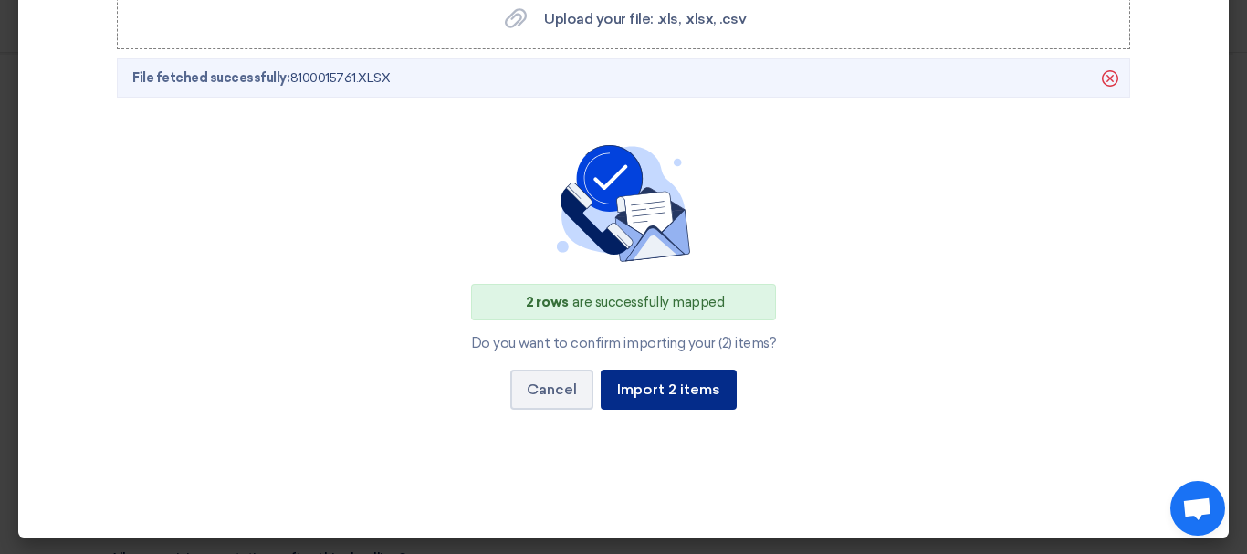
click at [694, 405] on button "Import 2 items" at bounding box center [669, 390] width 136 height 40
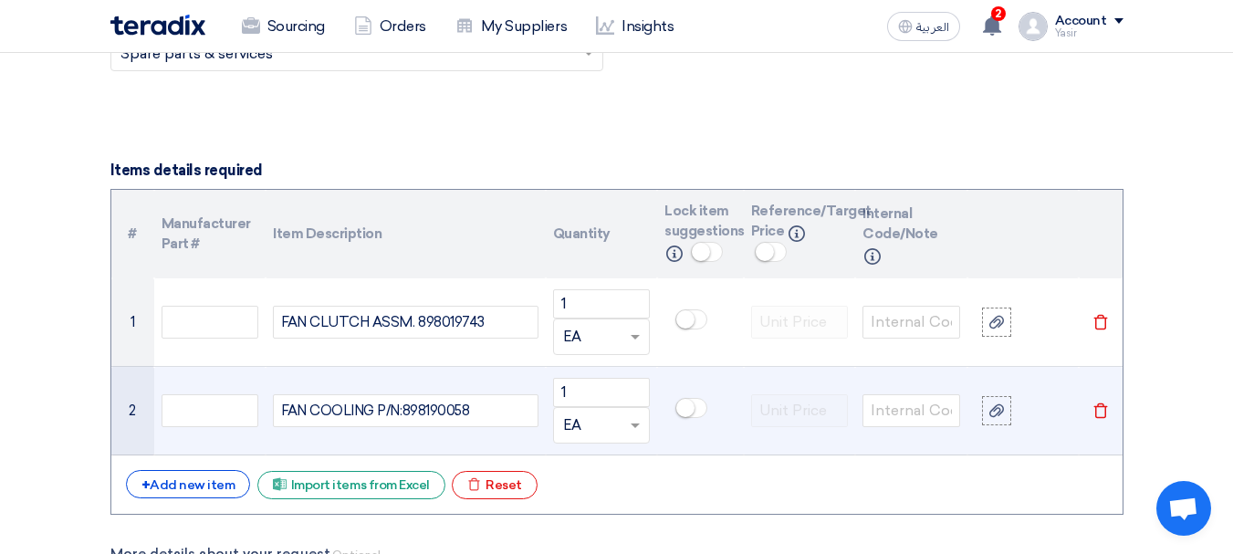
scroll to position [1278, 0]
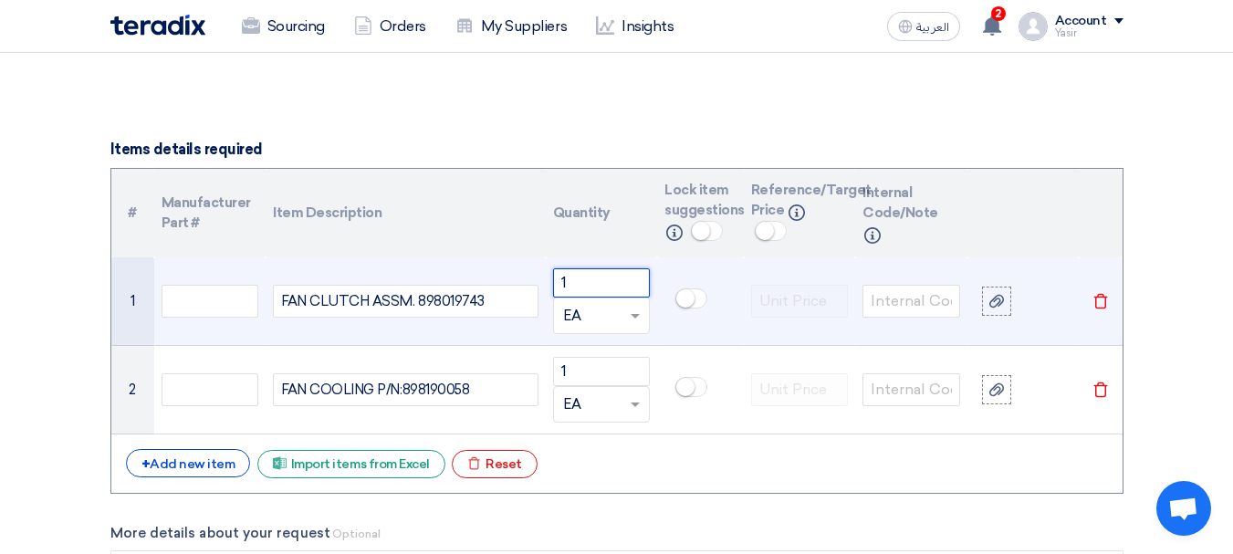
click at [594, 277] on input "1" at bounding box center [602, 282] width 98 height 29
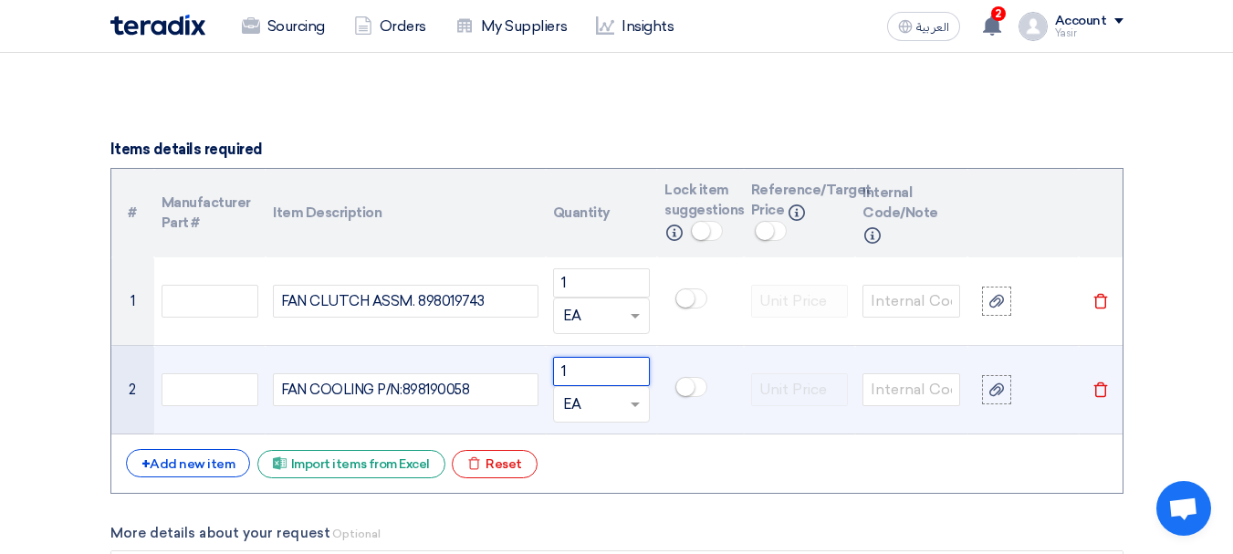
click at [592, 364] on input "1" at bounding box center [602, 371] width 98 height 29
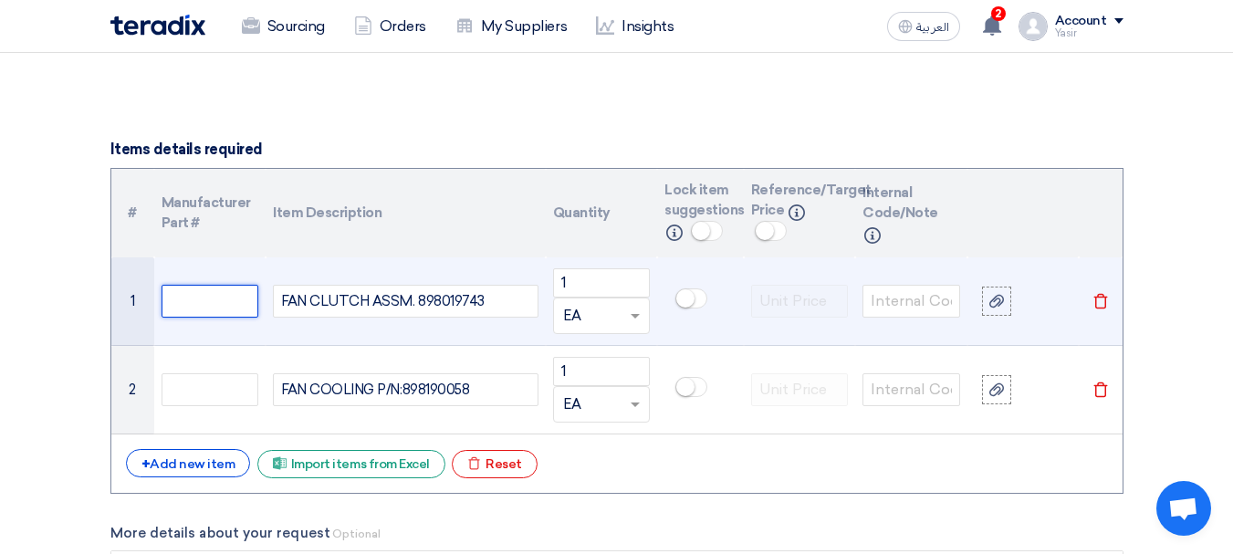
click at [236, 299] on input "text" at bounding box center [211, 301] width 98 height 33
drag, startPoint x: 415, startPoint y: 302, endPoint x: 525, endPoint y: 312, distance: 110.0
click at [525, 312] on div "FAN CLUTCH ASSM. 898019743" at bounding box center [405, 301] width 265 height 33
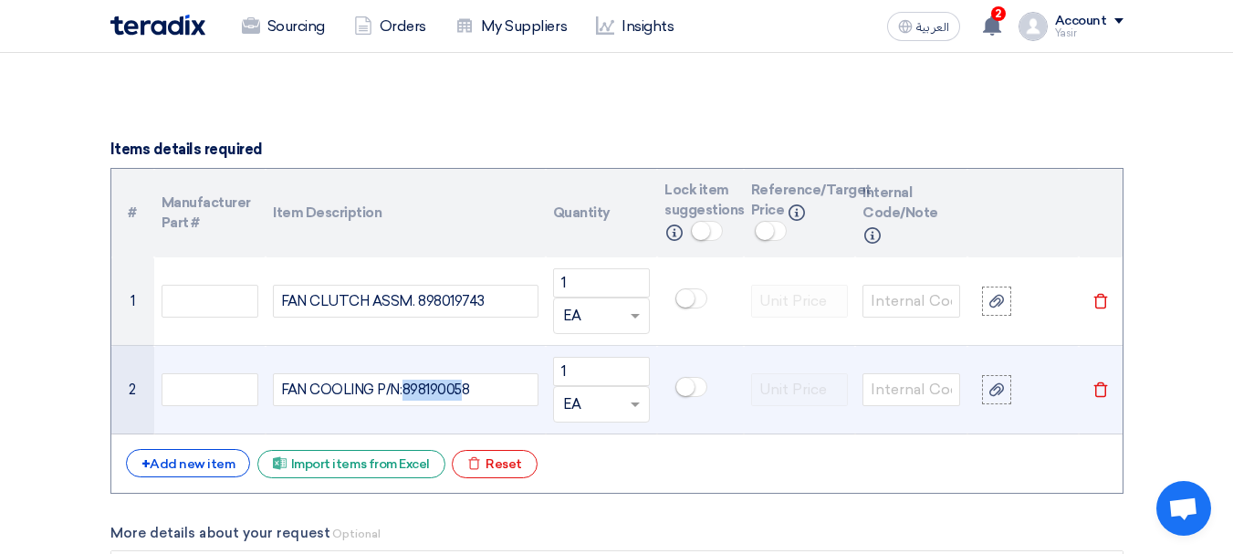
drag, startPoint x: 403, startPoint y: 393, endPoint x: 462, endPoint y: 399, distance: 58.8
click at [462, 399] on div "FAN COOLING P/N:898190058" at bounding box center [405, 389] width 265 height 33
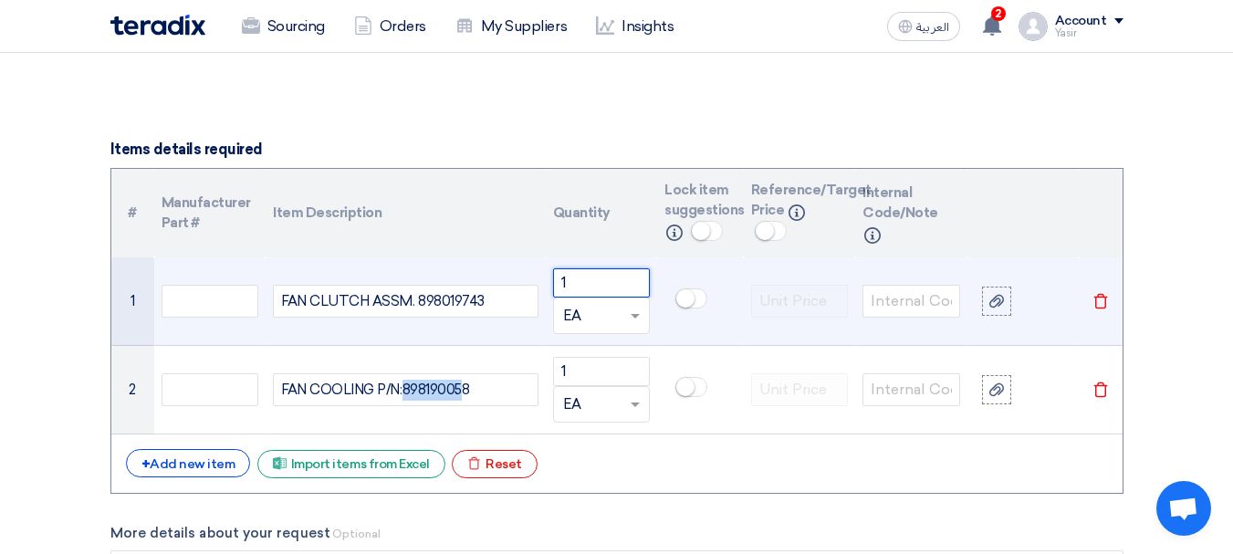
click at [590, 274] on input "1" at bounding box center [602, 282] width 98 height 29
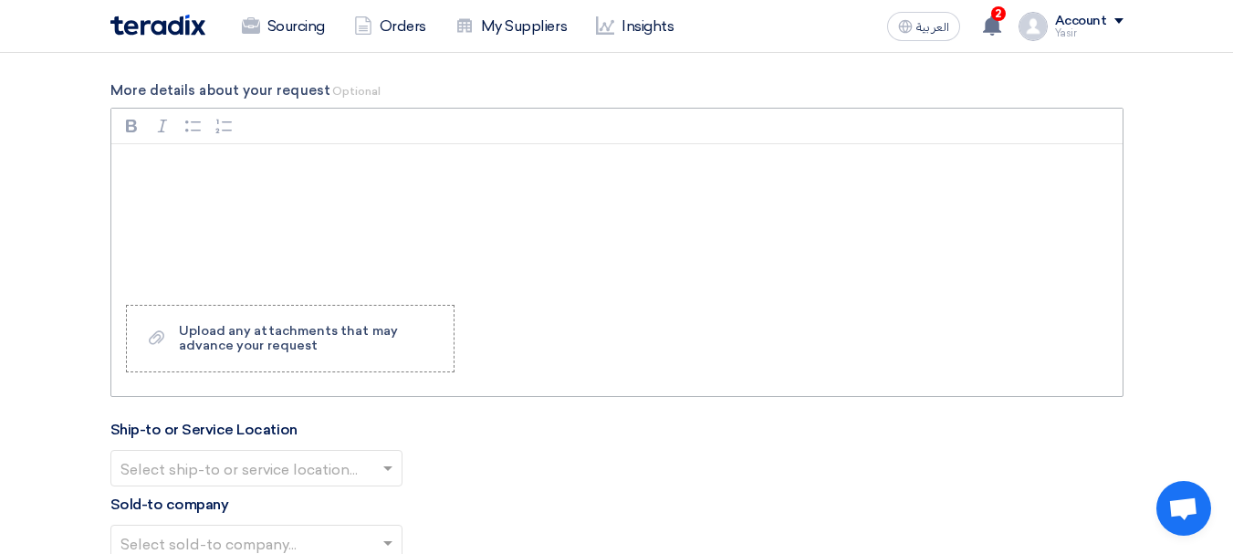
scroll to position [1826, 0]
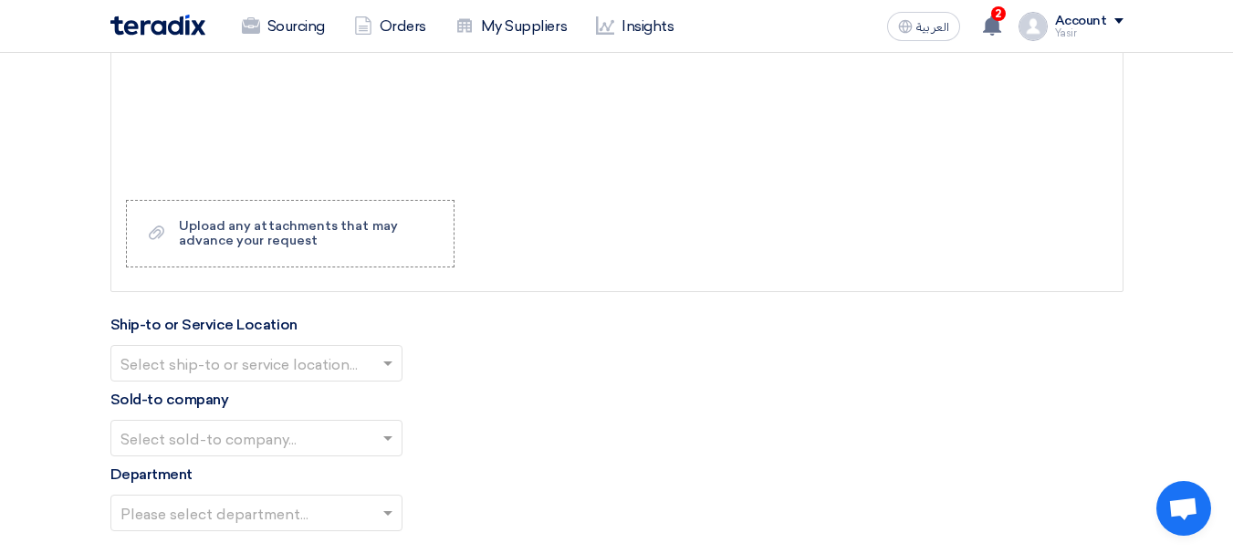
click at [299, 361] on input "text" at bounding box center [247, 366] width 254 height 30
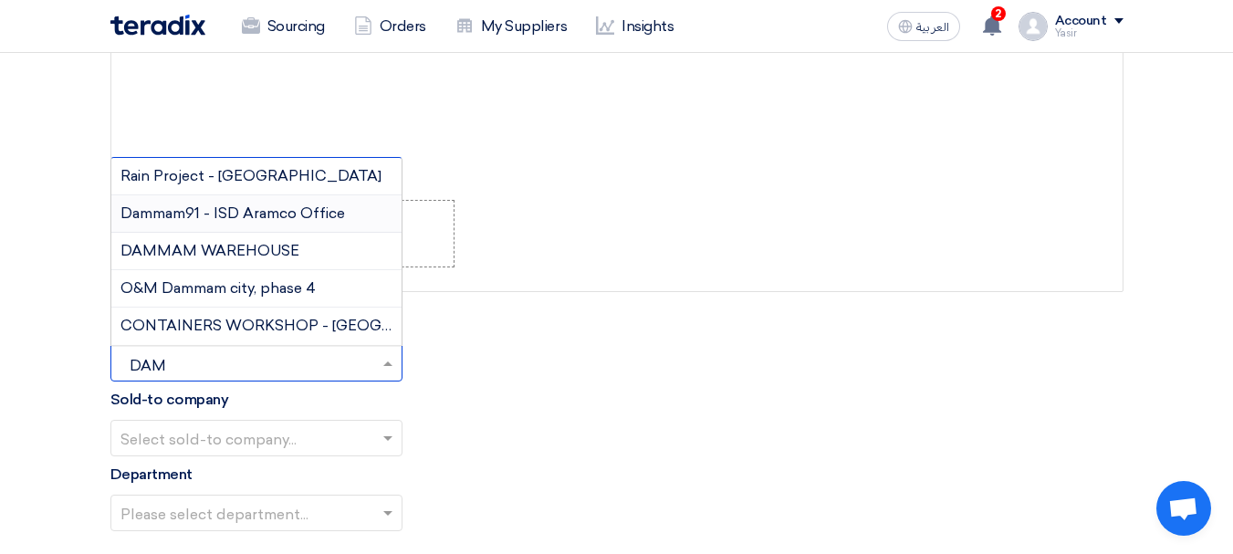
type input "DAMM"
click at [188, 253] on span "DAMMAM WAREHOUSE" at bounding box center [209, 250] width 179 height 17
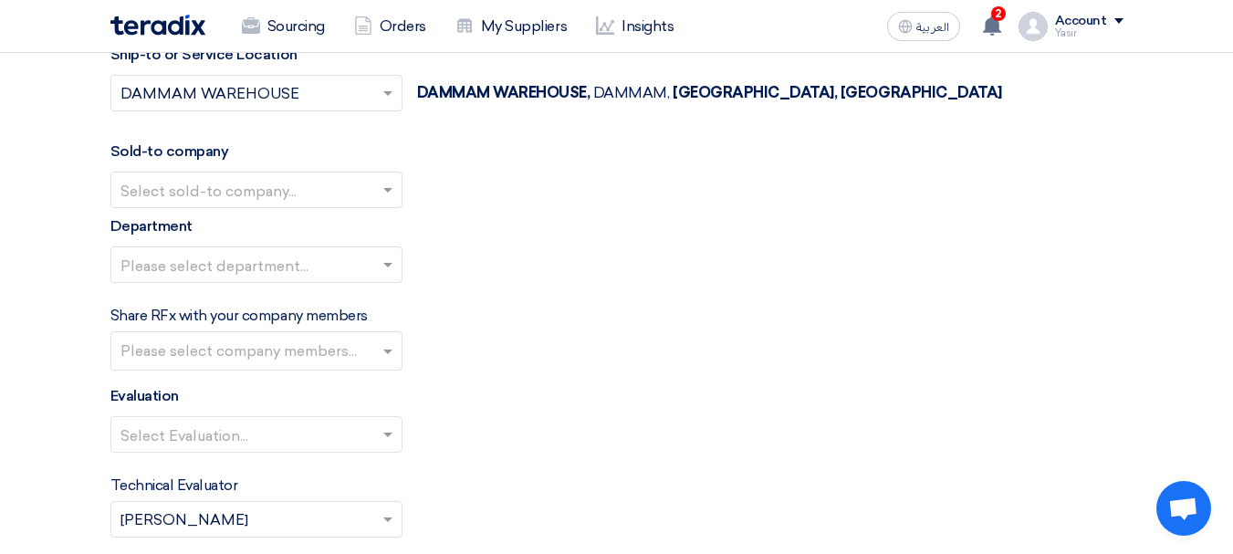
scroll to position [2100, 0]
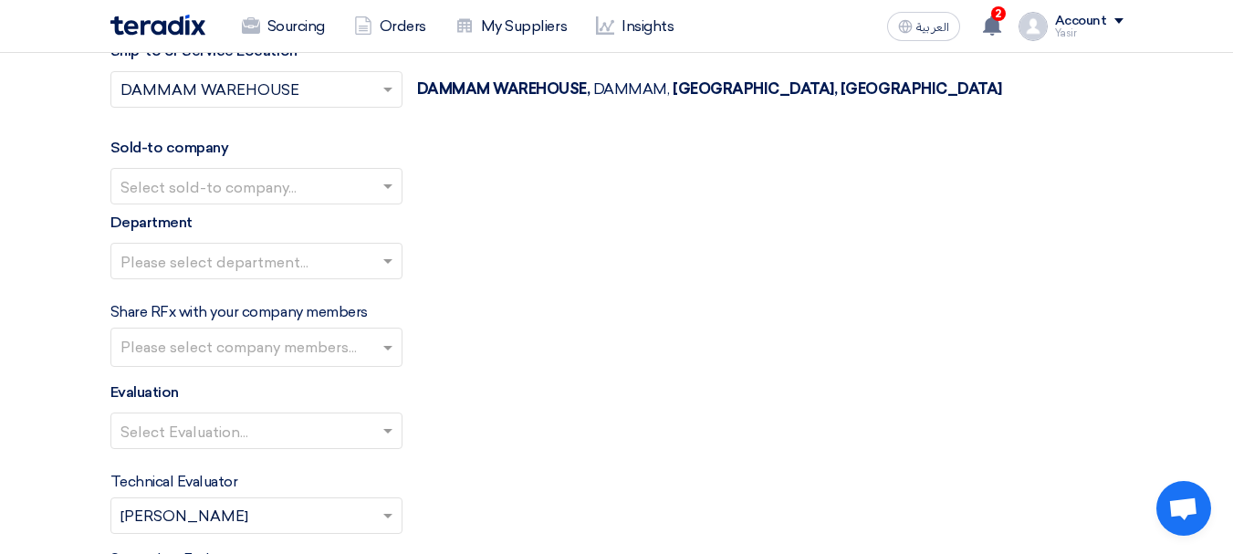
click at [294, 183] on input "text" at bounding box center [247, 188] width 254 height 30
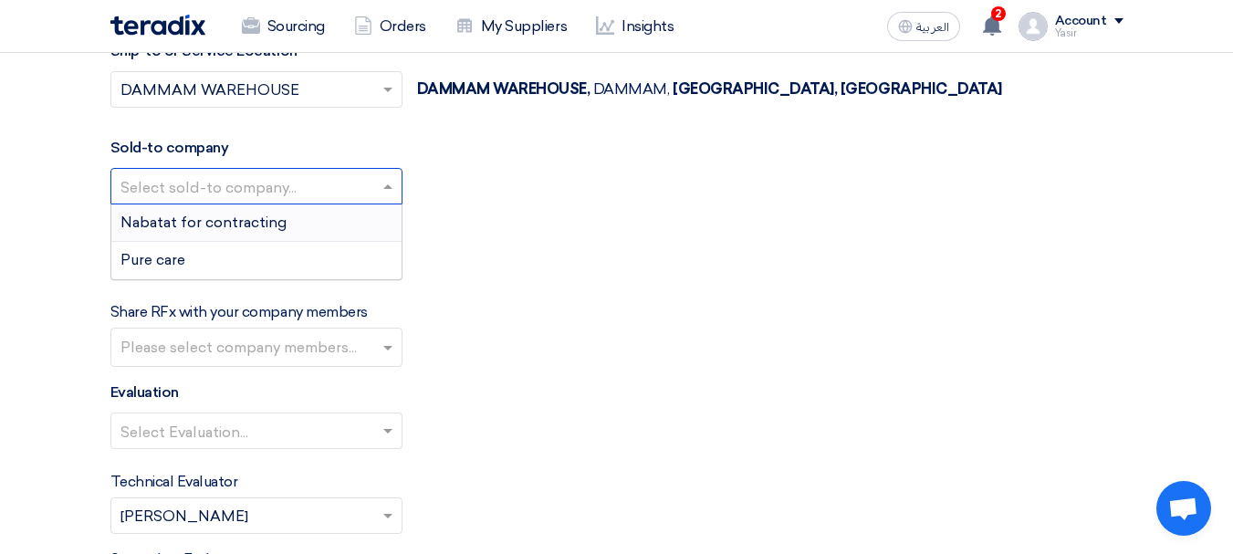
click at [238, 225] on span "Nabatat for contracting" at bounding box center [203, 222] width 166 height 17
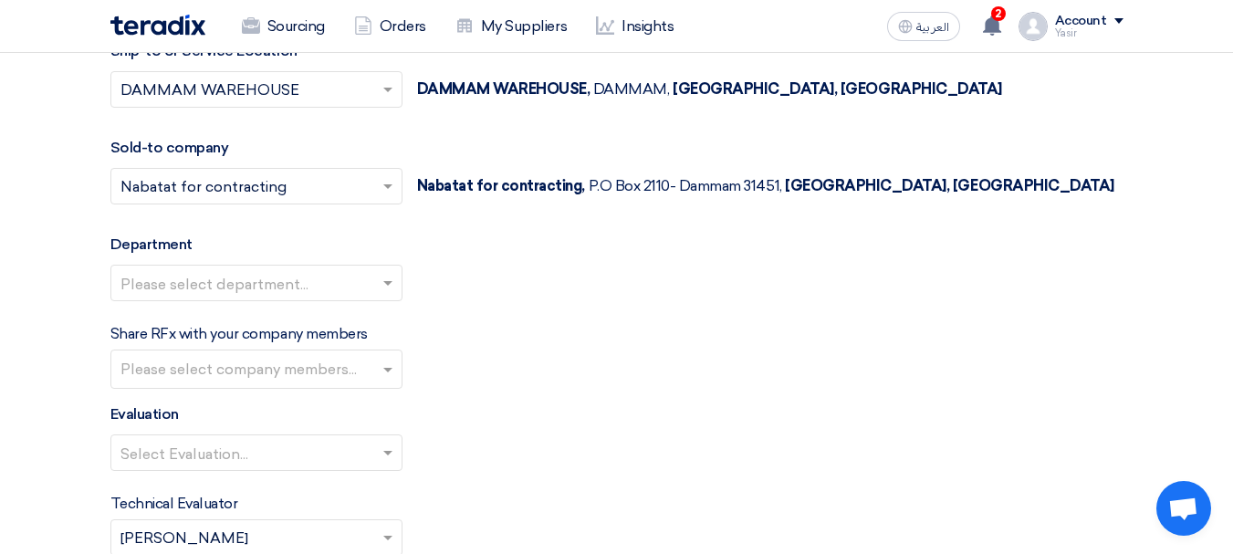
click at [320, 294] on input "text" at bounding box center [247, 285] width 254 height 30
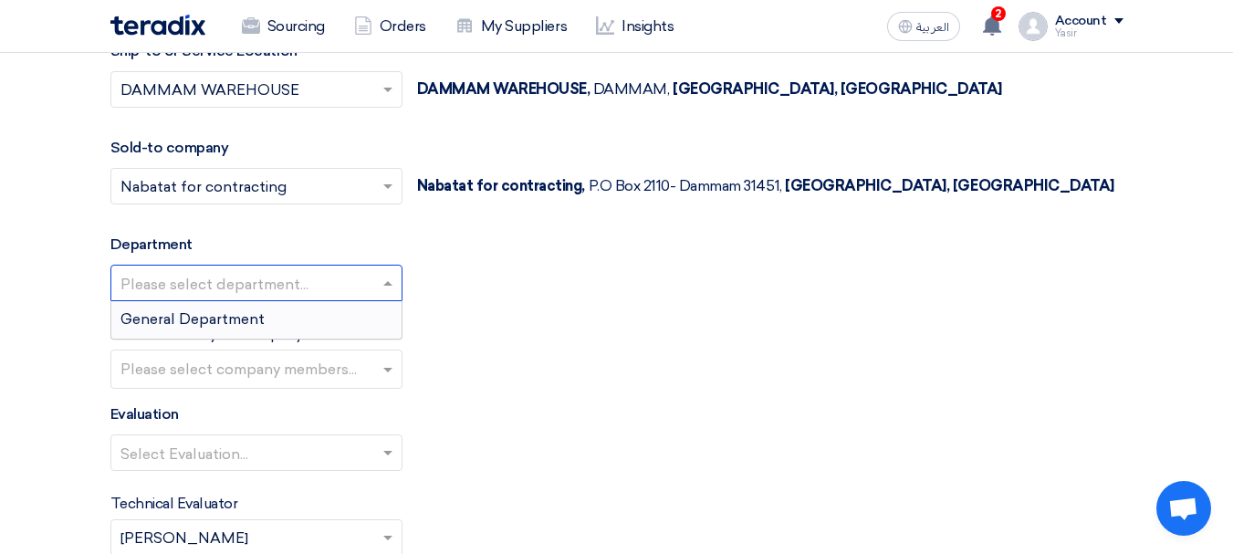
click at [189, 325] on span "General Department" at bounding box center [192, 318] width 144 height 17
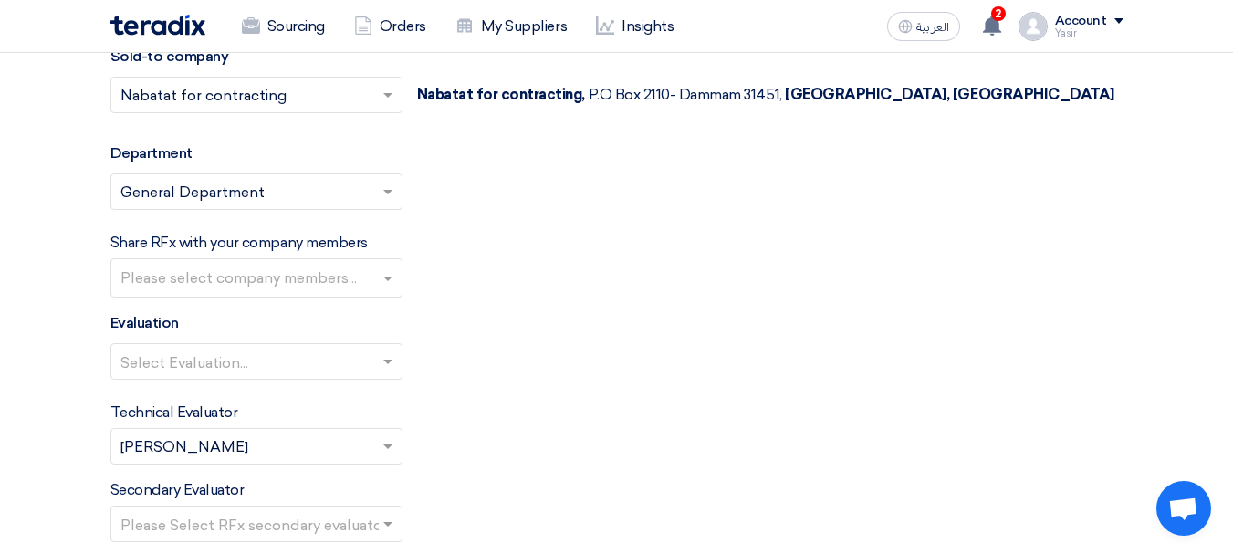
scroll to position [2282, 0]
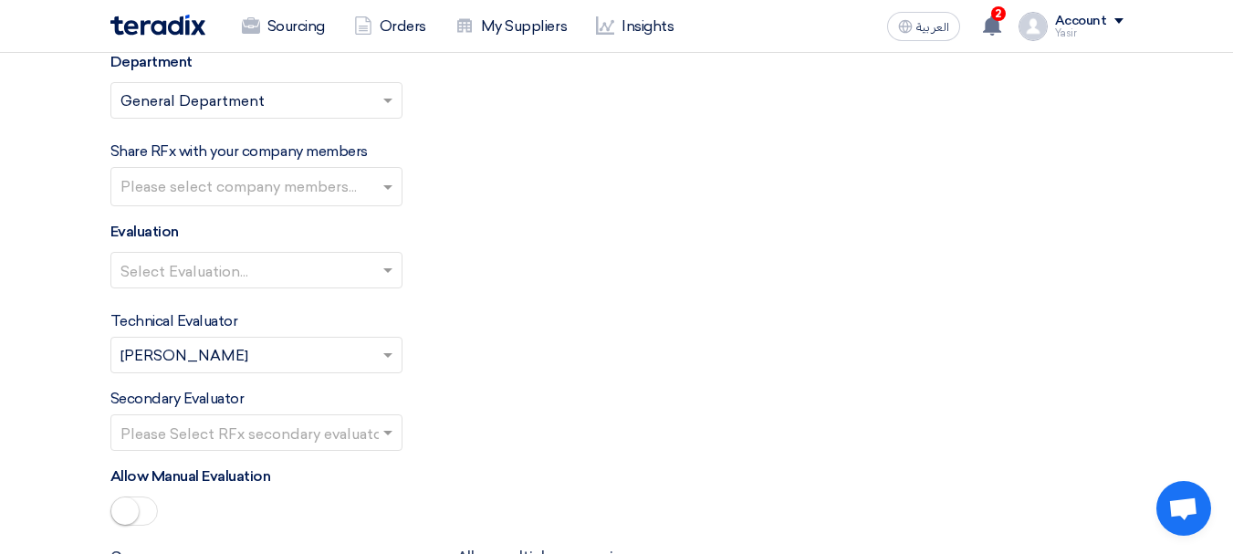
click at [268, 262] on input "text" at bounding box center [247, 272] width 254 height 30
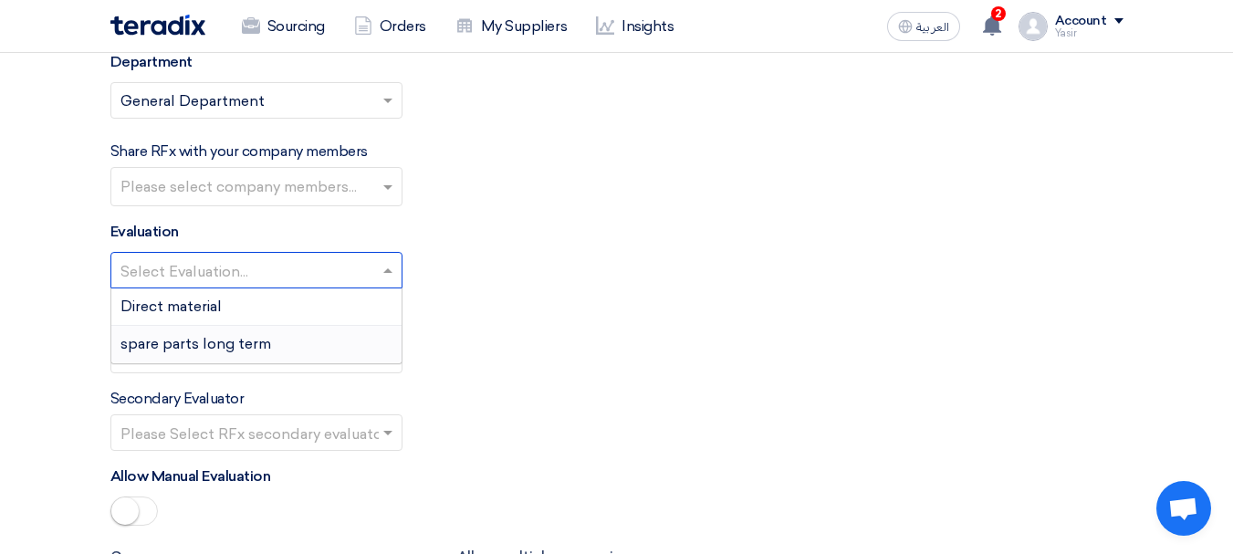
click at [193, 336] on span "spare parts long term" at bounding box center [195, 343] width 151 height 17
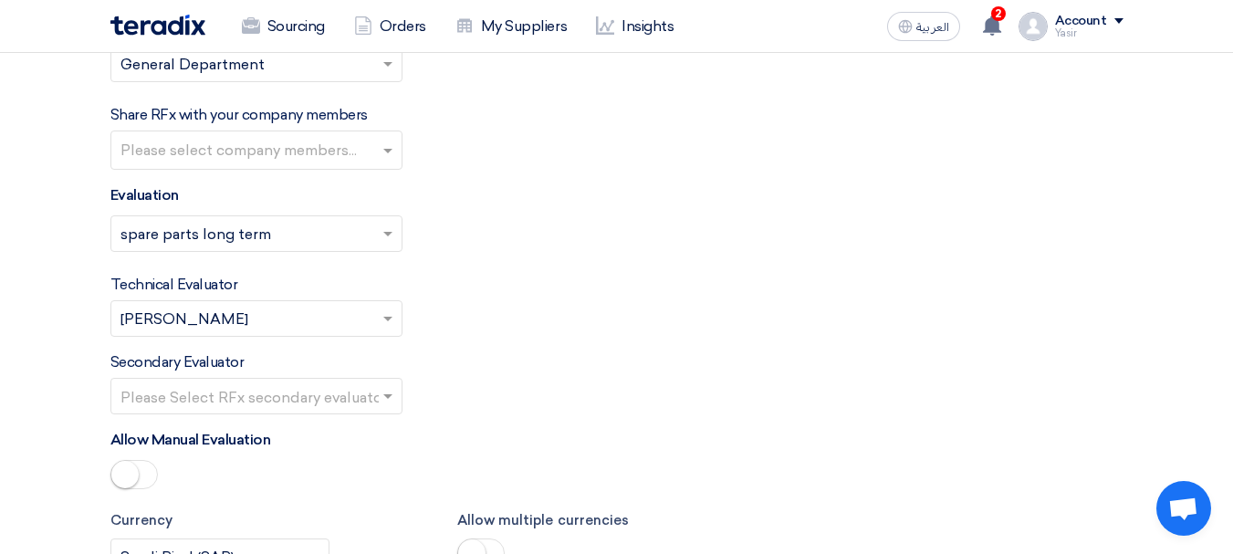
scroll to position [2373, 0]
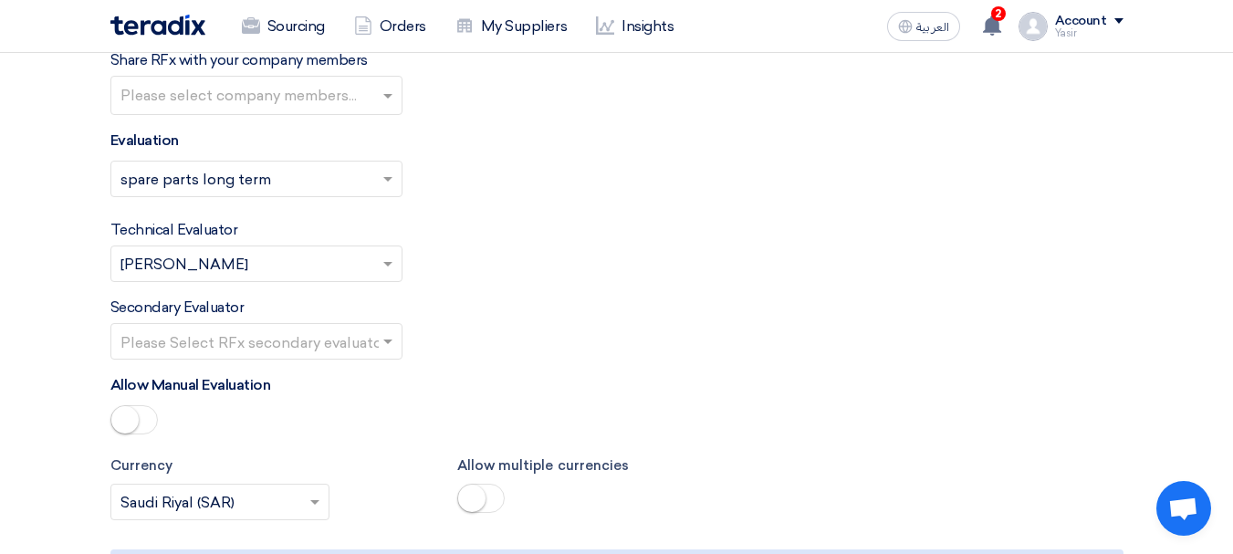
click at [359, 351] on input "text" at bounding box center [247, 344] width 254 height 30
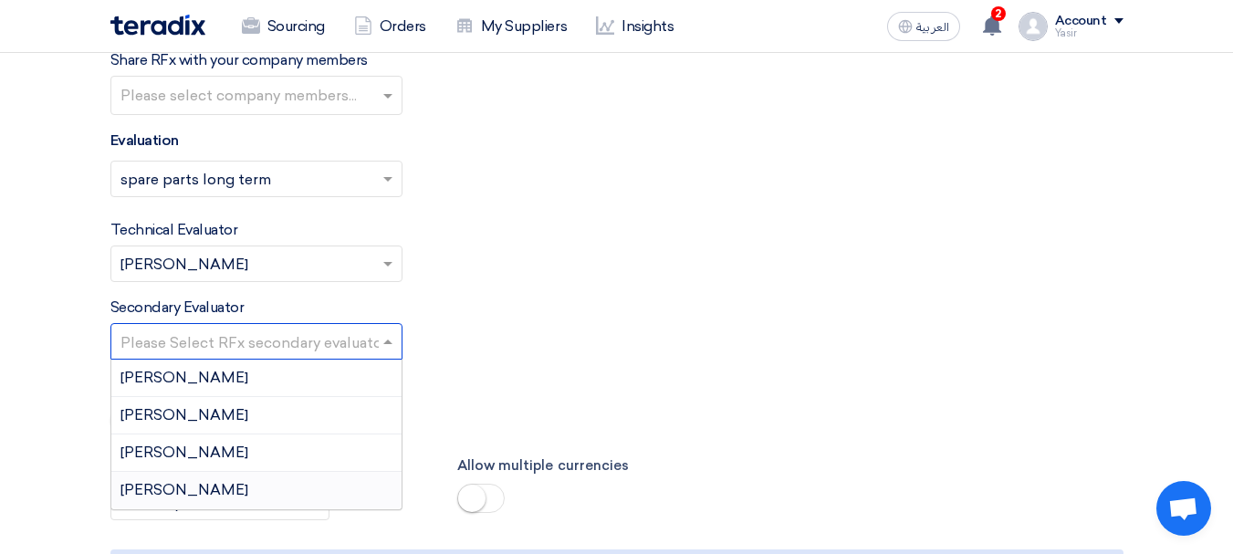
click at [172, 489] on span "[PERSON_NAME]" at bounding box center [184, 489] width 128 height 17
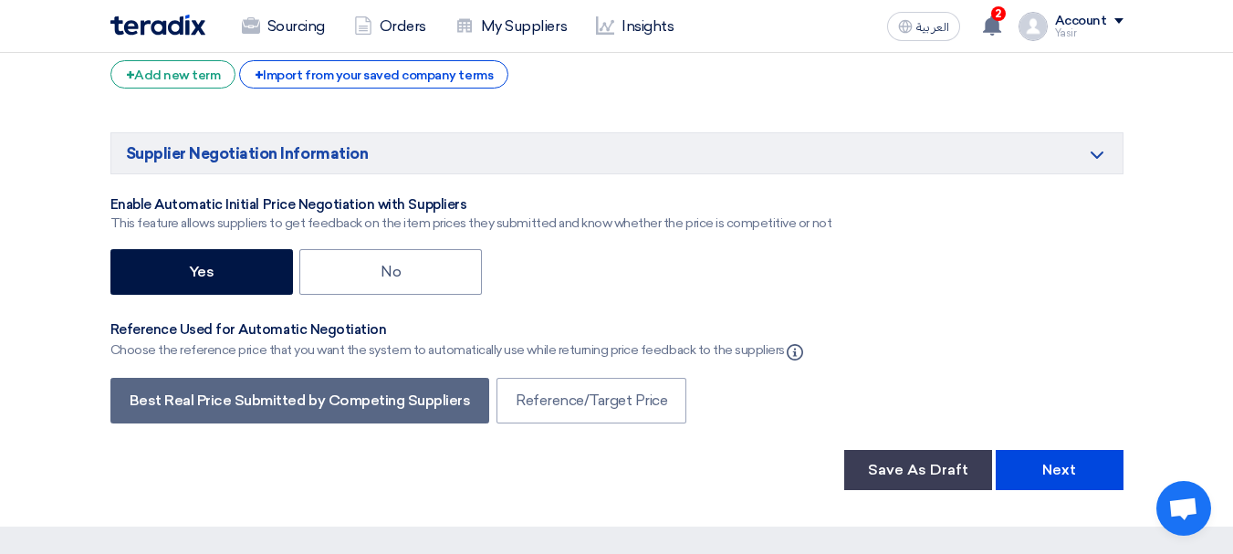
scroll to position [3012, 0]
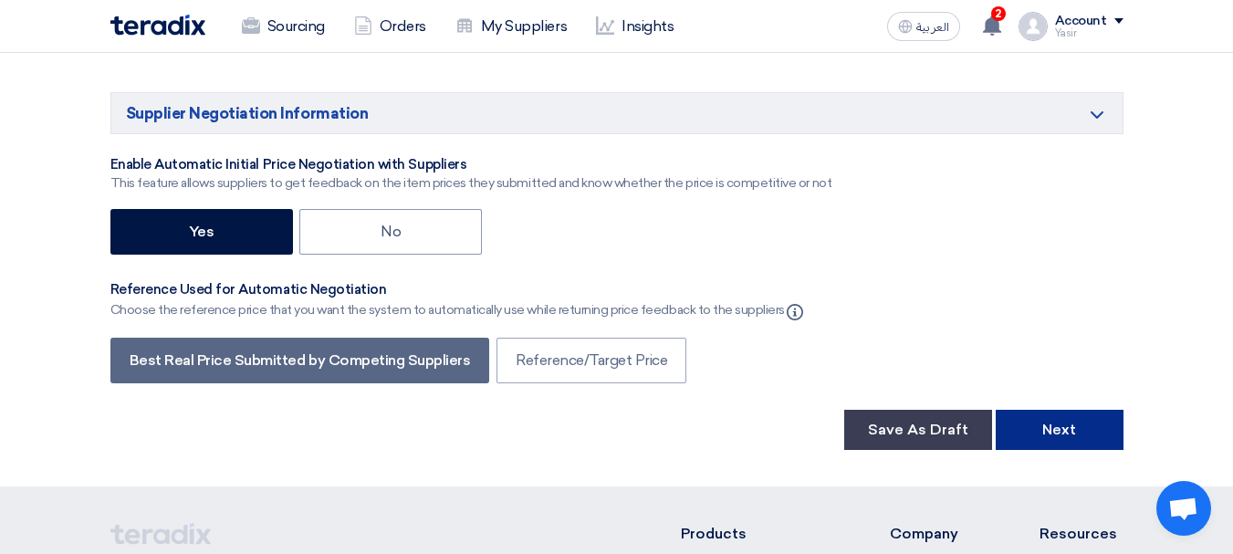
click at [1064, 433] on button "Next" at bounding box center [1060, 430] width 128 height 40
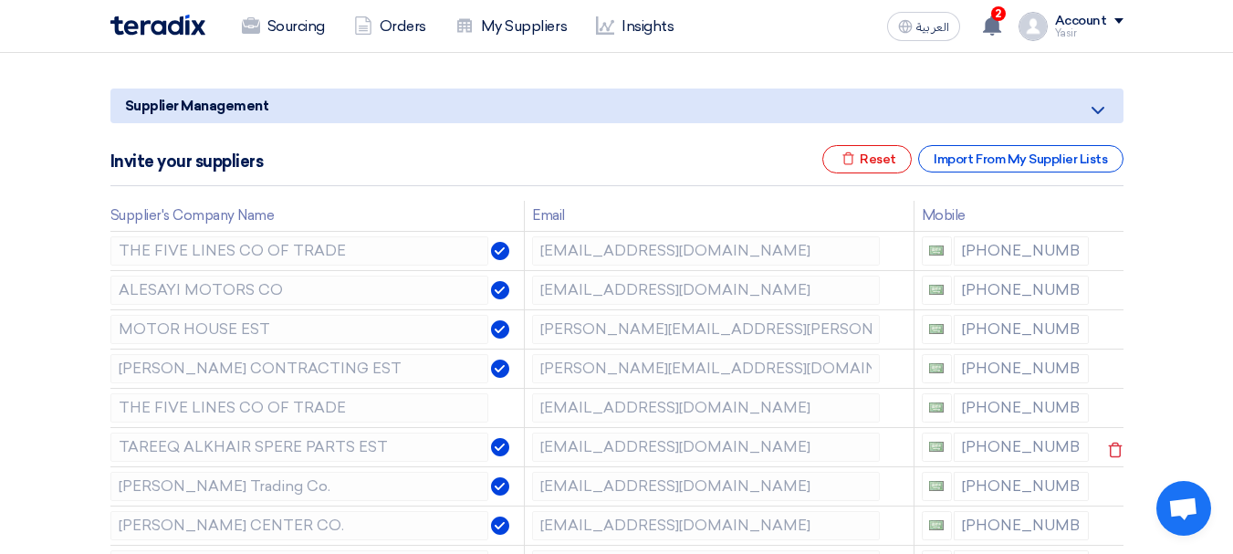
scroll to position [274, 0]
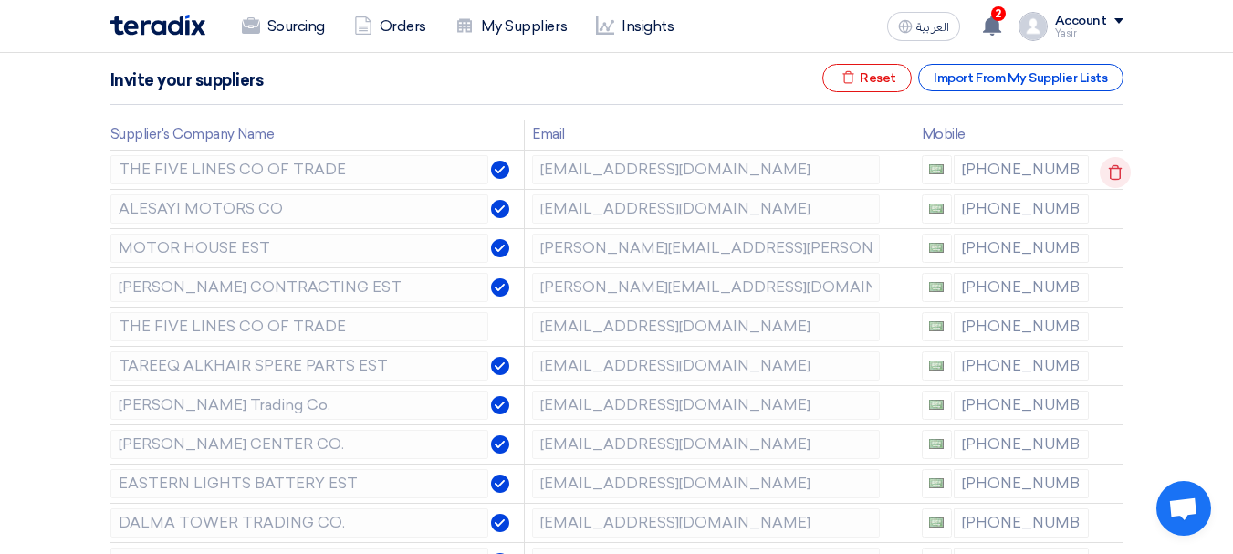
click at [1118, 173] on use at bounding box center [1116, 172] width 14 height 16
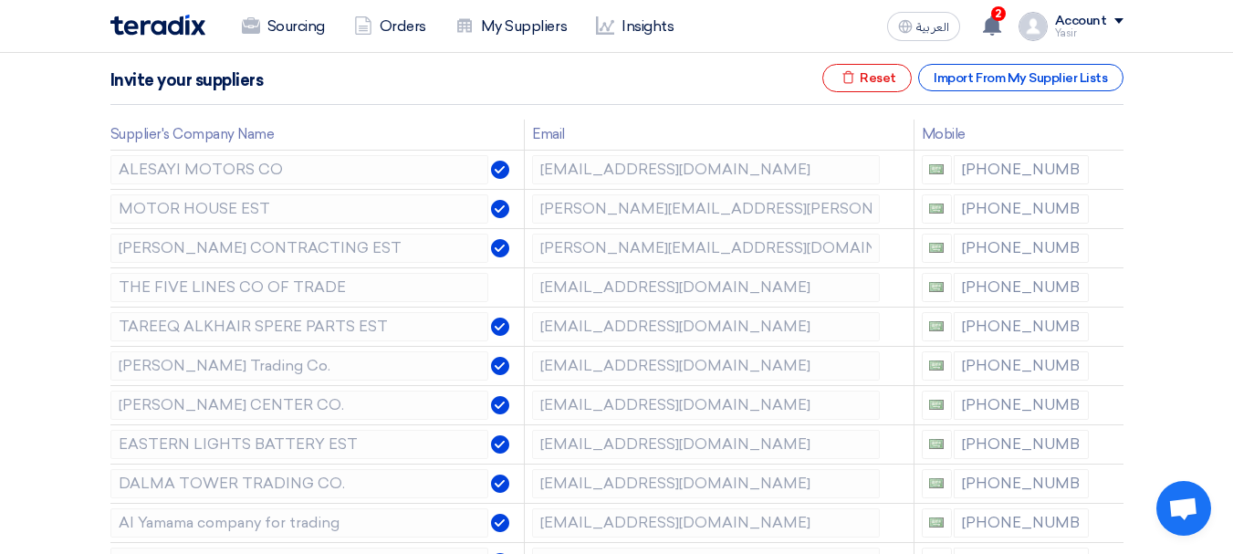
click at [0, 0] on use at bounding box center [0, 0] width 0 height 0
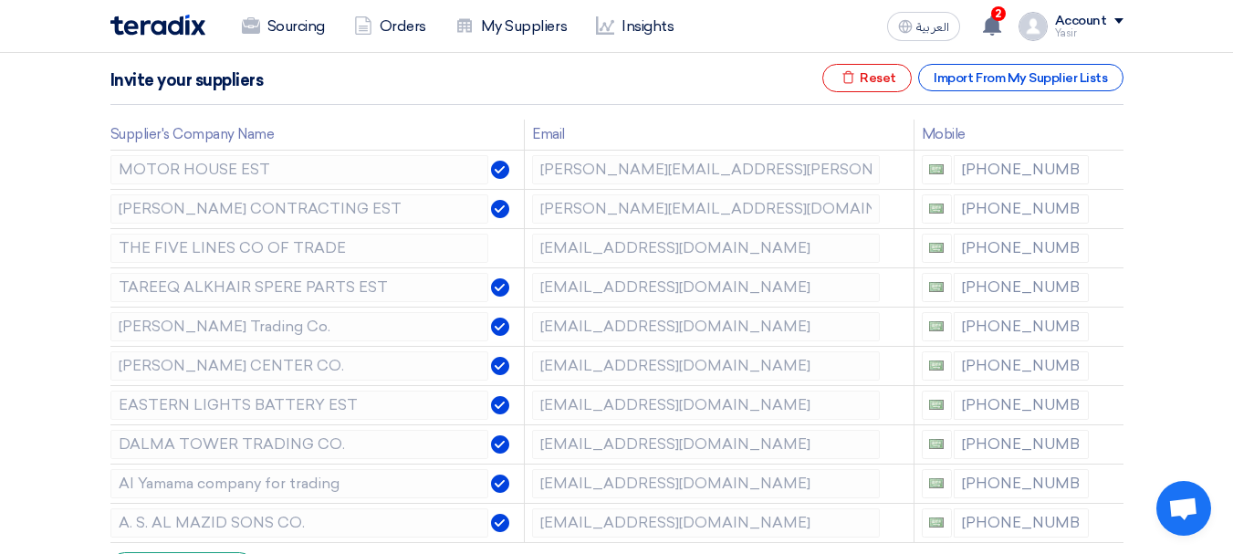
click at [0, 0] on use at bounding box center [0, 0] width 0 height 0
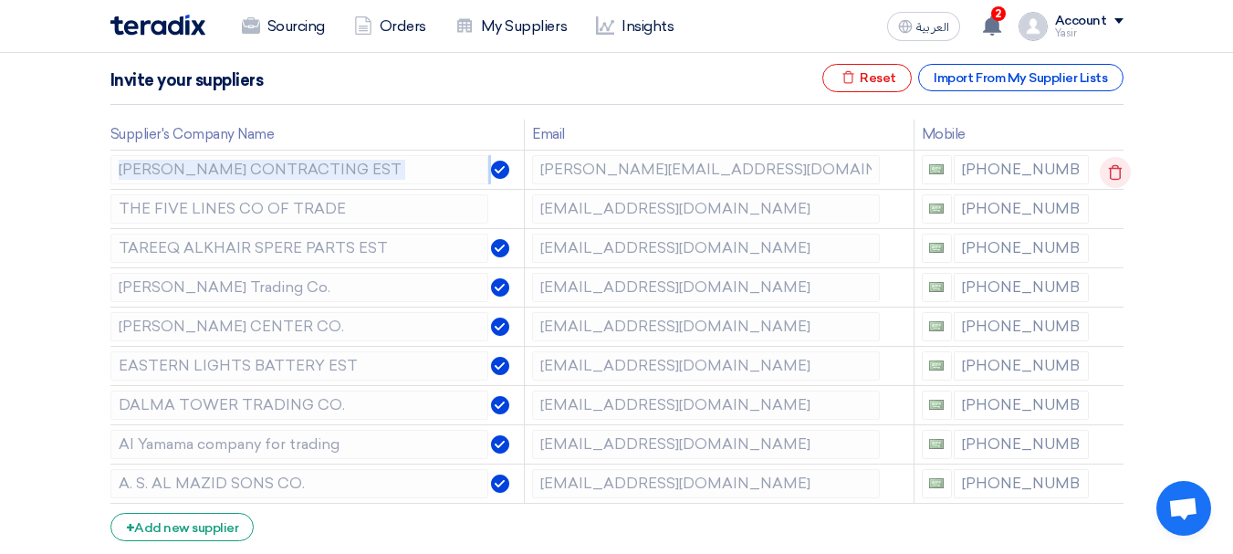
click at [1118, 173] on use at bounding box center [1116, 172] width 14 height 16
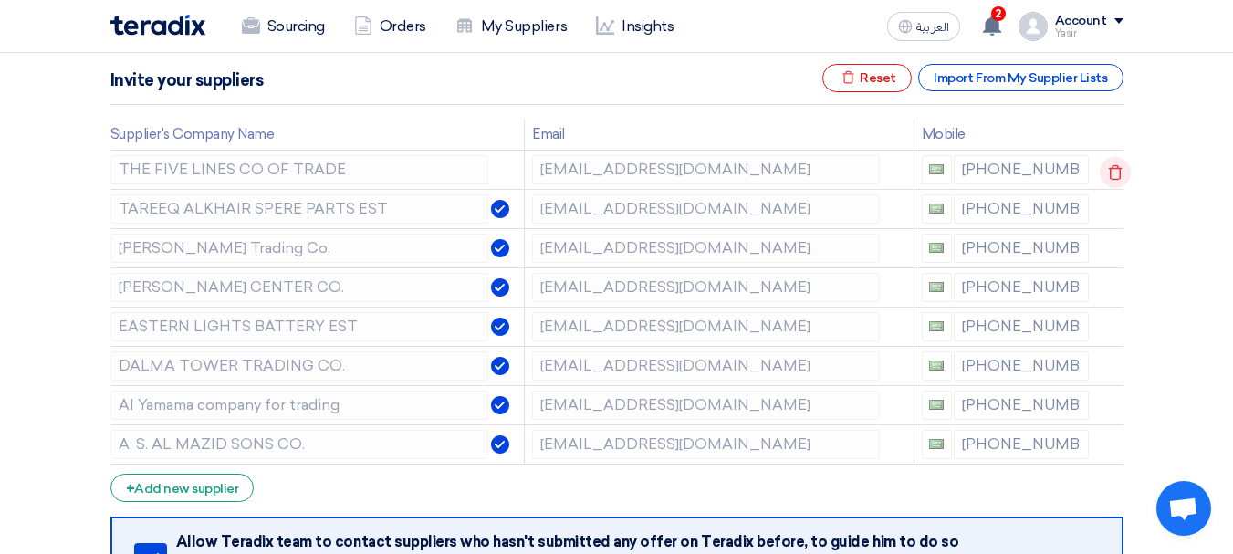
click at [1118, 173] on use at bounding box center [1116, 172] width 14 height 16
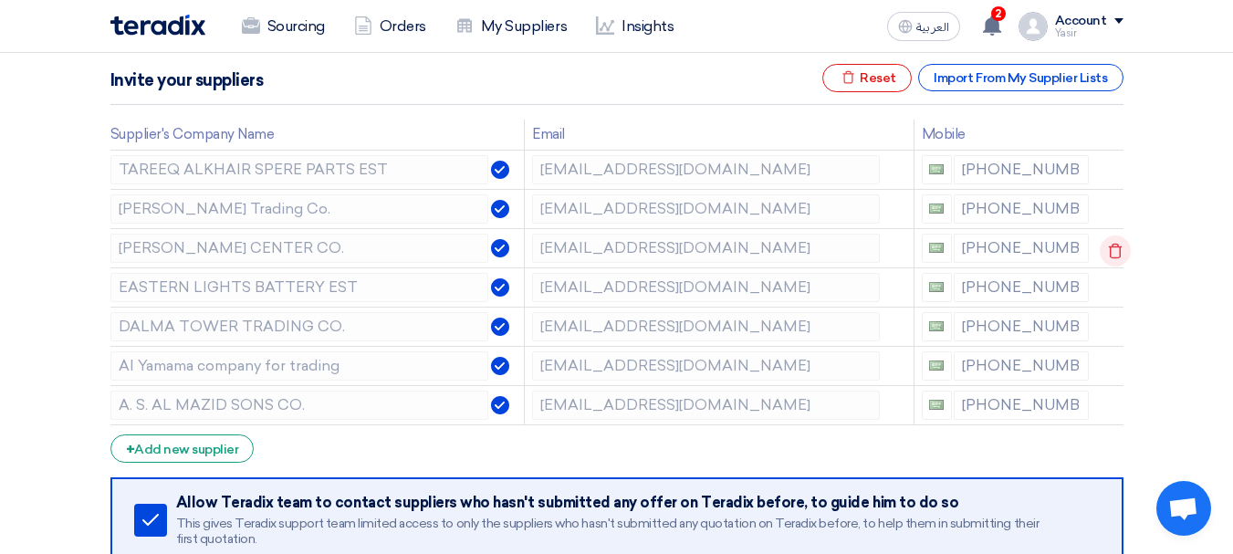
click at [1113, 247] on icon at bounding box center [1115, 251] width 31 height 31
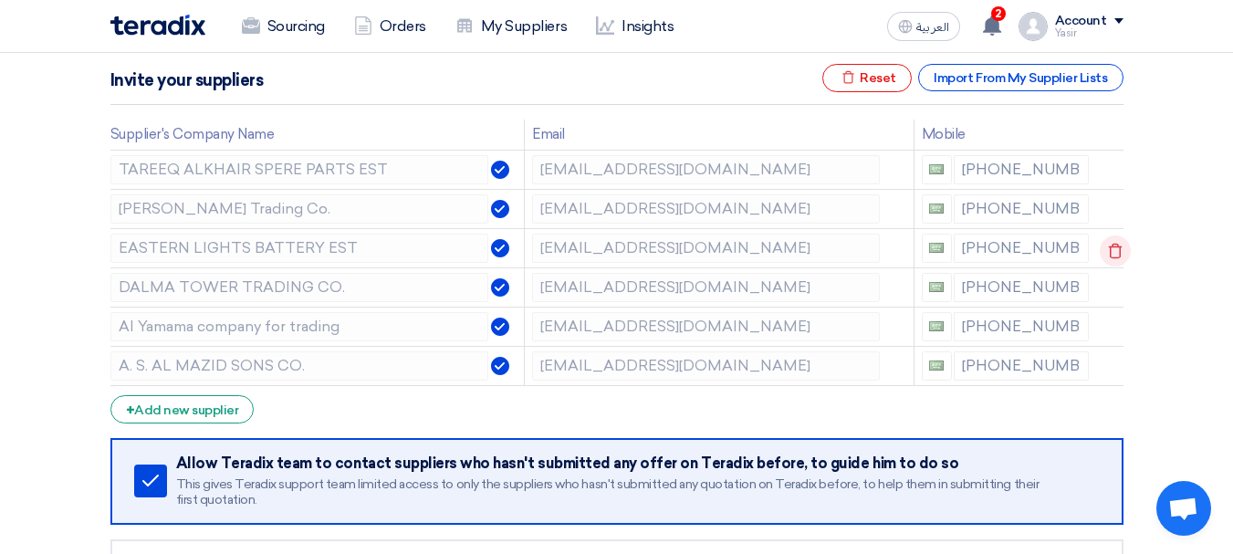
click at [1111, 257] on icon at bounding box center [1115, 251] width 31 height 31
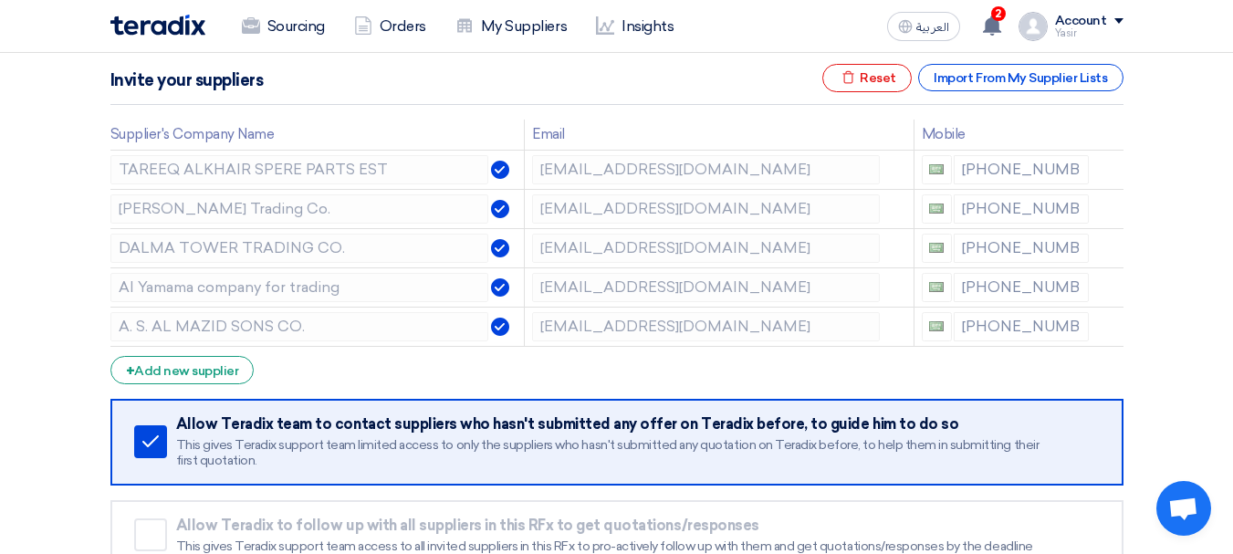
click at [0, 0] on icon at bounding box center [0, 0] width 0 height 0
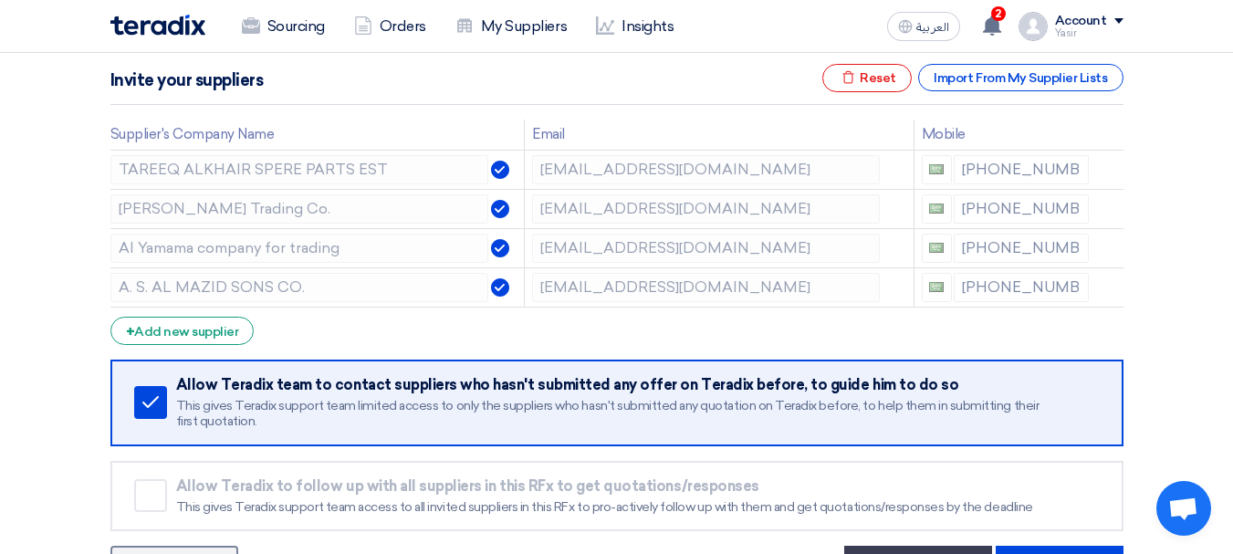
click at [0, 0] on icon at bounding box center [0, 0] width 0 height 0
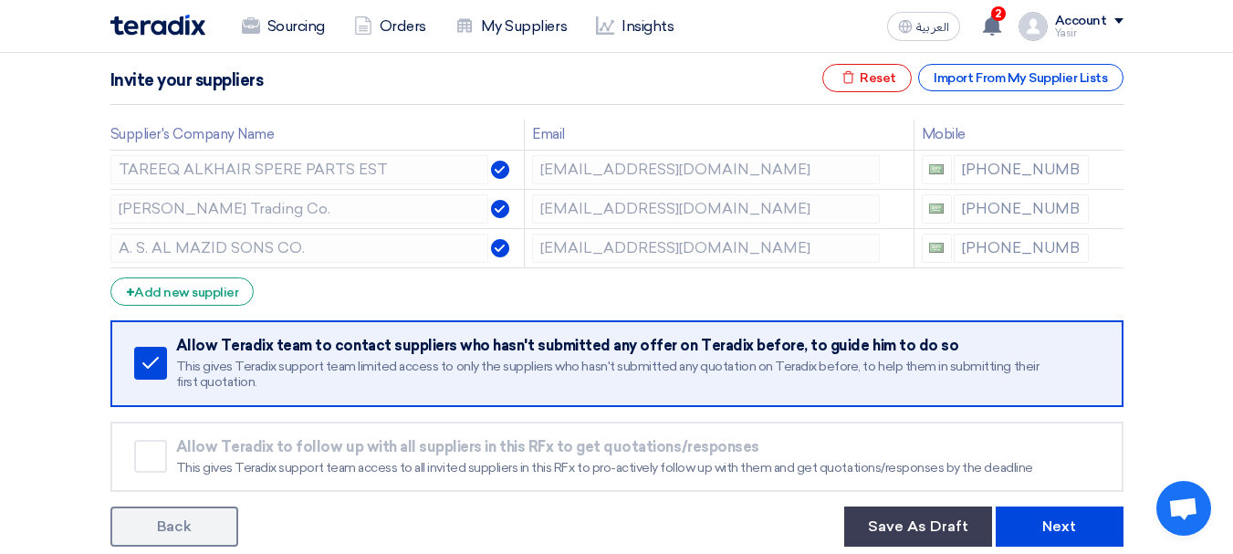
click at [0, 0] on icon at bounding box center [0, 0] width 0 height 0
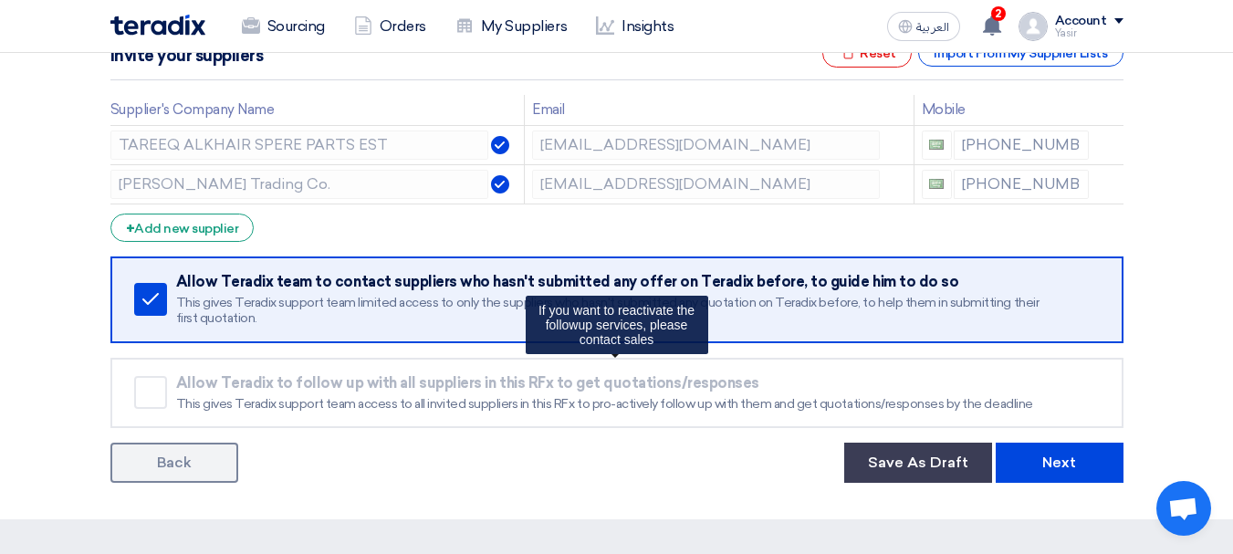
scroll to position [456, 0]
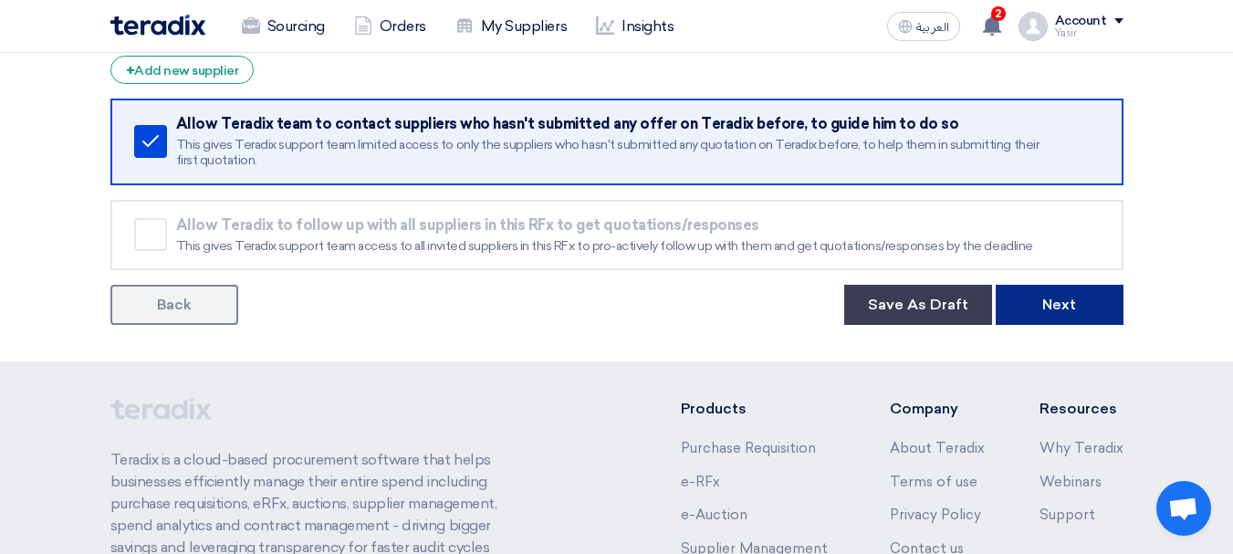
click at [1057, 297] on button "Next" at bounding box center [1060, 305] width 128 height 40
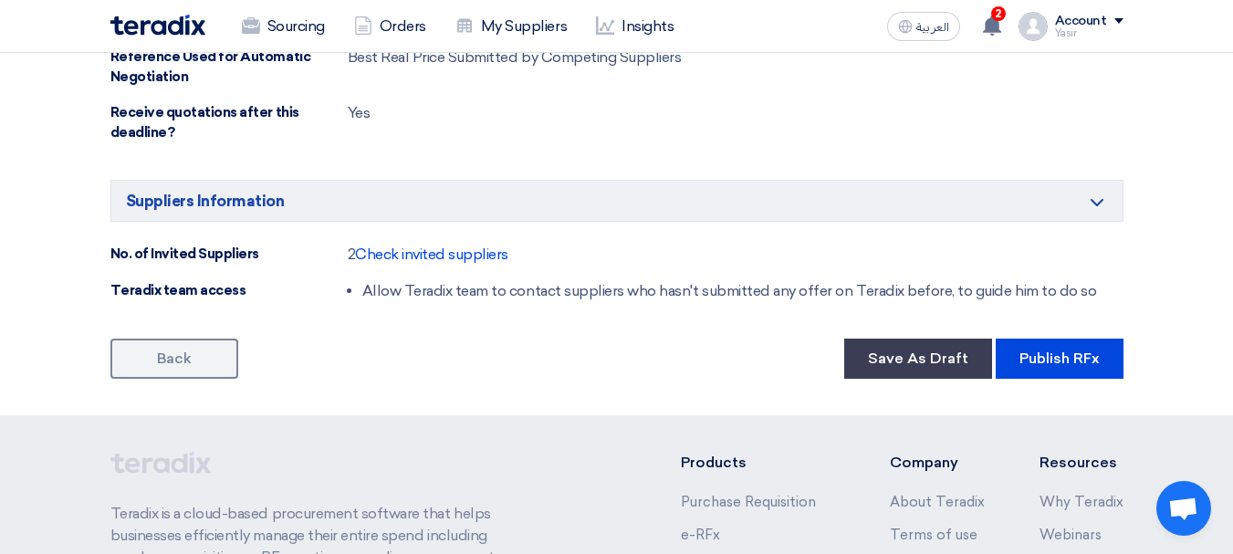
scroll to position [1095, 0]
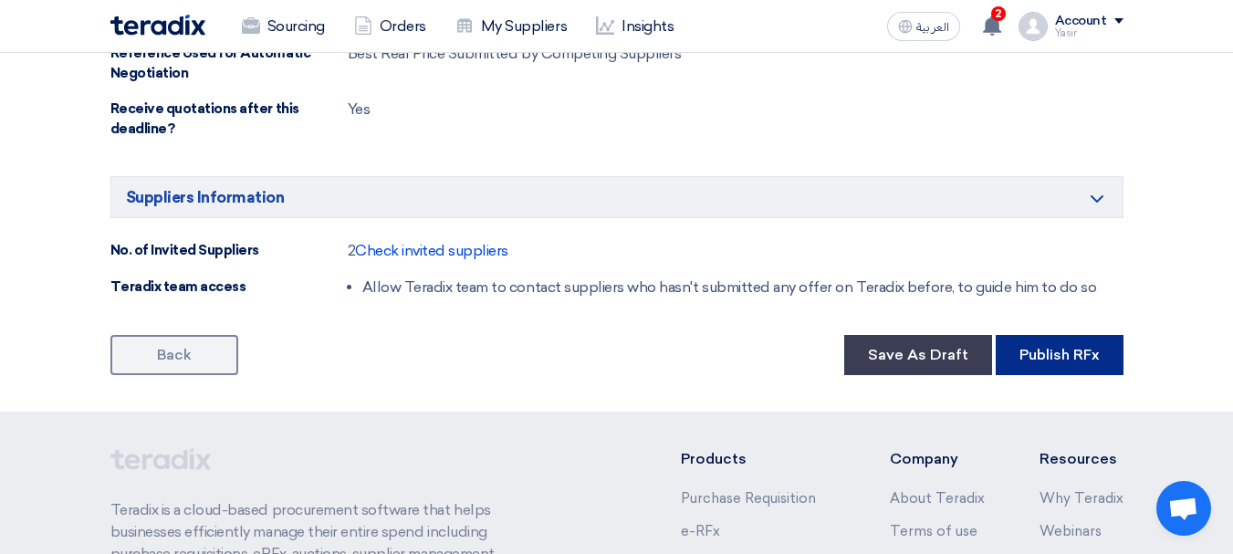
click at [1059, 348] on button "Publish RFx" at bounding box center [1060, 355] width 128 height 40
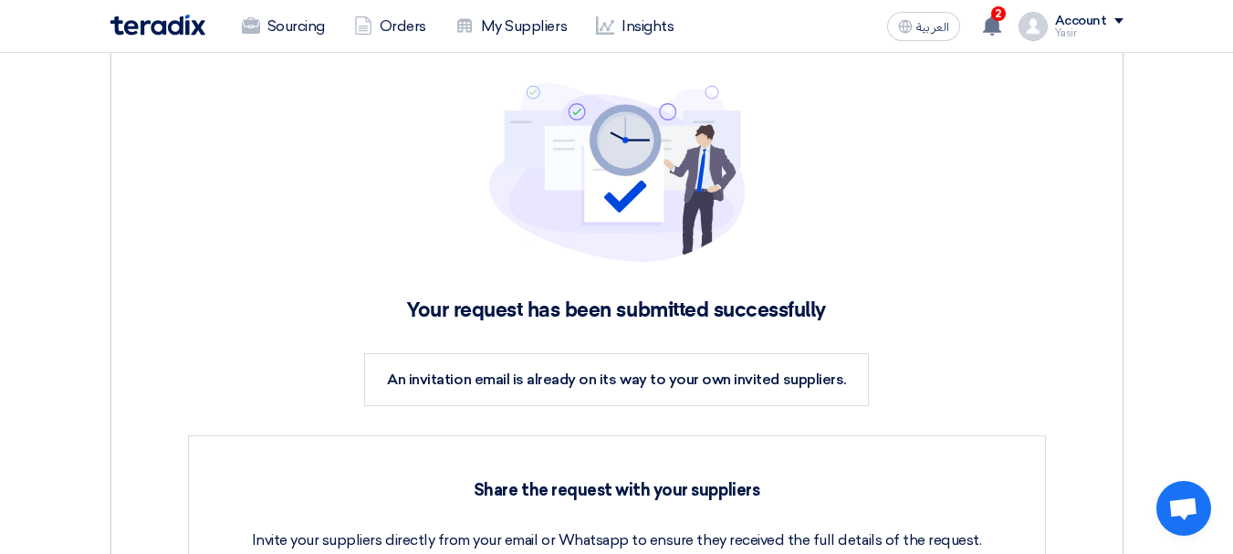
scroll to position [183, 0]
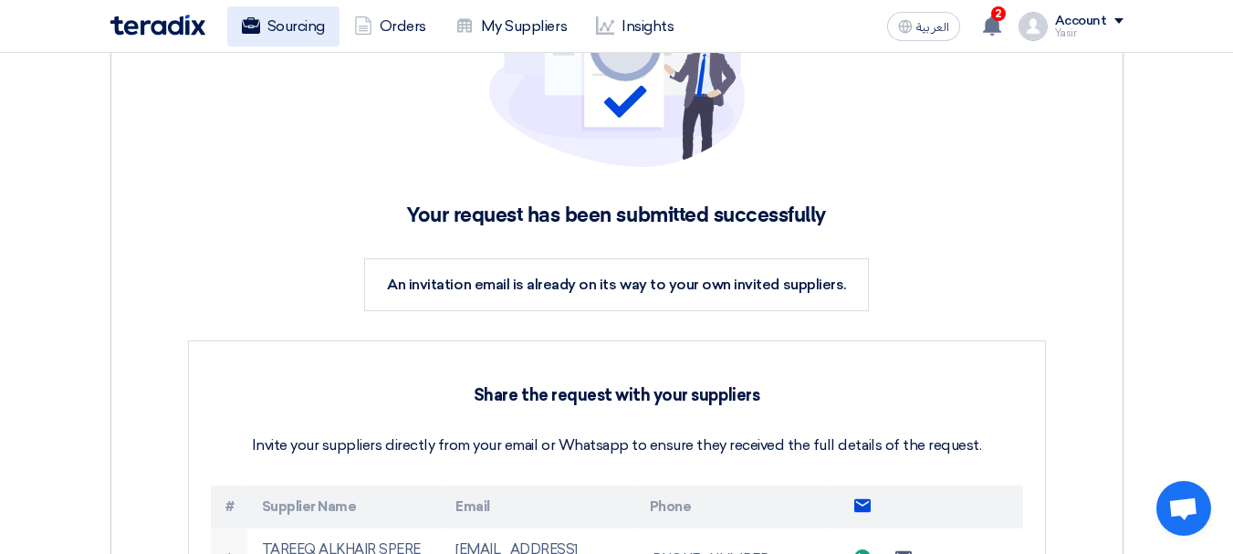
click at [252, 37] on link "Sourcing" at bounding box center [283, 26] width 112 height 40
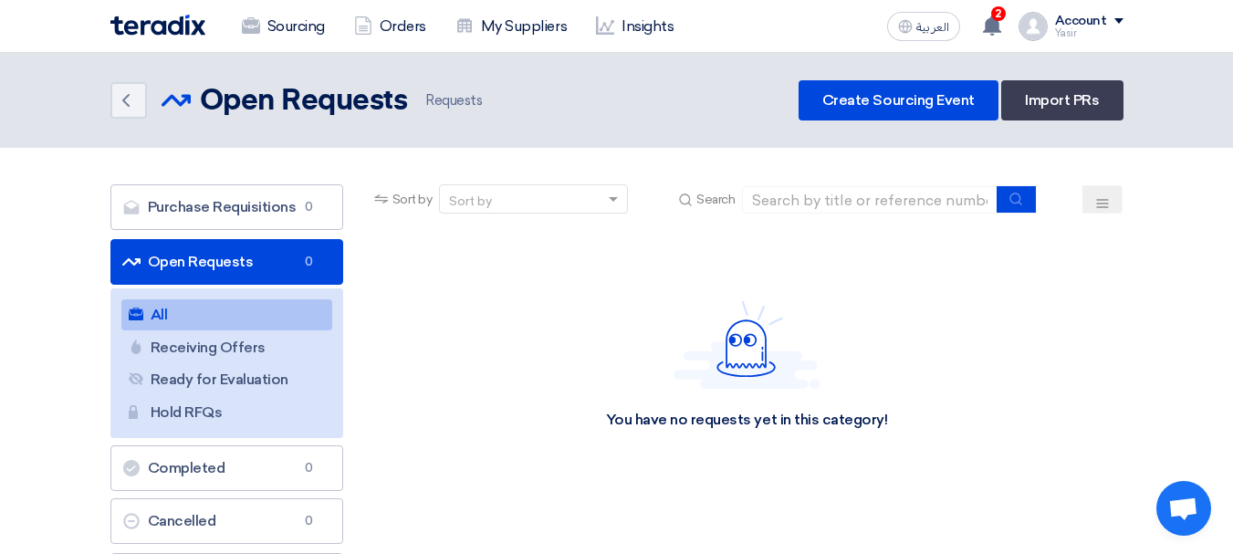
click at [268, 252] on link "Open Requests Open Requests 0" at bounding box center [226, 262] width 233 height 46
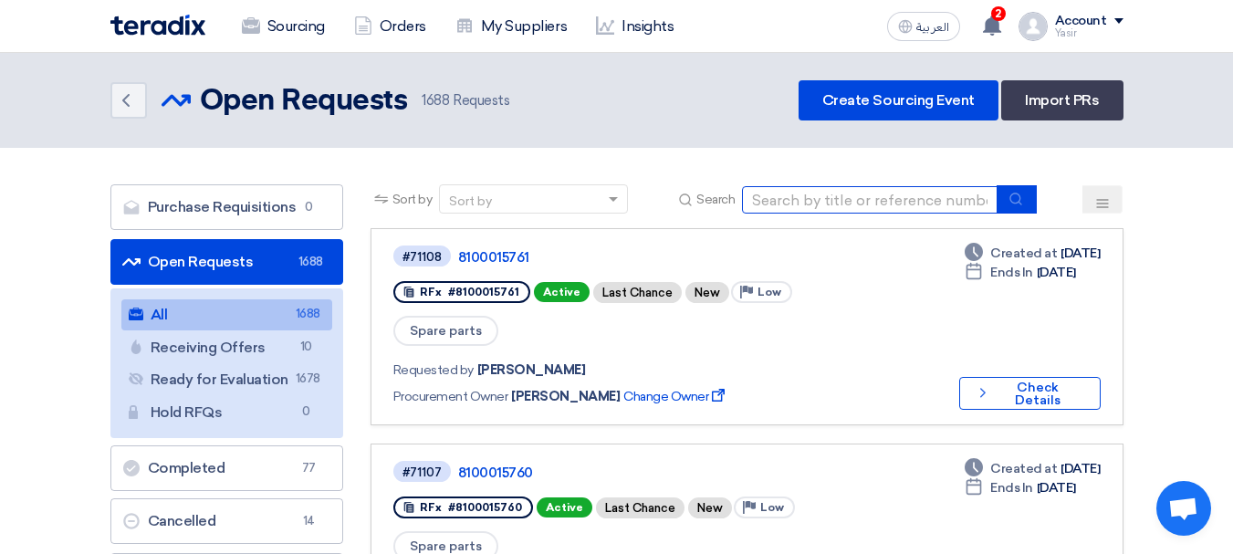
click at [854, 198] on input at bounding box center [870, 199] width 256 height 27
paste input "8100015755"
type input "8100015755"
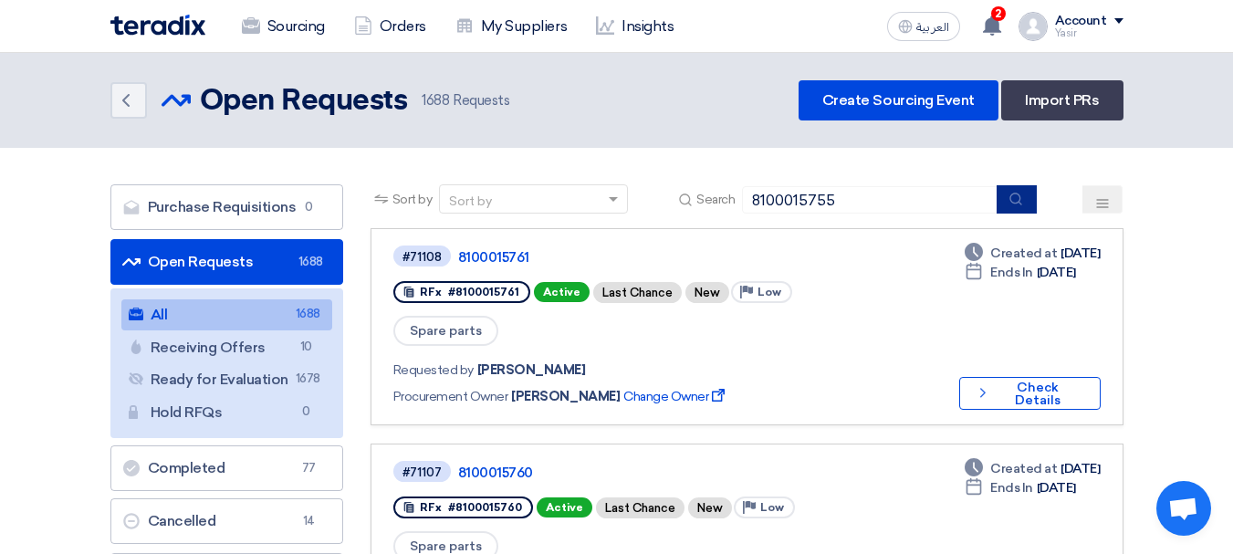
click at [1026, 202] on button "submit" at bounding box center [1017, 199] width 40 height 28
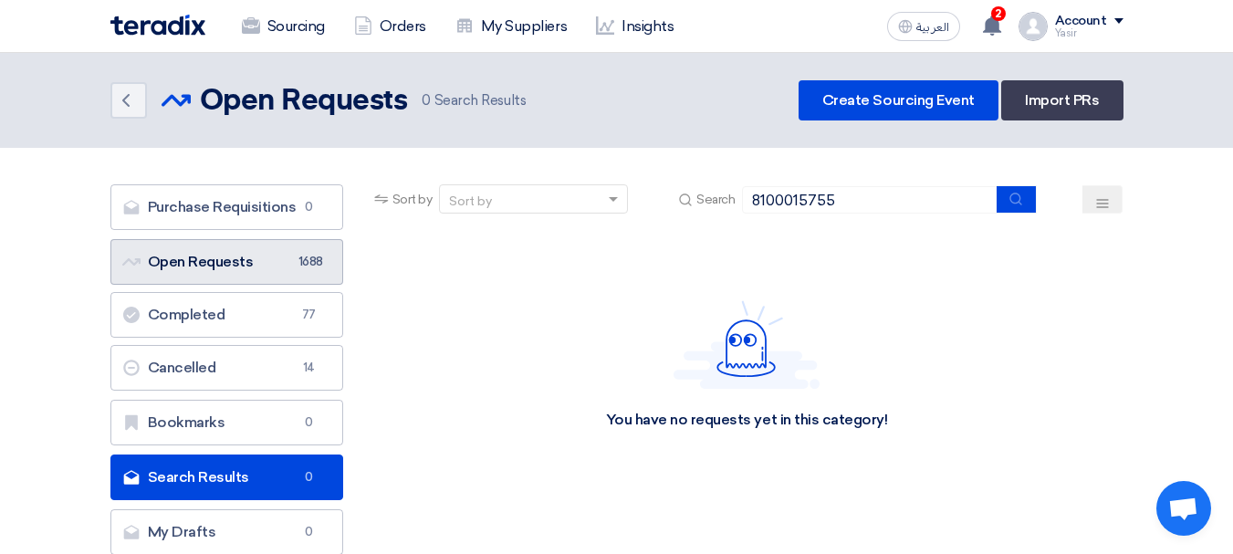
click at [183, 243] on link "Open Requests Open Requests 1688" at bounding box center [226, 262] width 233 height 46
